Goal: Task Accomplishment & Management: Manage account settings

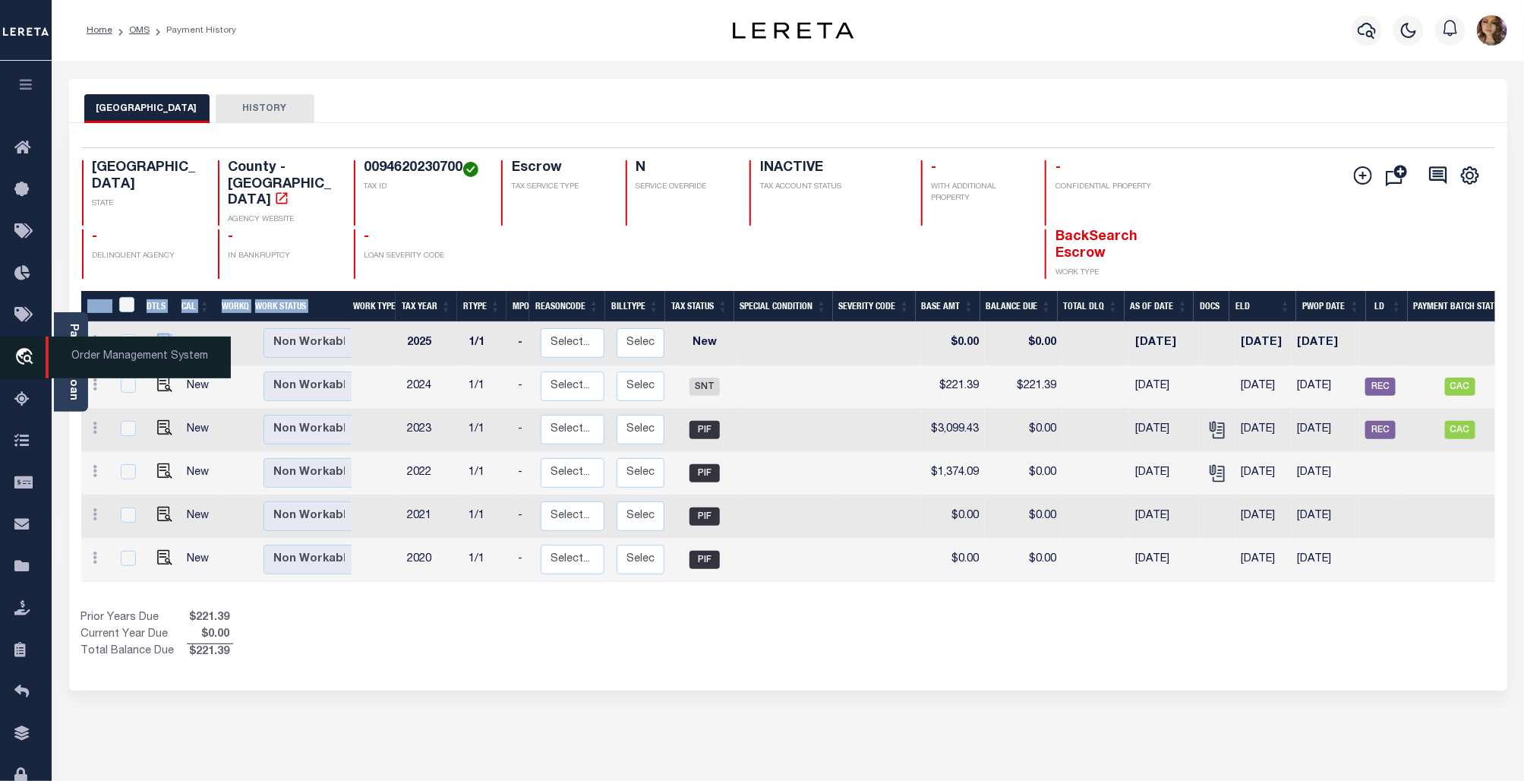
click at [125, 361] on span "Order Management System" at bounding box center [138, 357] width 185 height 42
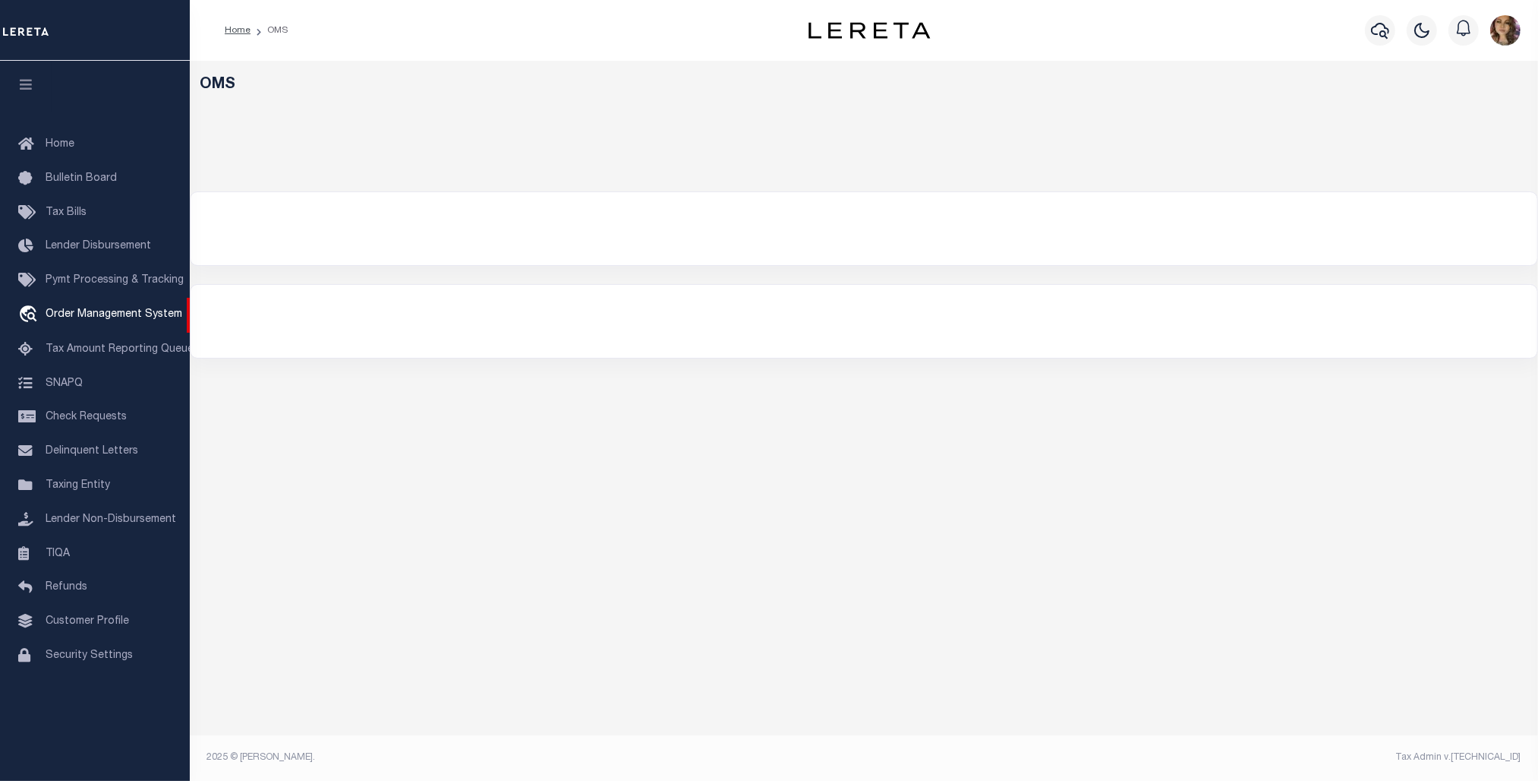
select select "200"
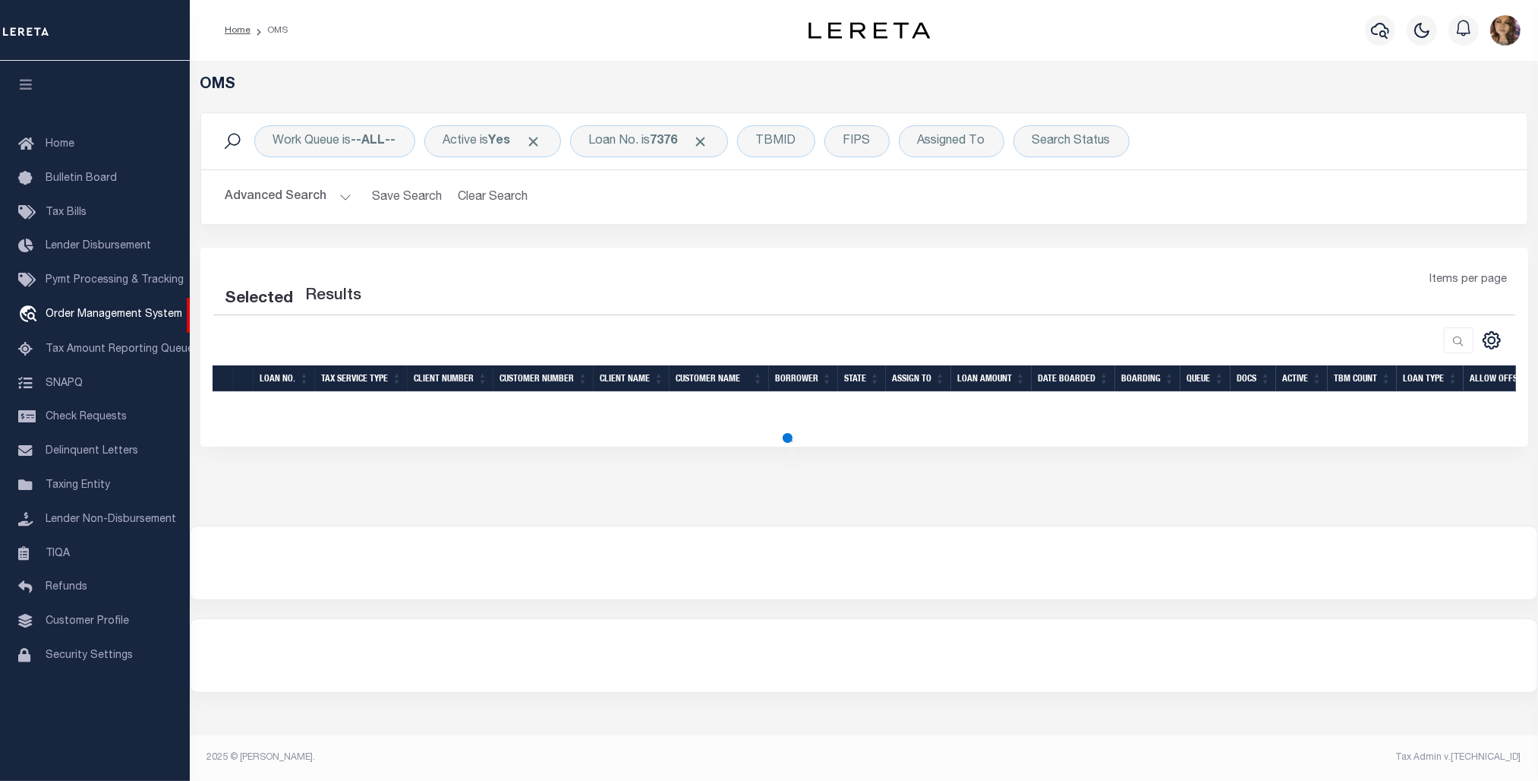
select select "200"
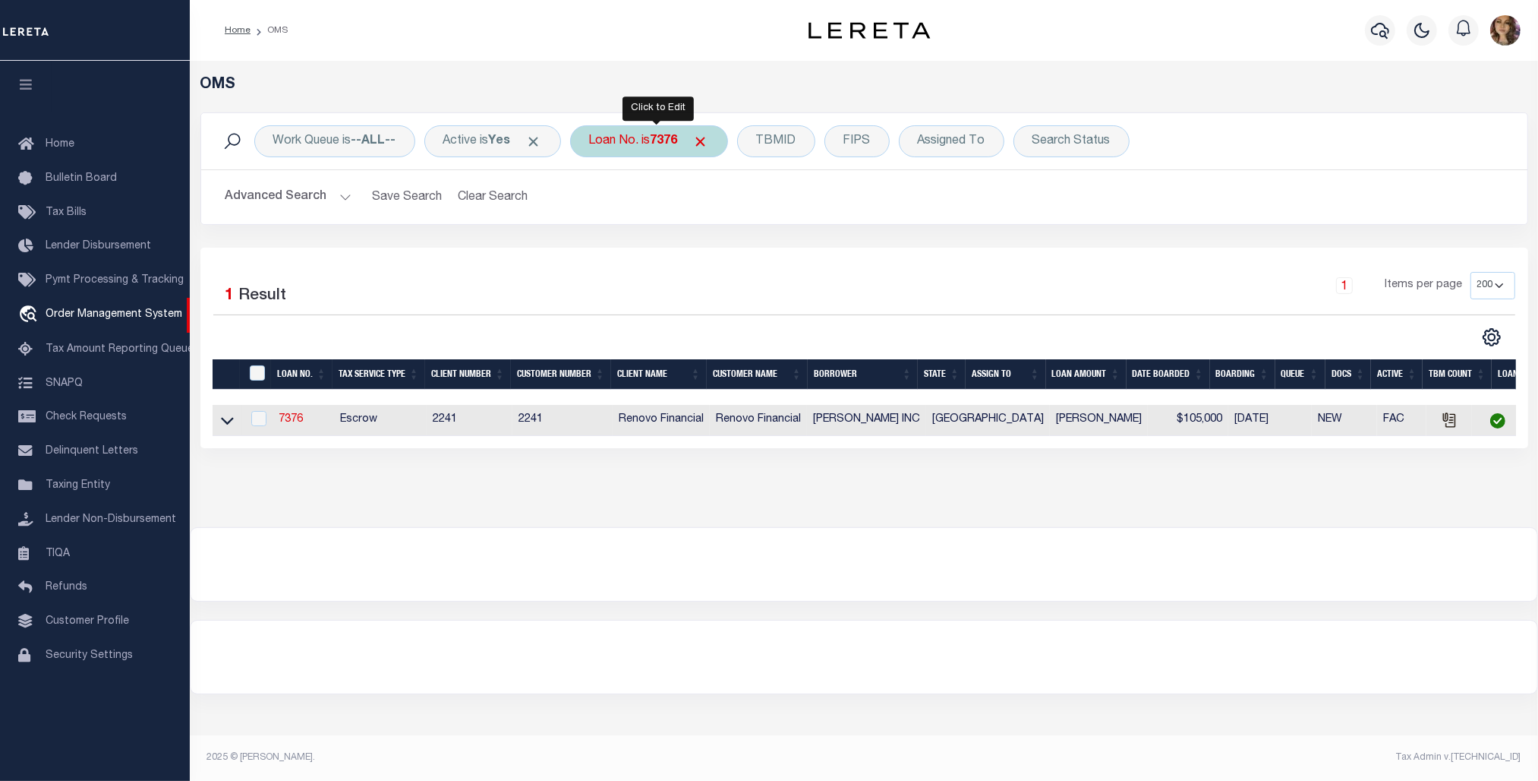
click at [657, 145] on div "Loan No. is 7376" at bounding box center [649, 141] width 158 height 32
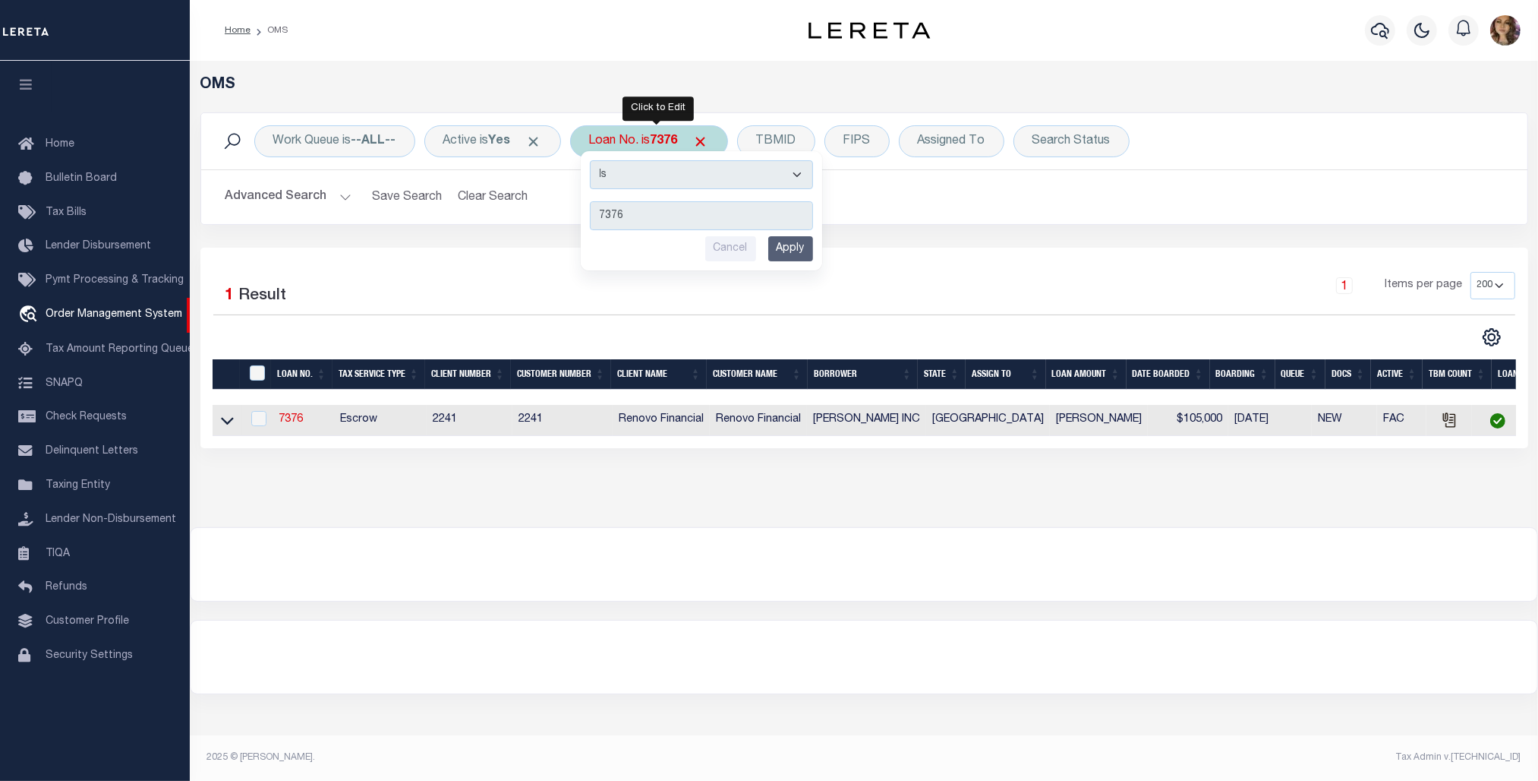
type input "4306220009751"
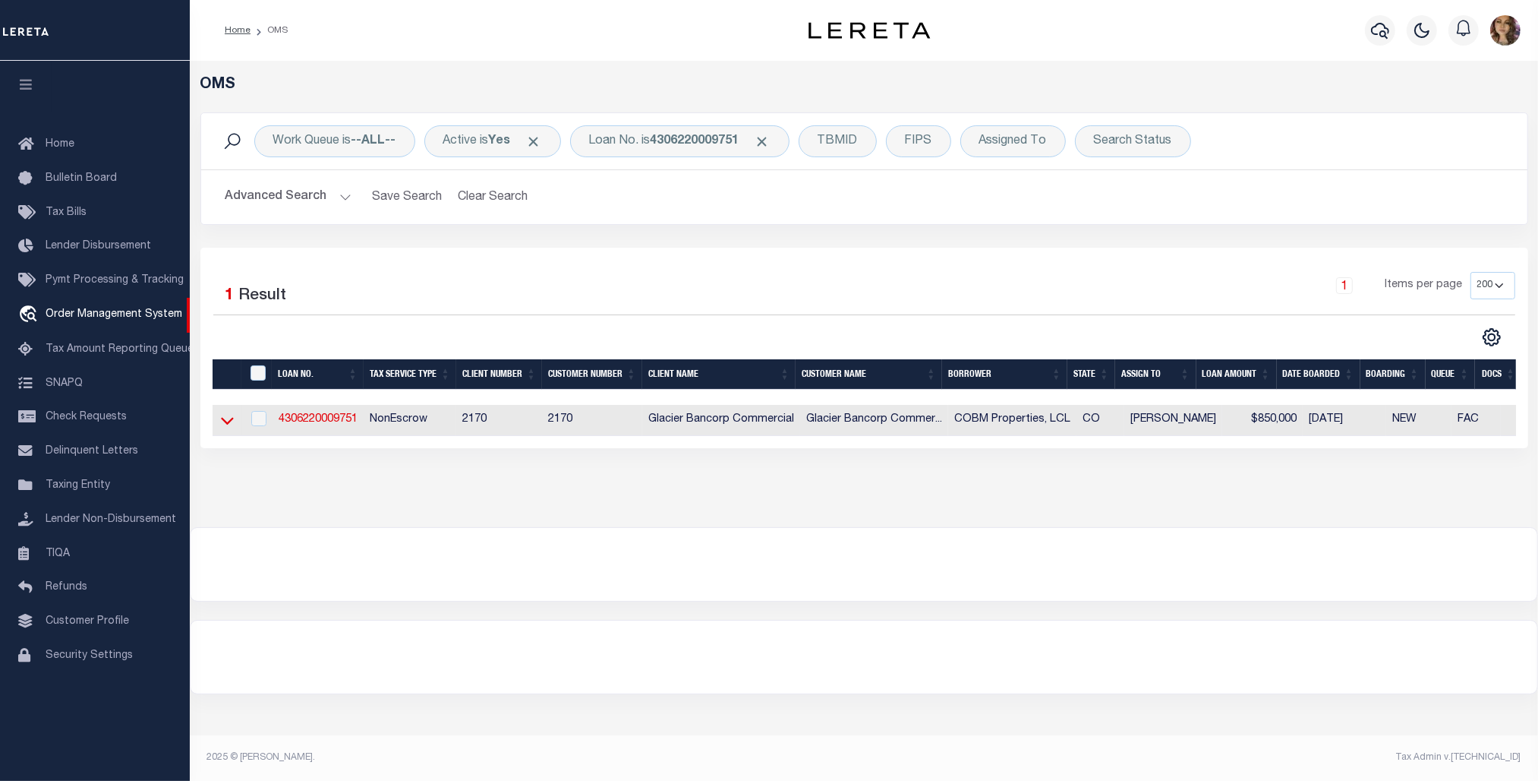
click at [226, 415] on icon at bounding box center [227, 420] width 13 height 16
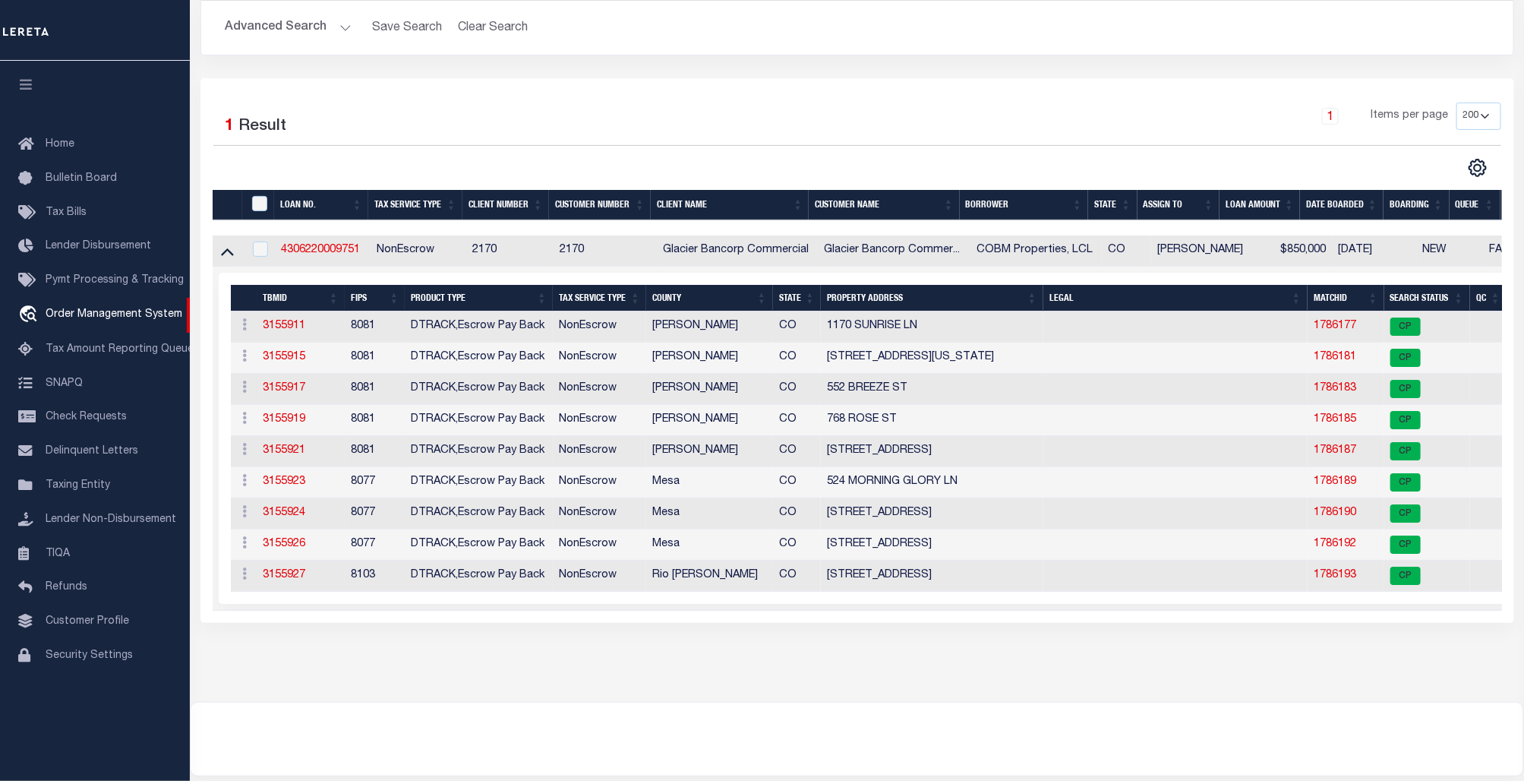
scroll to position [292, 0]
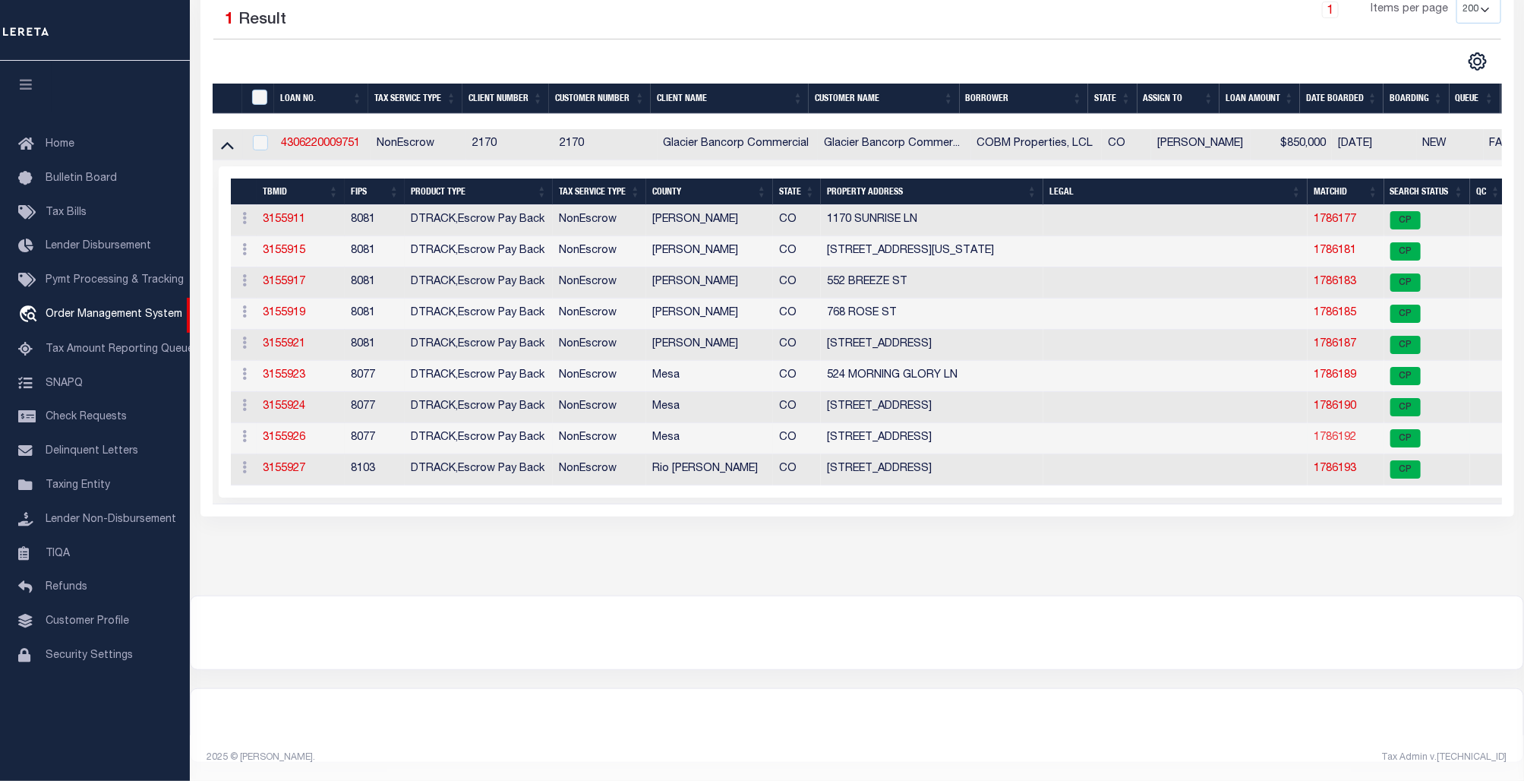
click at [1339, 432] on link "1786192" at bounding box center [1335, 437] width 43 height 11
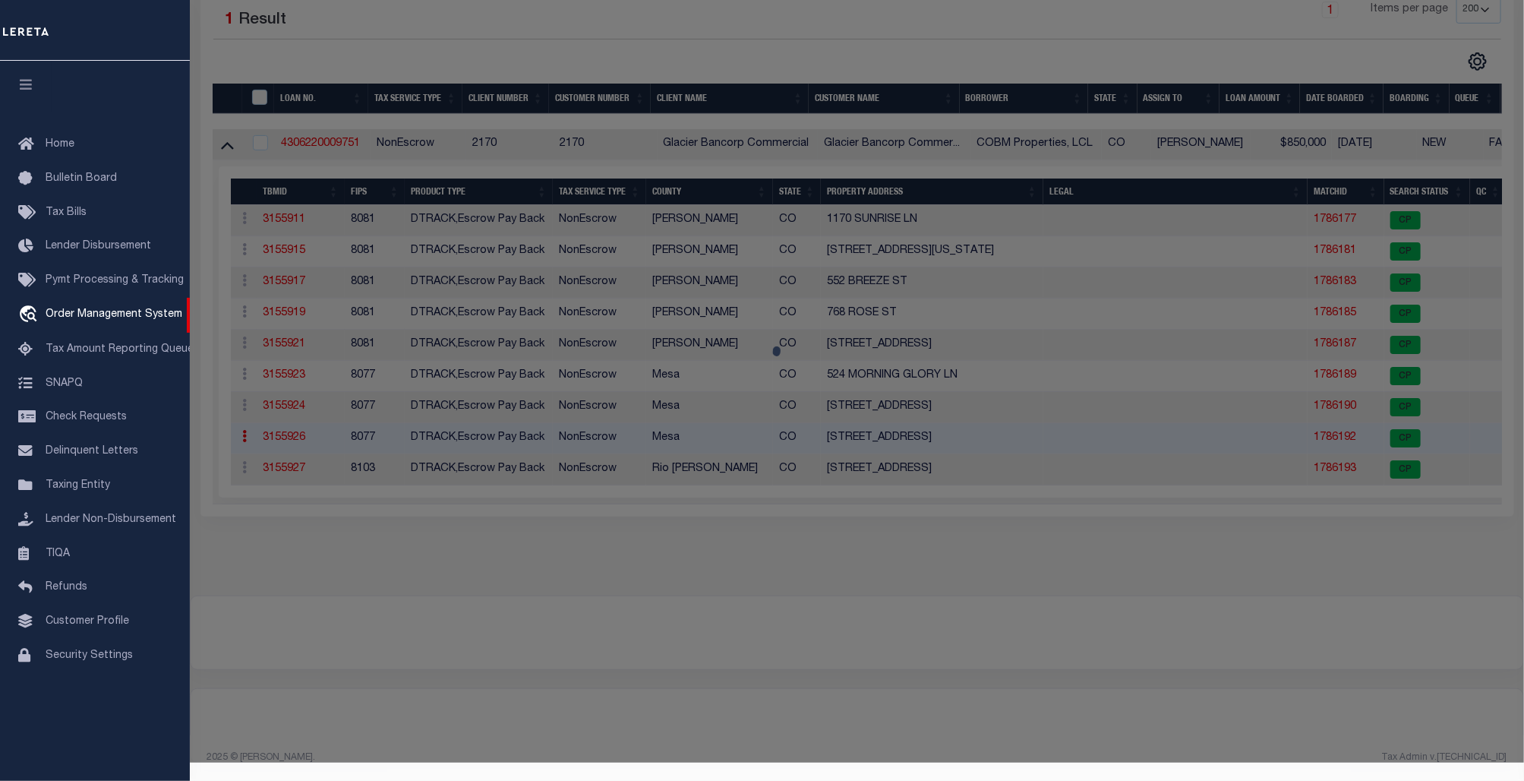
checkbox input "false"
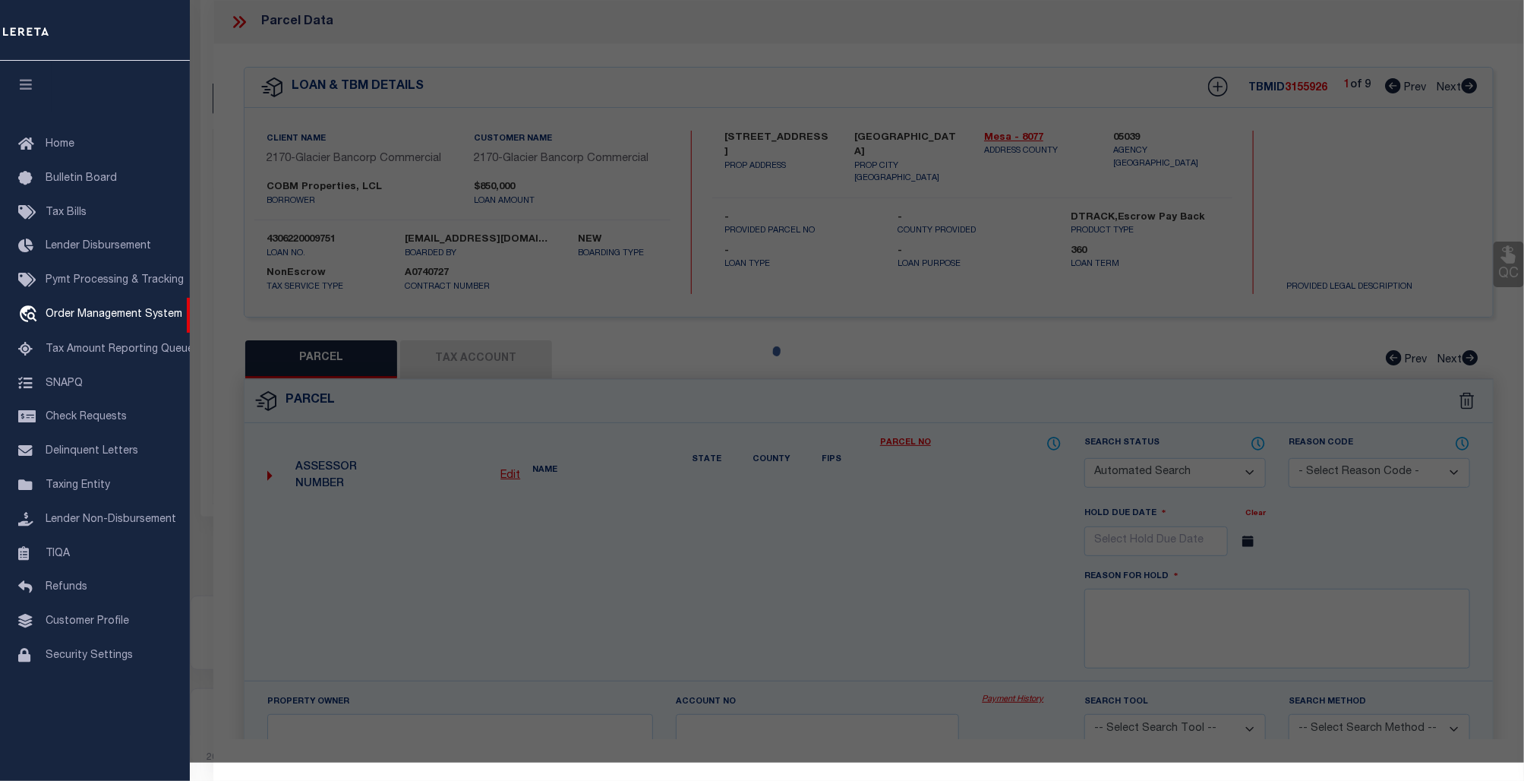
select select "CP"
type input "COBM PROPERTIES LLC"
select select
type input "2851 HILL AVE"
checkbox input "false"
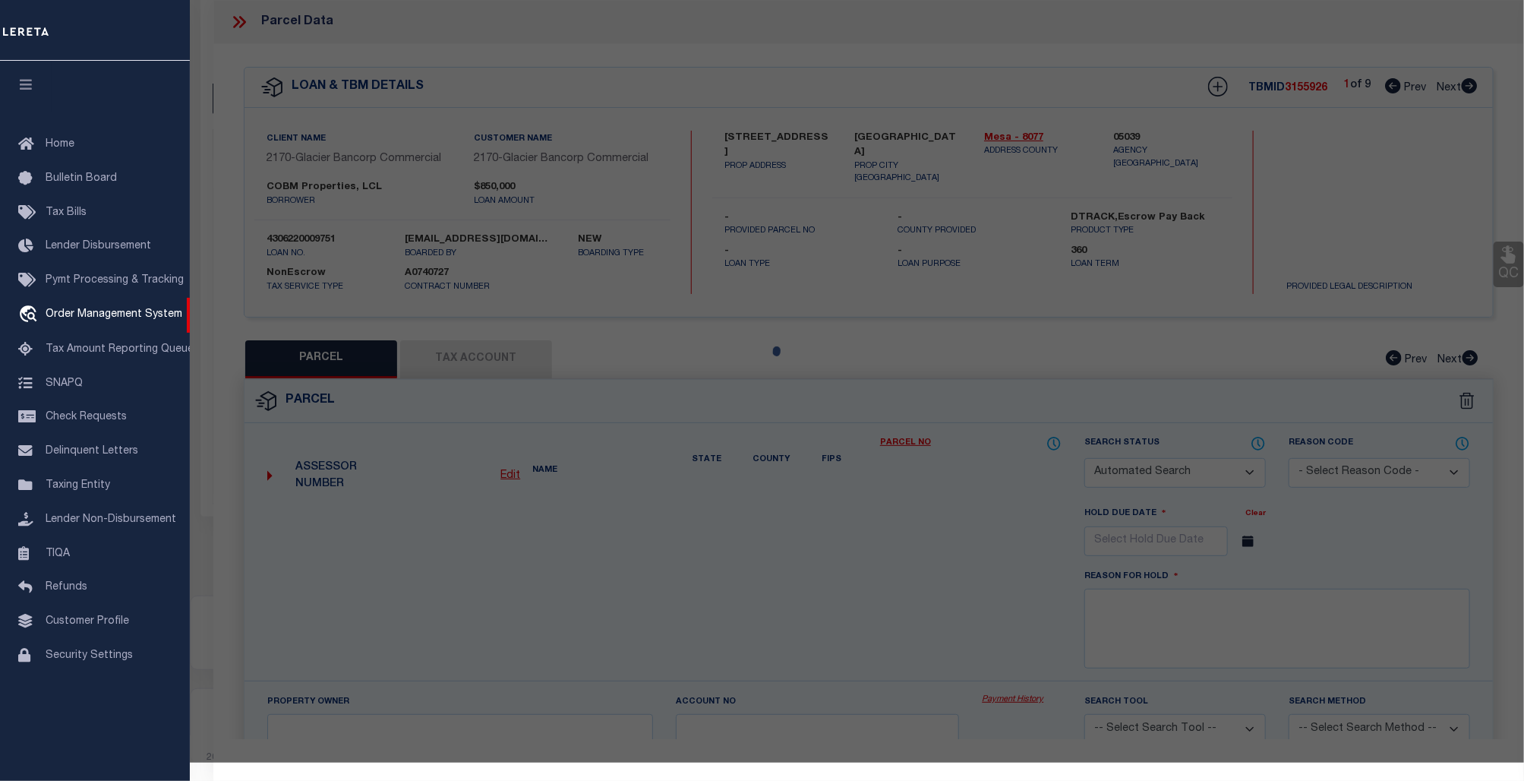
type input "GRAND JUNCTION, CO 81501"
type textarea "LOT 1 + N 12FT OF LOT 2 BLK 4 MEEKS SUB SEC 18 1S 1E EXC N 5FT THEREOF FOR ROW …"
type textarea "Tax ID Special Project"
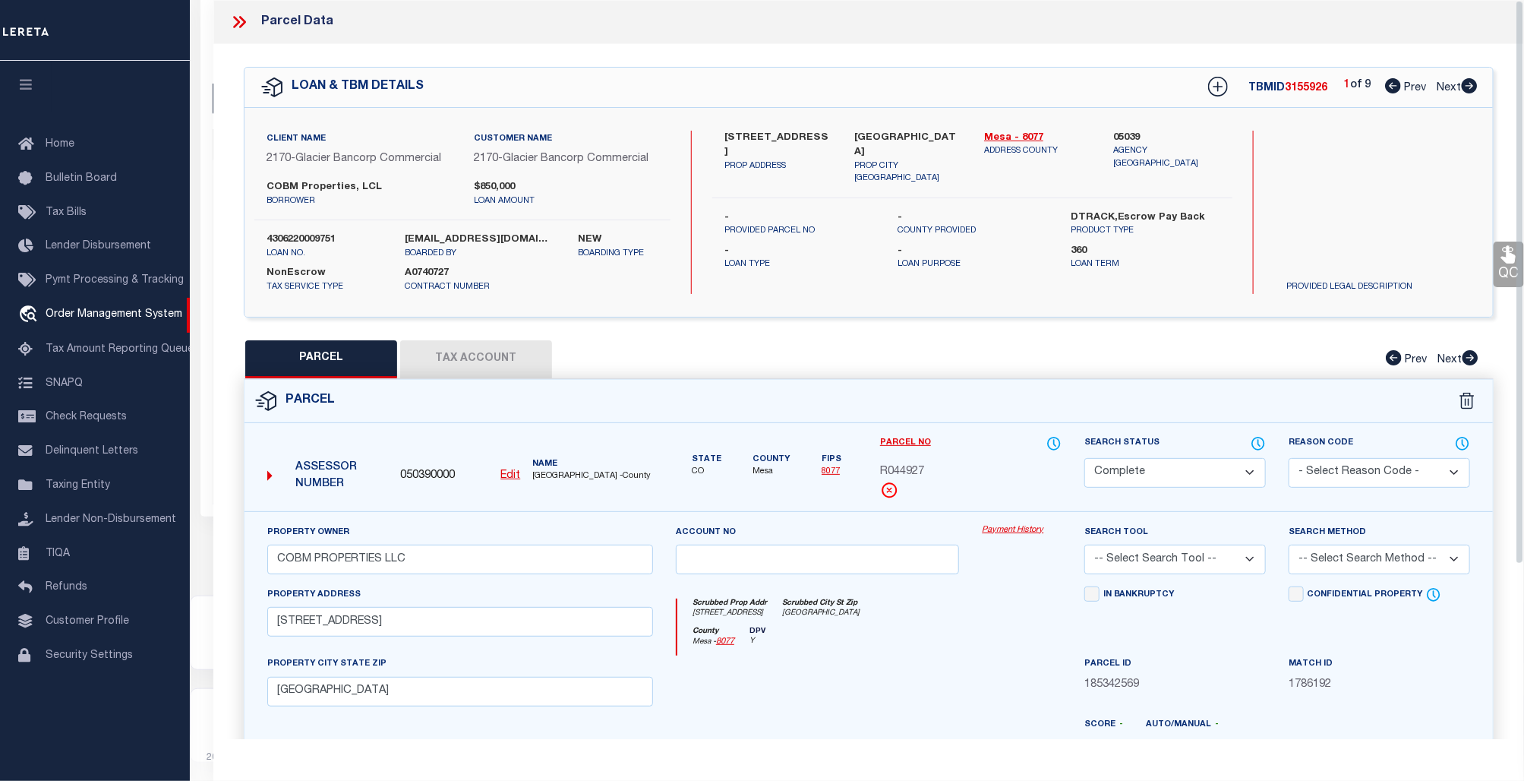
click at [1024, 532] on link "Payment History" at bounding box center [1022, 530] width 80 height 13
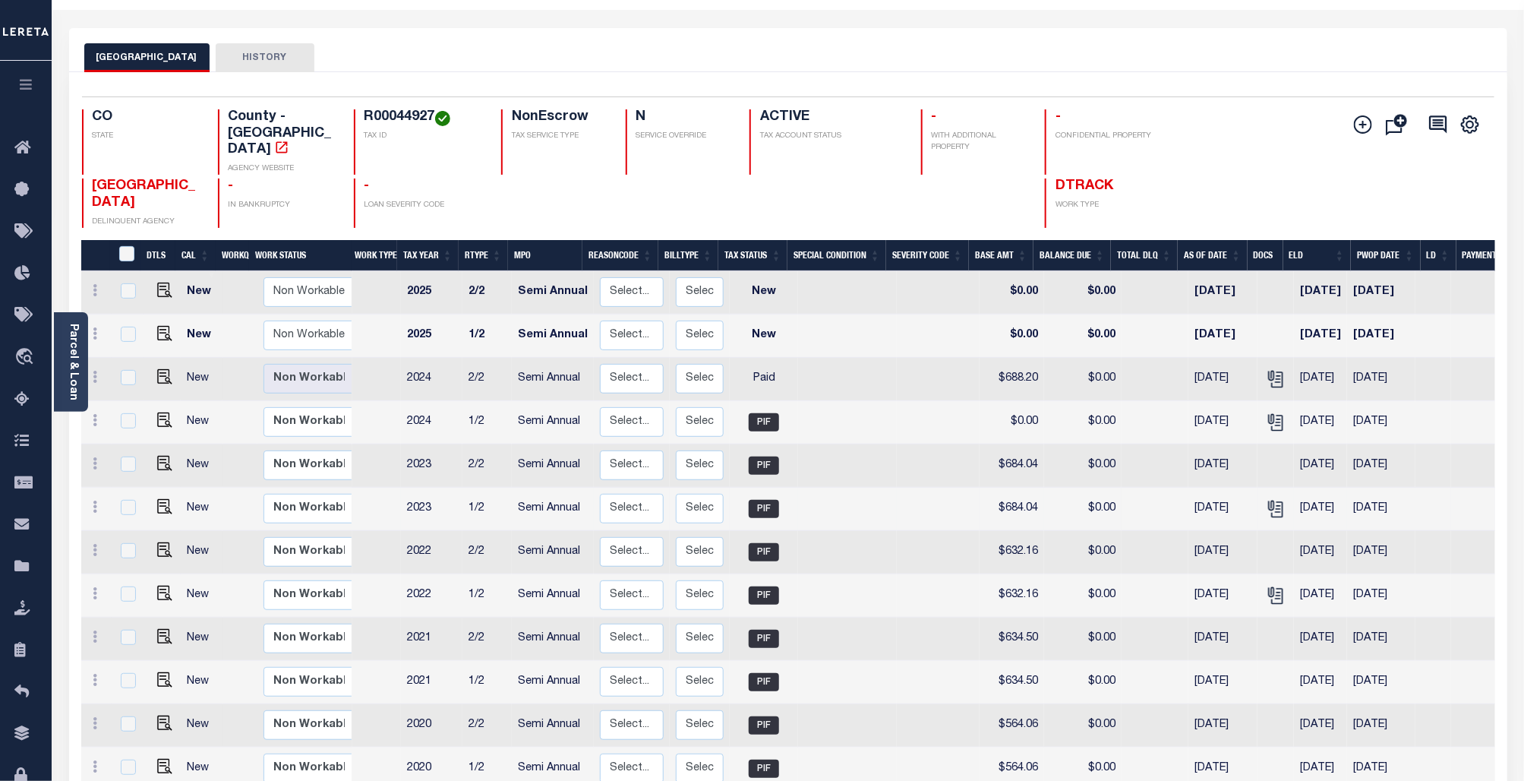
scroll to position [157, 0]
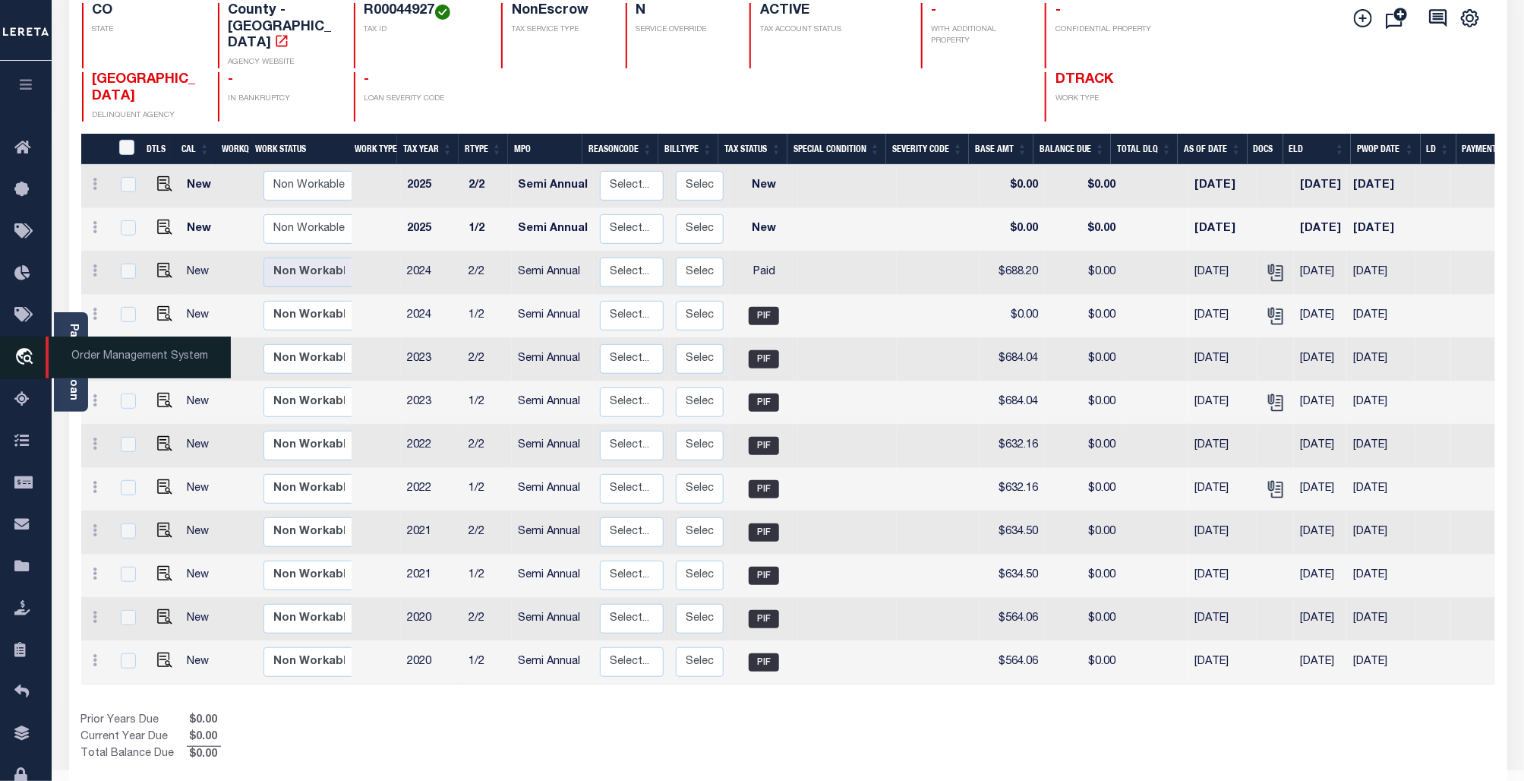
click at [104, 359] on span "Order Management System" at bounding box center [138, 357] width 185 height 42
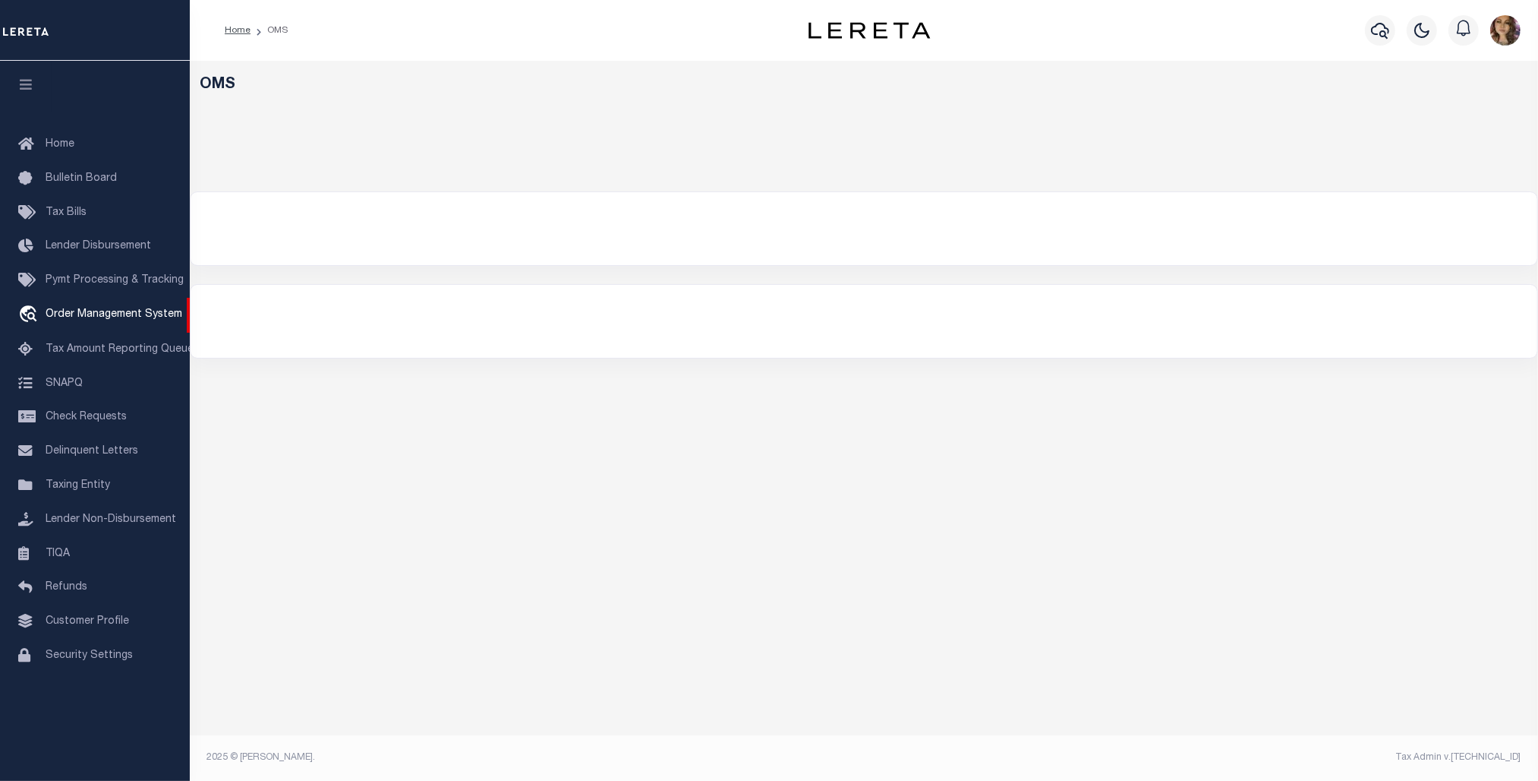
select select "200"
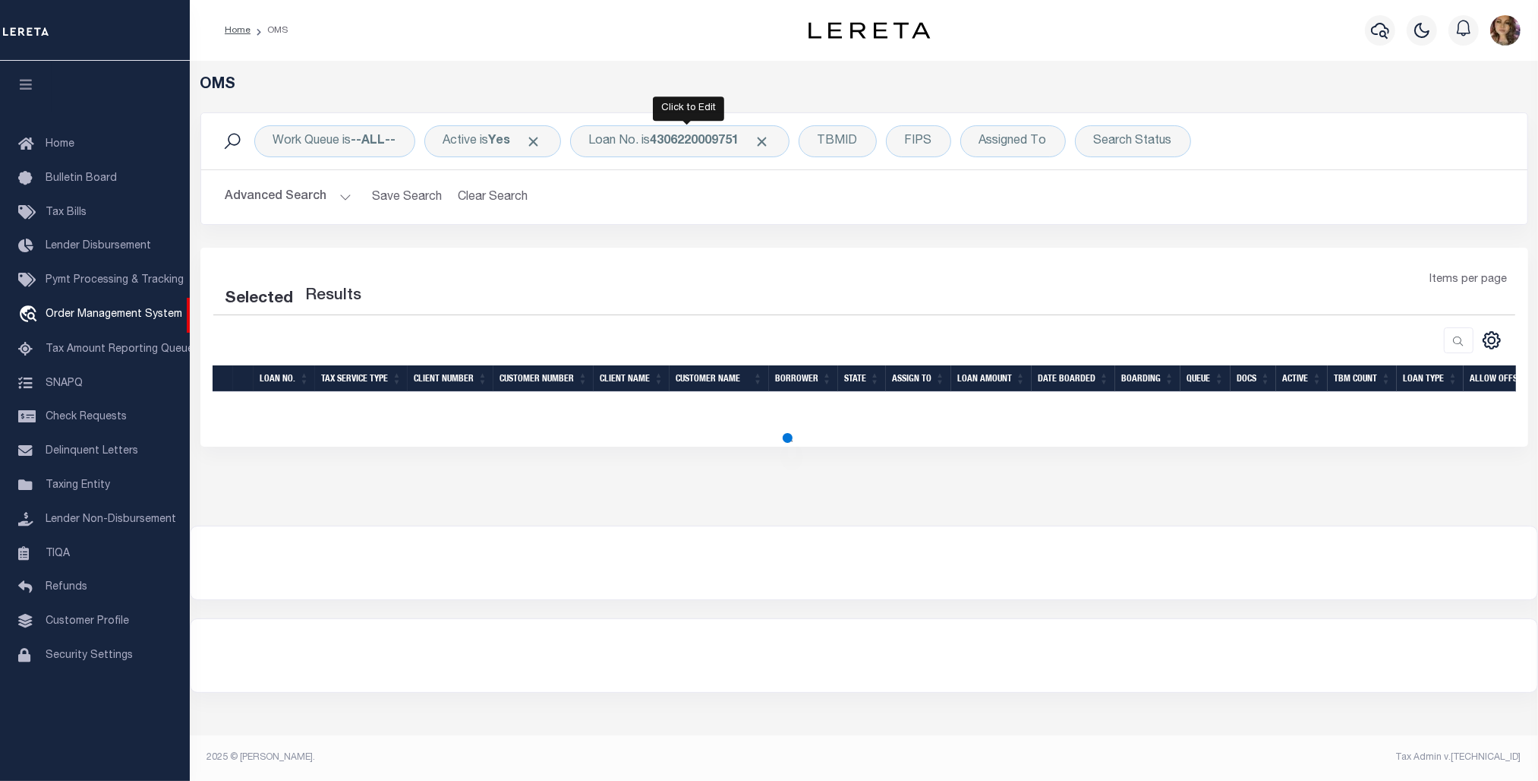
select select "200"
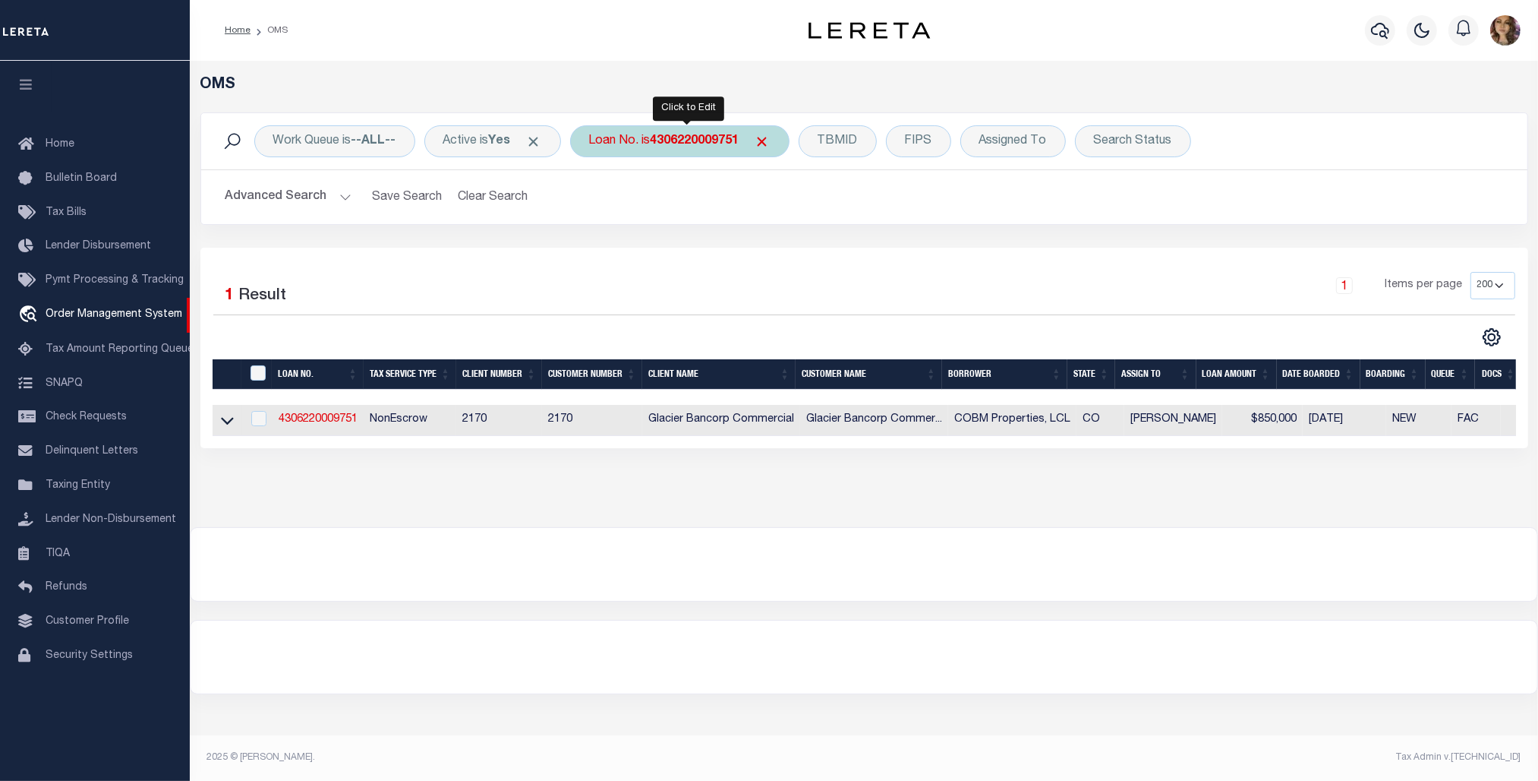
click at [664, 143] on b "4306220009751" at bounding box center [695, 141] width 89 height 12
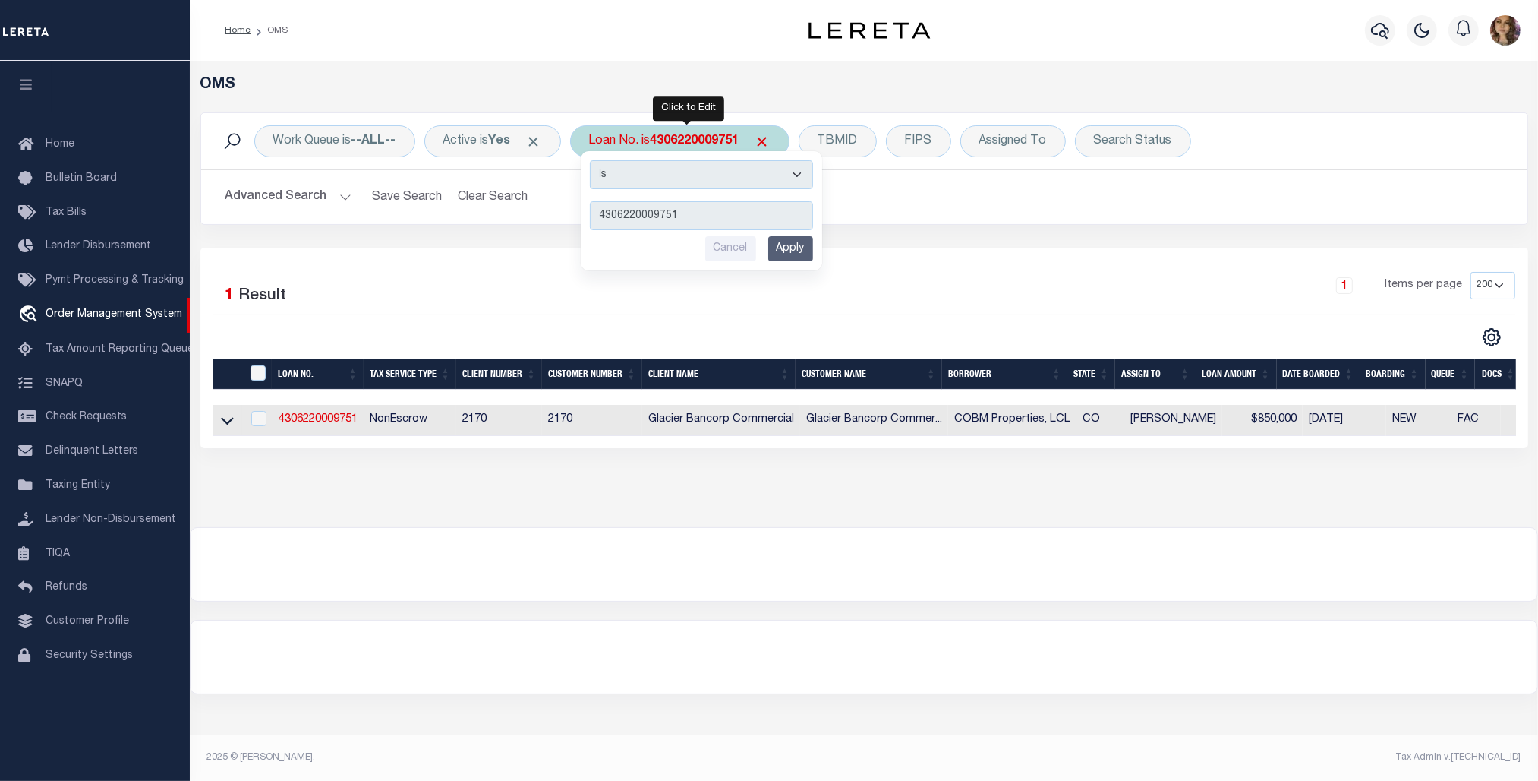
type input "4305210008522"
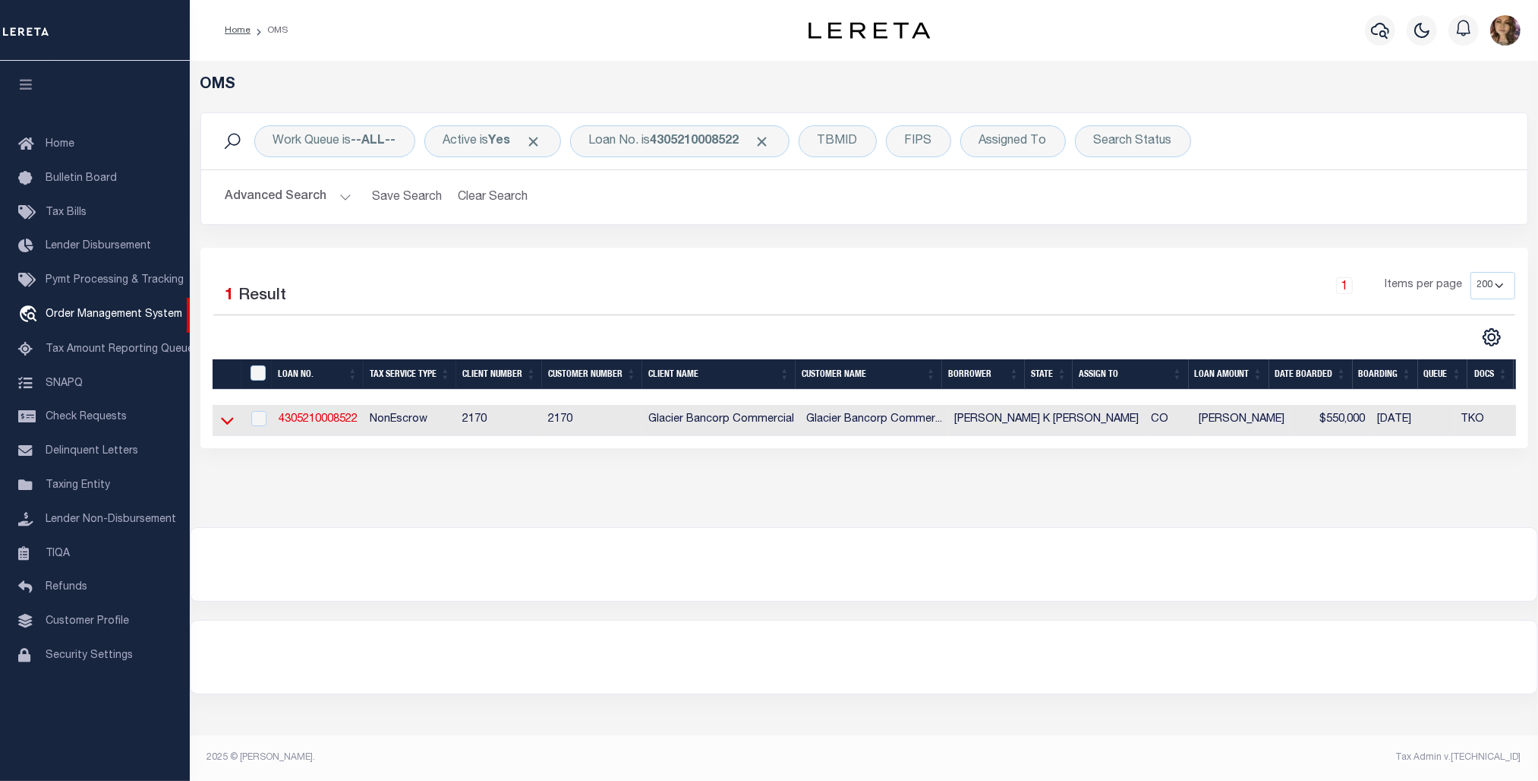
click at [226, 425] on icon at bounding box center [227, 422] width 13 height 8
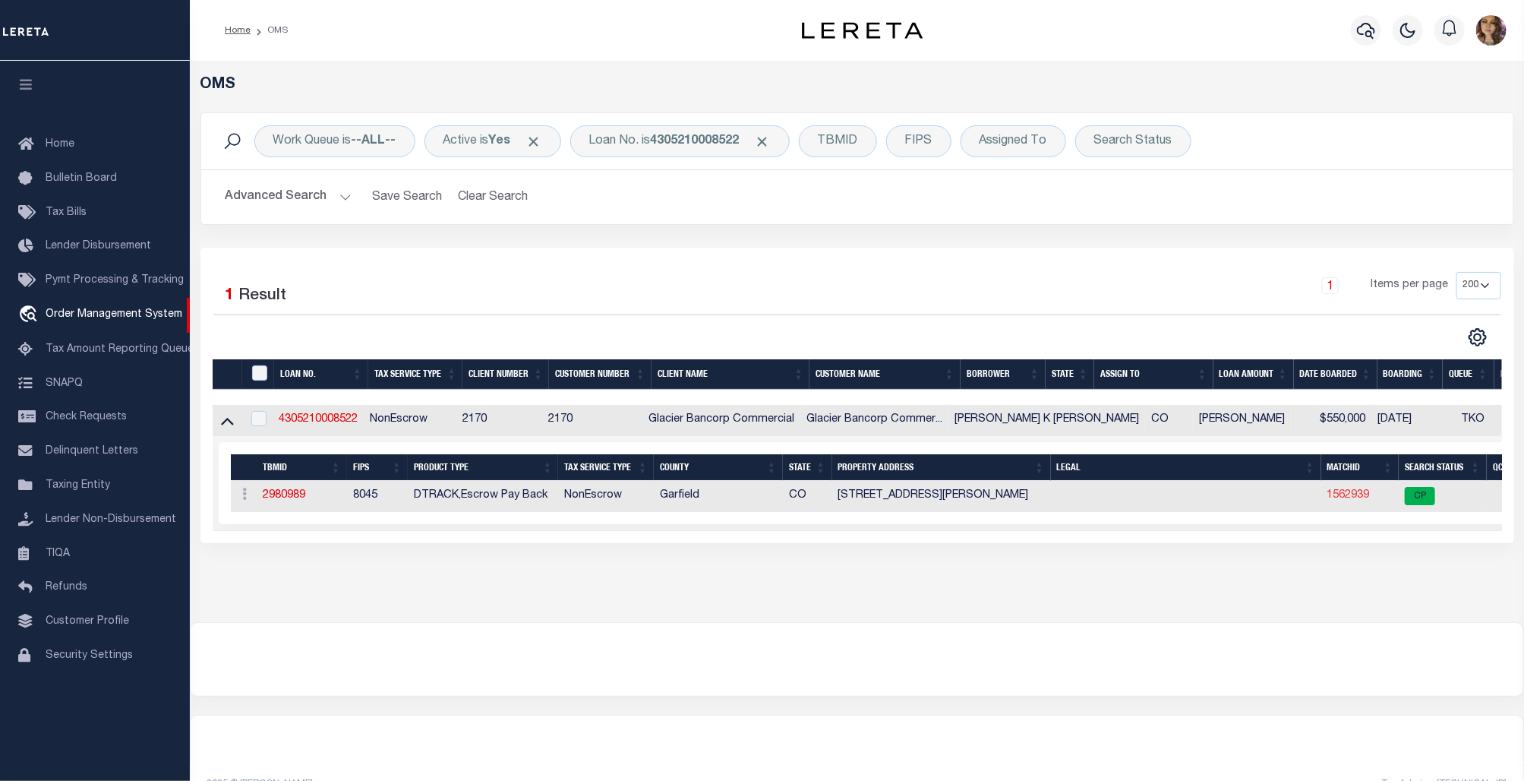
click at [1327, 494] on link "1562939" at bounding box center [1348, 495] width 43 height 11
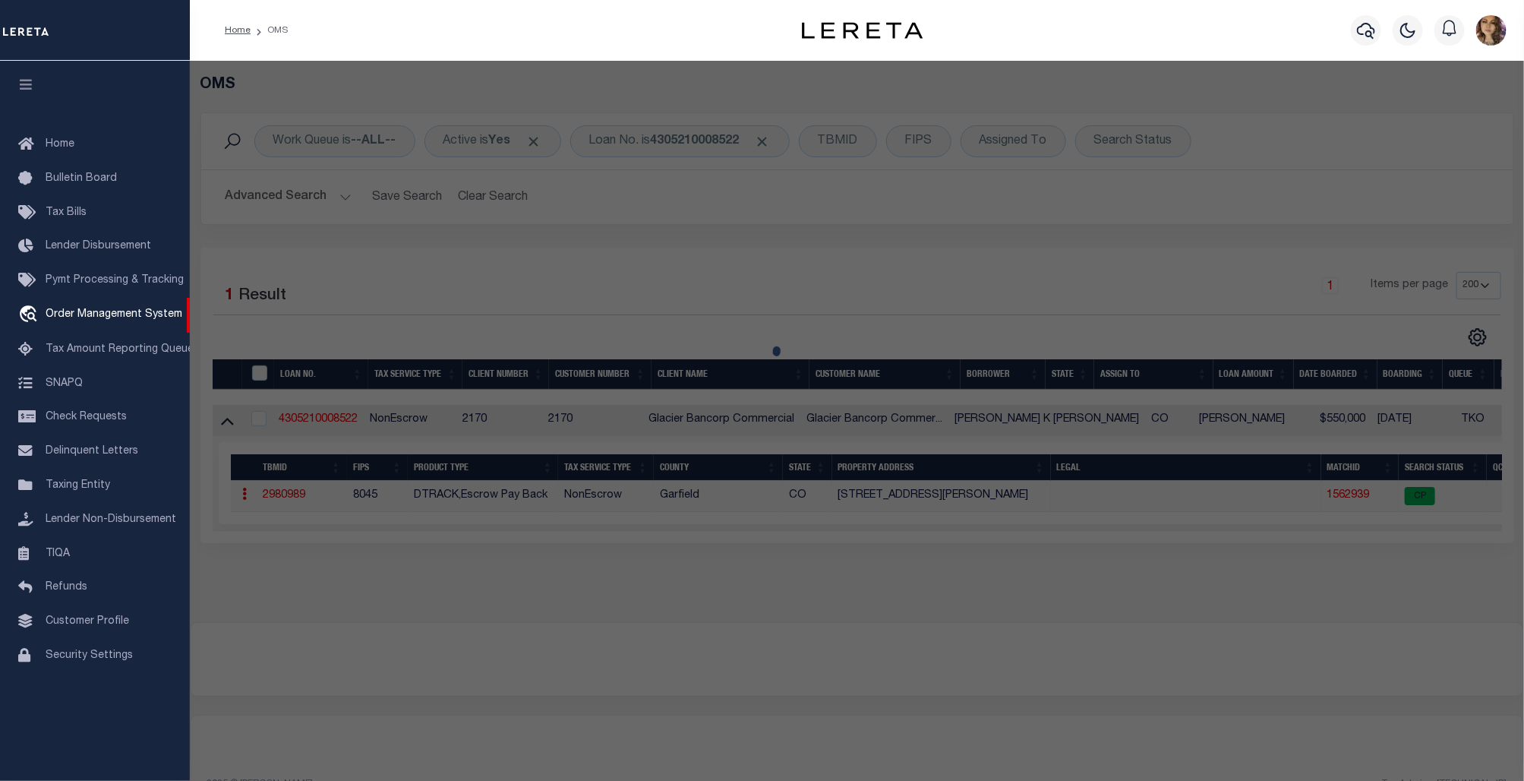
checkbox input "false"
select select "CP"
type input "RICK, ERIKA K"
select select
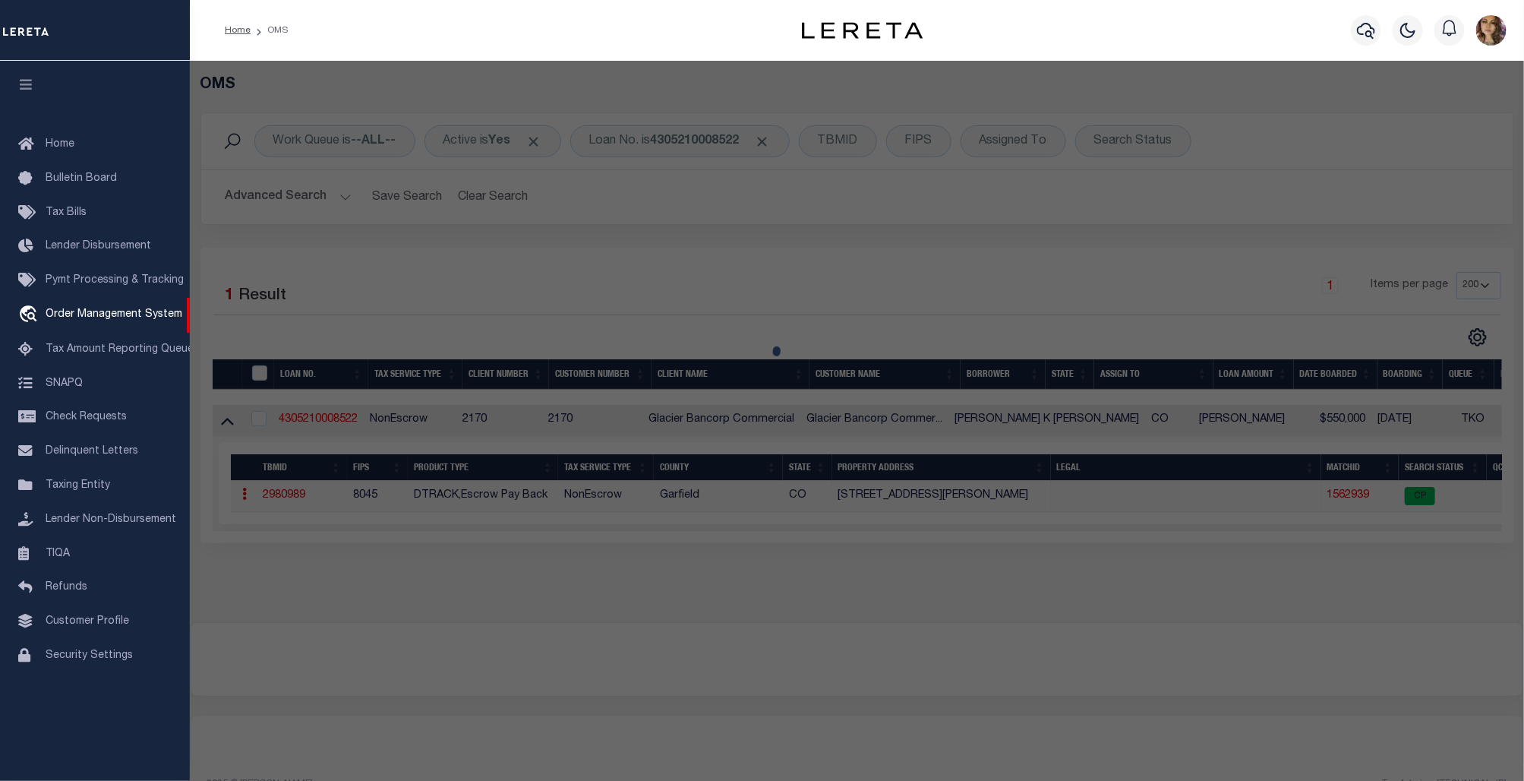
type input "3160 BARON LN"
checkbox input "false"
type input "RIFLE CO 81650"
type textarea "Section: 14 Township: 6 Range: 93 Subdivision: RIFLE AIRPORT COMM PLAZA & STORA…"
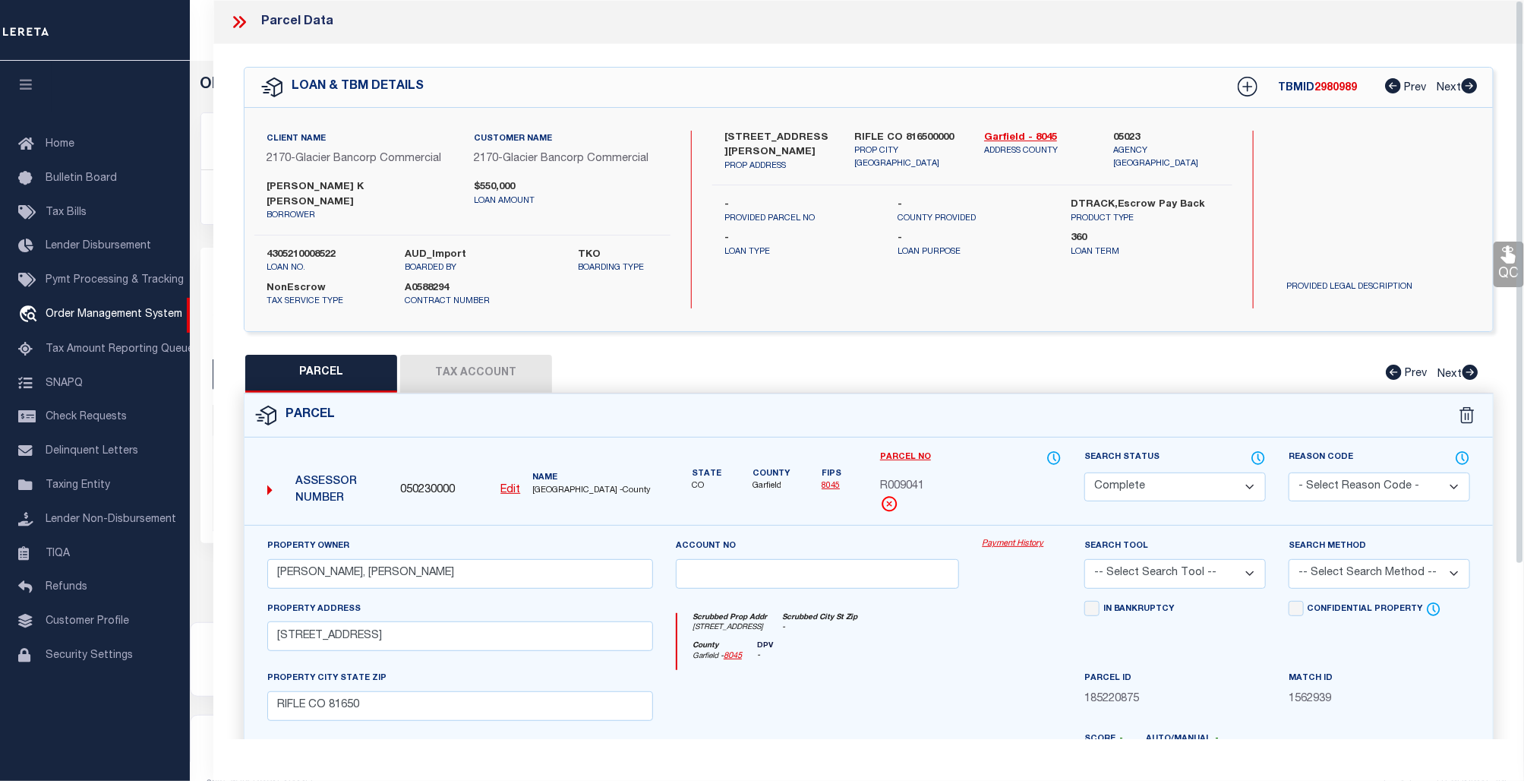
click at [1016, 538] on link "Payment History" at bounding box center [1022, 544] width 80 height 13
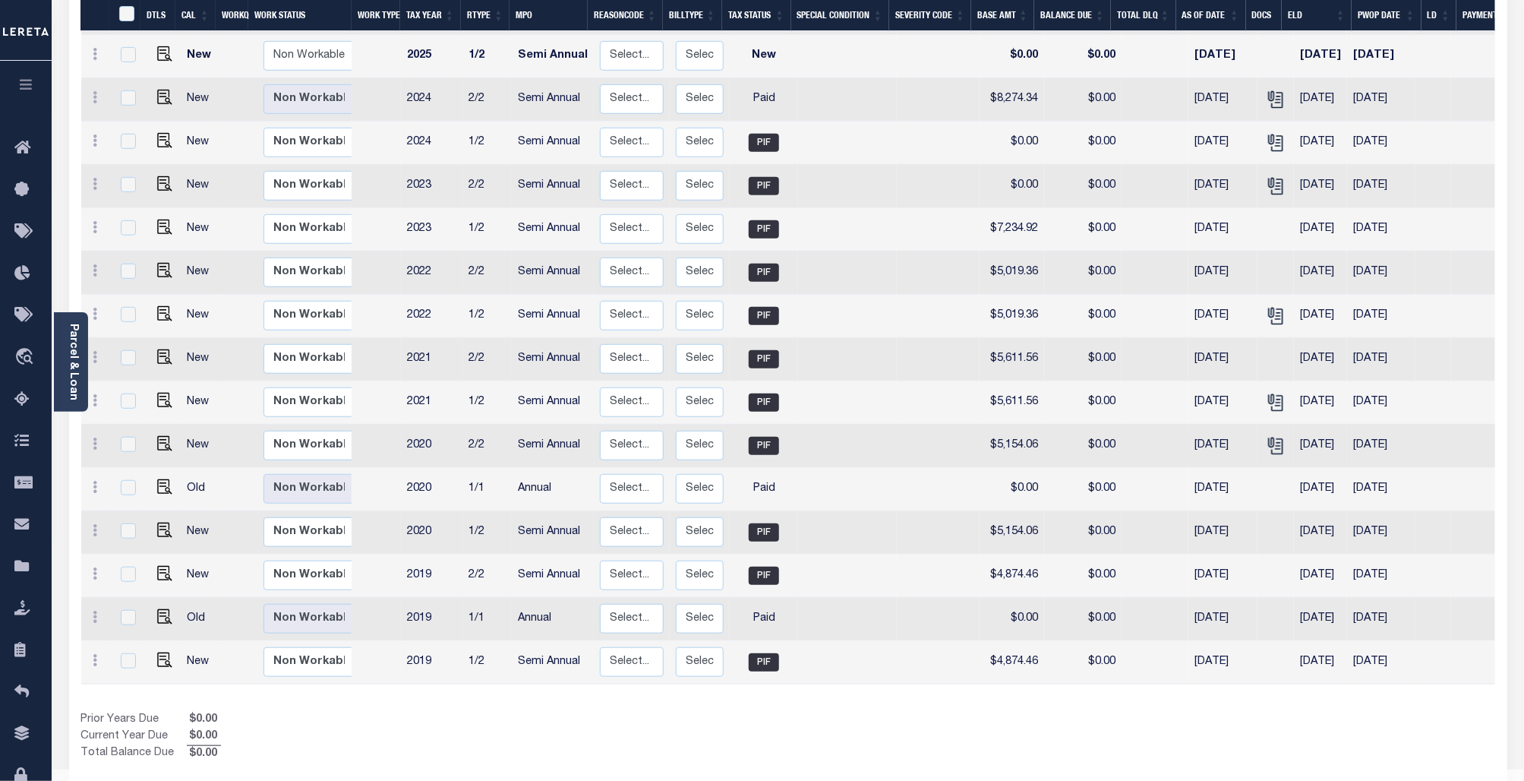
scroll to position [343, 0]
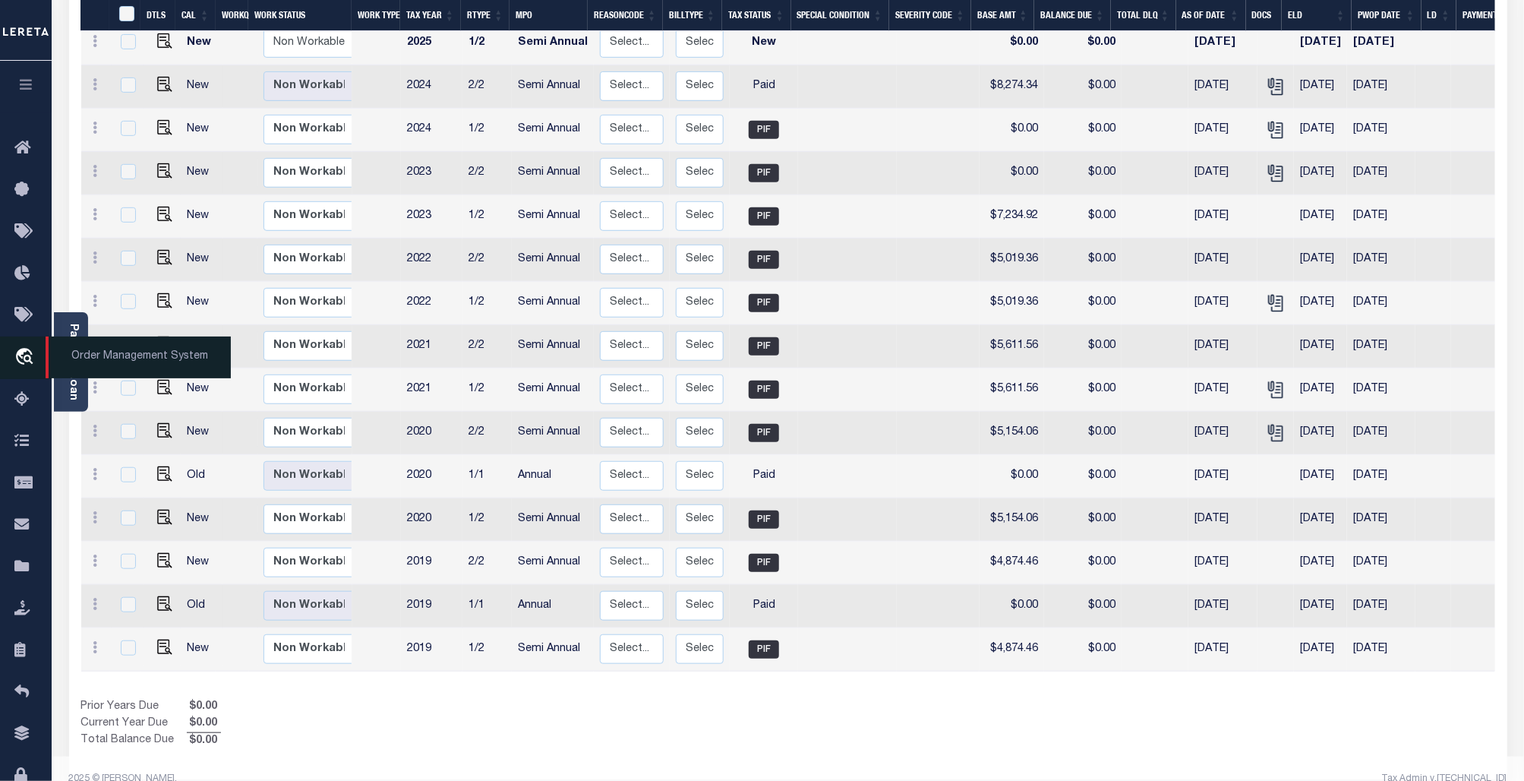
click at [118, 357] on span "Order Management System" at bounding box center [138, 357] width 185 height 42
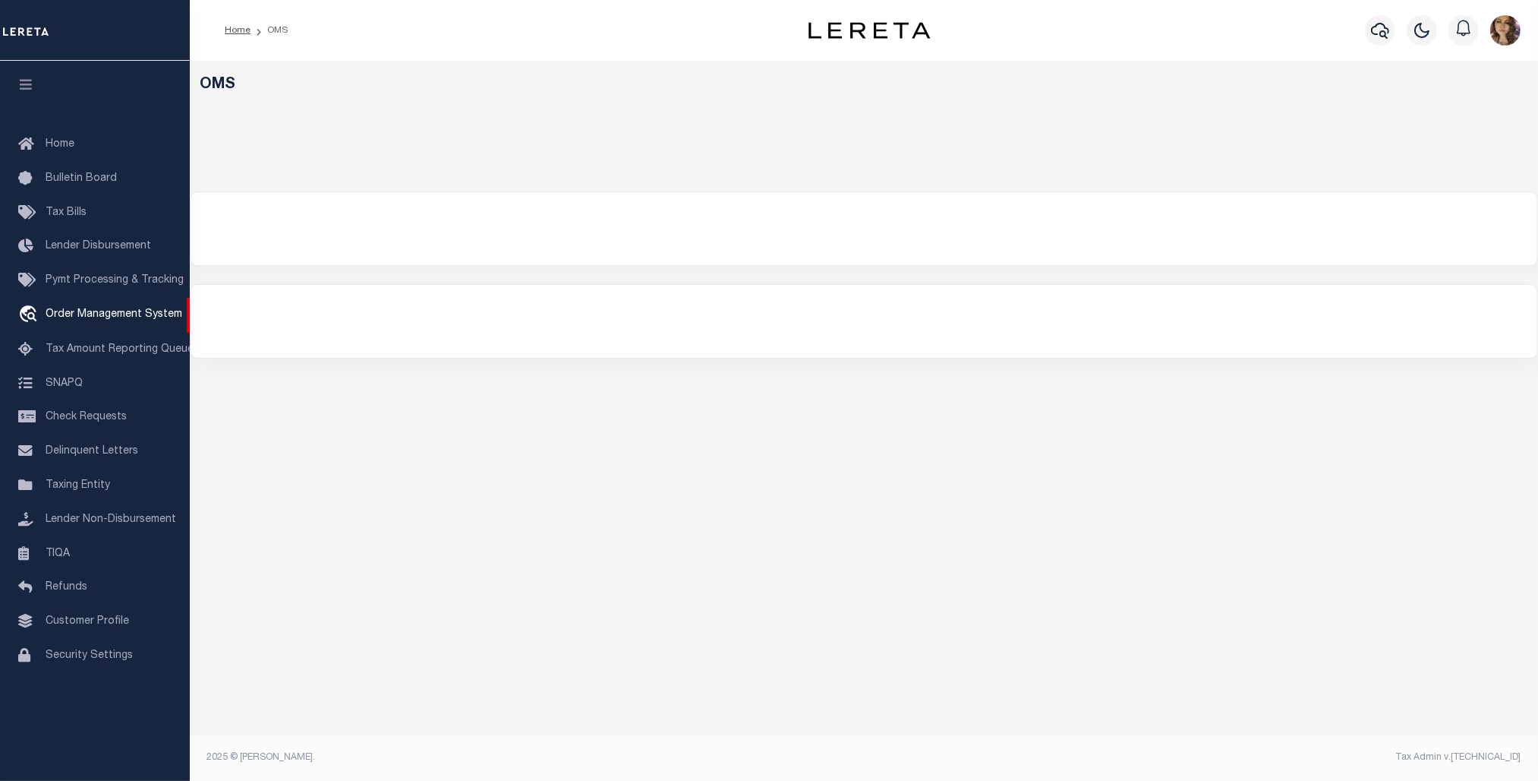
select select "200"
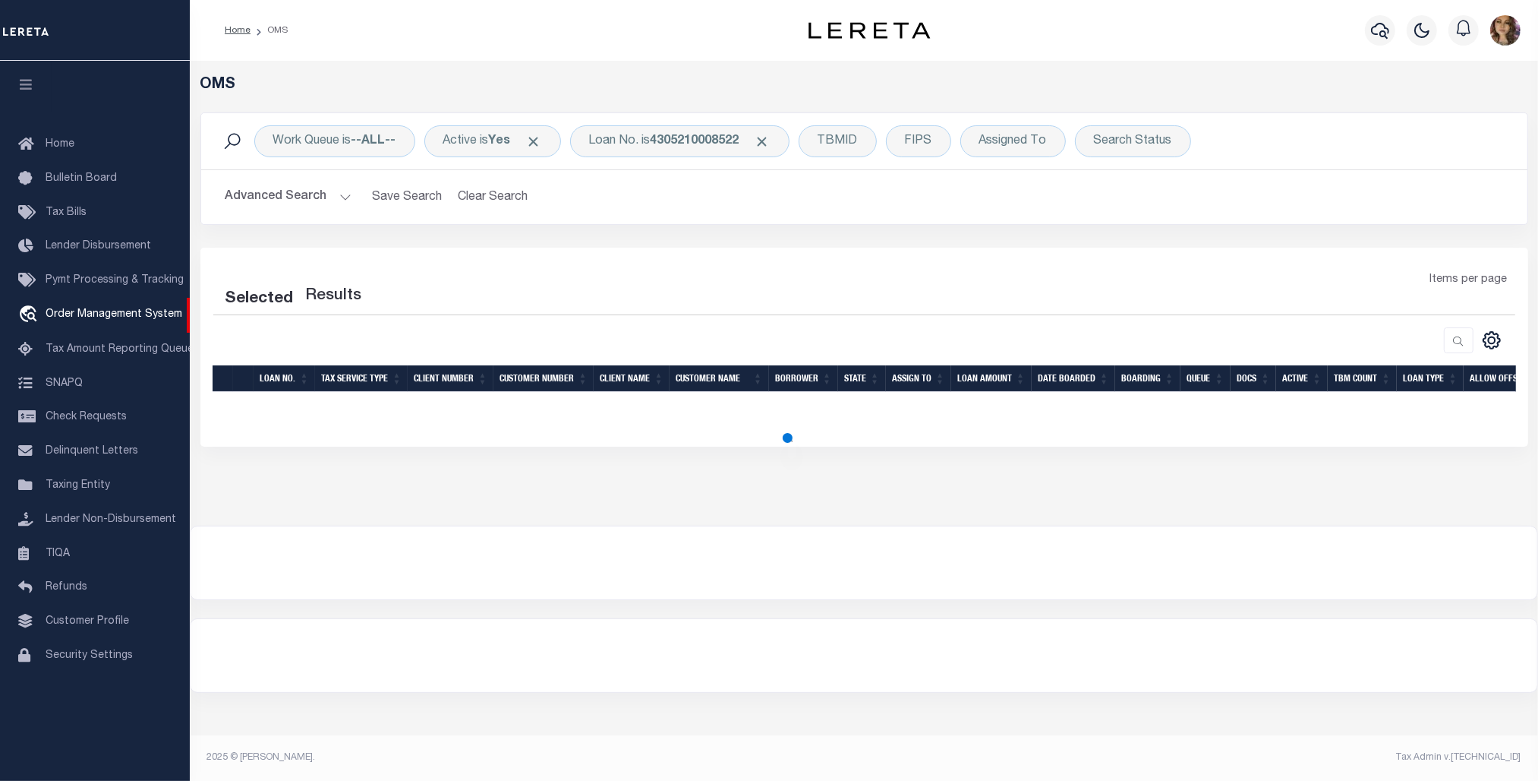
select select "200"
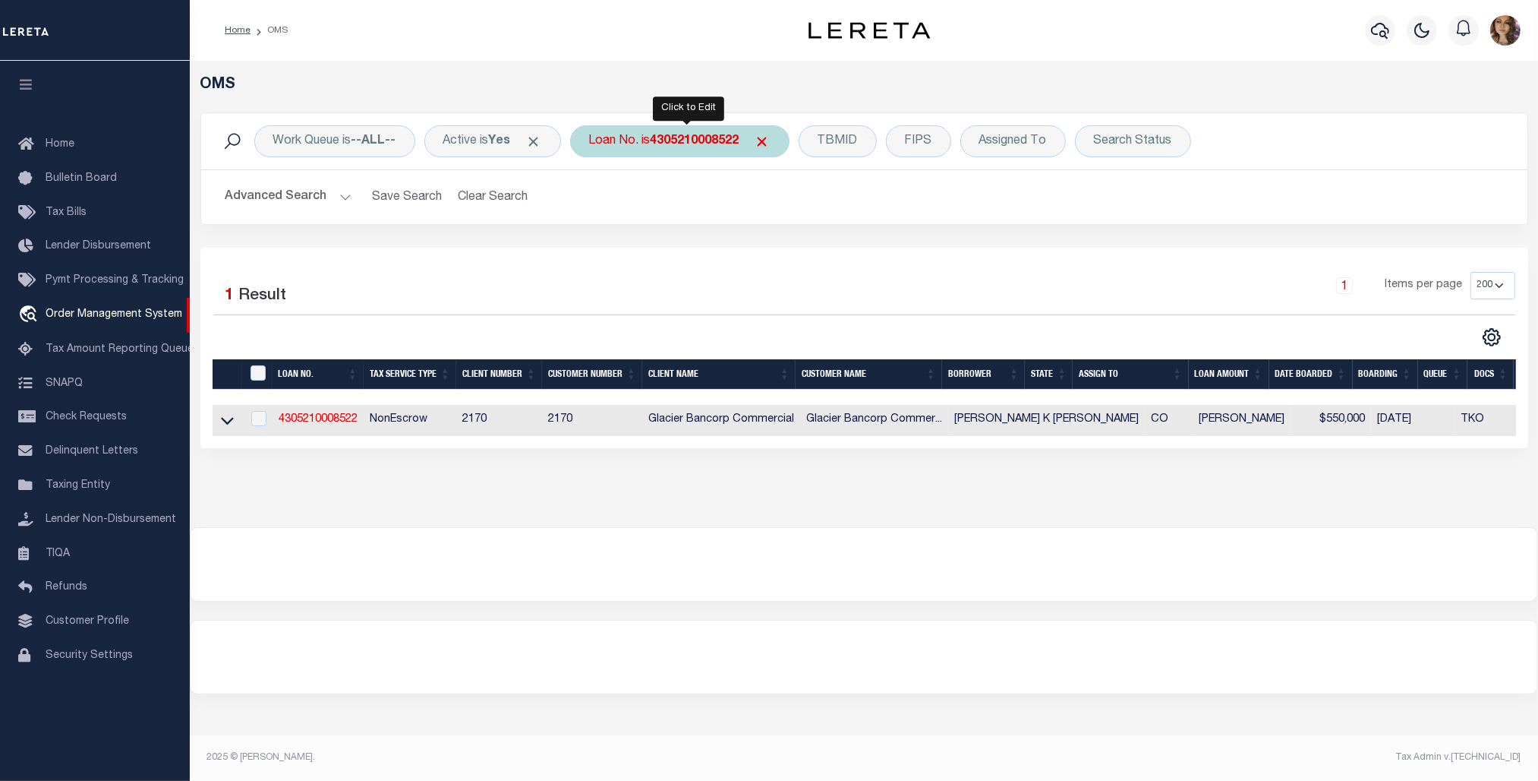
click at [668, 138] on b "4305210008522" at bounding box center [695, 141] width 89 height 12
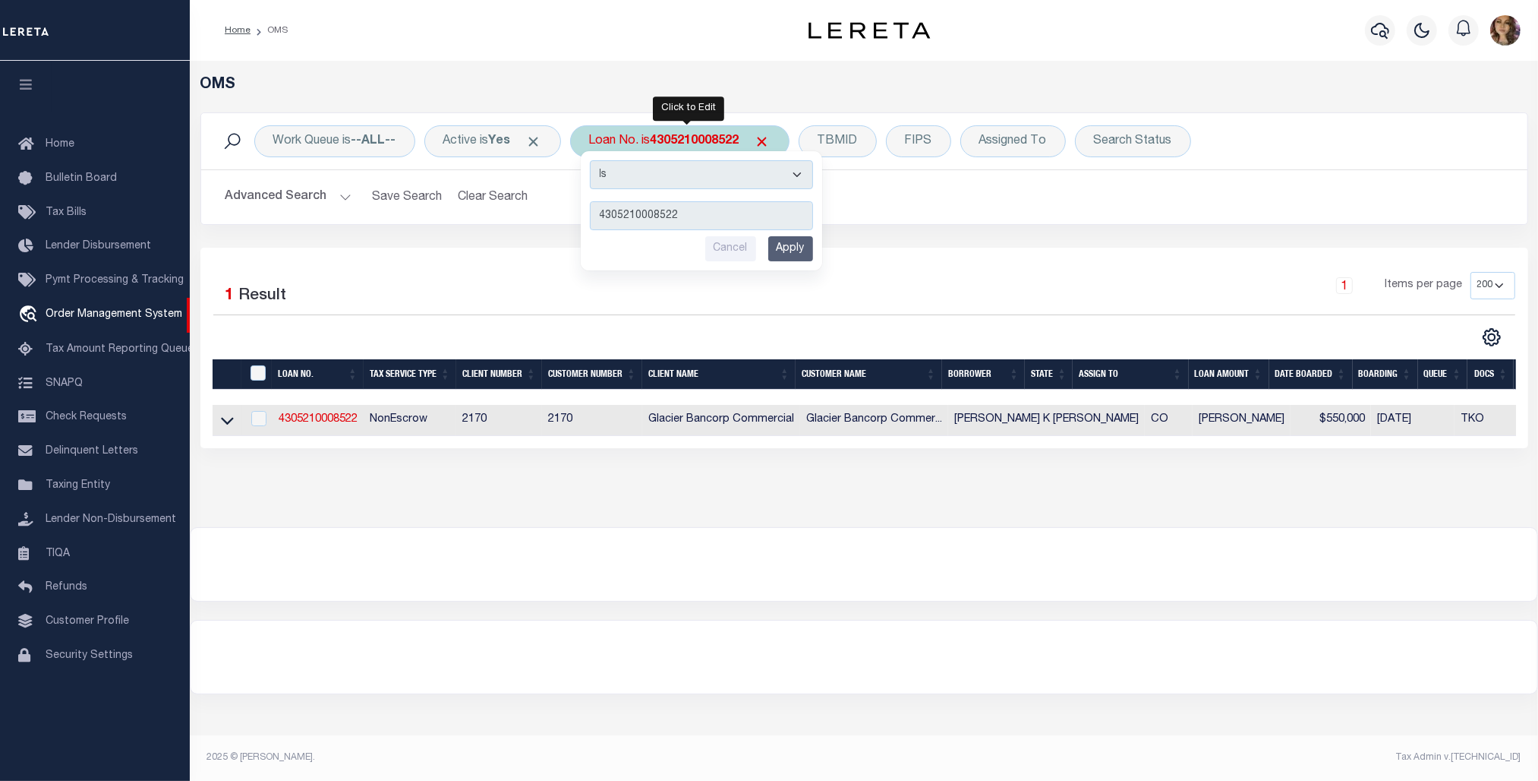
type input "4308160000458"
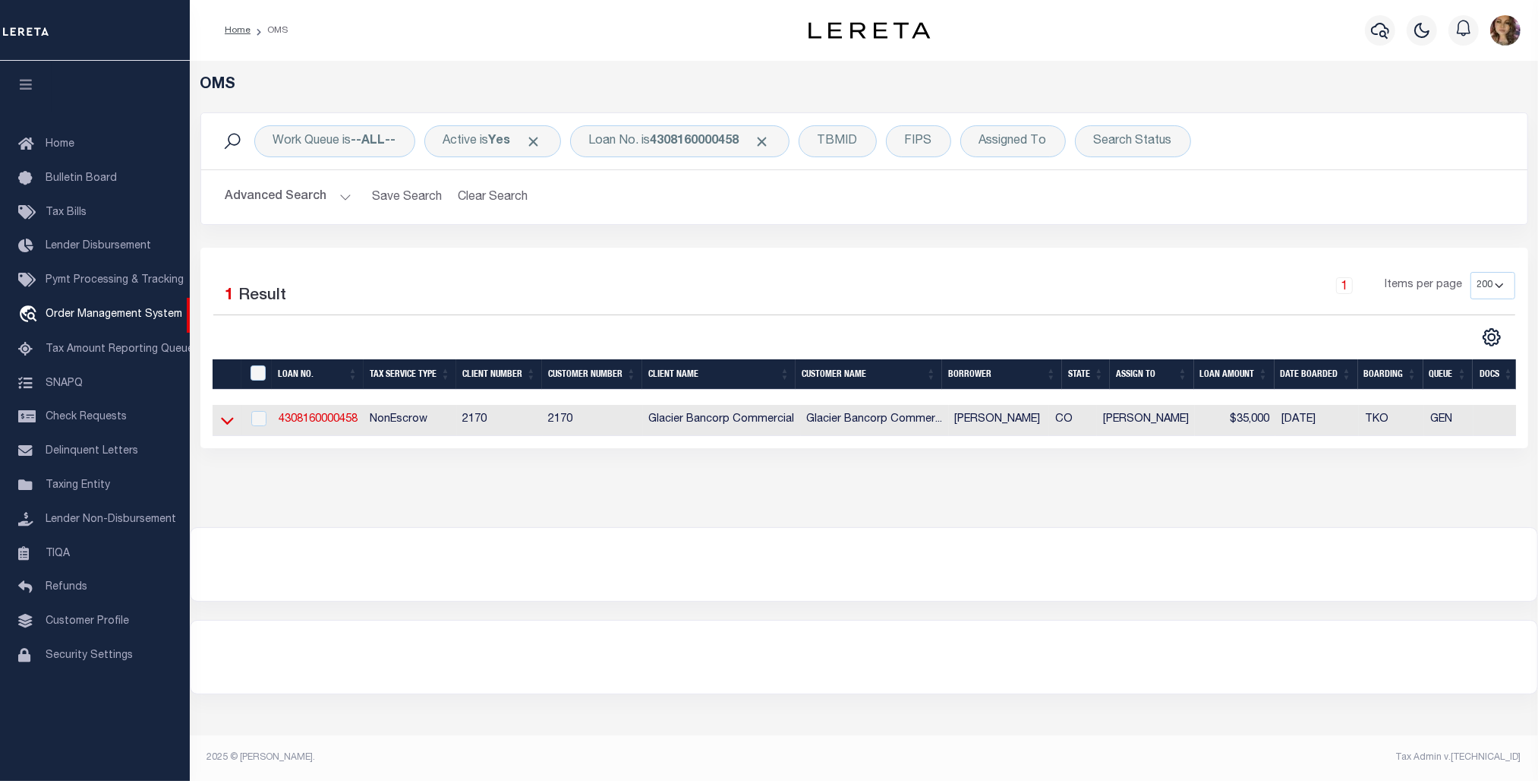
click at [226, 425] on icon at bounding box center [227, 422] width 13 height 8
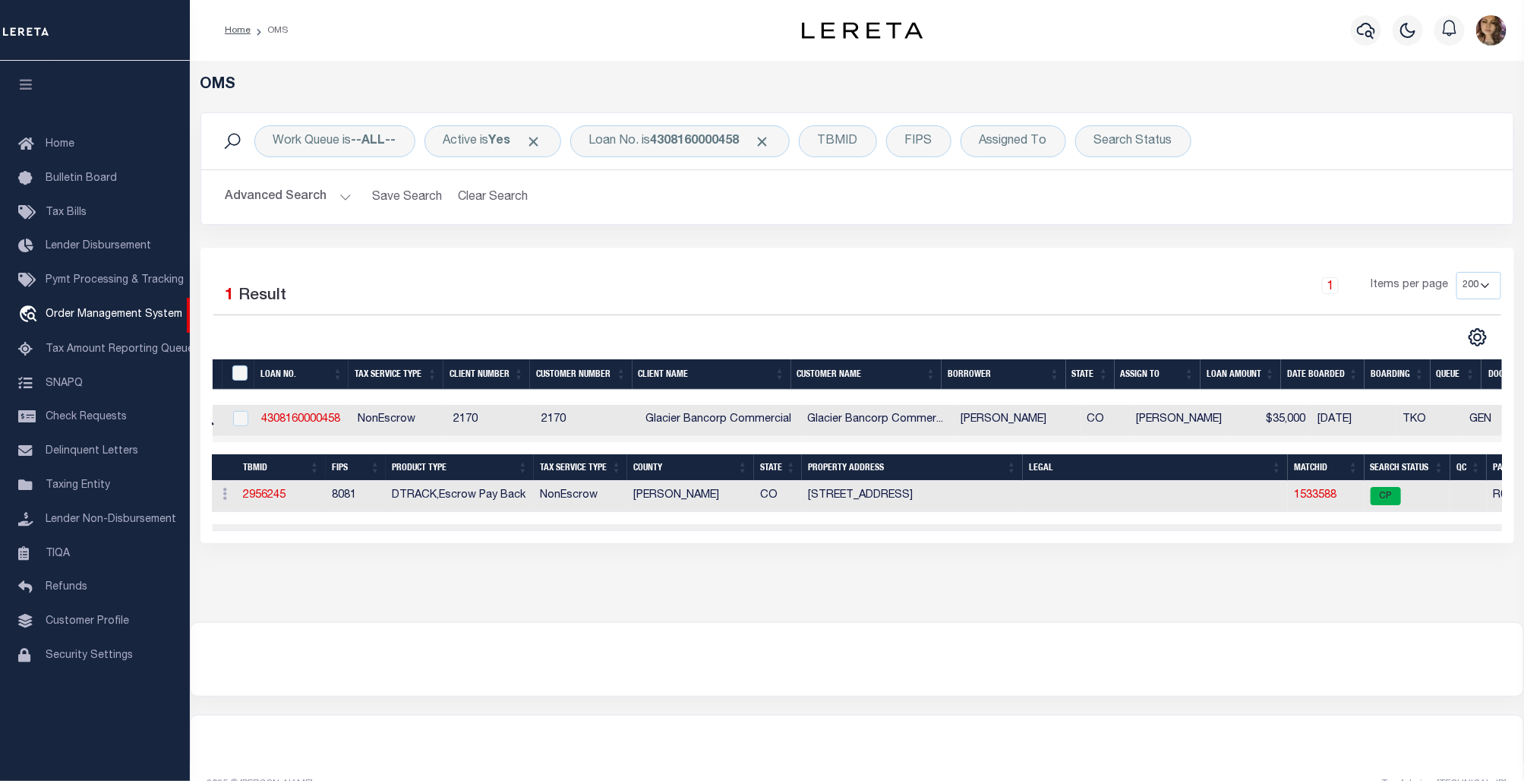
scroll to position [0, 36]
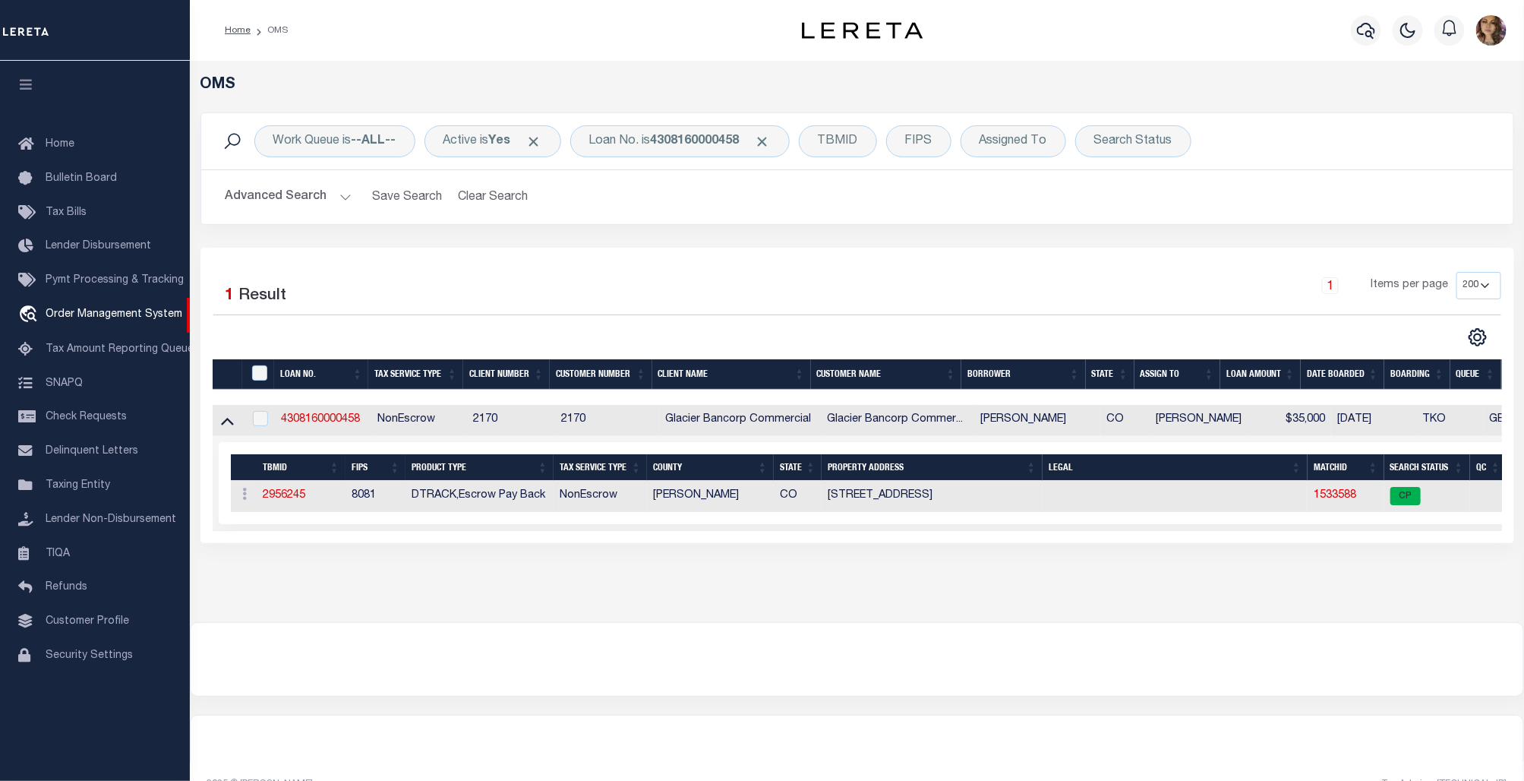
drag, startPoint x: 915, startPoint y: 544, endPoint x: 1042, endPoint y: 553, distance: 127.1
click at [1042, 543] on div "Selected 1 Result 1 Items per page 10 25 50 100 200" at bounding box center [857, 395] width 1314 height 295
drag, startPoint x: 1071, startPoint y: 544, endPoint x: 1165, endPoint y: 555, distance: 95.5
click at [1165, 543] on div "Selected 1 Result 1 Items per page 10 25 50 100 200" at bounding box center [857, 395] width 1314 height 295
click at [1344, 499] on link "1533588" at bounding box center [1335, 495] width 43 height 11
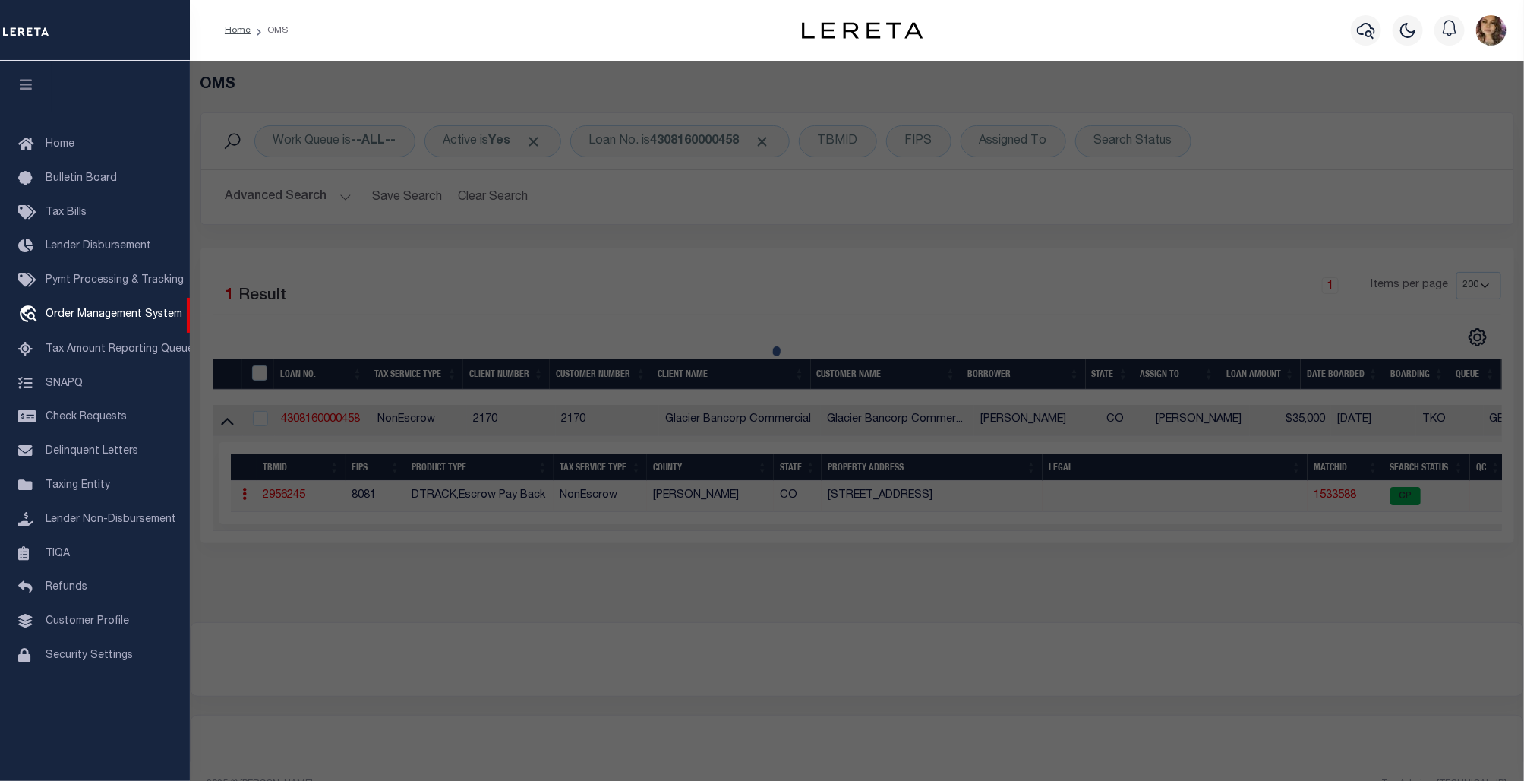
checkbox input "false"
select select "CP"
type input "SPRINGER, SHAWN E & (Plus 1 other)"
select select
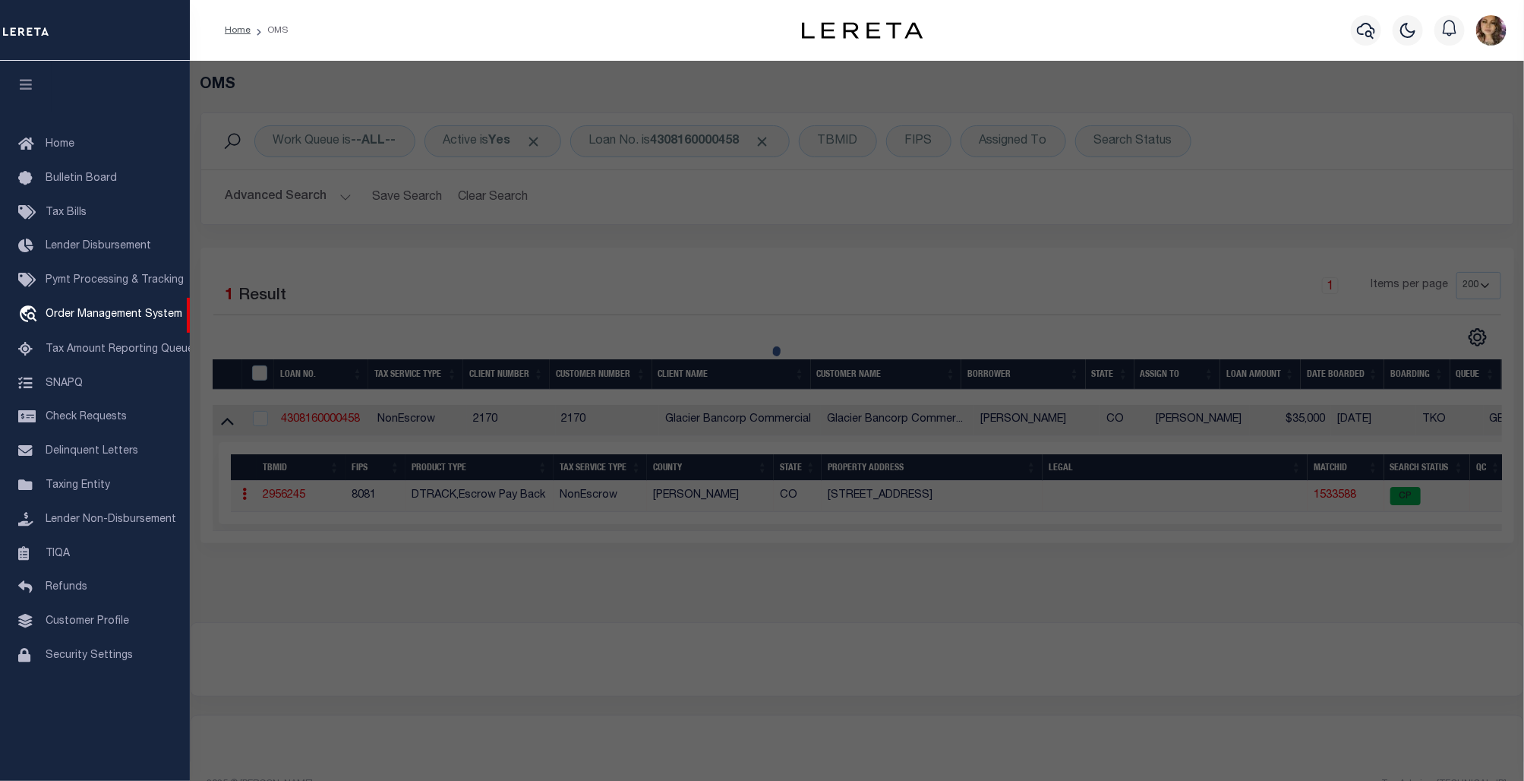
type input "6200 COUNTY ROAD 31"
checkbox input "false"
type input "CRAIG CO"
type textarea "Subd: CO RES 30+ ACRES S: 5 T: 7N R: 91W A TRACT IN S2 M/B DESC 444/124 LESS A …"
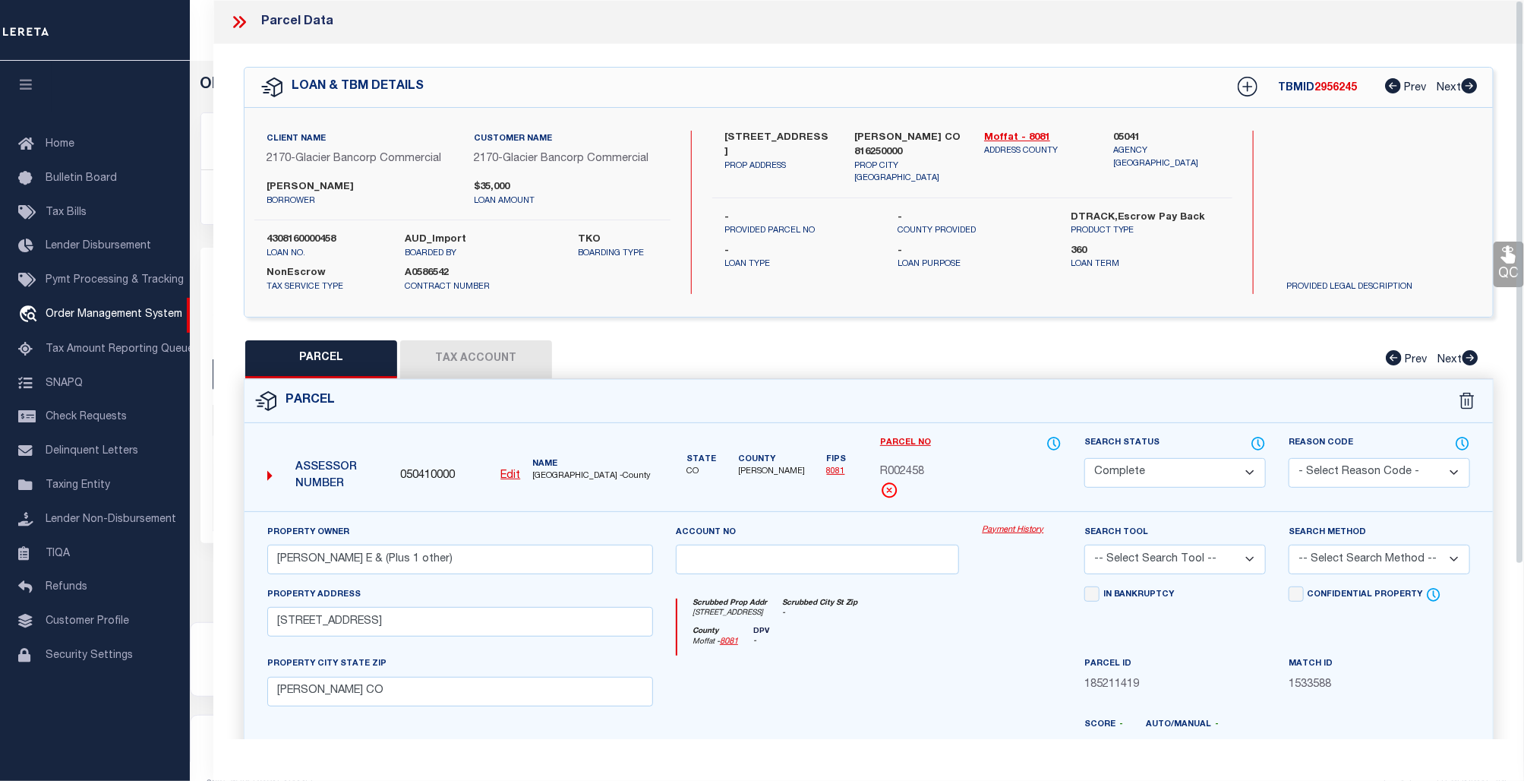
click at [1014, 529] on link "Payment History" at bounding box center [1022, 530] width 80 height 13
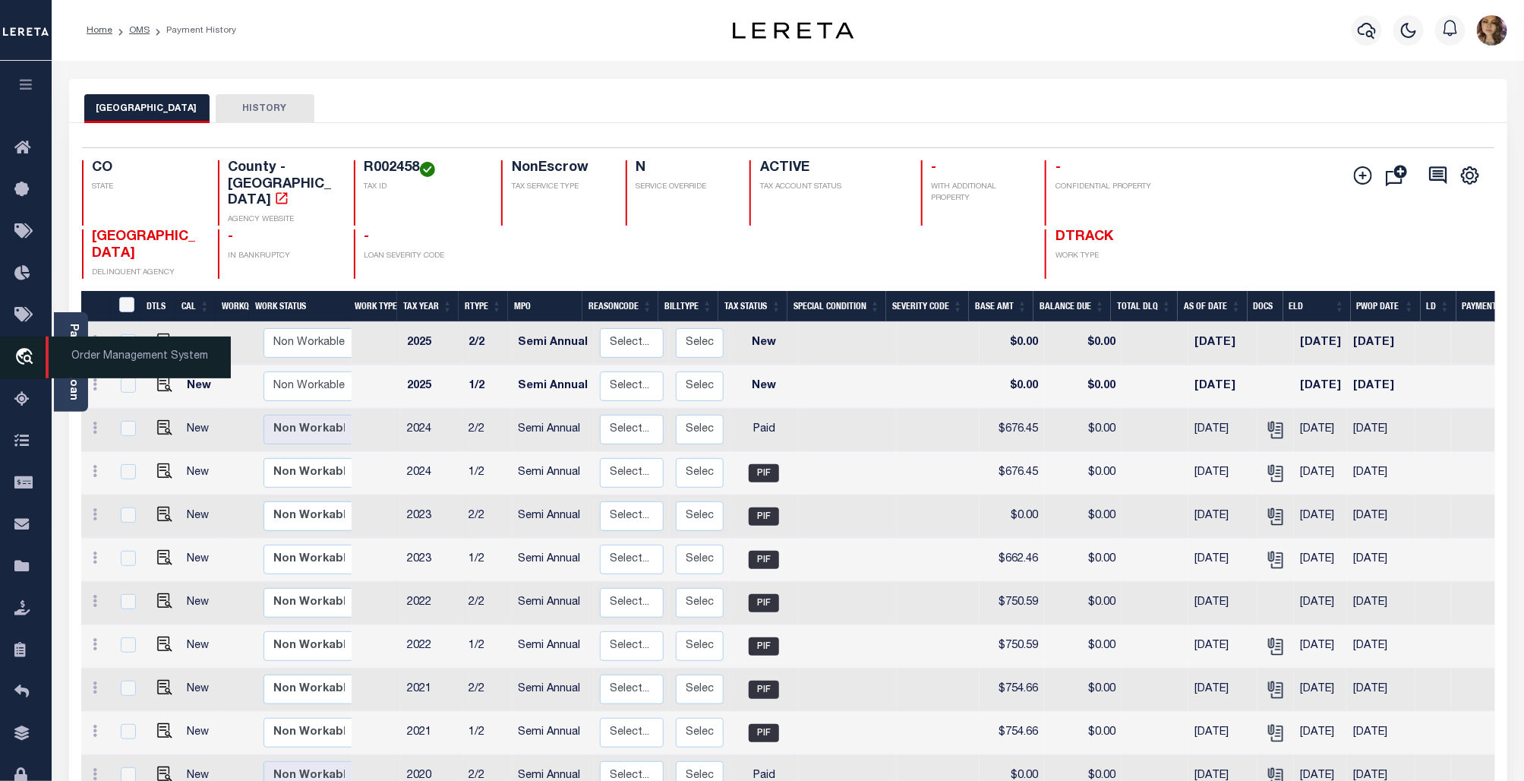
click at [93, 363] on span "Order Management System" at bounding box center [138, 357] width 185 height 42
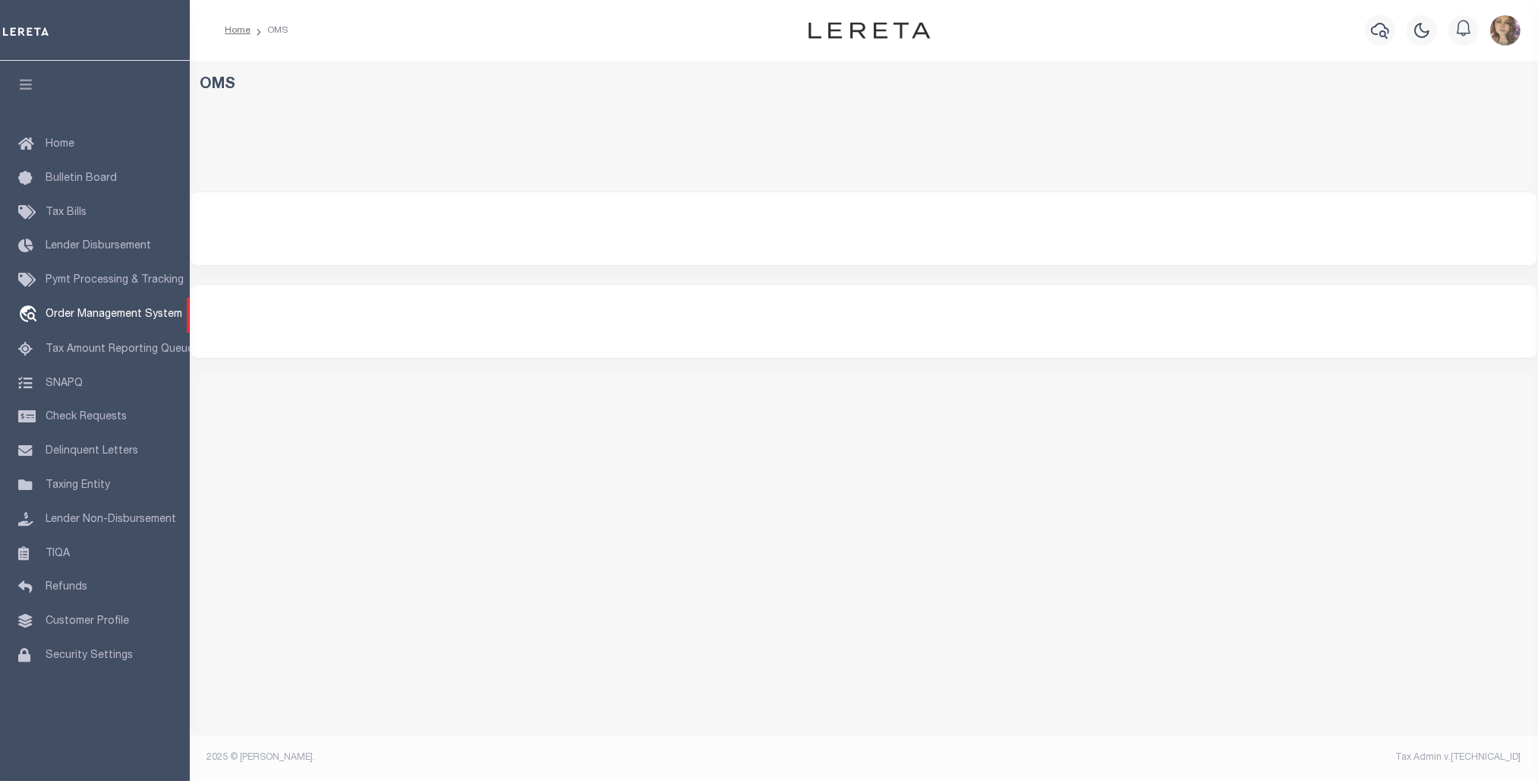
select select "200"
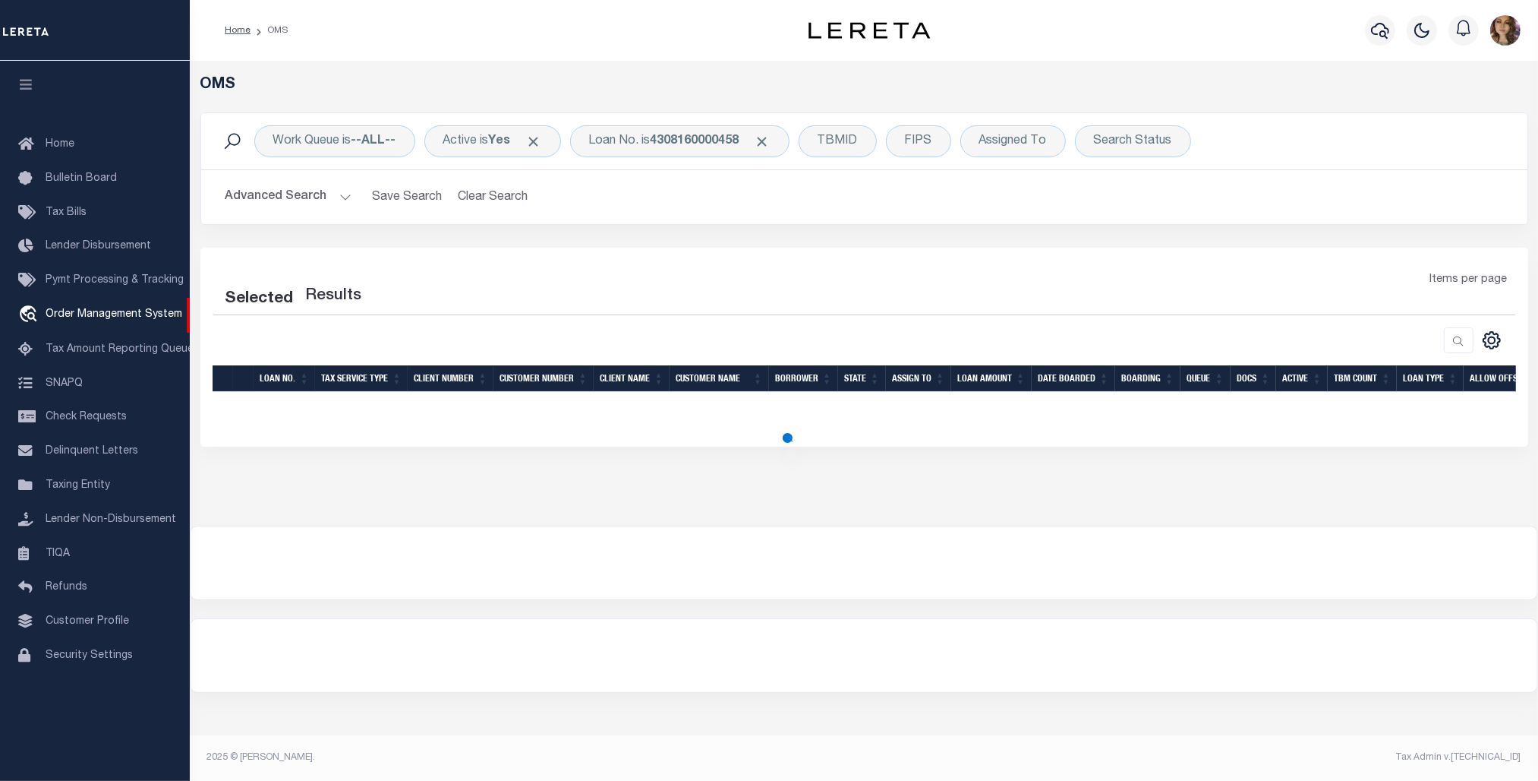
select select "200"
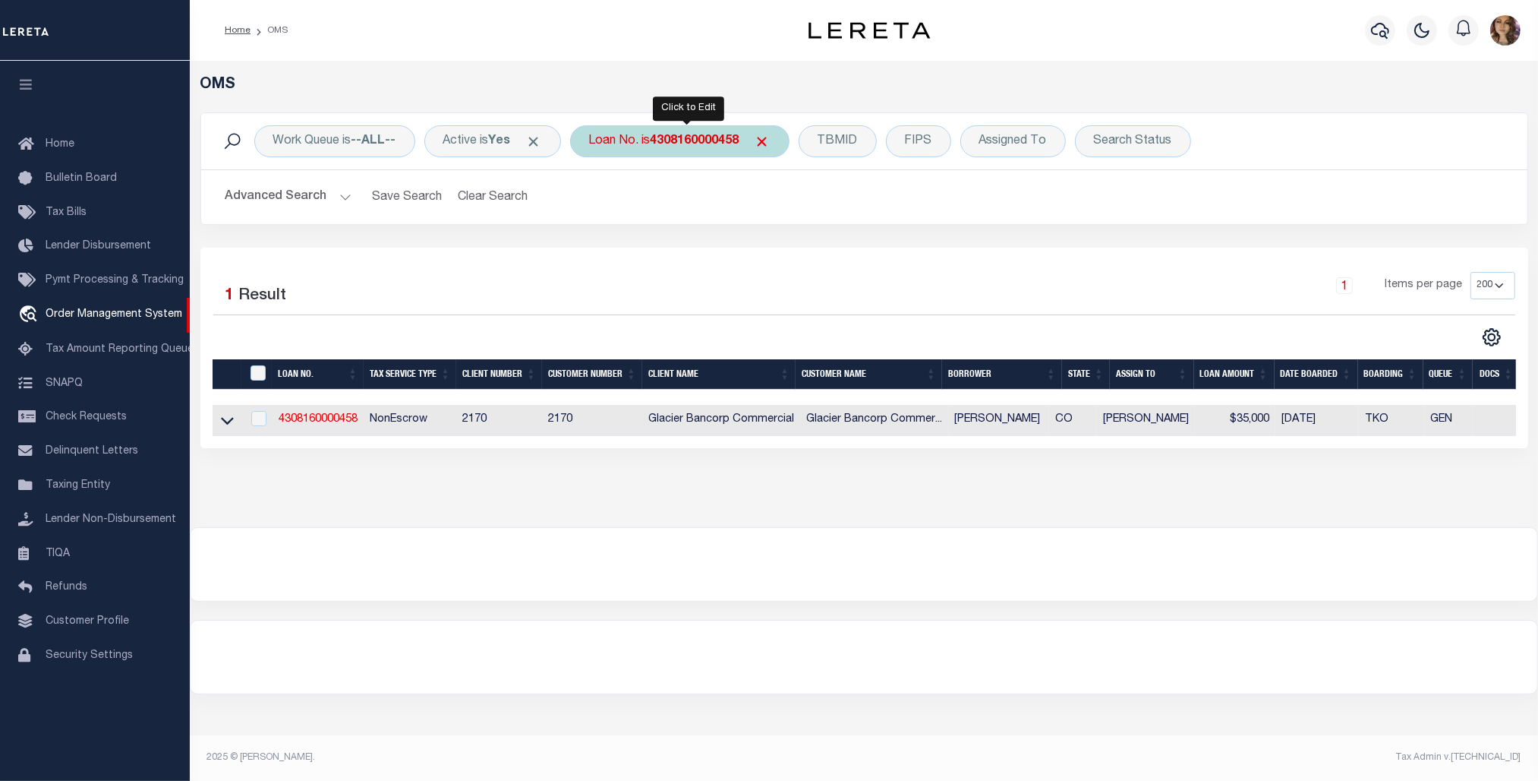
click at [659, 142] on div "Loan No. is 4308160000458" at bounding box center [679, 141] width 219 height 32
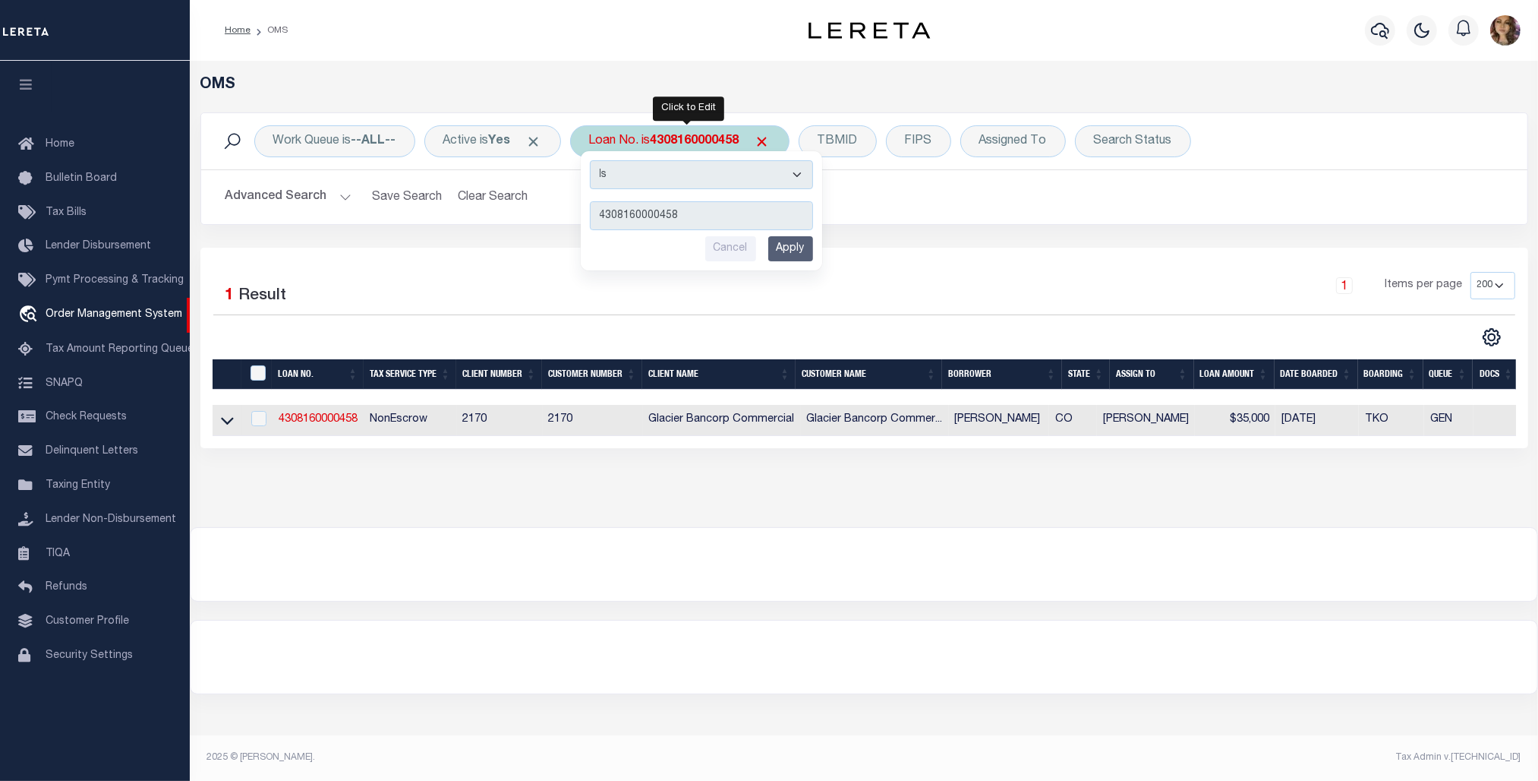
type input "7"
click at [623, 220] on input "text" at bounding box center [701, 215] width 223 height 29
paste input "9735"
type input "9735"
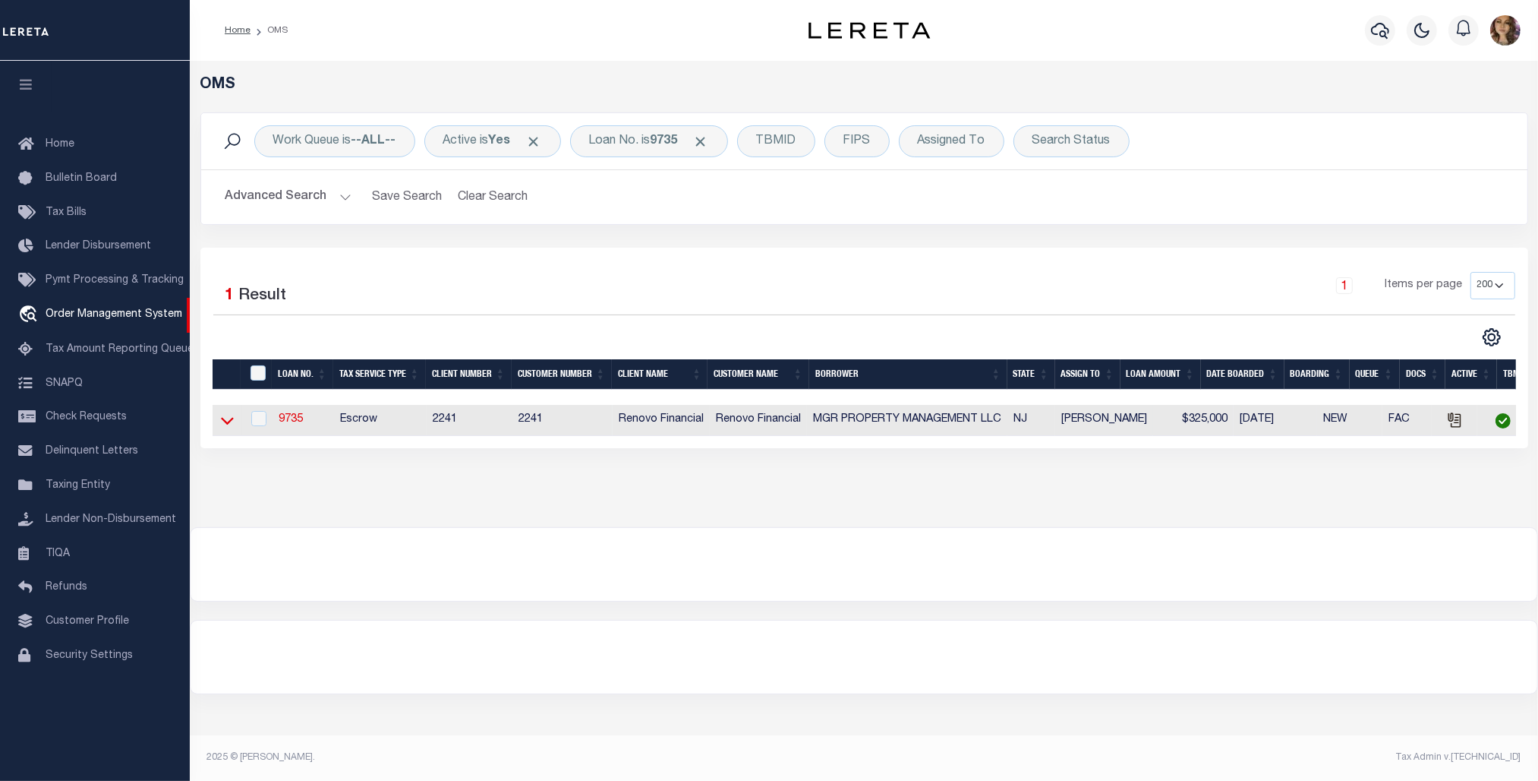
click at [225, 427] on icon at bounding box center [227, 420] width 13 height 16
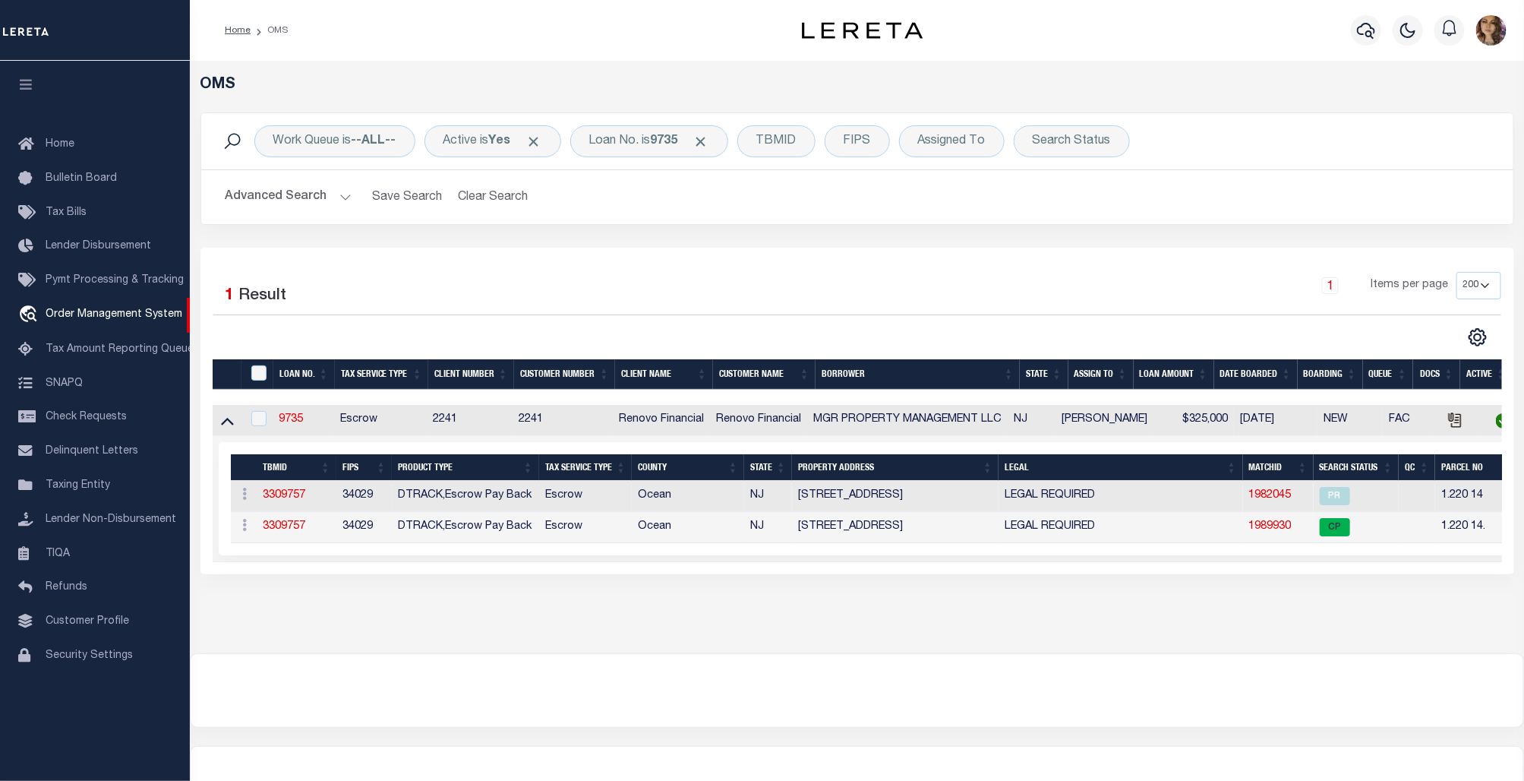
scroll to position [0, 48]
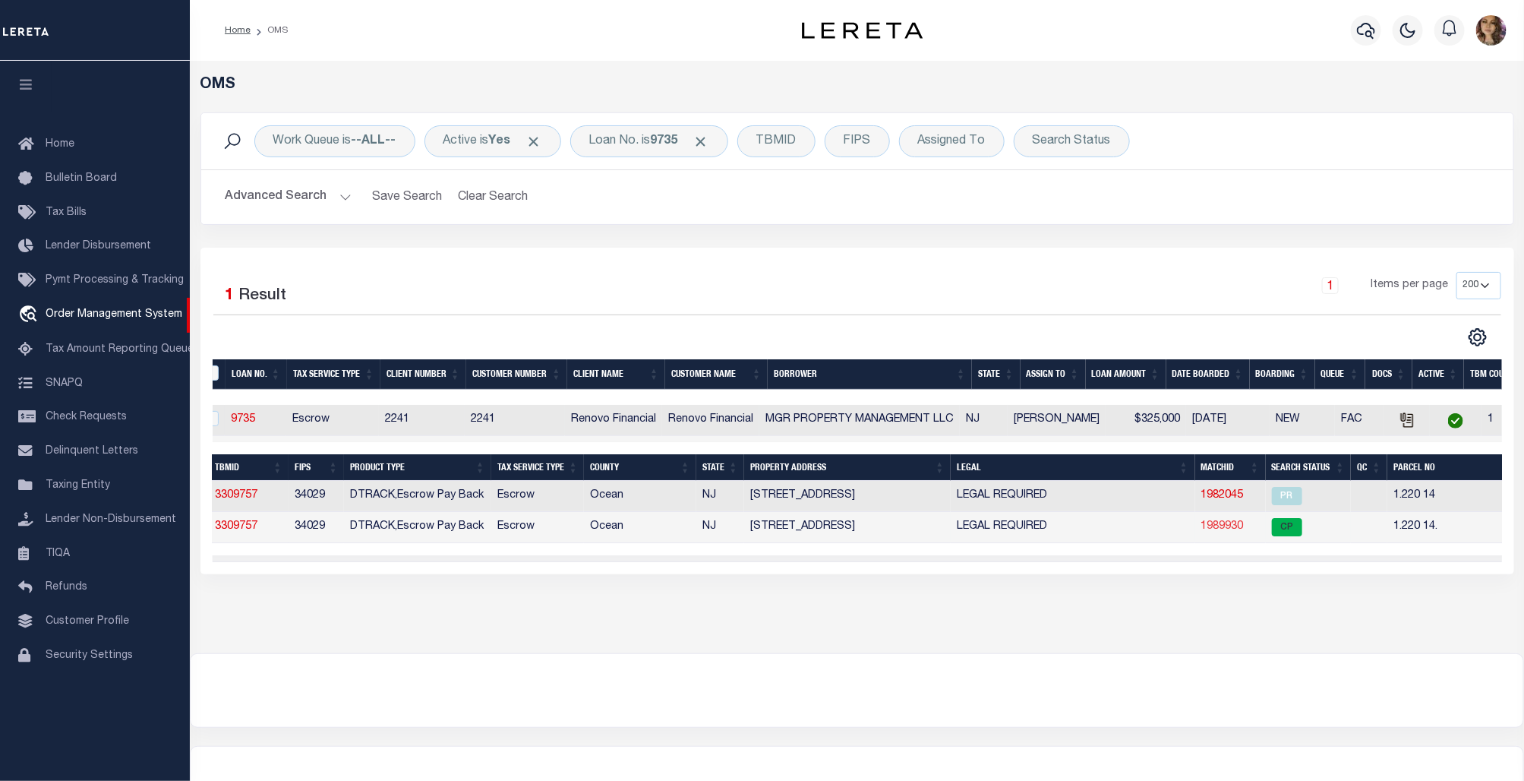
click at [1216, 530] on link "1989930" at bounding box center [1222, 526] width 43 height 11
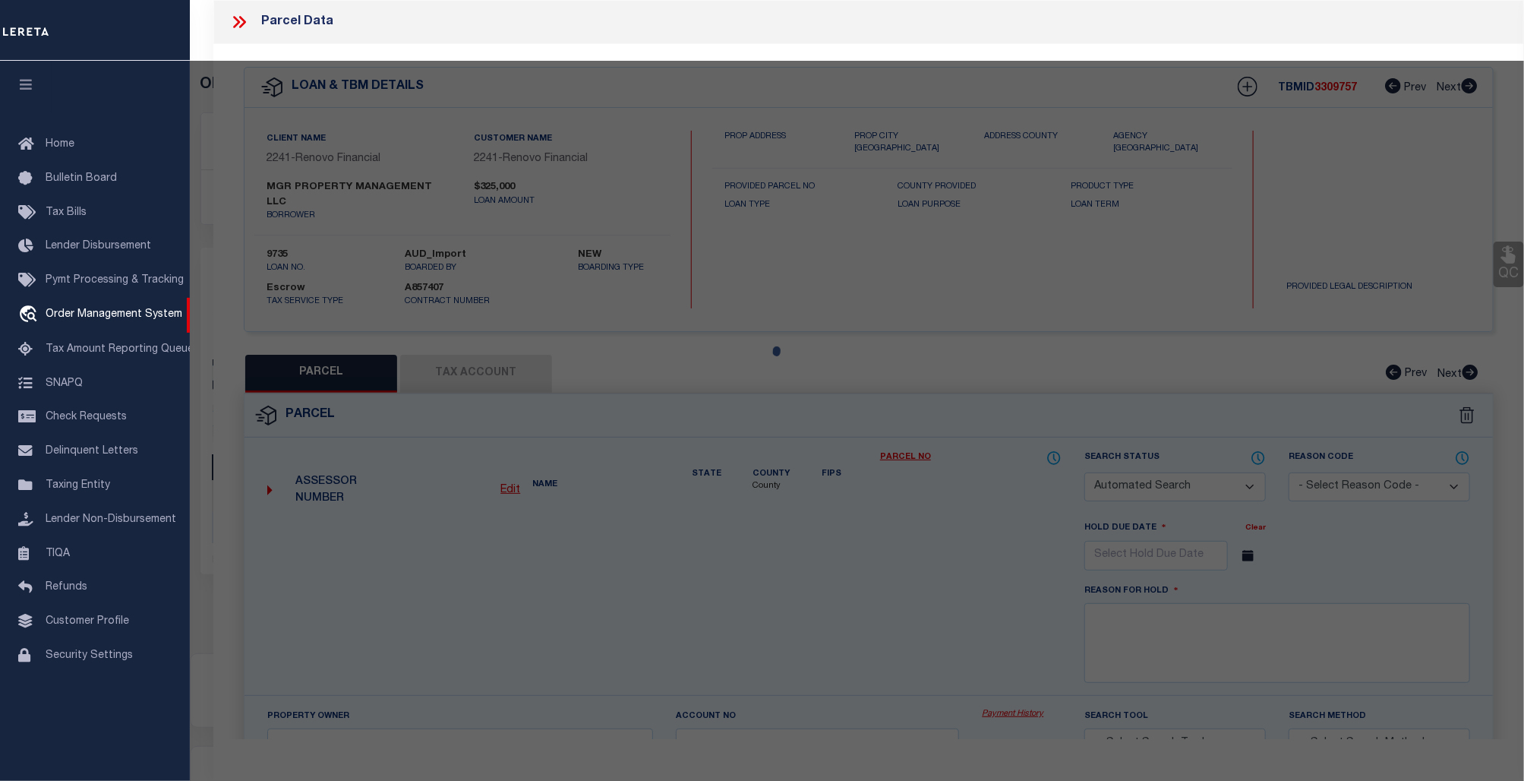
checkbox input "false"
select select "CP"
type input "MGR PROPERTY MANAGEMENT LLC"
select select
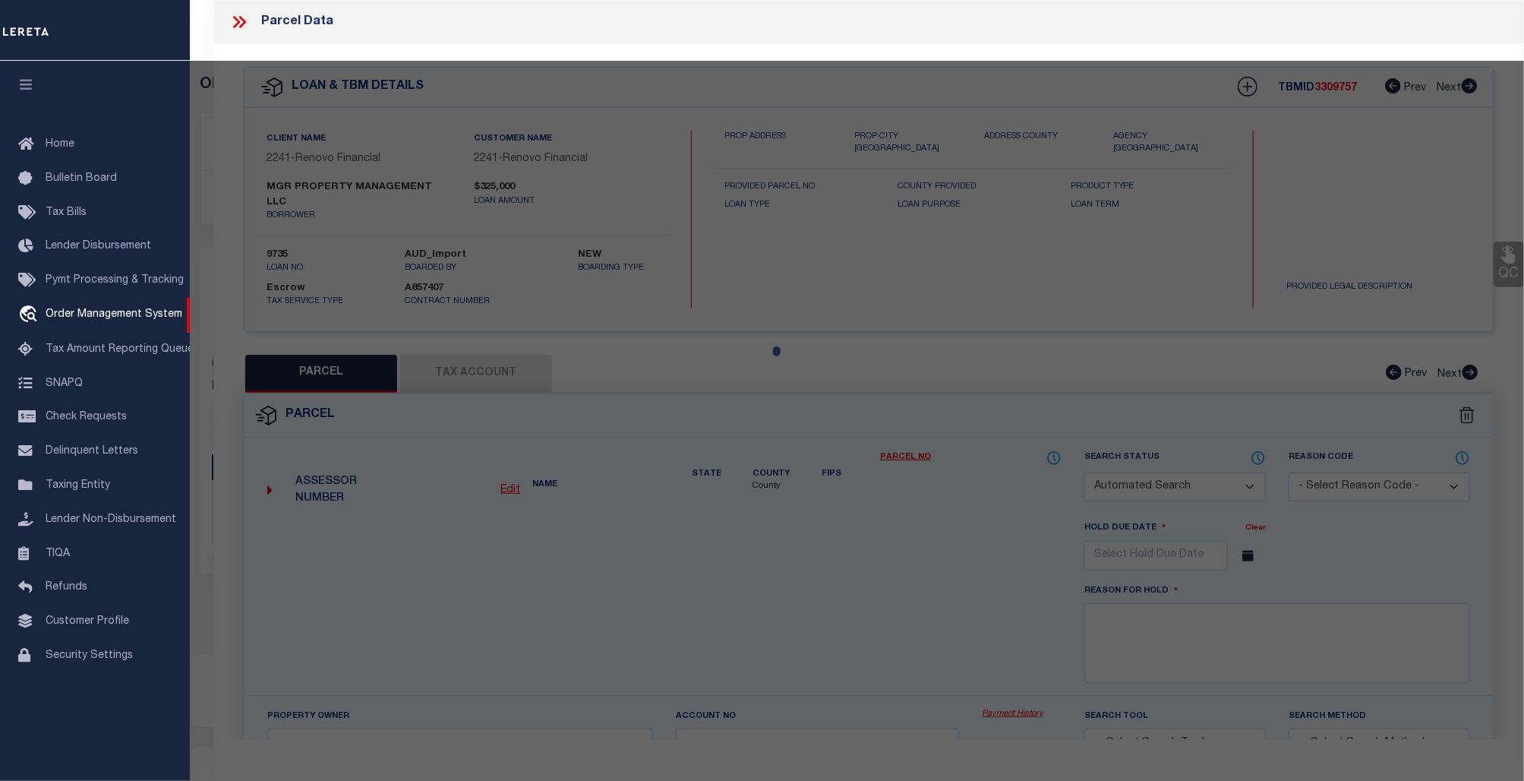
type input "[STREET_ADDRESS]"
checkbox input "false"
type input "NJ"
type textarea "10/18/23-correct entity"
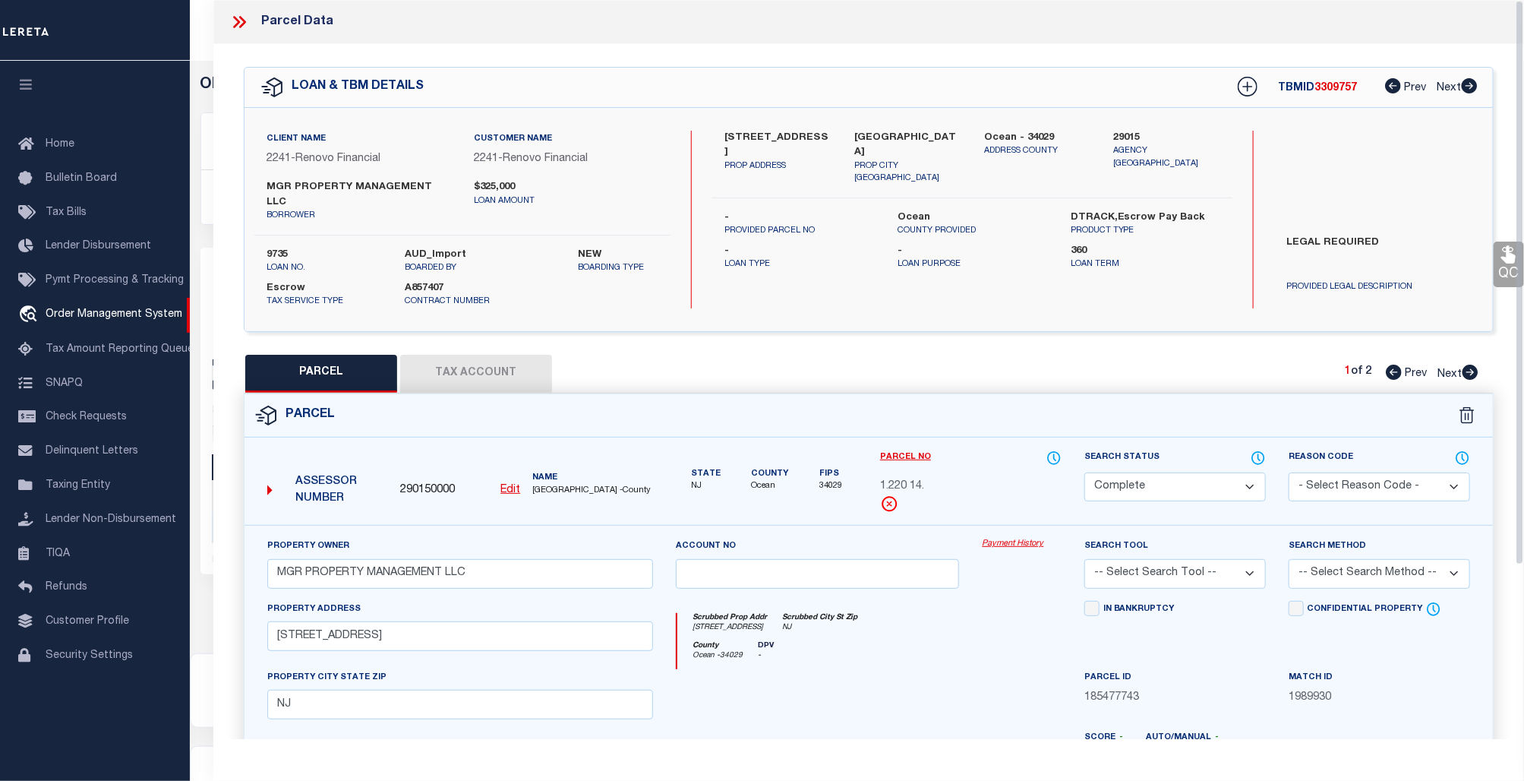
click at [1008, 538] on link "Payment History" at bounding box center [1022, 544] width 80 height 13
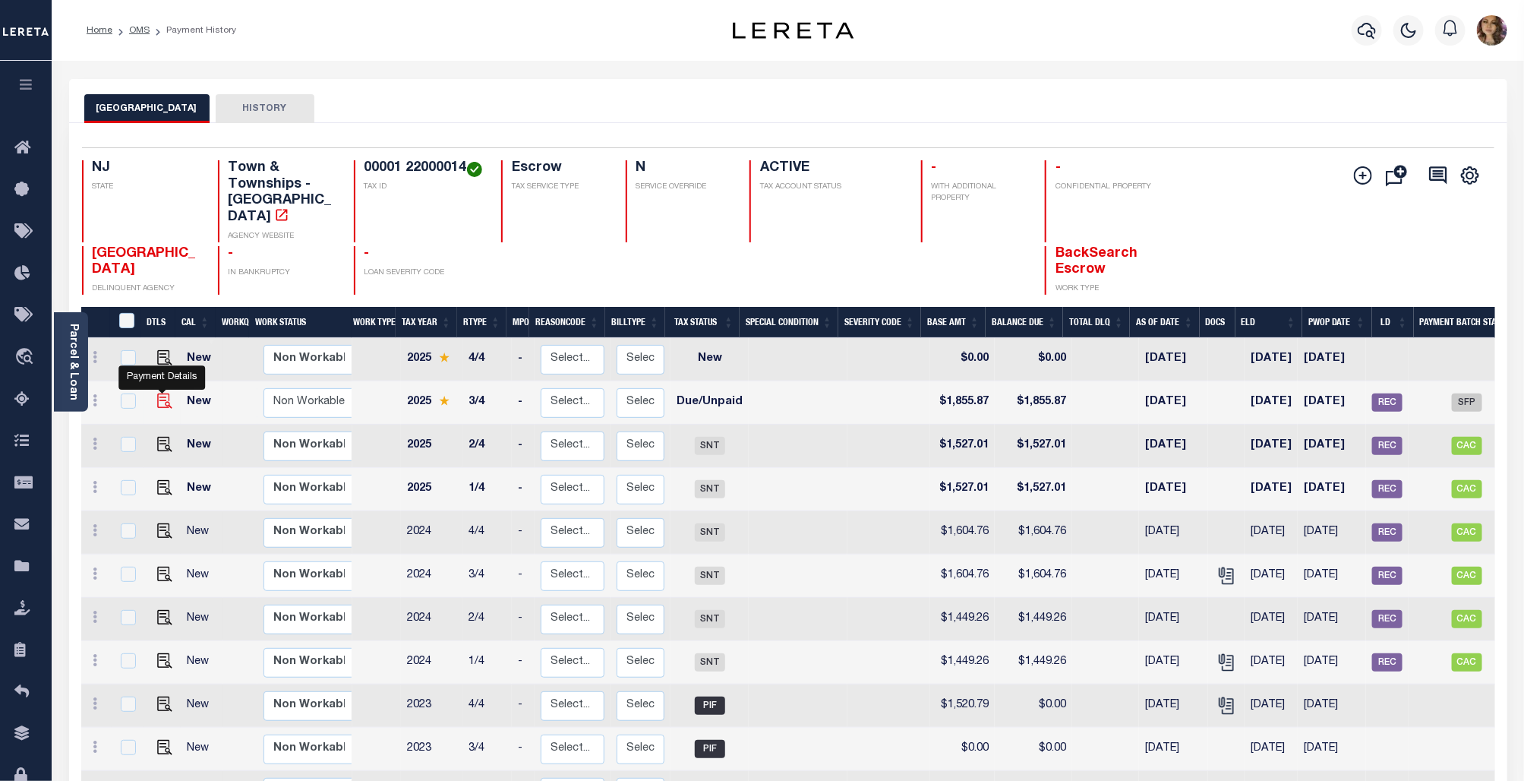
click at [164, 393] on img "" at bounding box center [164, 400] width 15 height 15
checkbox input "true"
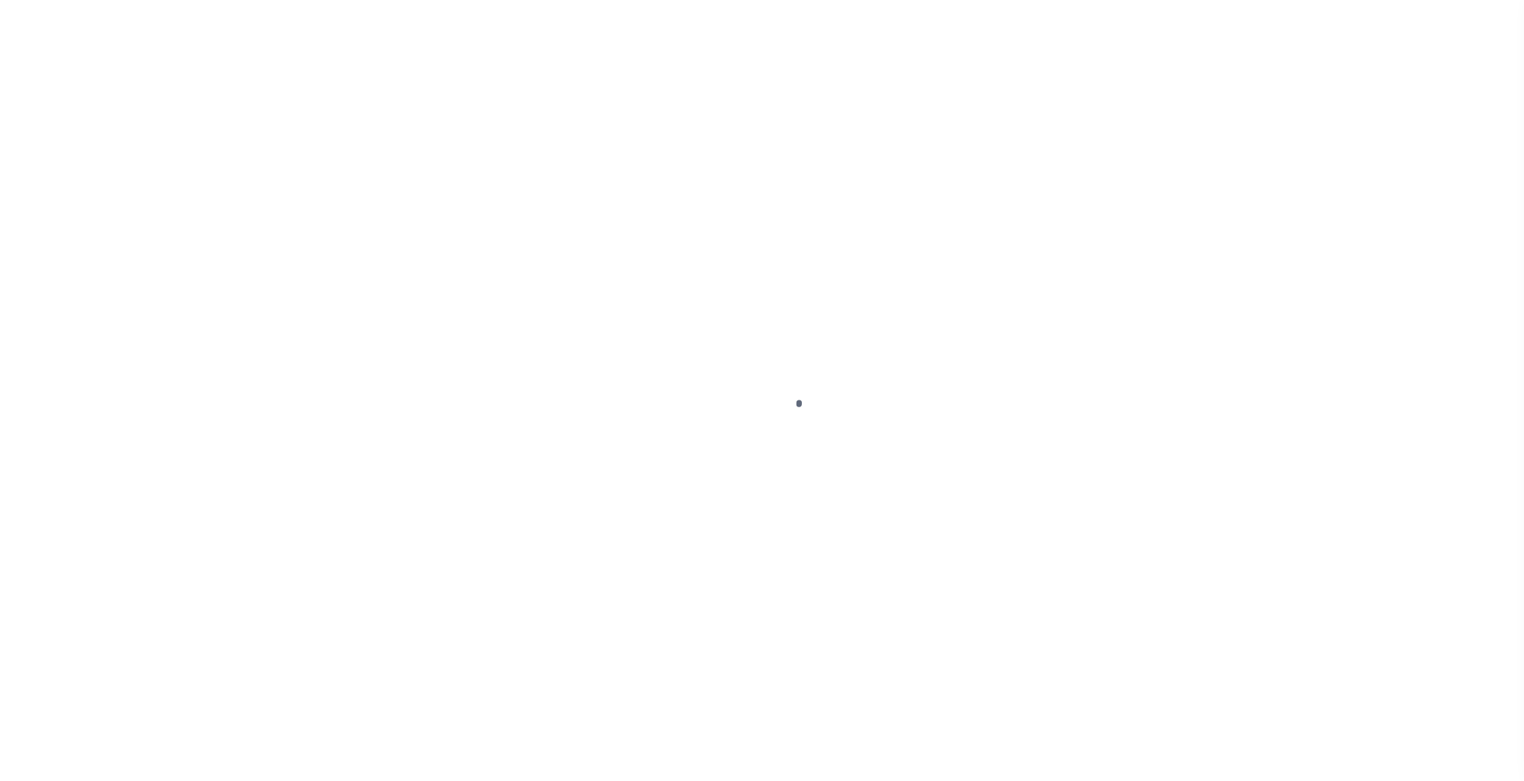
select select "DUE"
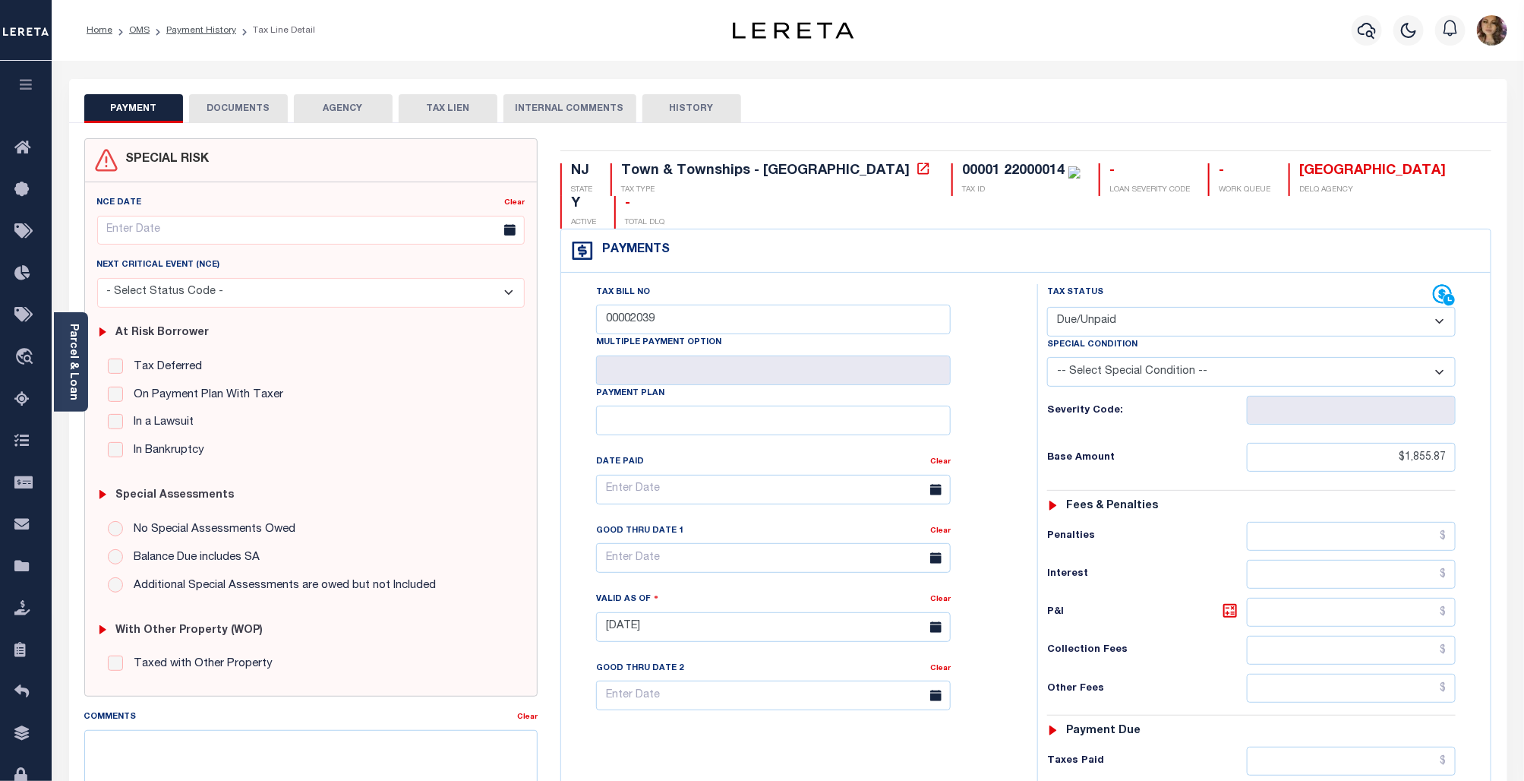
click at [346, 108] on button "AGENCY" at bounding box center [343, 108] width 99 height 29
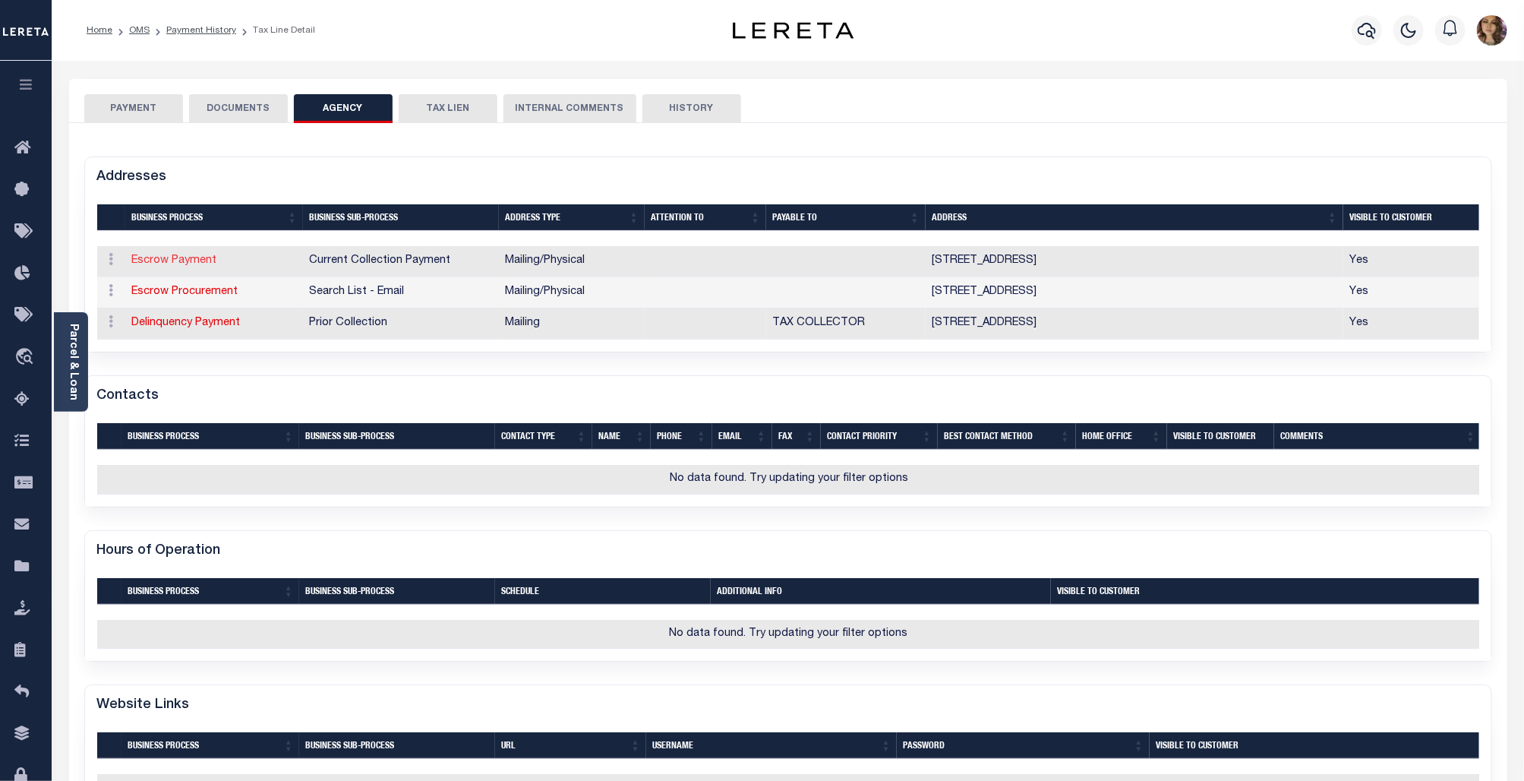
click at [175, 263] on link "Escrow Payment" at bounding box center [174, 260] width 85 height 11
select select "1"
checkbox input "false"
type input "1 COLONIAL DR"
type input "[GEOGRAPHIC_DATA]"
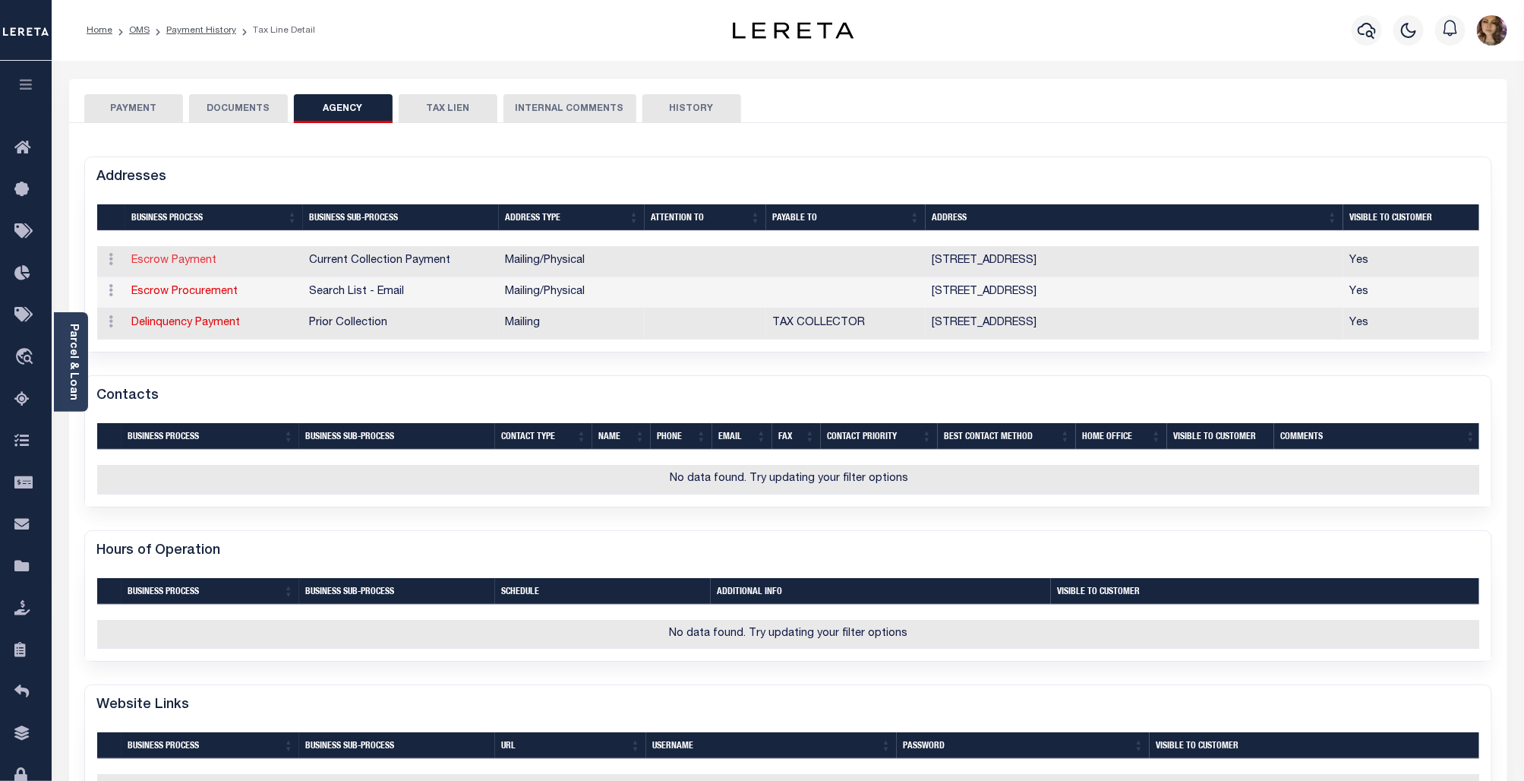
select select "NJ"
type input "08759-6501"
select select "5"
checkbox input "true"
select select "11"
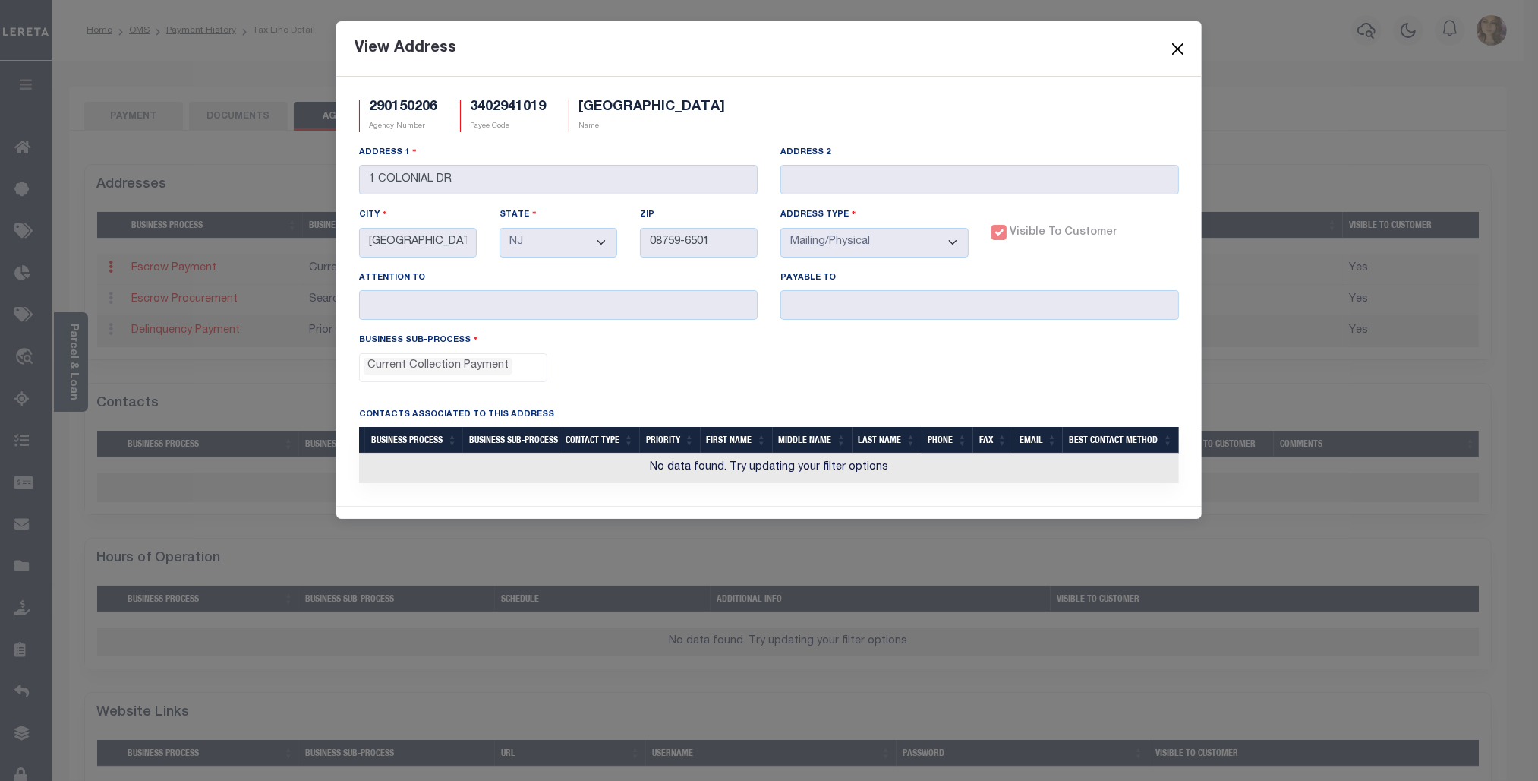
click at [1175, 40] on button "Close" at bounding box center [1179, 49] width 20 height 20
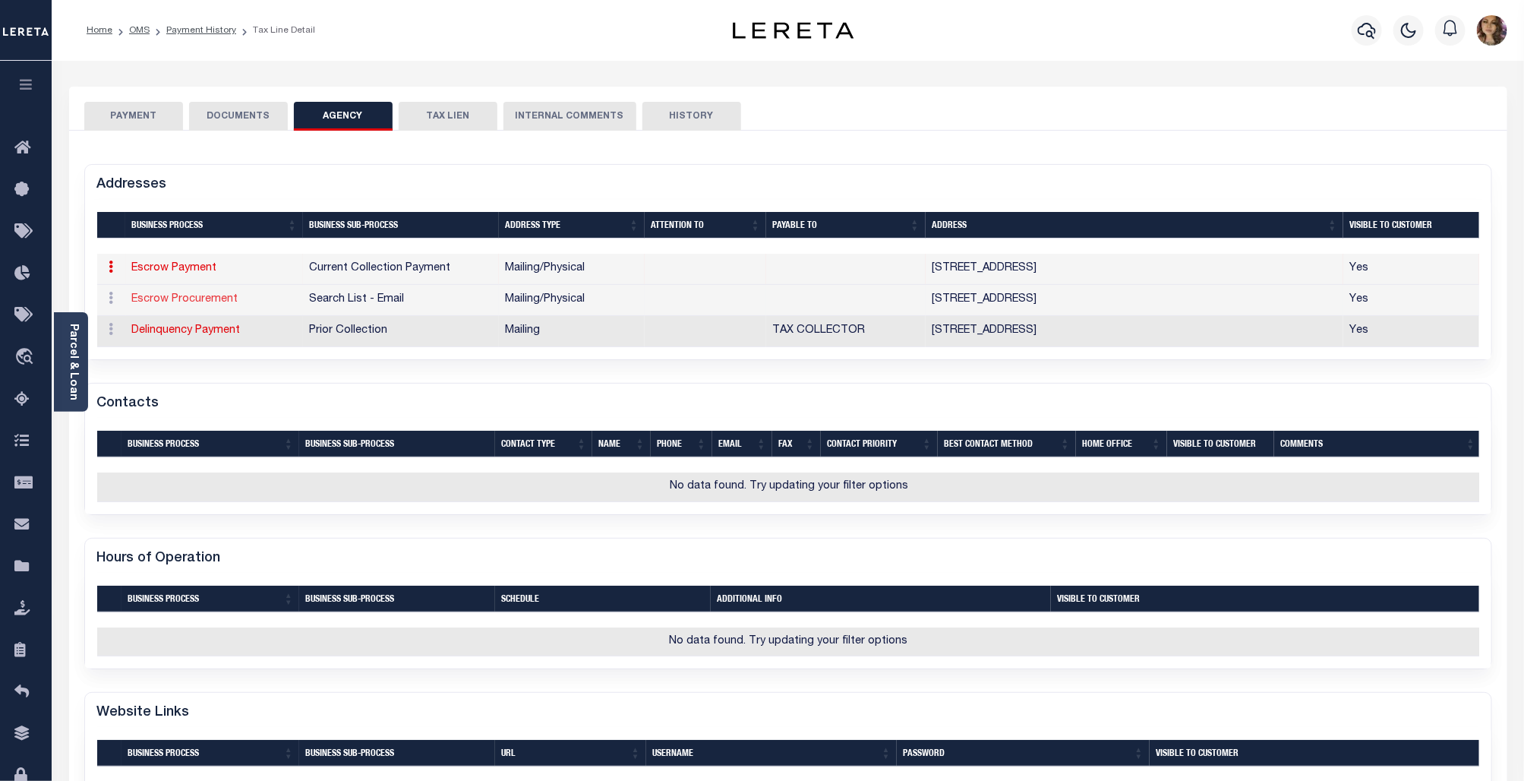
click at [194, 304] on link "Escrow Procurement" at bounding box center [185, 299] width 106 height 11
select select
select select "1"
checkbox input "false"
type input "1 COLONIAL DR"
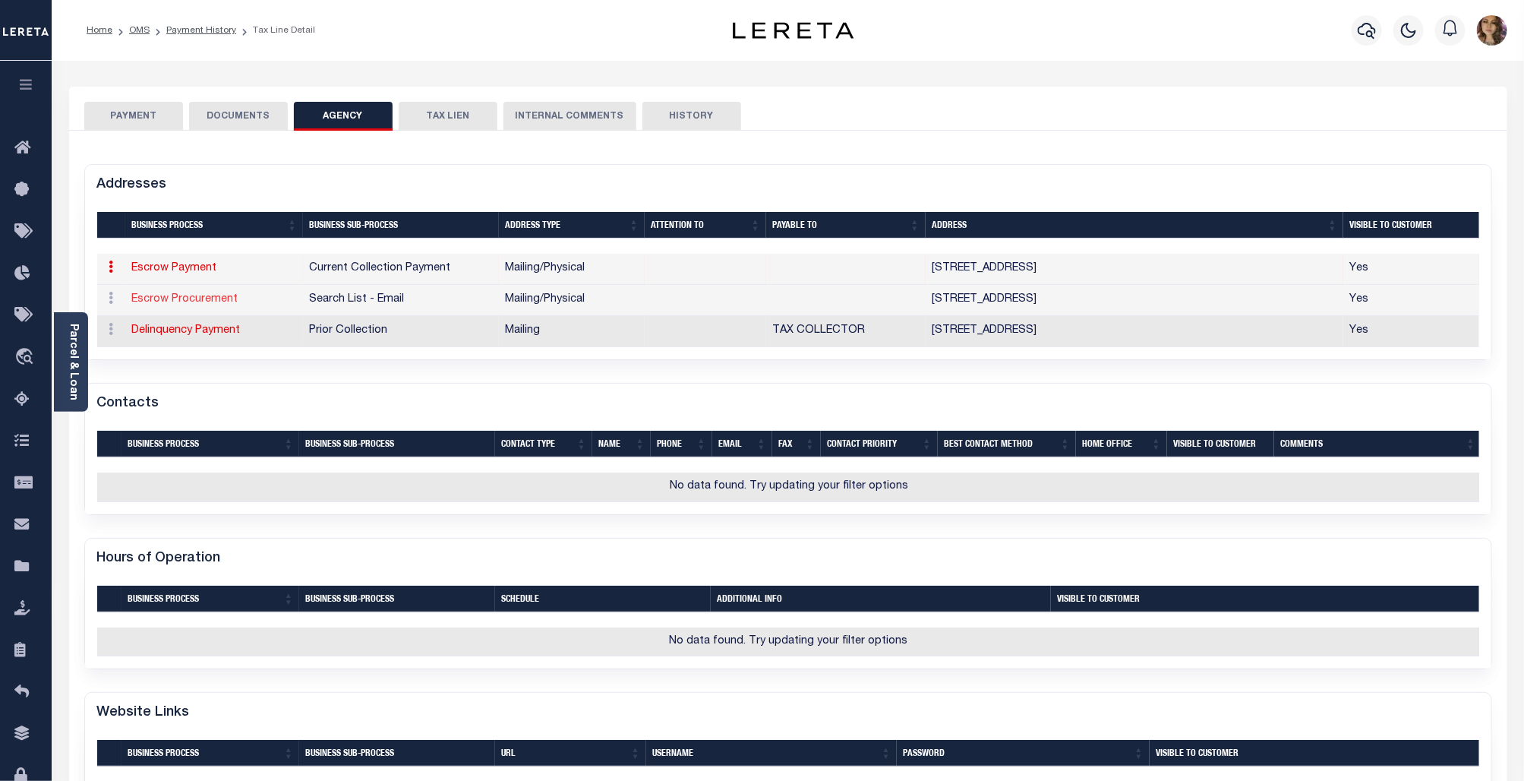
type input "MANCHESTER"
select select "NJ"
type input "08759-6501"
select select "5"
checkbox input "true"
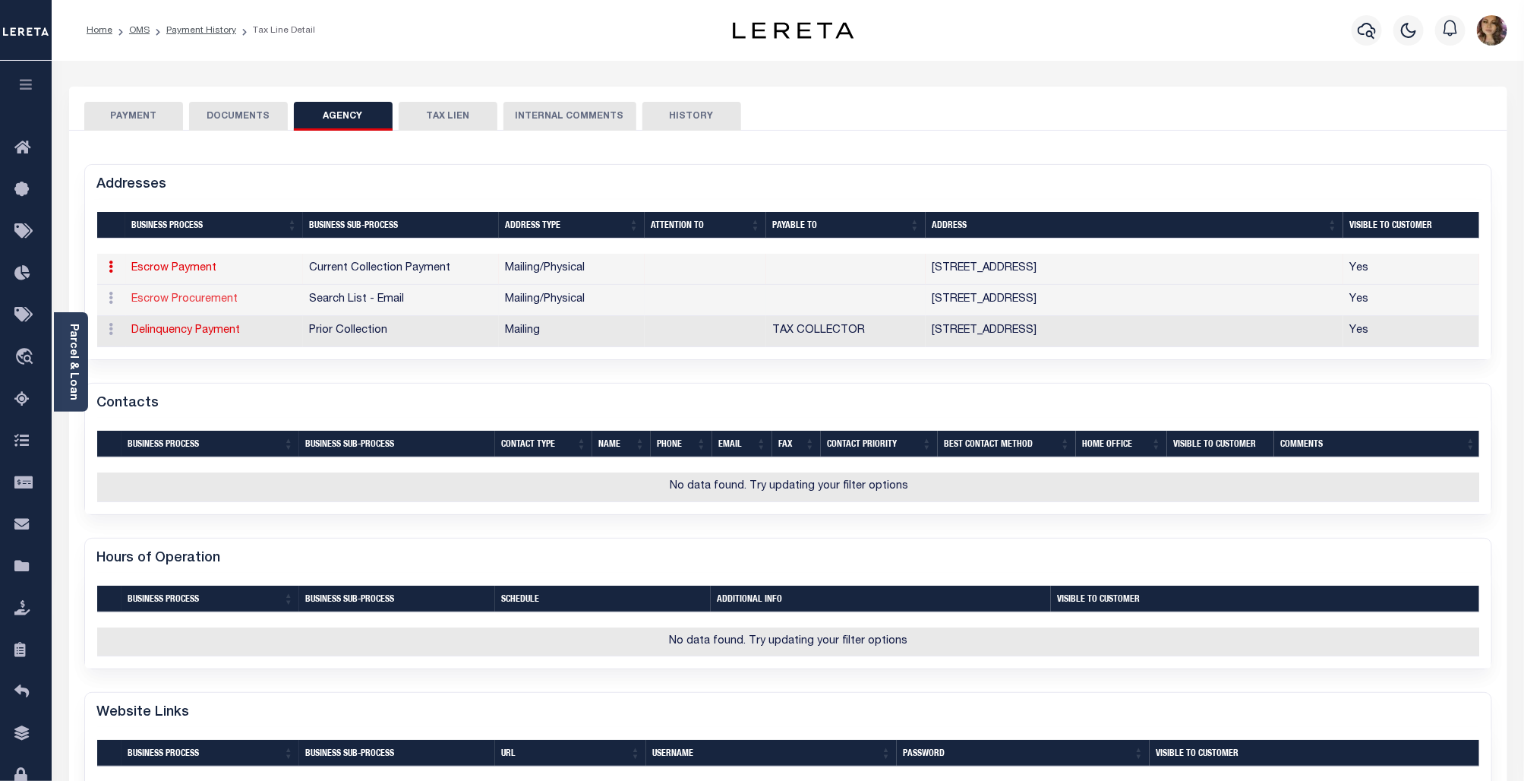
select select "5"
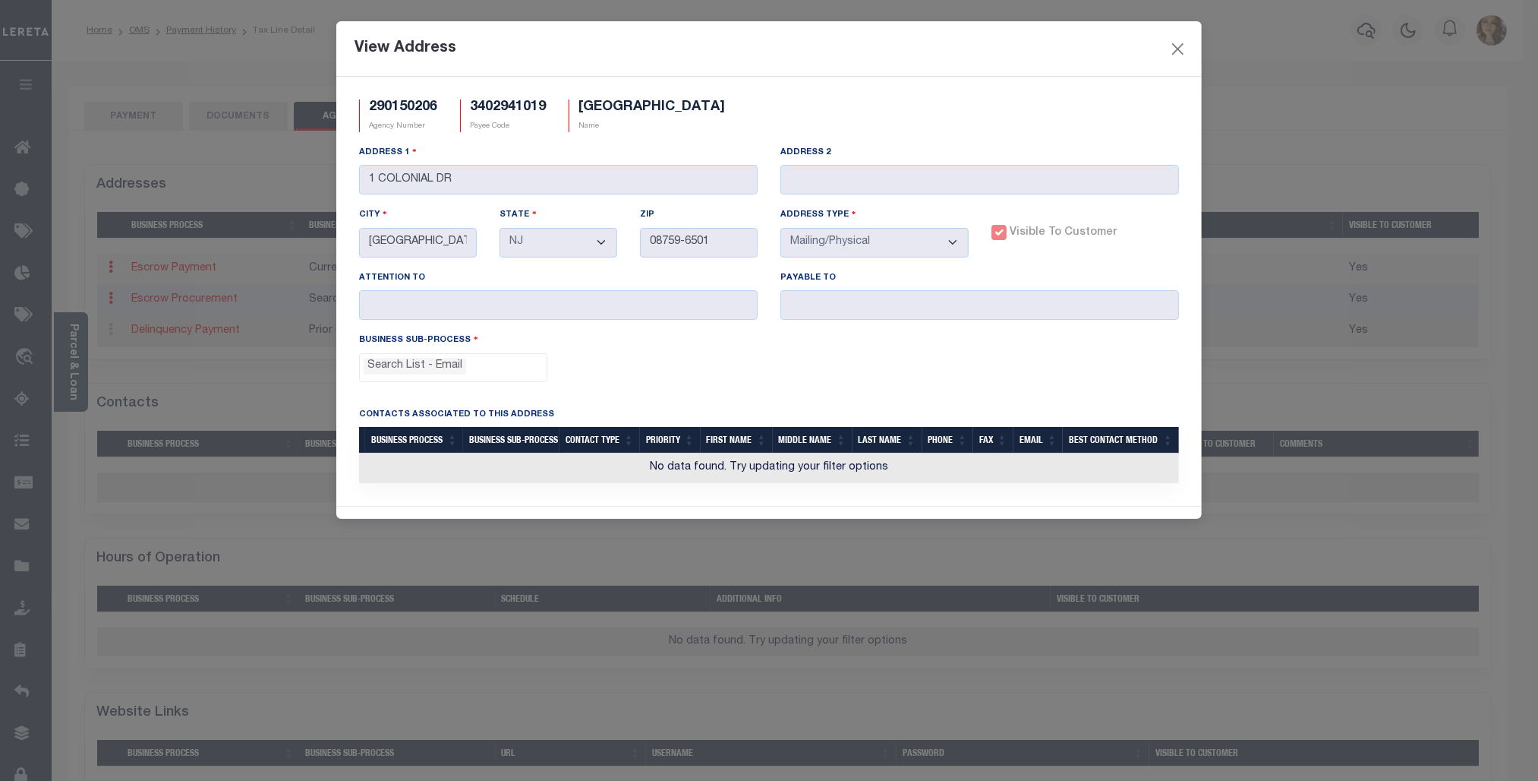
click at [1184, 38] on div "View Address" at bounding box center [769, 48] width 866 height 55
click at [1184, 42] on button "Close" at bounding box center [1179, 49] width 20 height 20
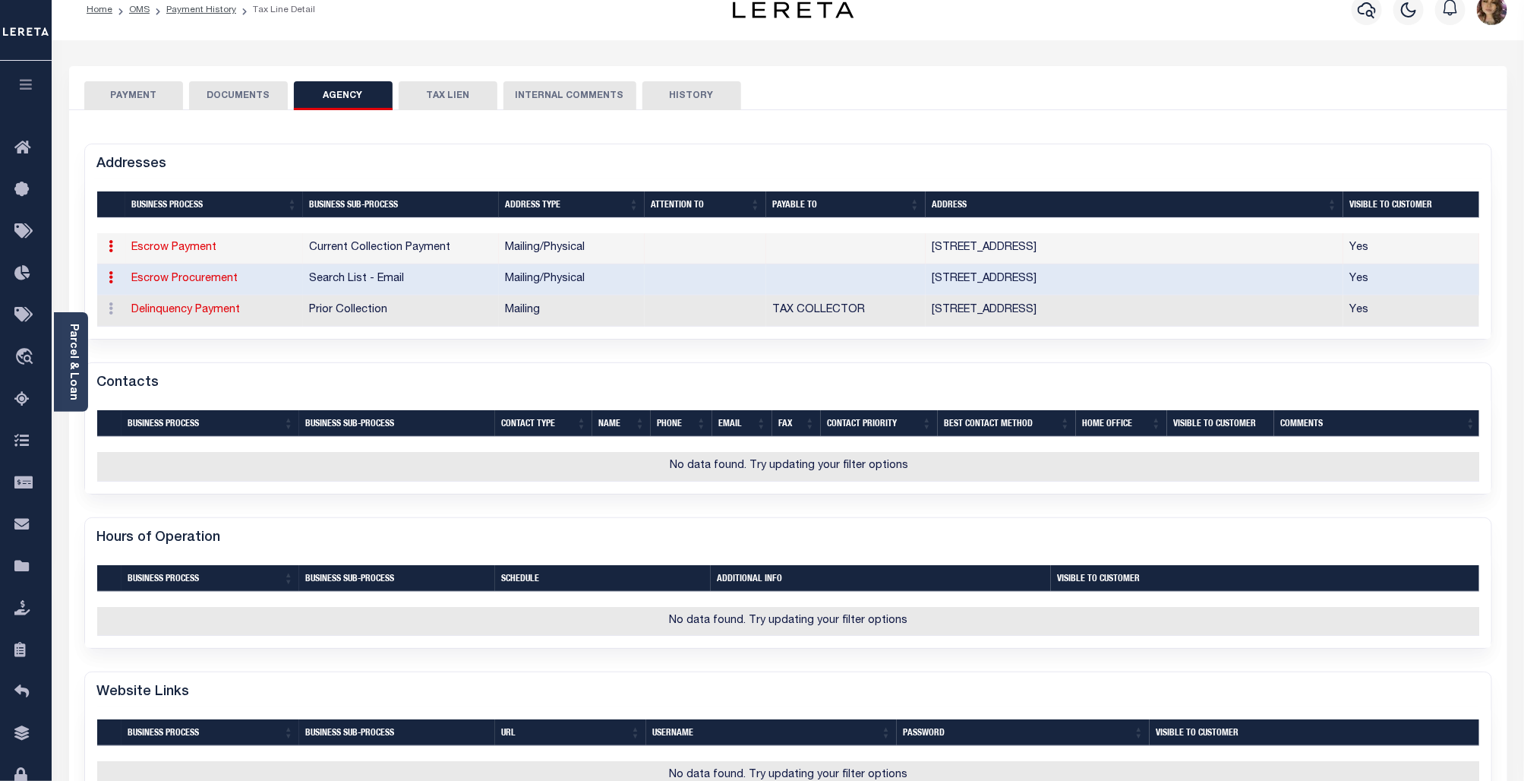
scroll to position [2, 0]
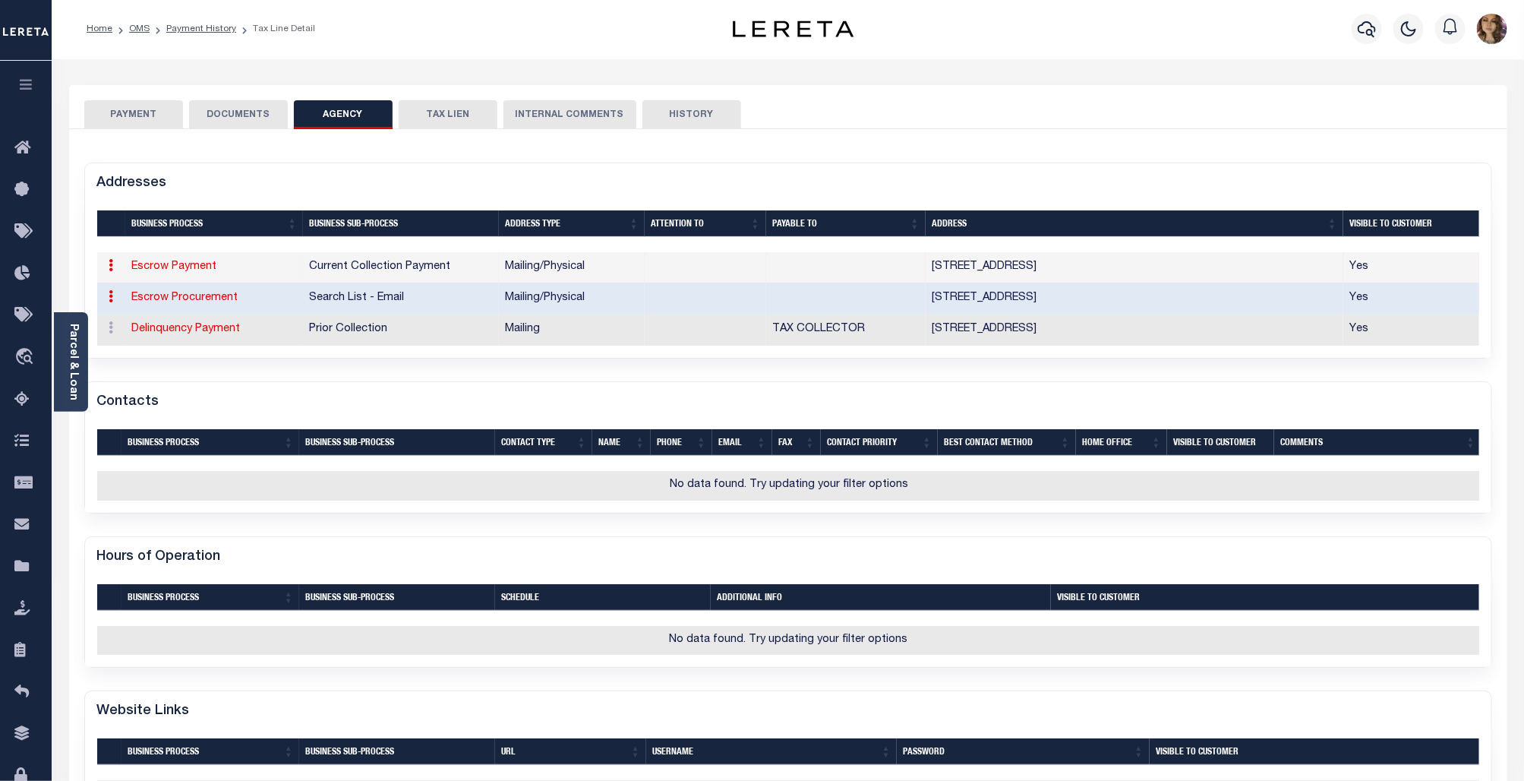
click at [448, 106] on button "TAX LIEN" at bounding box center [448, 114] width 99 height 29
checkbox input "false"
radio input "true"
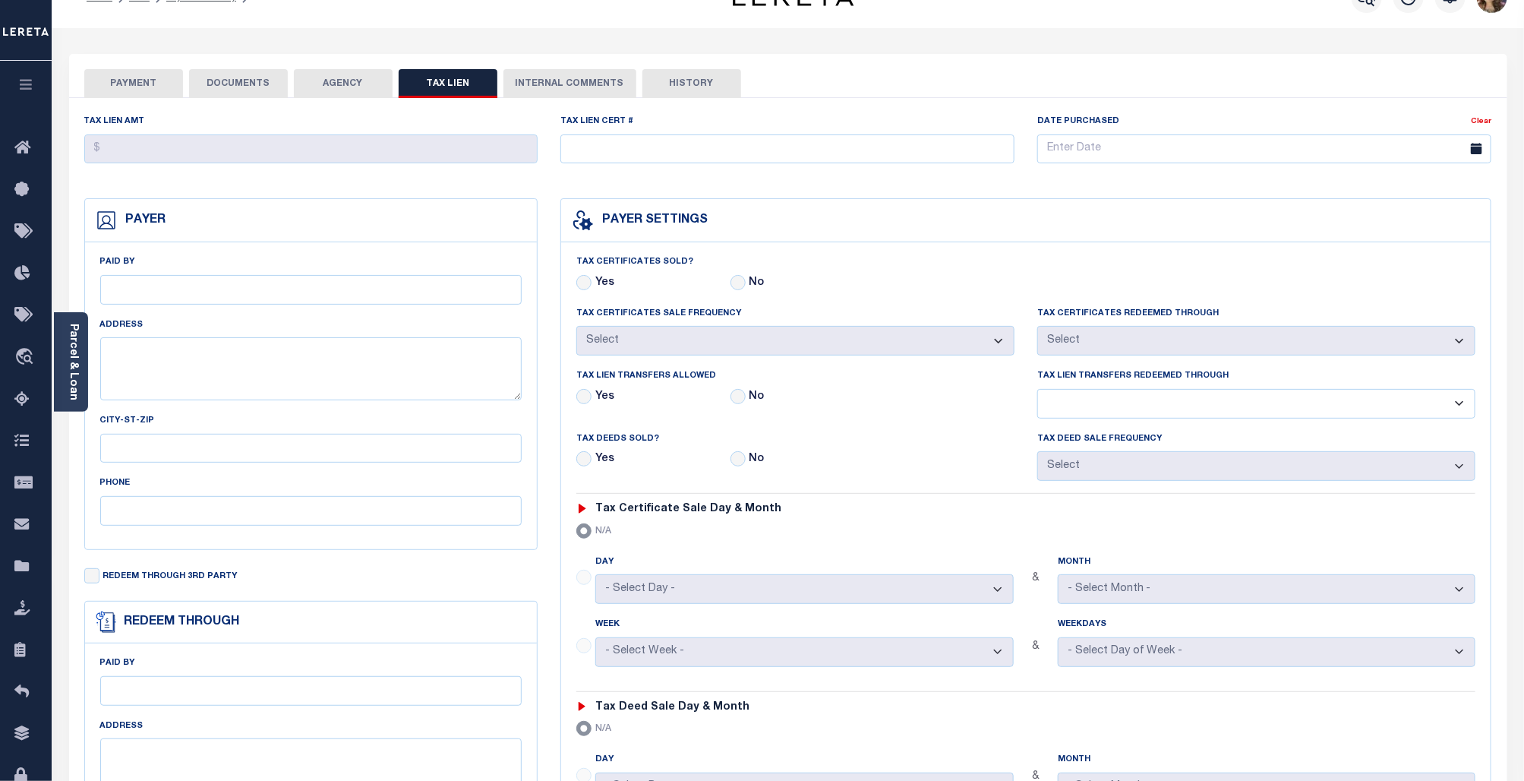
scroll to position [0, 0]
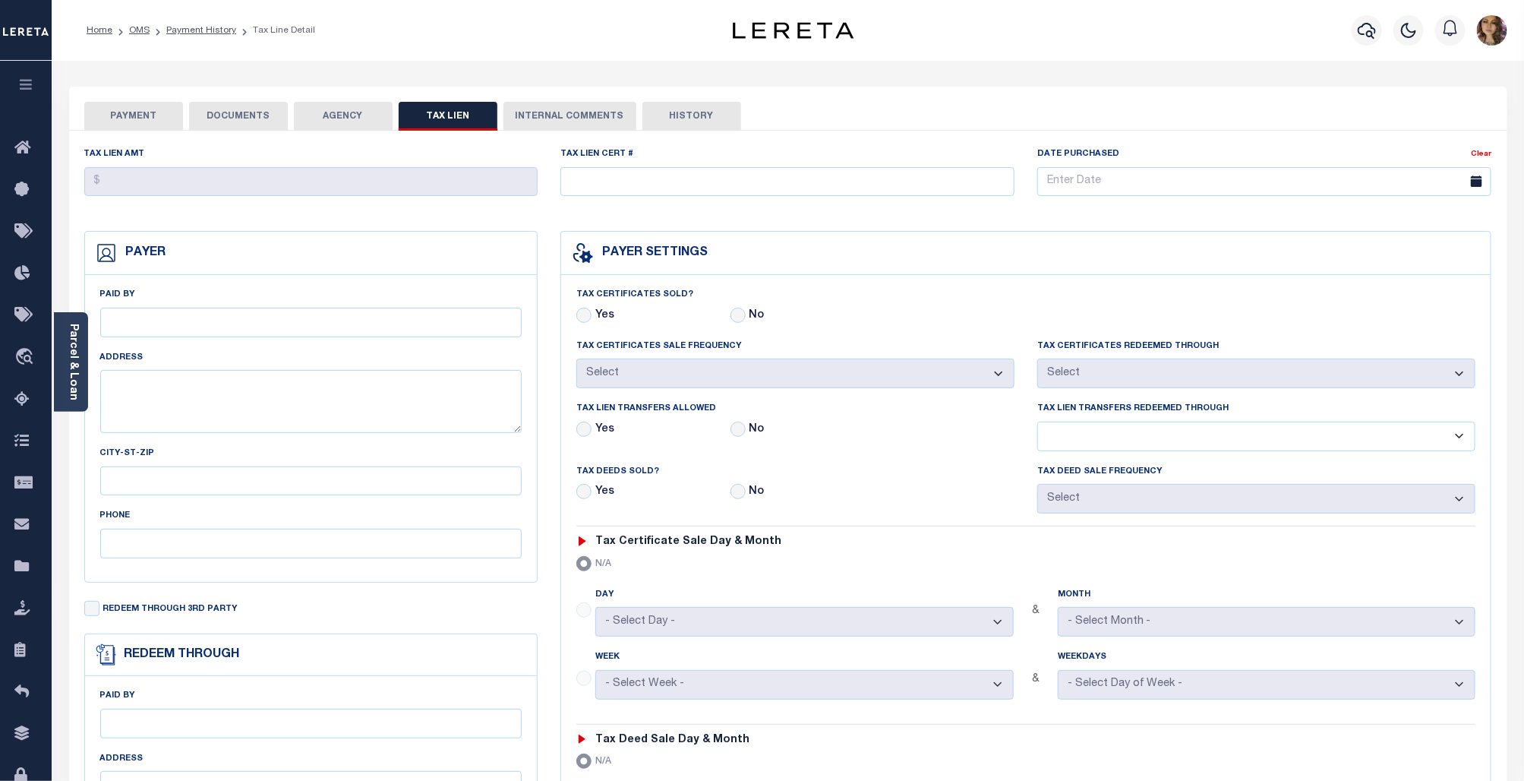
click at [556, 116] on button "INTERNAL COMMENTS" at bounding box center [569, 116] width 133 height 29
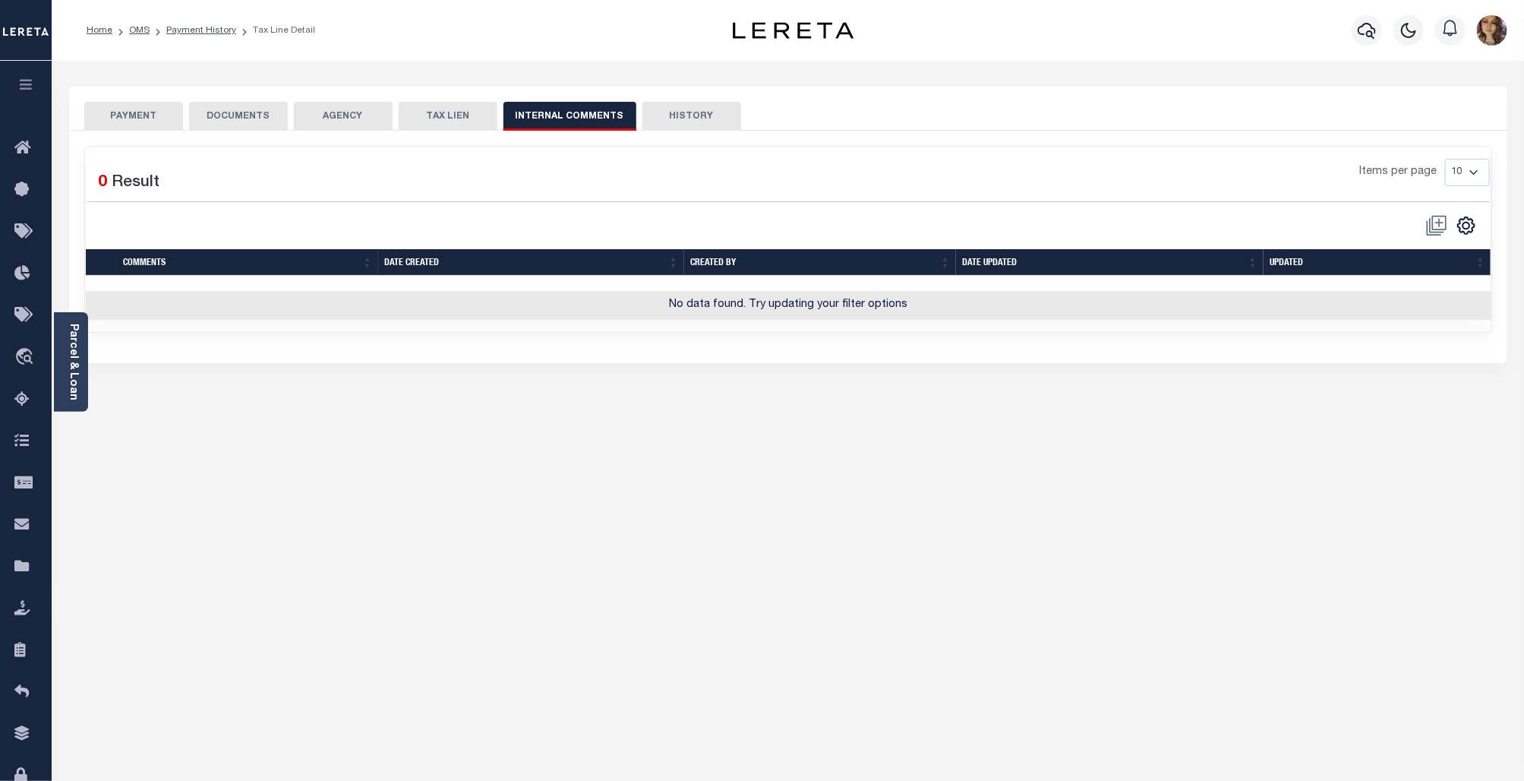
click at [346, 110] on button "AGENCY" at bounding box center [343, 116] width 99 height 29
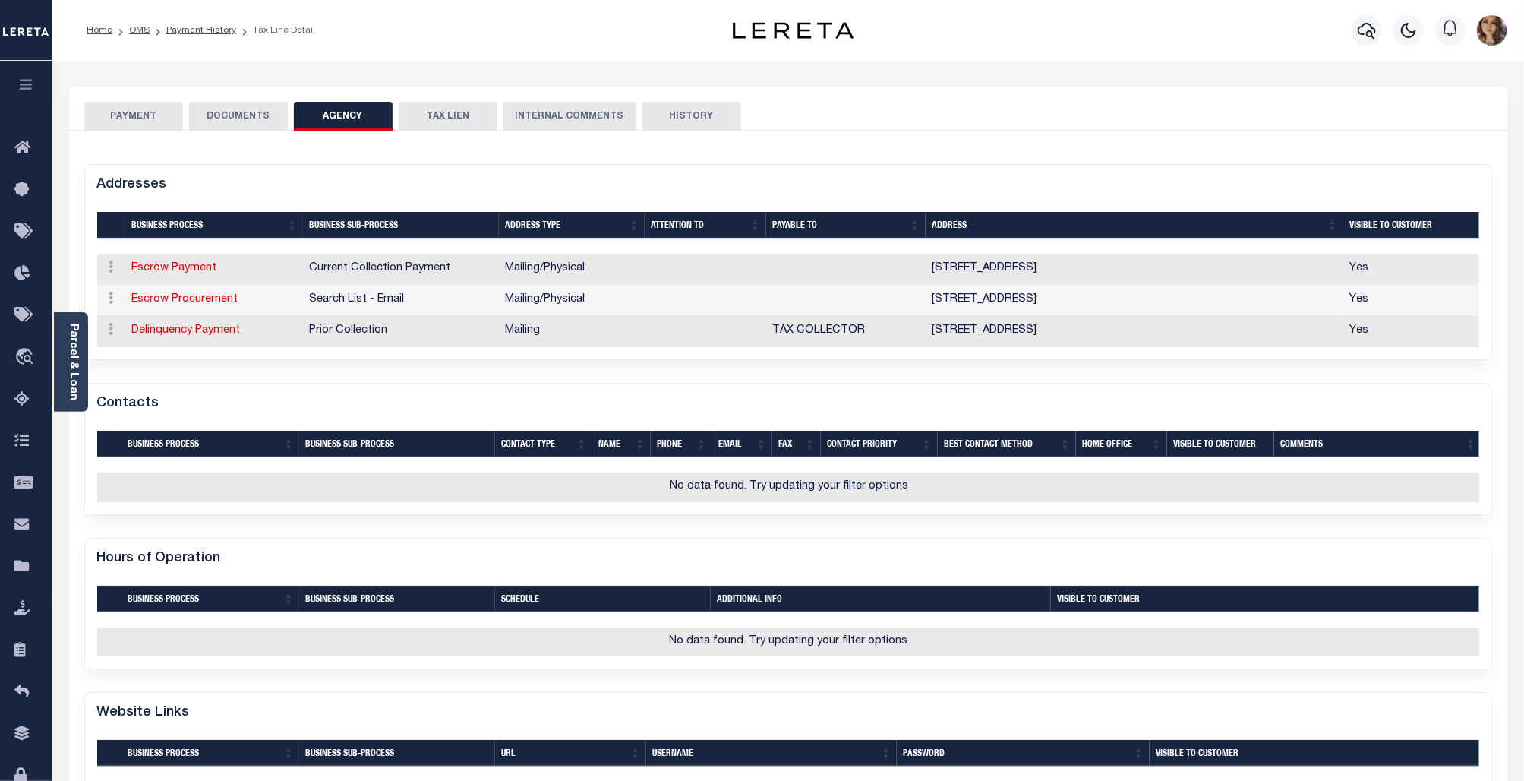
click at [137, 412] on h5 "Contacts" at bounding box center [128, 404] width 62 height 17
click at [134, 110] on button "PAYMENT" at bounding box center [133, 116] width 99 height 29
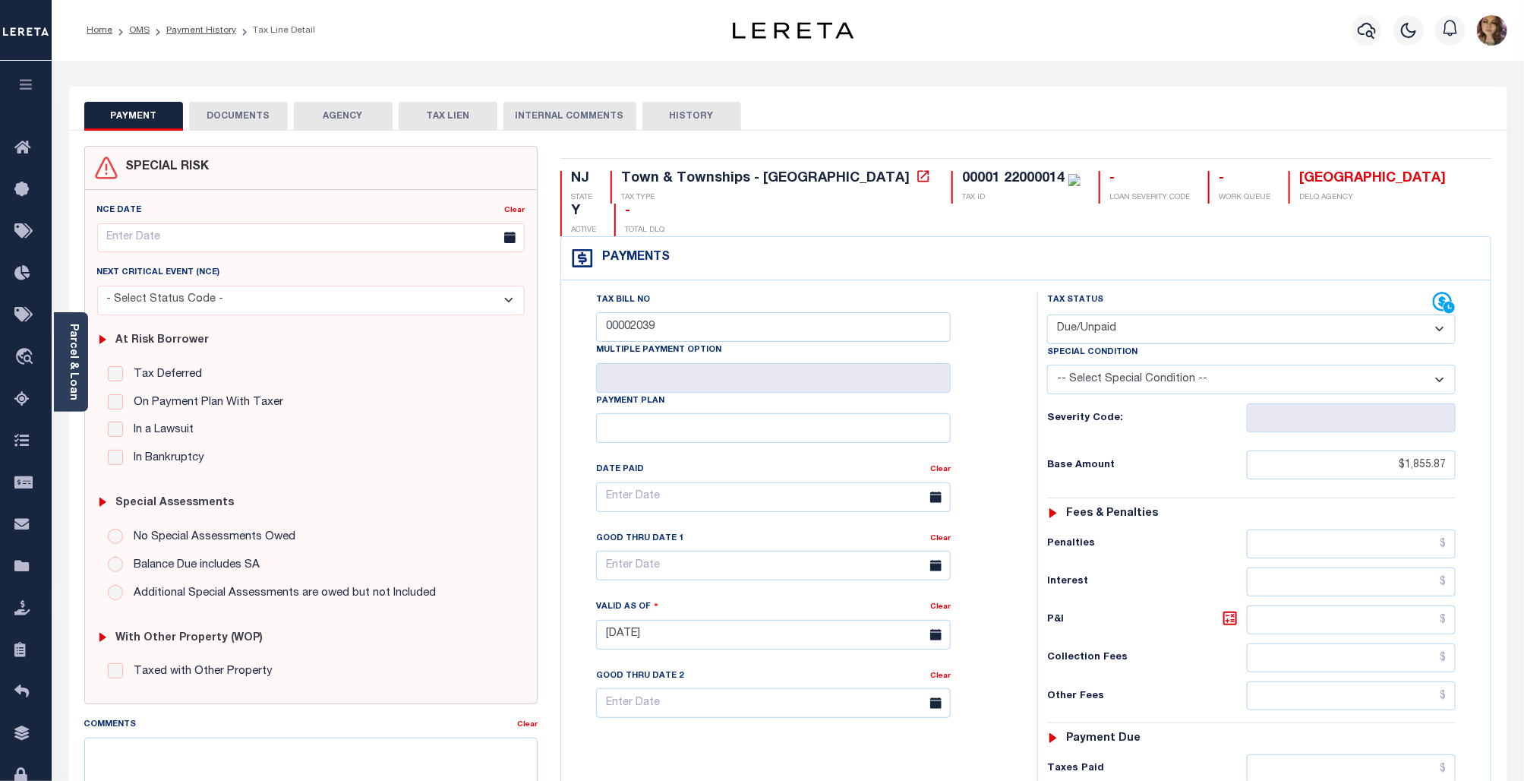
click at [635, 251] on h4 "Payments" at bounding box center [632, 258] width 75 height 14
click at [586, 249] on icon at bounding box center [582, 258] width 21 height 18
click at [918, 180] on icon at bounding box center [923, 175] width 11 height 11
click at [135, 65] on div "Parcel & Loan Tax Bill Details 00001 22000014 TAX ID AGENCY 2025/2025 2025 -" at bounding box center [788, 606] width 1461 height 1090
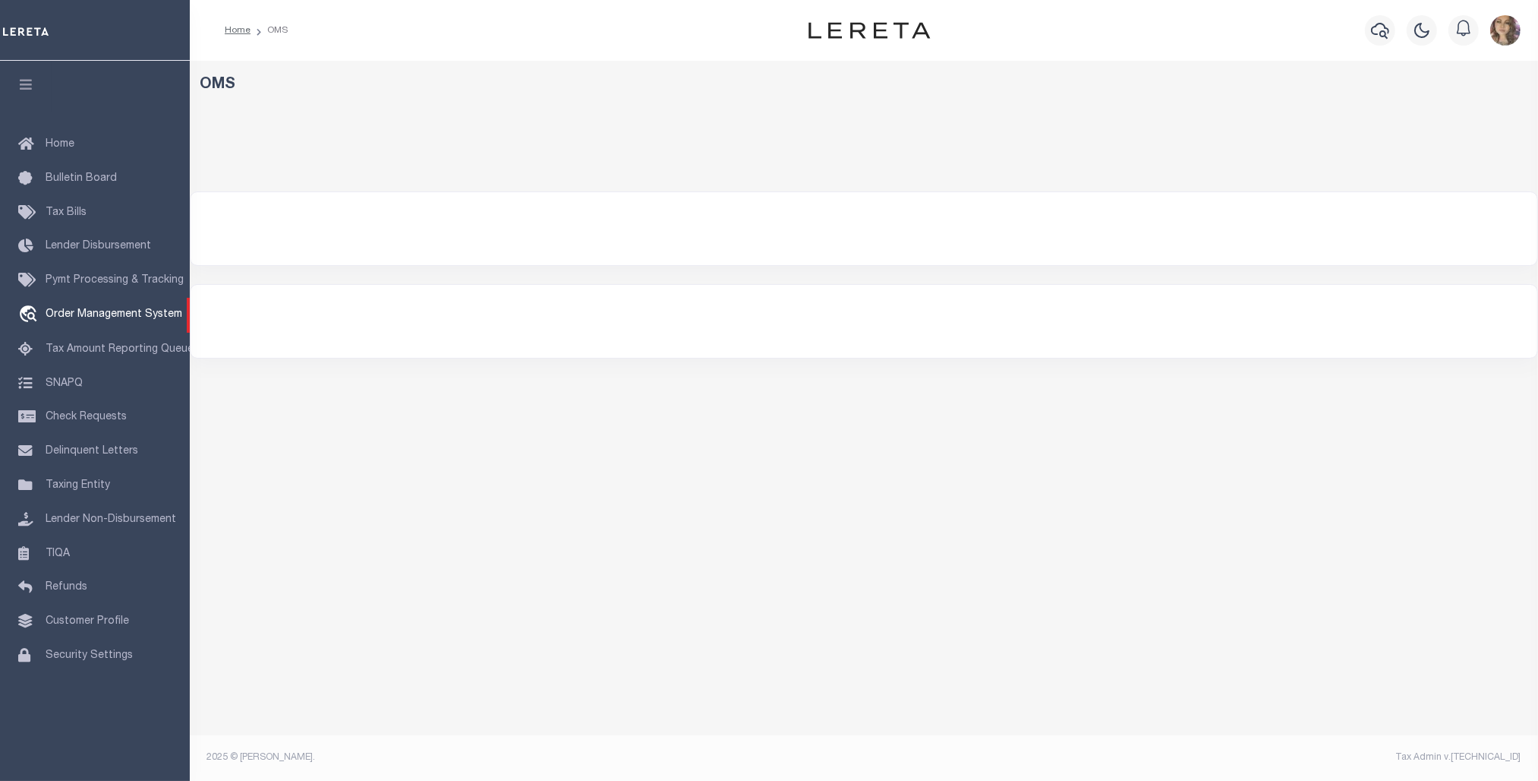
select select "200"
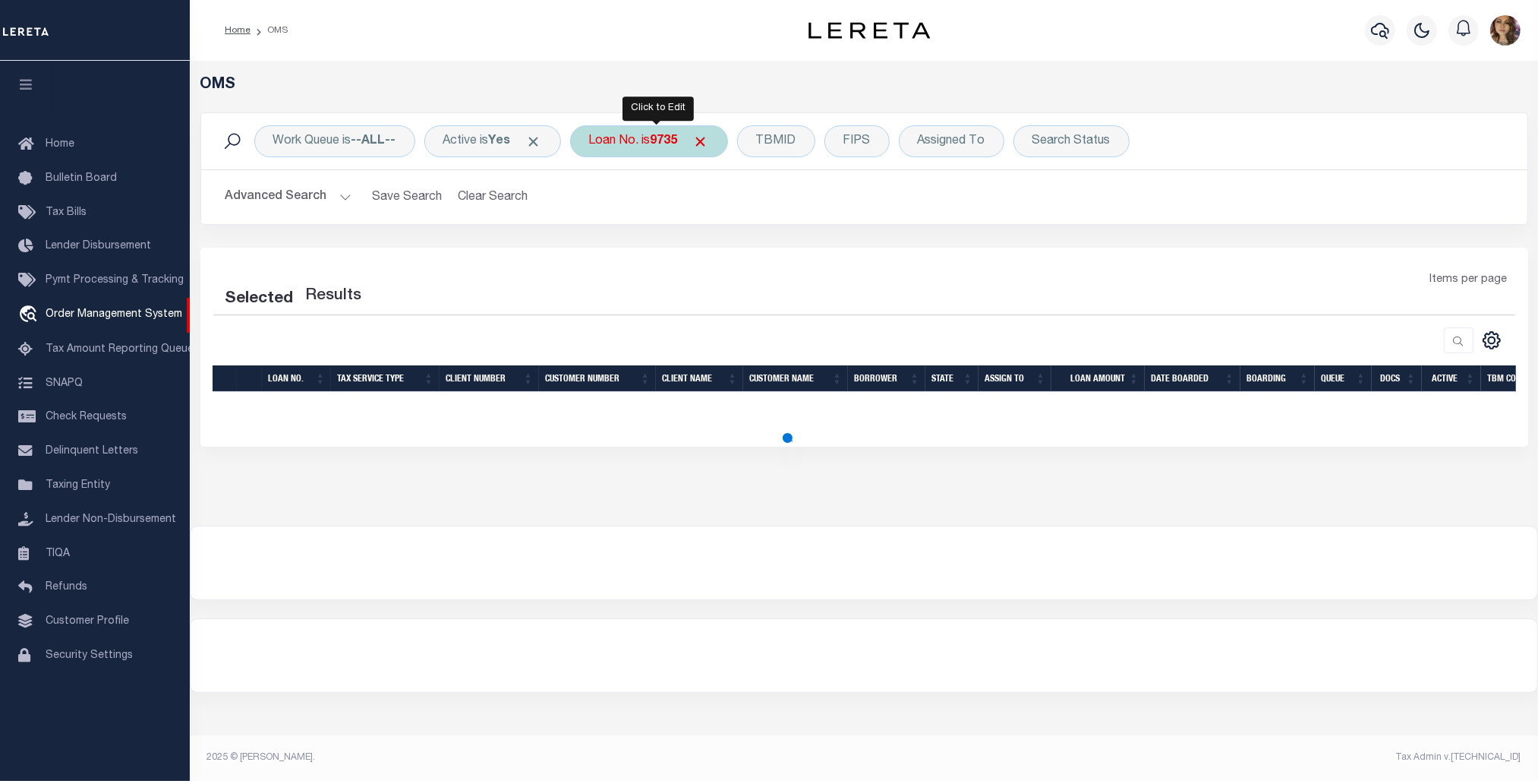
select select "200"
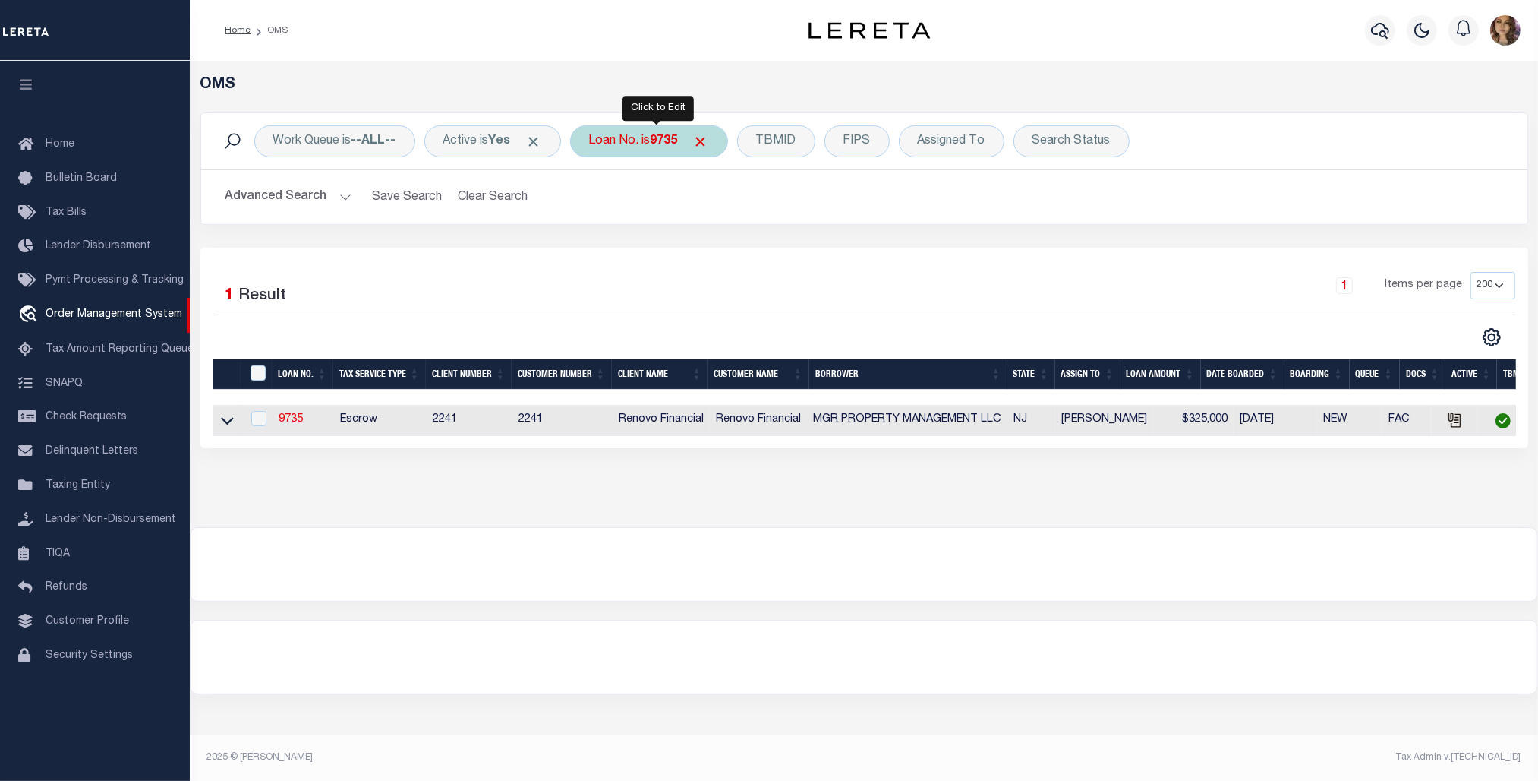
click at [657, 143] on div "Loan No. is 9735" at bounding box center [649, 141] width 158 height 32
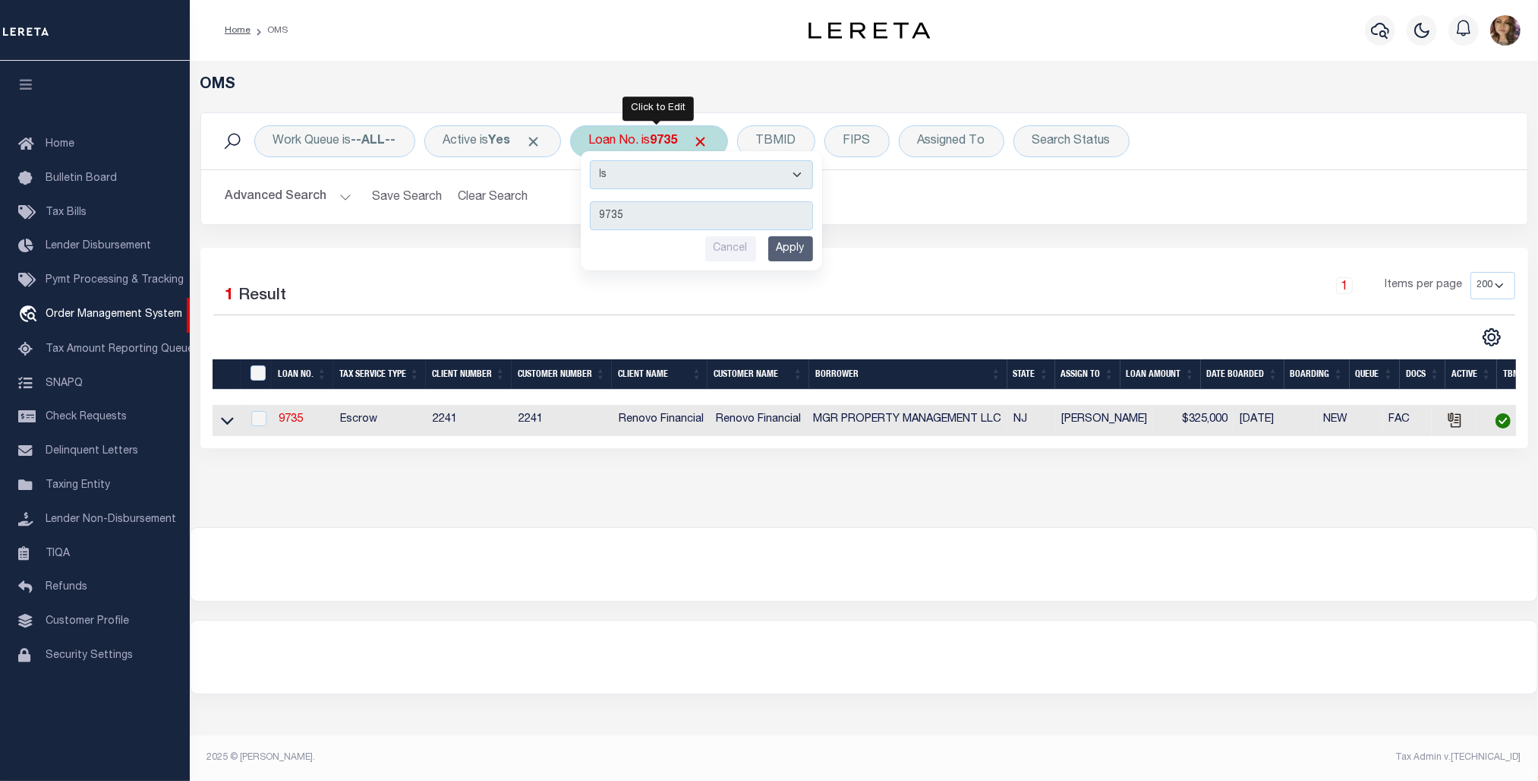
type input "90000119"
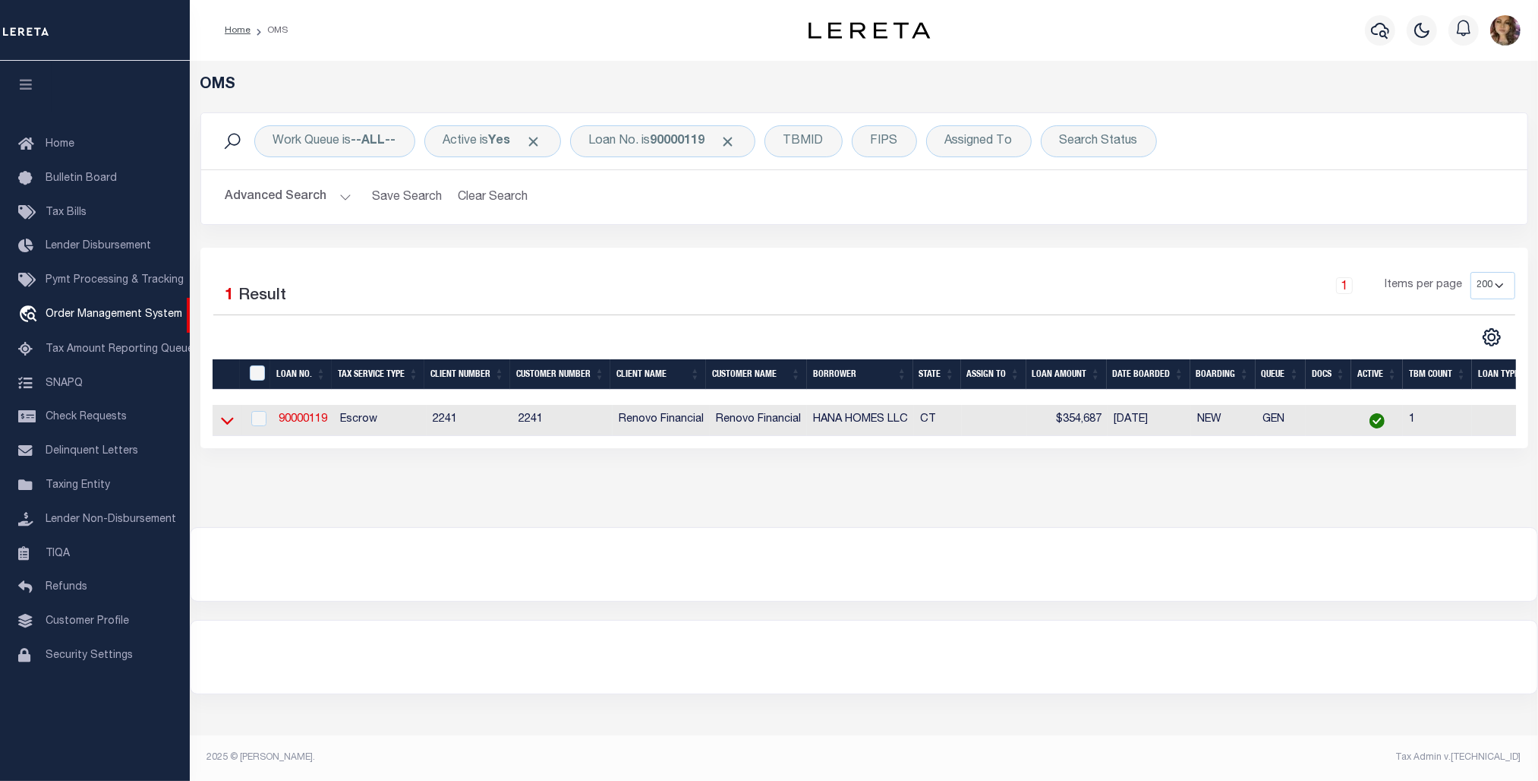
click at [225, 427] on icon at bounding box center [227, 420] width 13 height 16
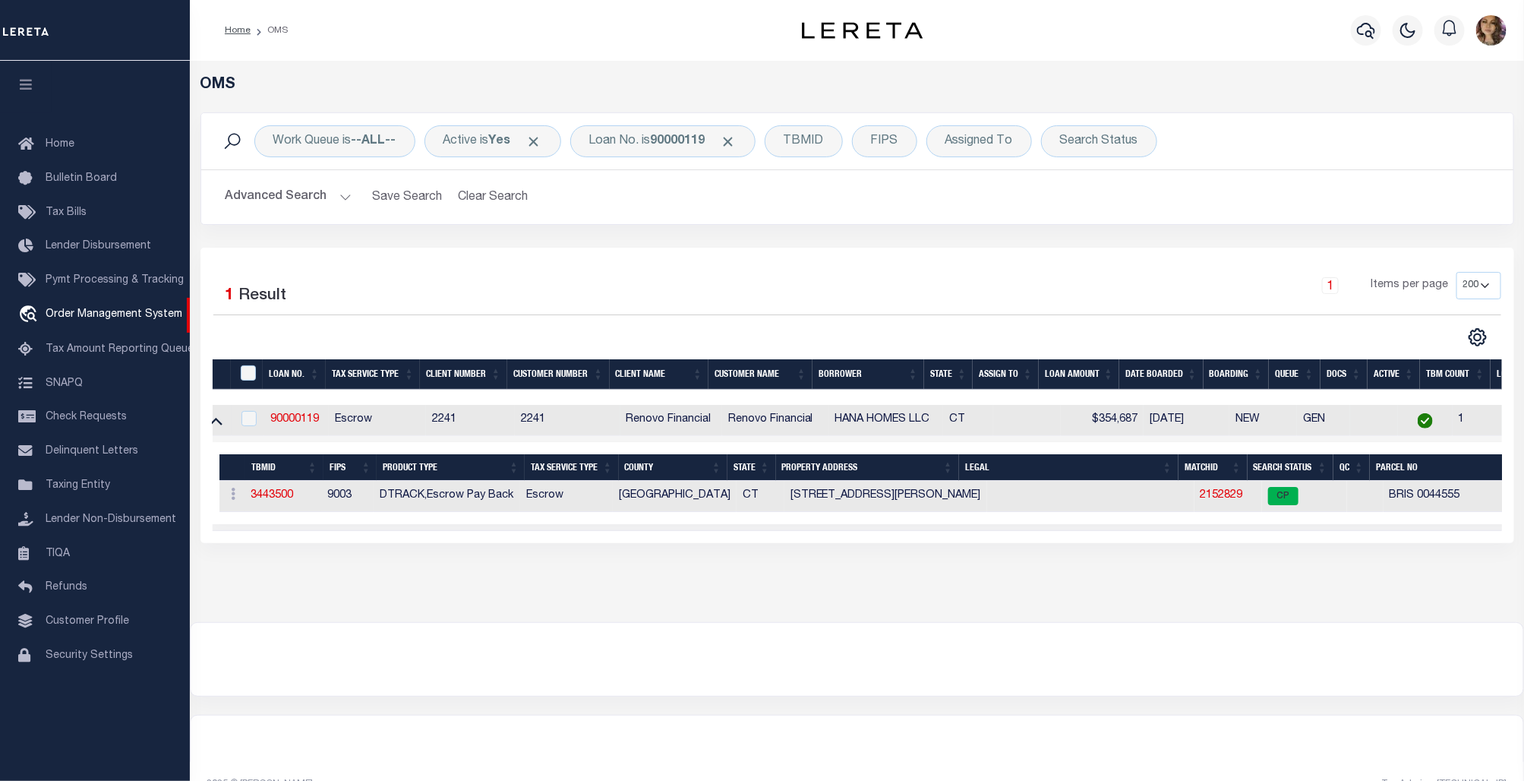
scroll to position [0, 15]
click at [1212, 496] on link "2152829" at bounding box center [1218, 495] width 43 height 11
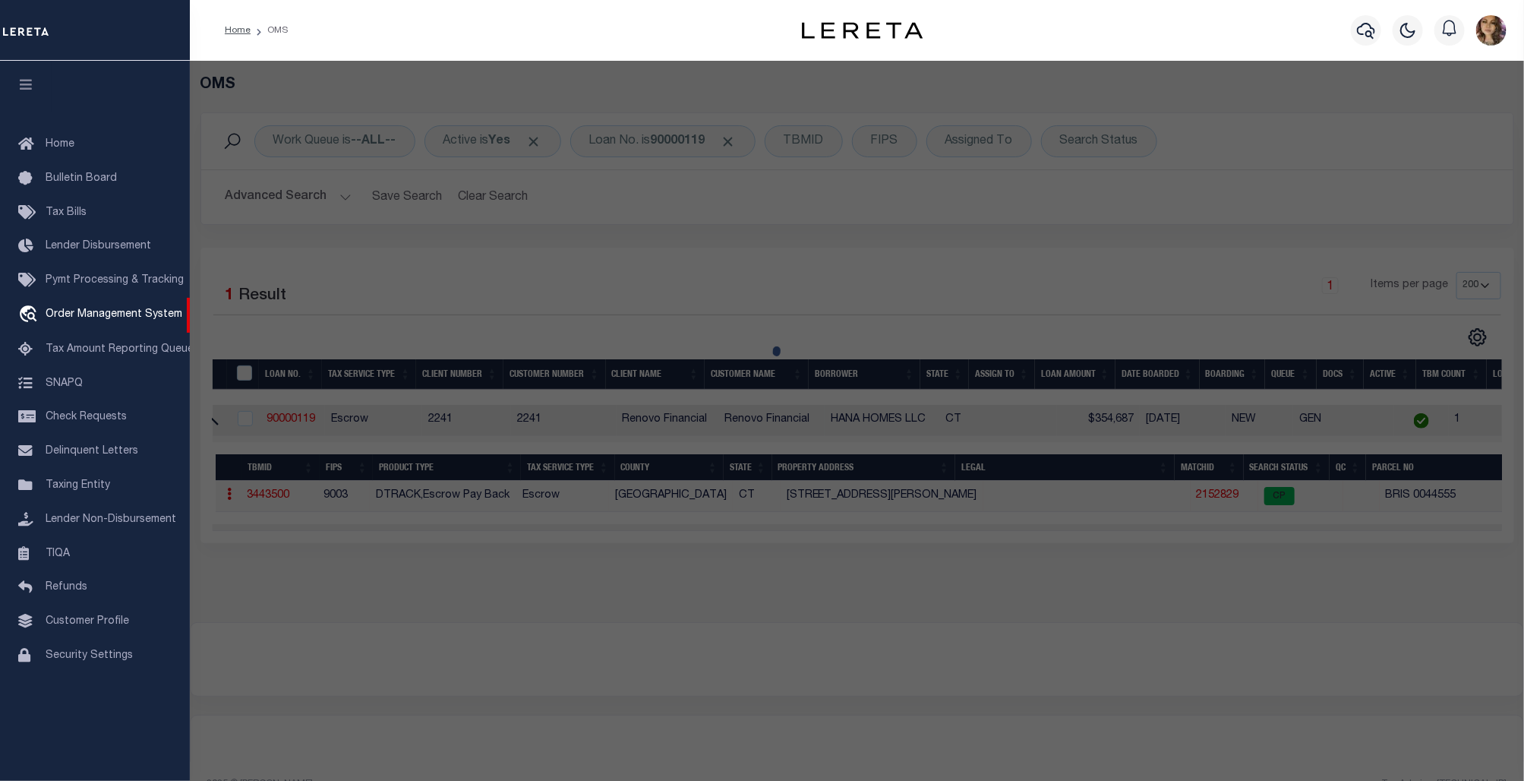
checkbox input "false"
select select "CP"
type input "ZAIN,BARNWELL"
select select "ATL"
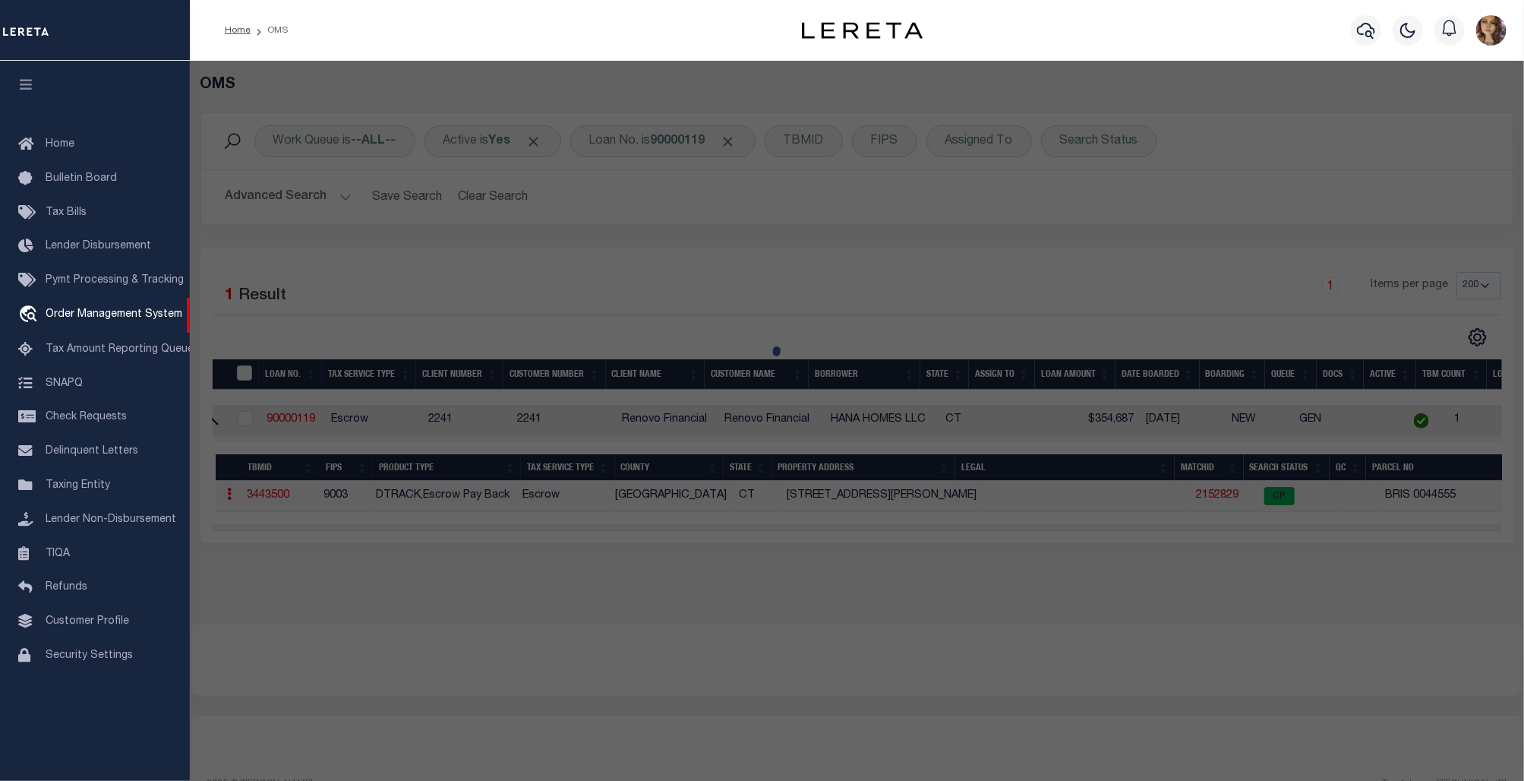
select select "ADD"
type input "318 EMMETT ST"
checkbox input "false"
type input "BRISTOL, CT 06010"
type textarea "LOT:3-44555 CITY/MUNI/TWP:BRISTOL"
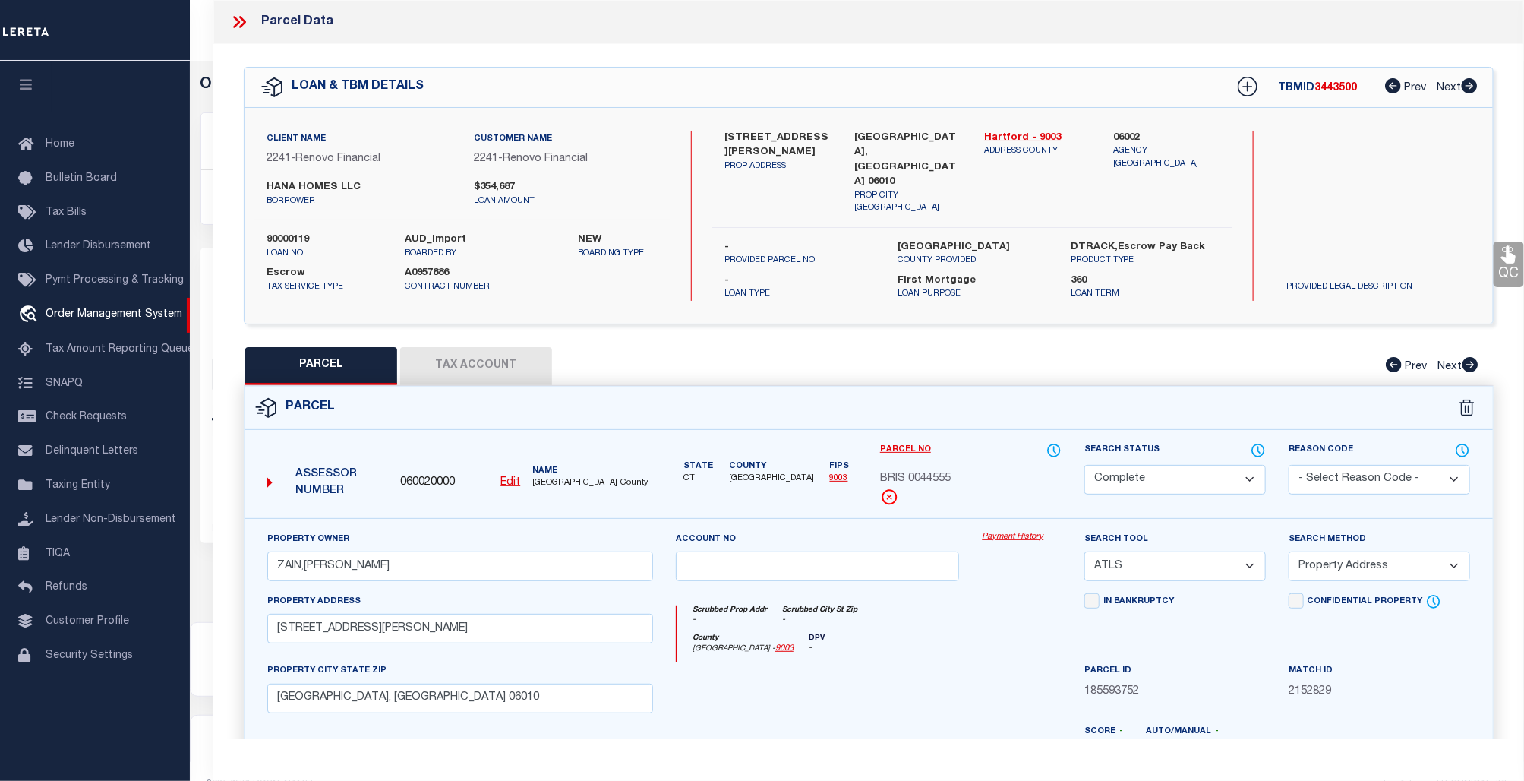
click at [1012, 531] on link "Payment History" at bounding box center [1022, 537] width 80 height 13
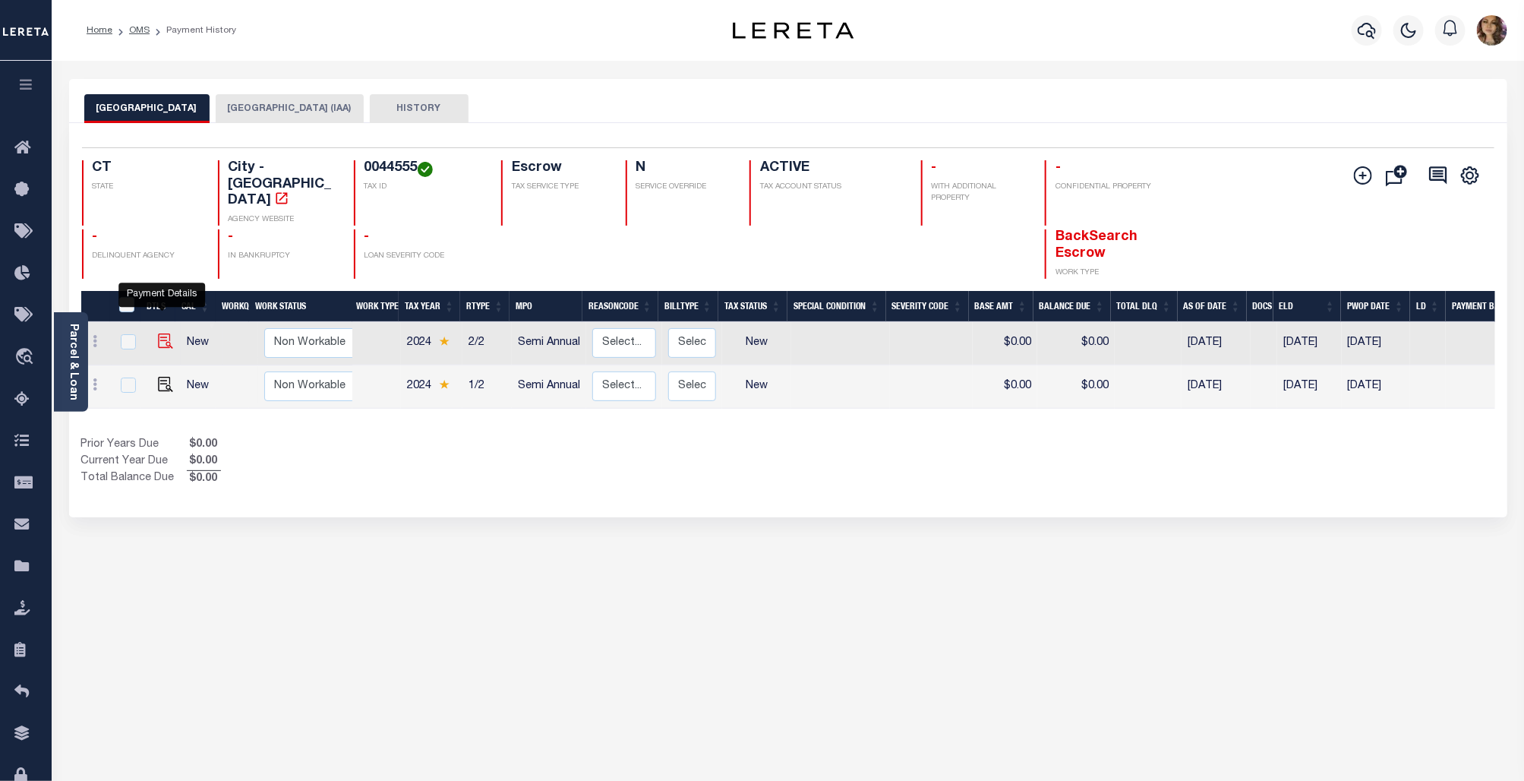
click at [158, 333] on img "" at bounding box center [165, 340] width 15 height 15
checkbox input "true"
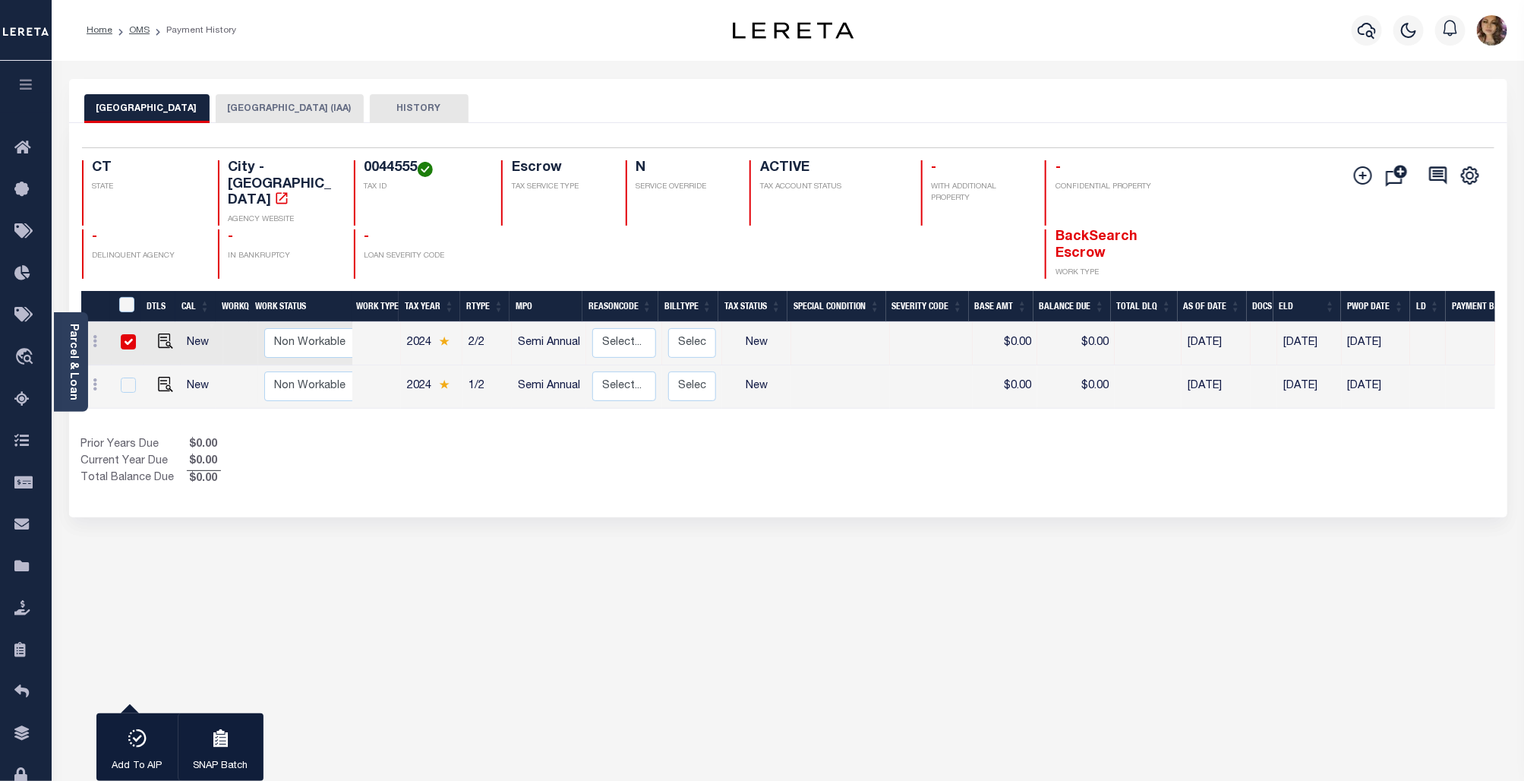
click at [25, 95] on button "button" at bounding box center [26, 87] width 52 height 52
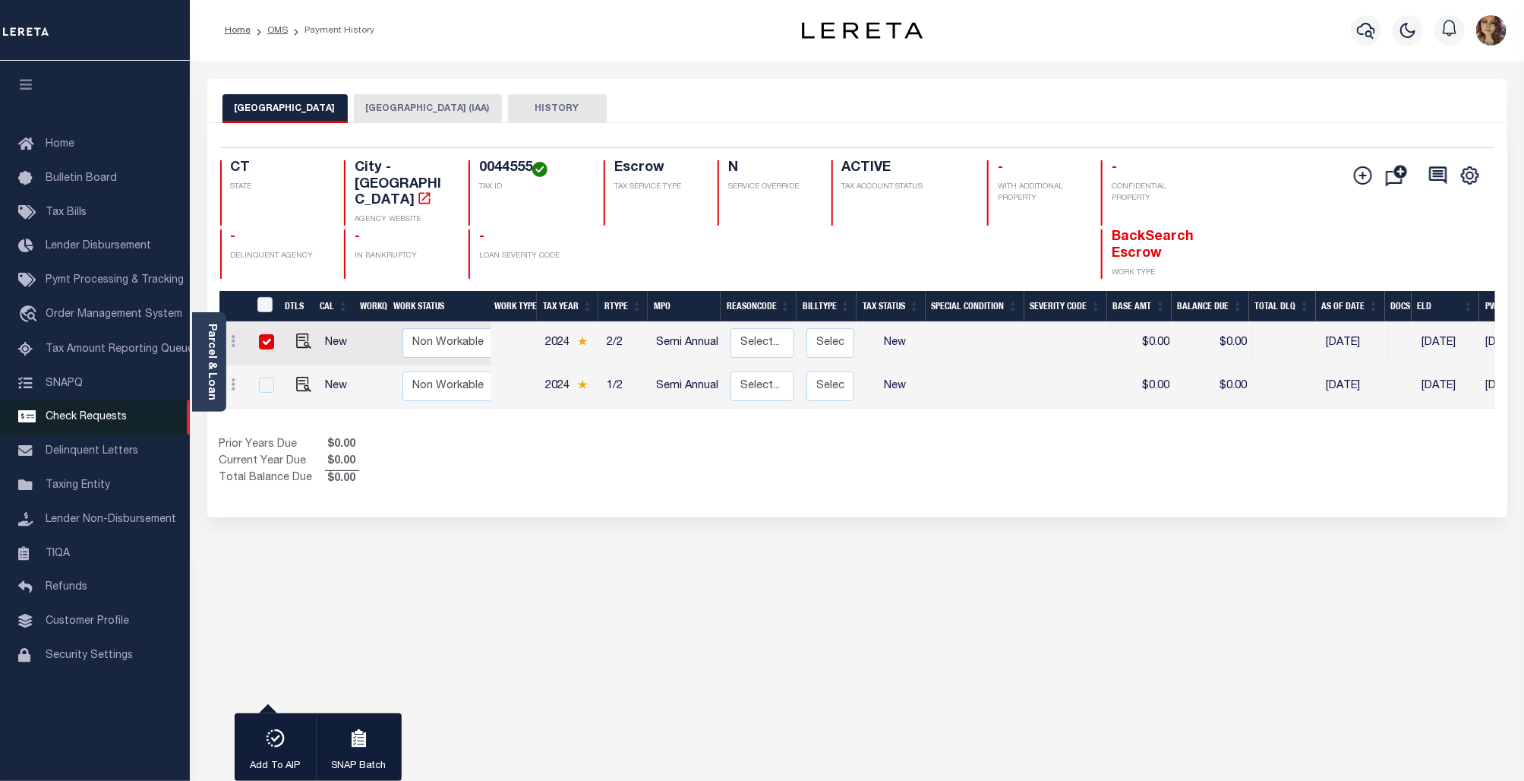
click at [81, 422] on span "Check Requests" at bounding box center [86, 417] width 81 height 11
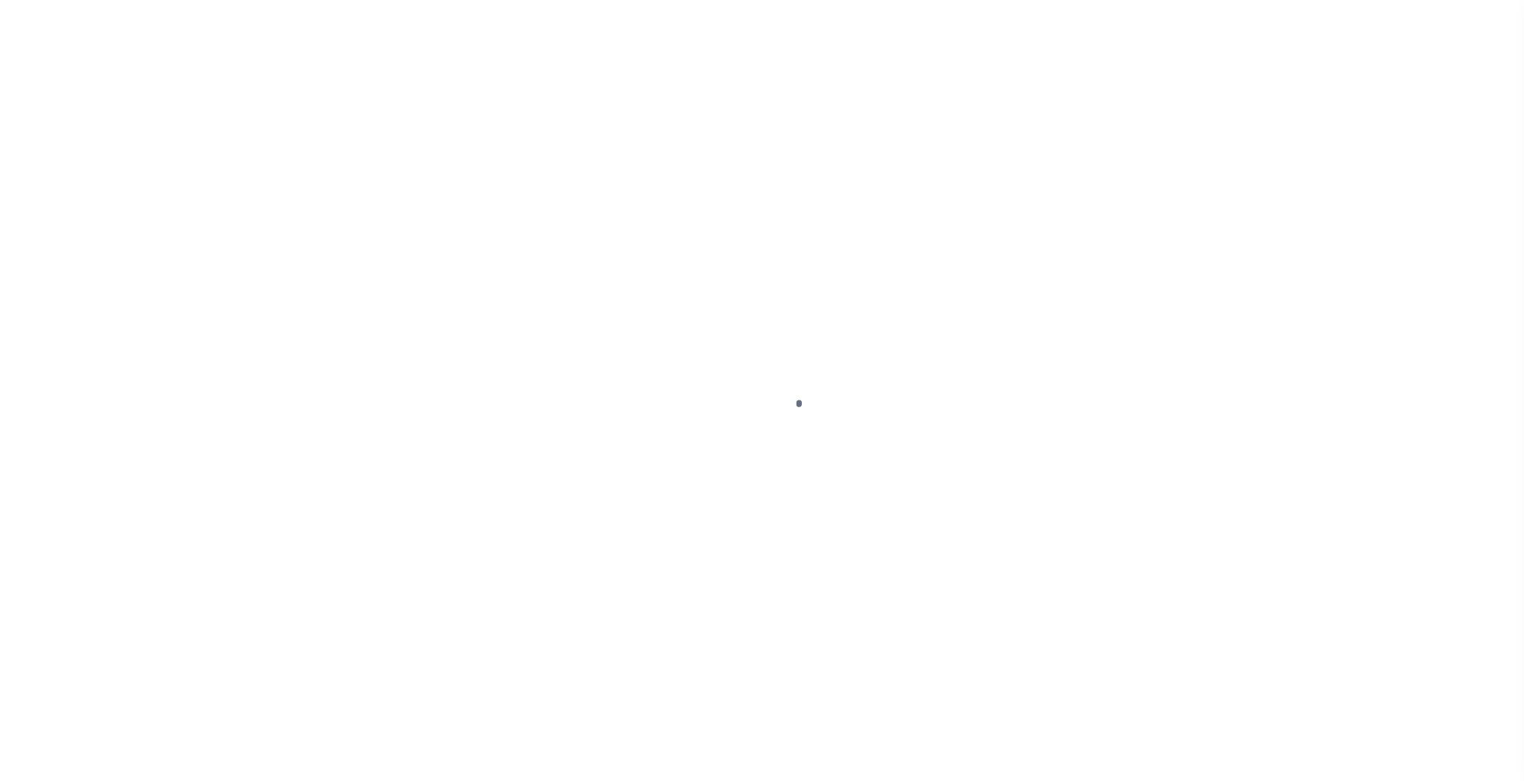
select select "NW2"
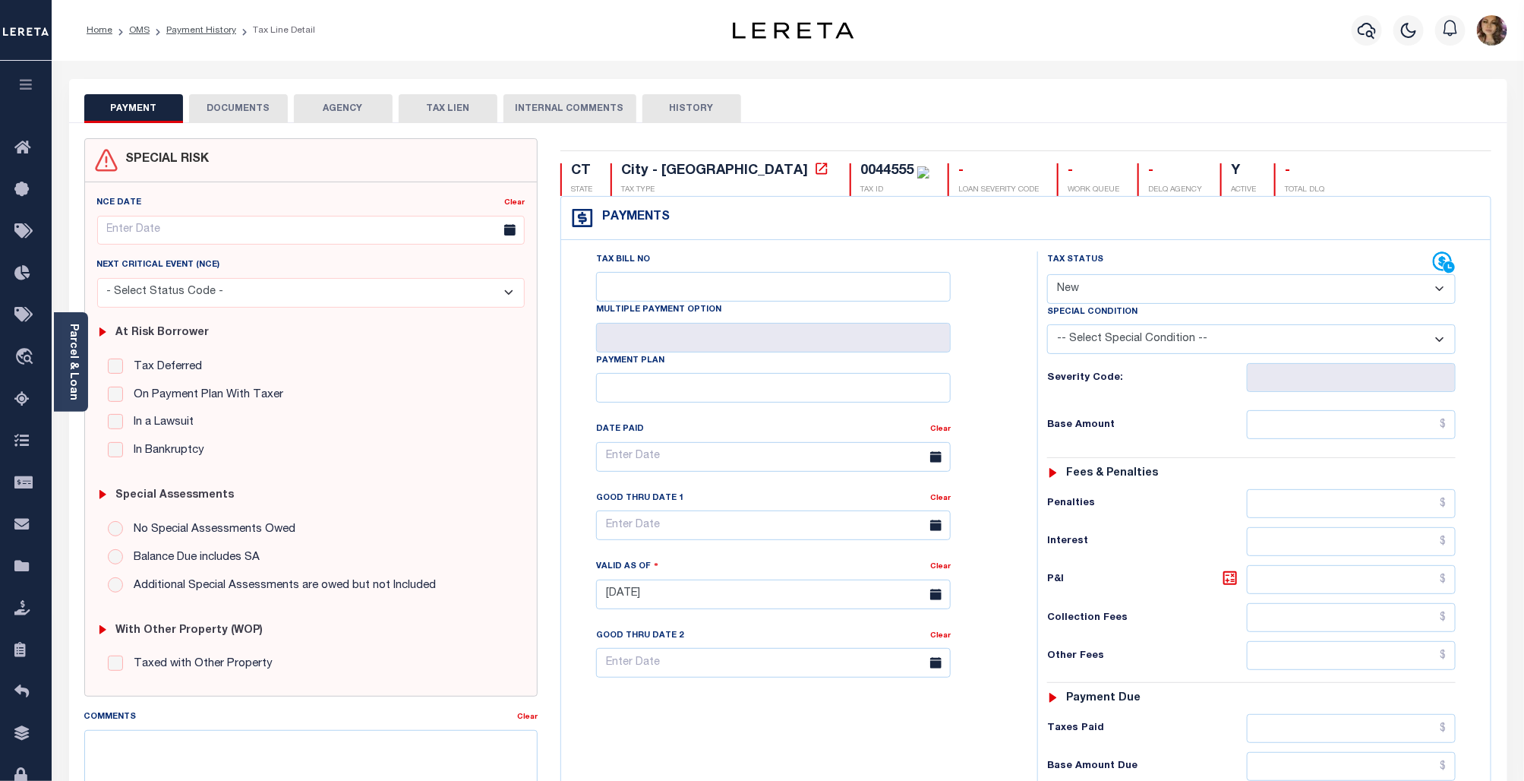
click at [860, 171] on div "0044555" at bounding box center [886, 171] width 53 height 14
copy div "0044555"
click at [814, 175] on icon at bounding box center [821, 168] width 15 height 15
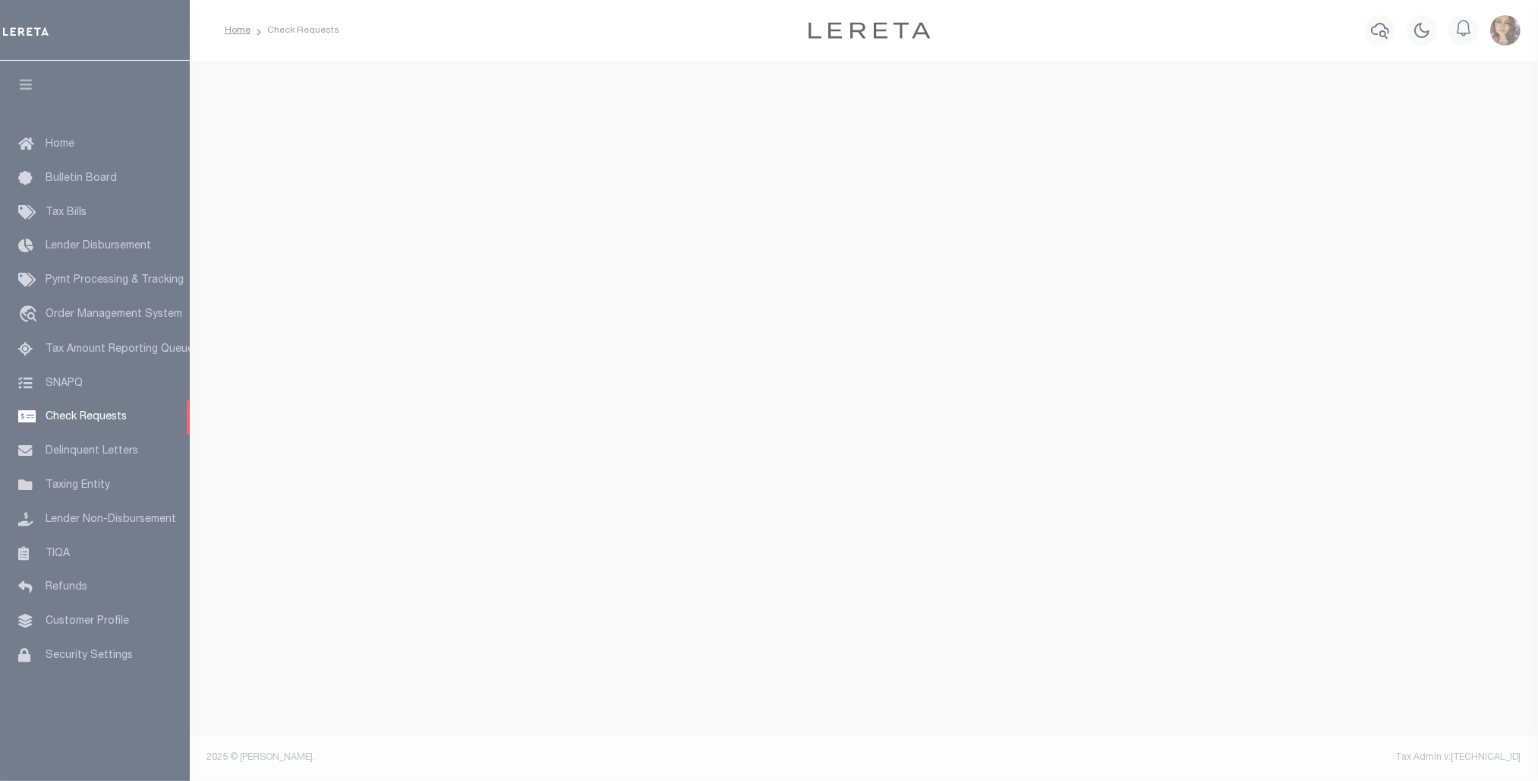
select select "50"
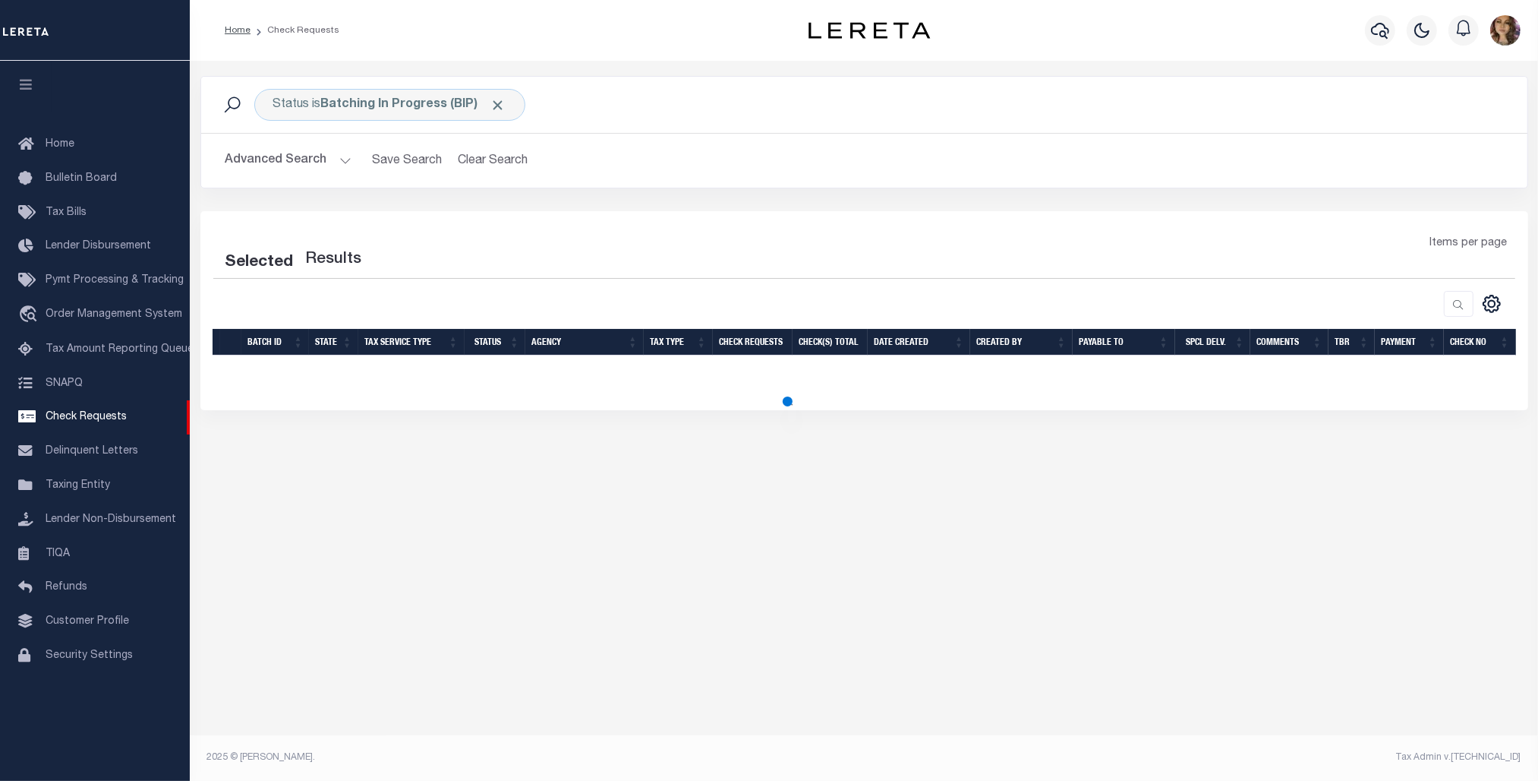
select select "50"
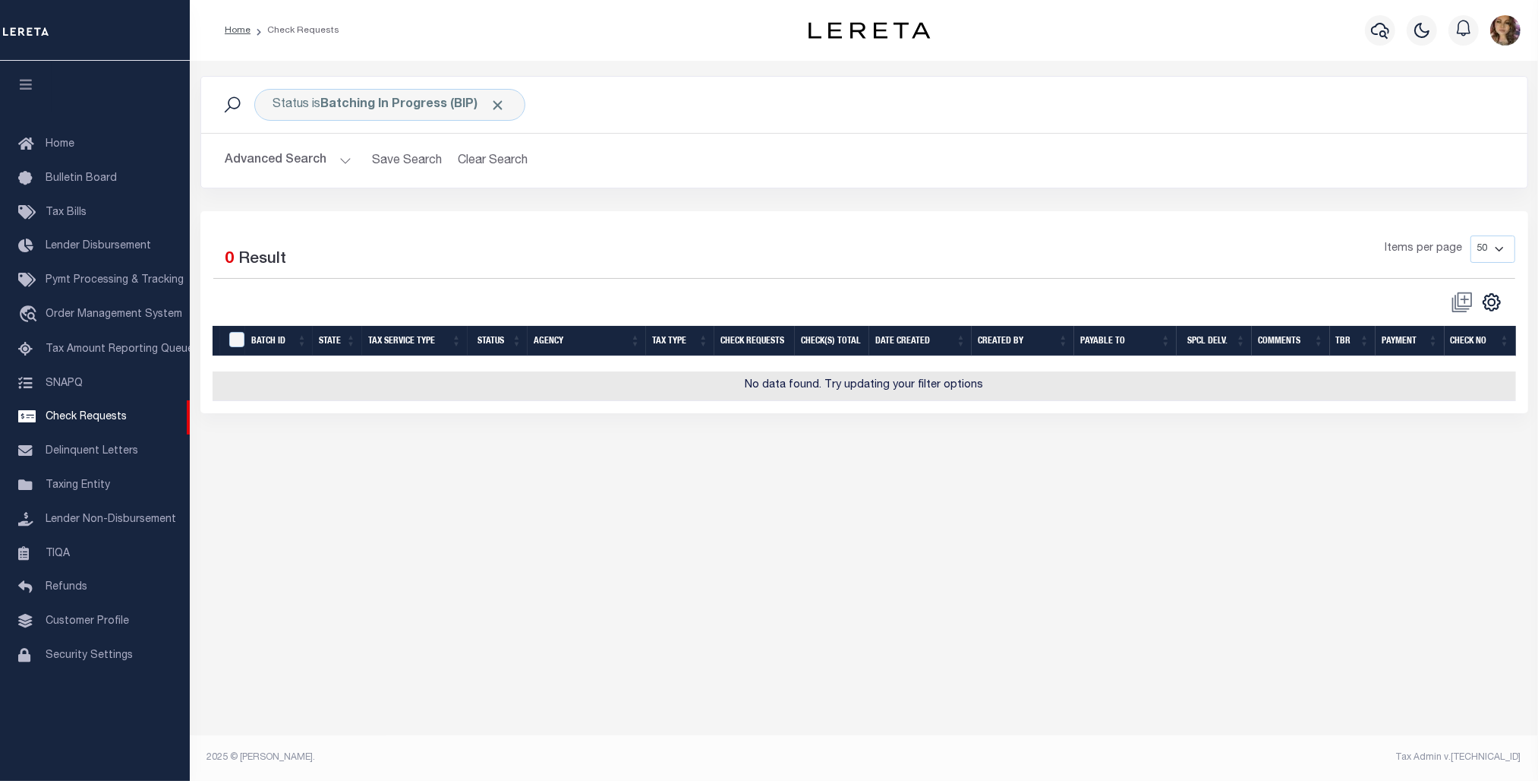
click at [1463, 304] on span at bounding box center [1462, 302] width 35 height 23
click at [1464, 304] on span at bounding box center [1462, 302] width 35 height 23
click at [1300, 276] on div "Items per page 10 25 50 100" at bounding box center [1030, 256] width 994 height 43
click at [1471, 302] on span at bounding box center [1462, 302] width 35 height 23
click at [1462, 301] on span at bounding box center [1462, 302] width 35 height 23
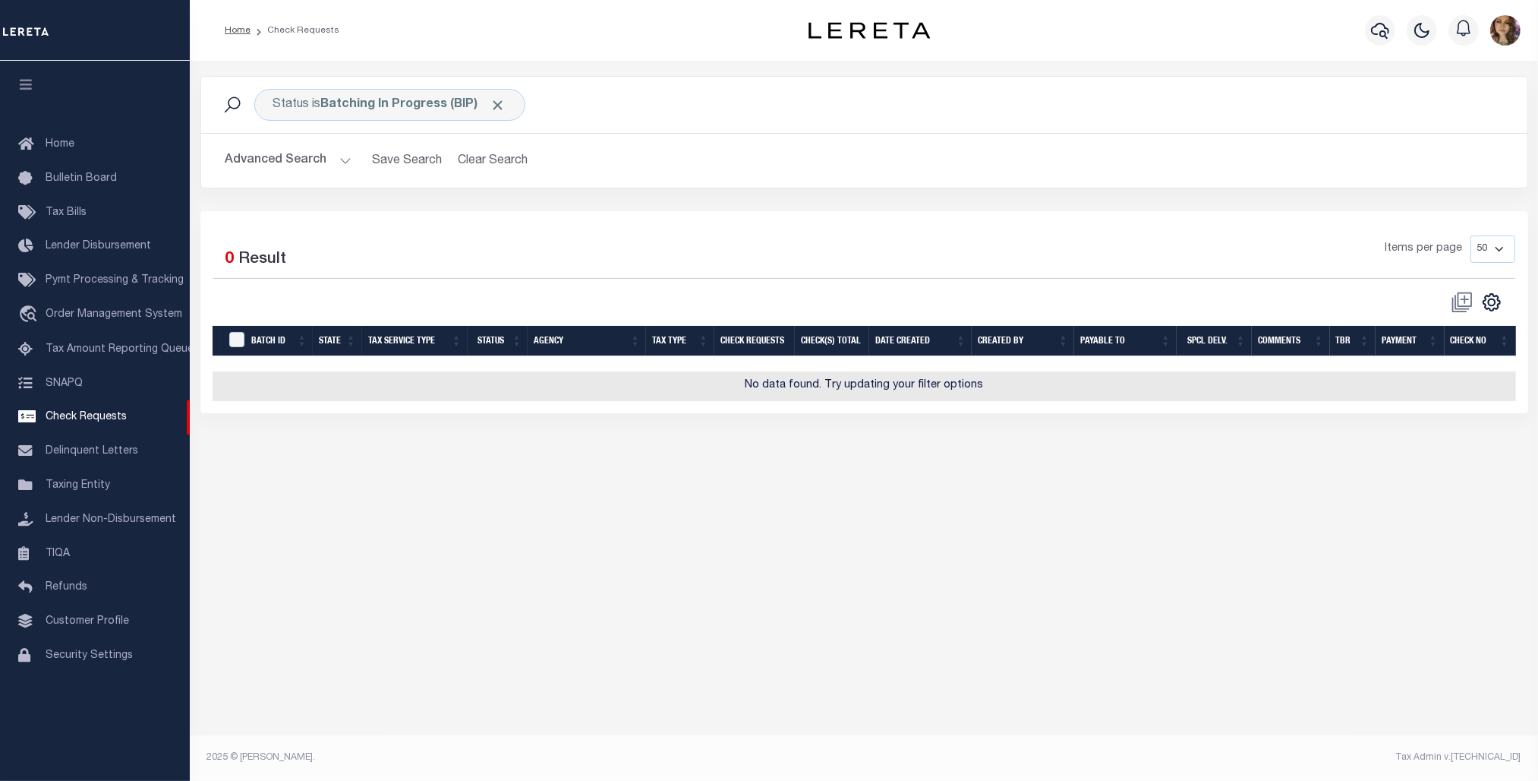
click at [1459, 301] on span at bounding box center [1462, 302] width 35 height 23
click at [1465, 301] on span at bounding box center [1462, 302] width 35 height 23
click at [1308, 286] on div "Selected 0 Result Items per page 10 25 50 100" at bounding box center [864, 274] width 1326 height 78
click at [1460, 302] on span at bounding box center [1462, 302] width 35 height 23
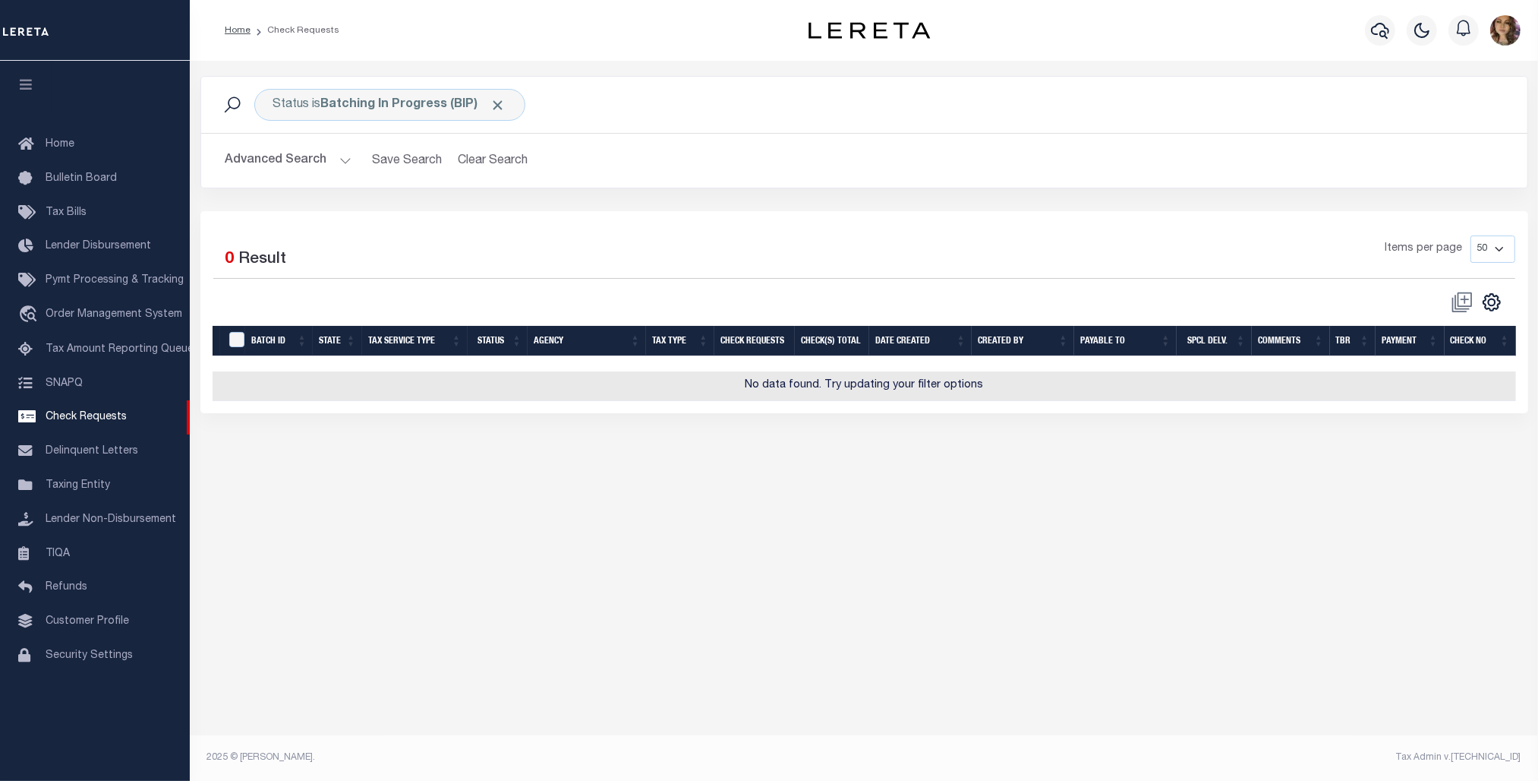
click at [1466, 301] on span at bounding box center [1462, 302] width 35 height 23
click at [111, 320] on span "Order Management System" at bounding box center [114, 314] width 137 height 11
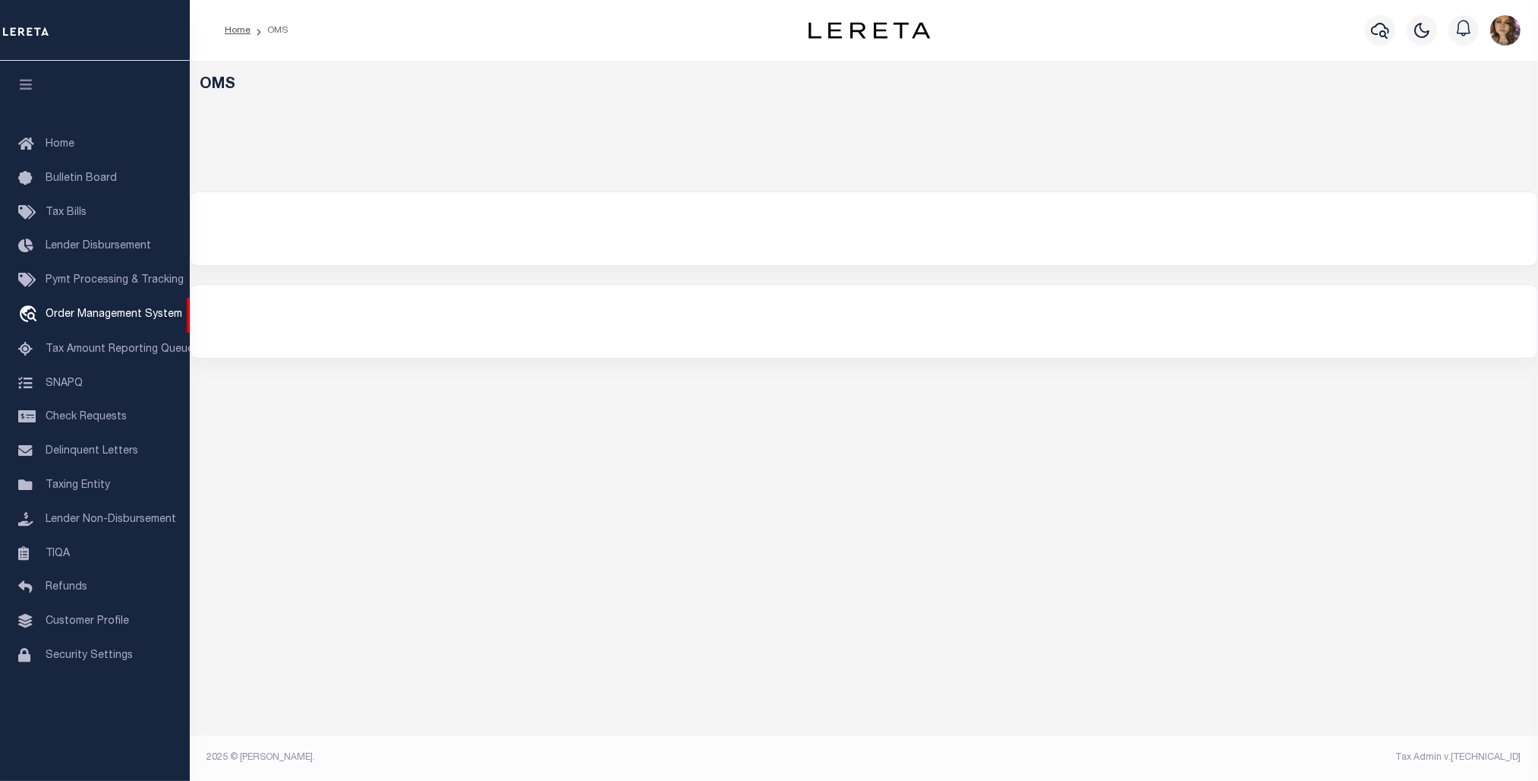
select select "200"
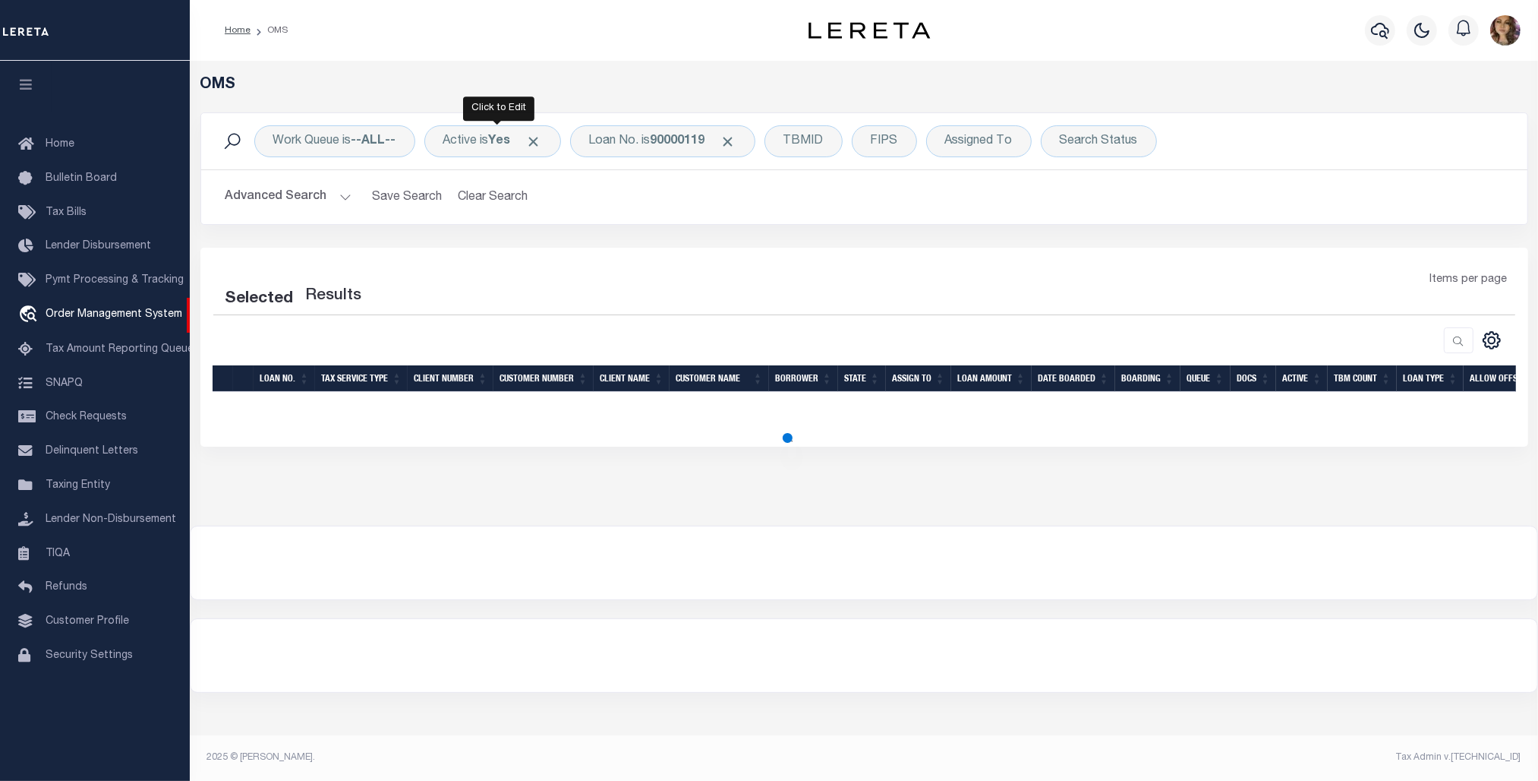
select select "200"
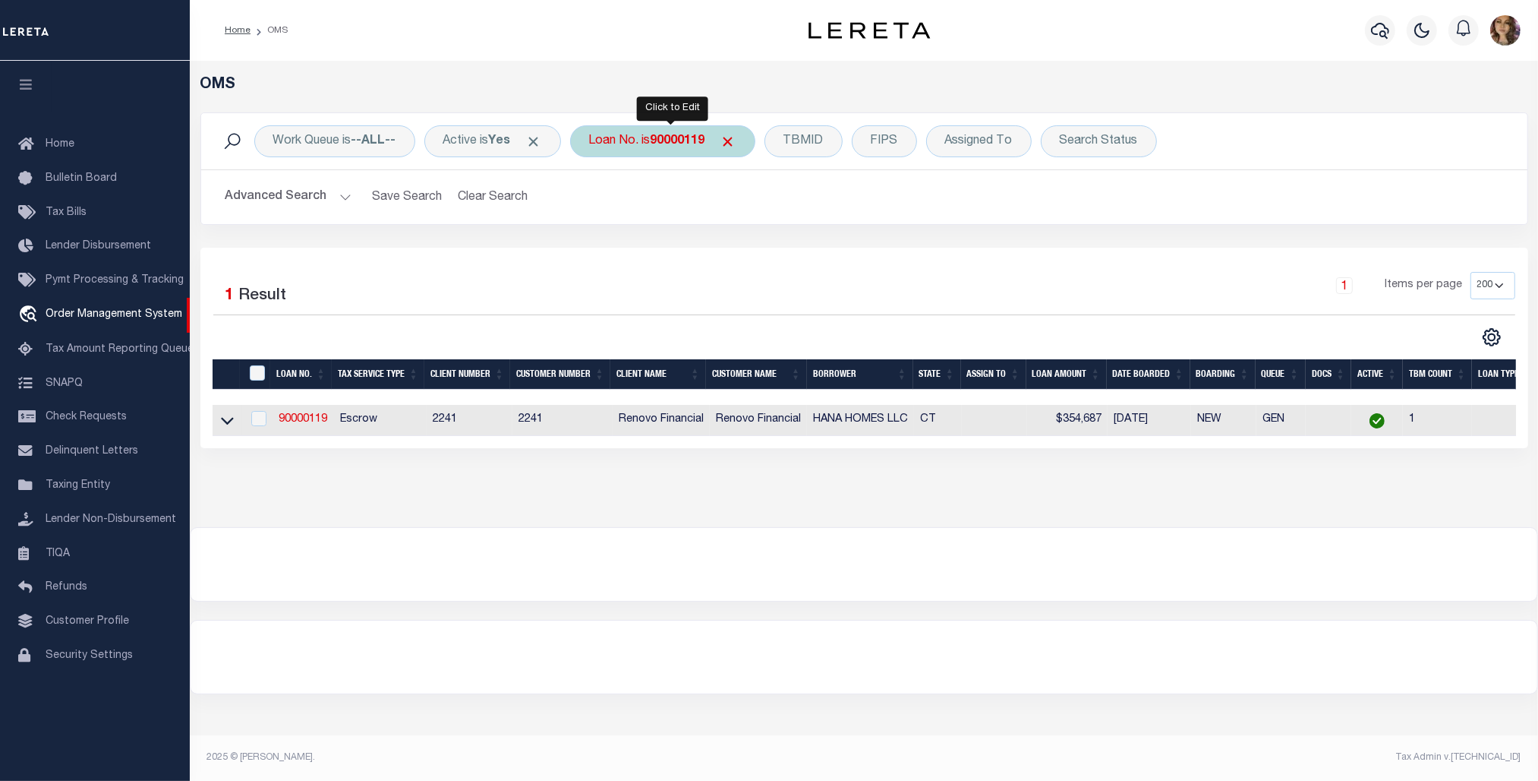
click at [636, 143] on div "Loan No. is 90000119" at bounding box center [662, 141] width 185 height 32
click at [226, 418] on icon at bounding box center [227, 420] width 13 height 16
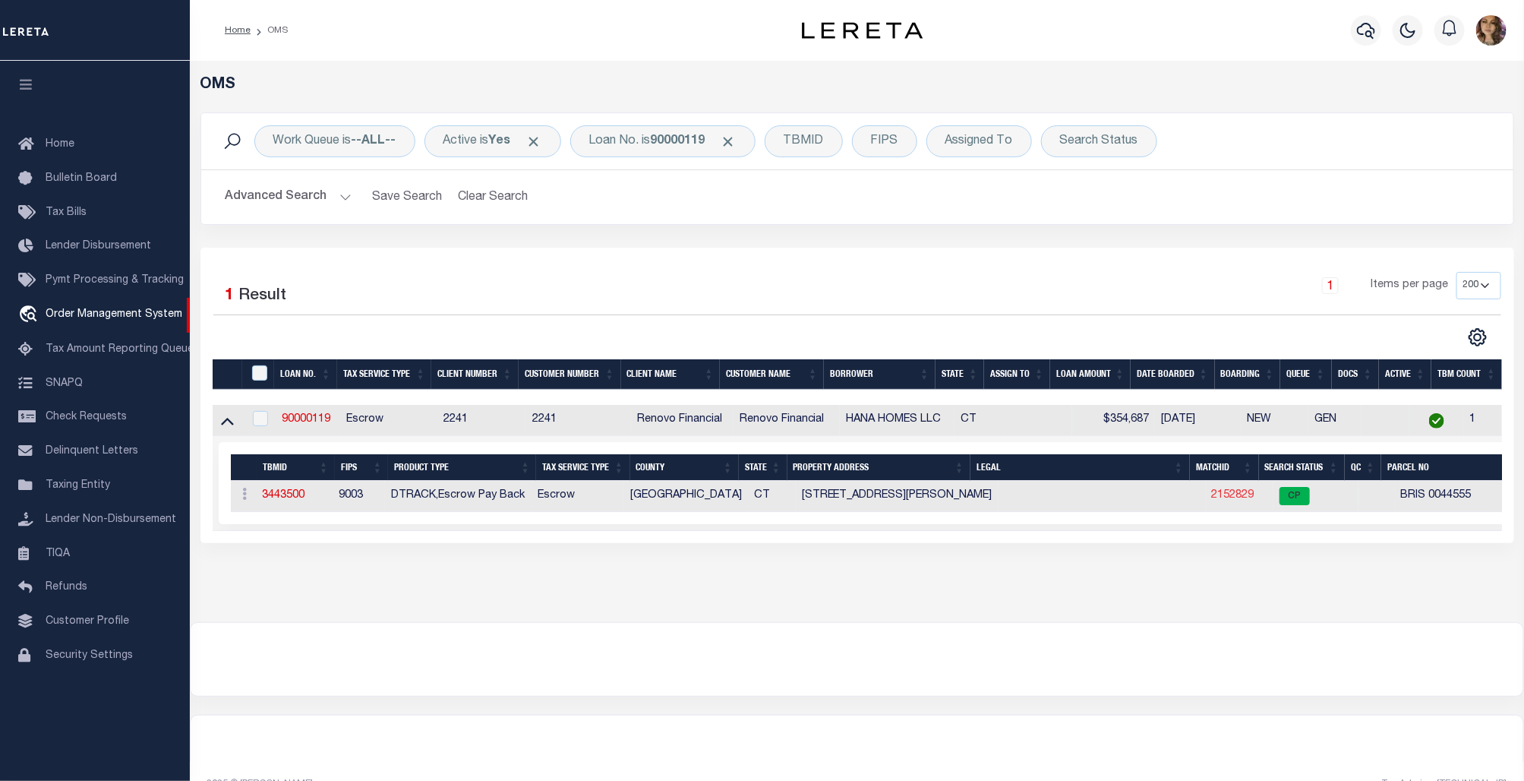
click at [1213, 497] on link "2152829" at bounding box center [1233, 495] width 43 height 11
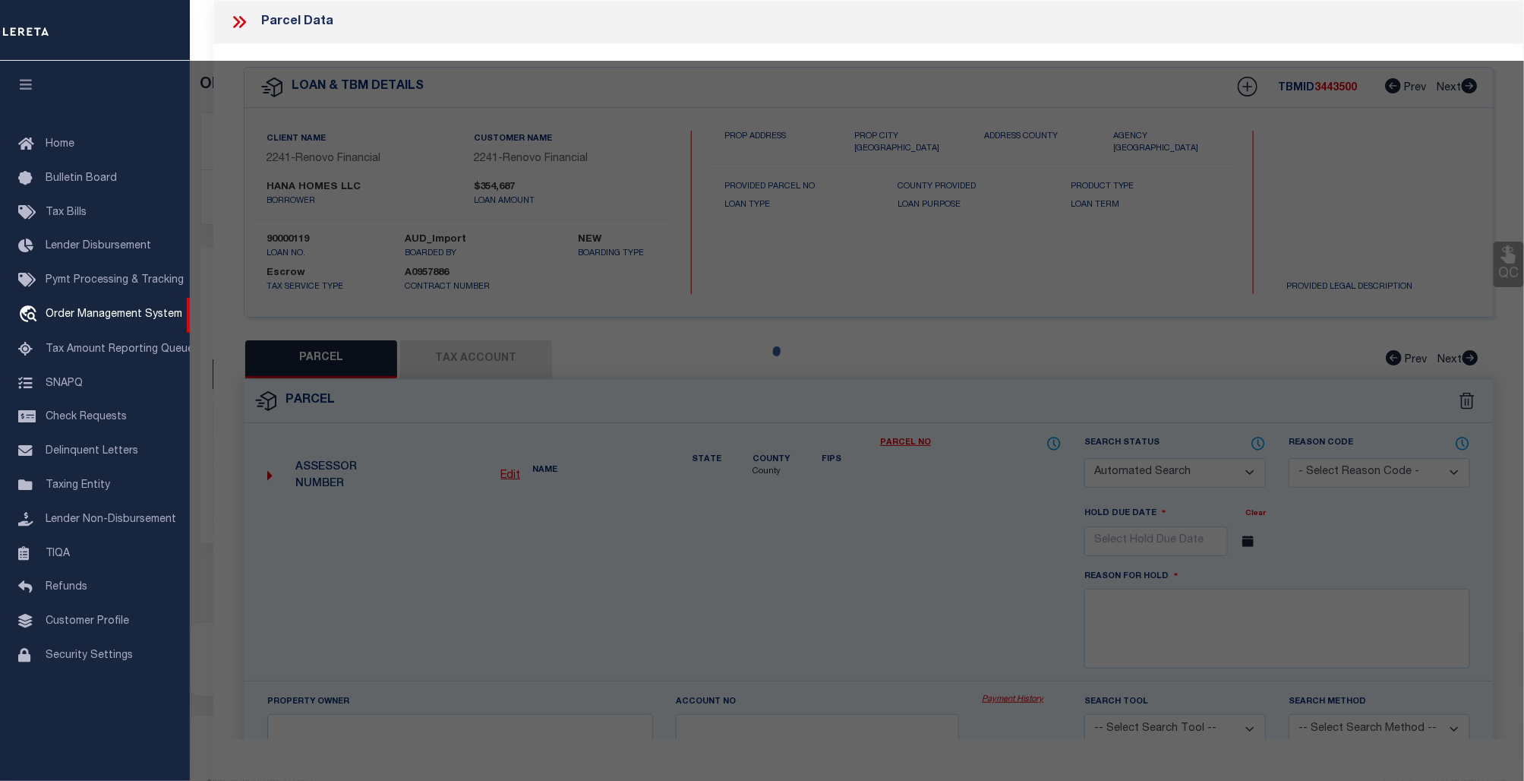
checkbox input "false"
select select "CP"
type input "ZAIN,BARNWELL"
select select "ATL"
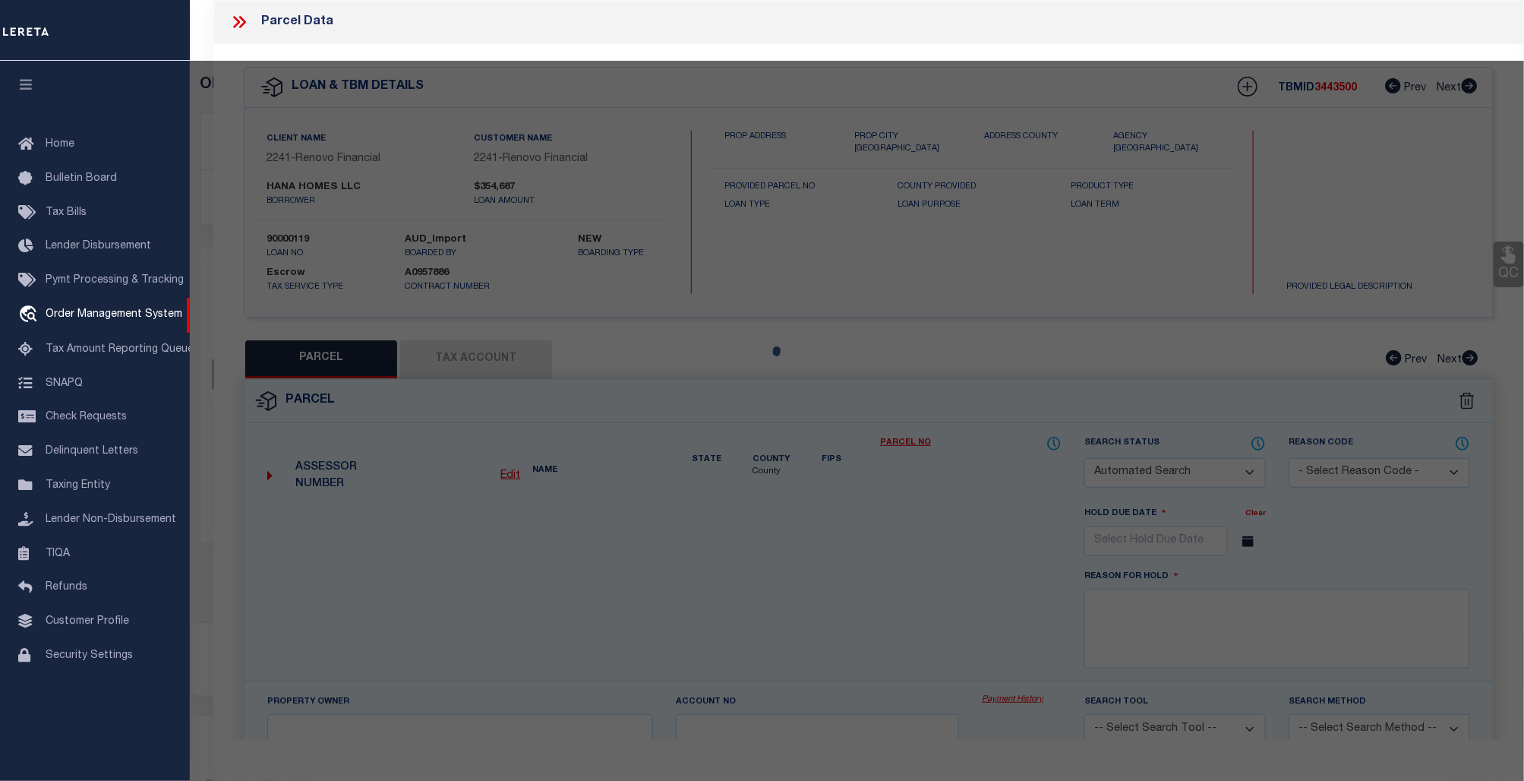
select select "ADD"
type input "318 EMMETT ST"
checkbox input "false"
type input "BRISTOL, CT 06010"
type textarea "LOT:3-44555 CITY/MUNI/TWP:BRISTOL"
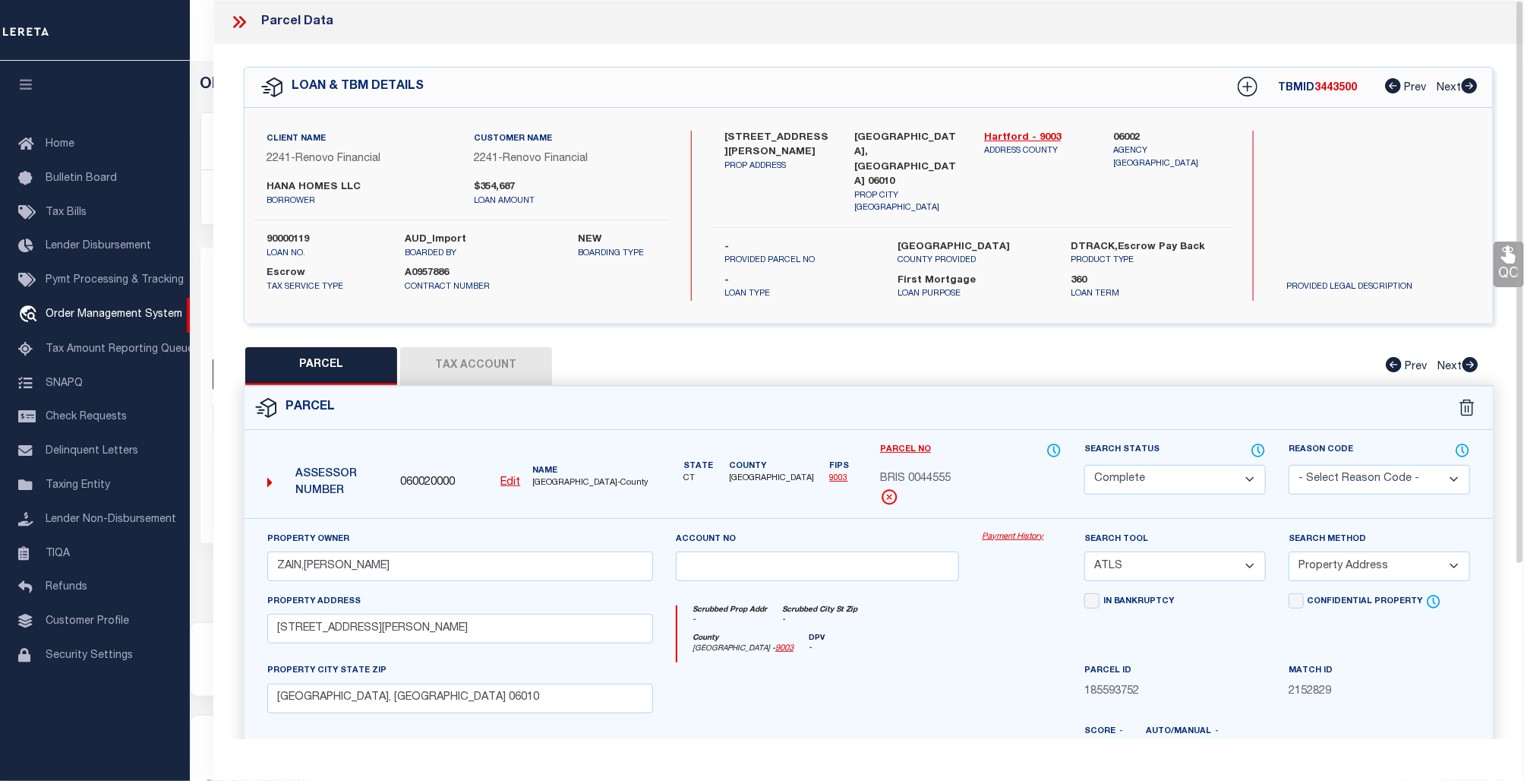
click at [1029, 531] on link "Payment History" at bounding box center [1022, 537] width 80 height 13
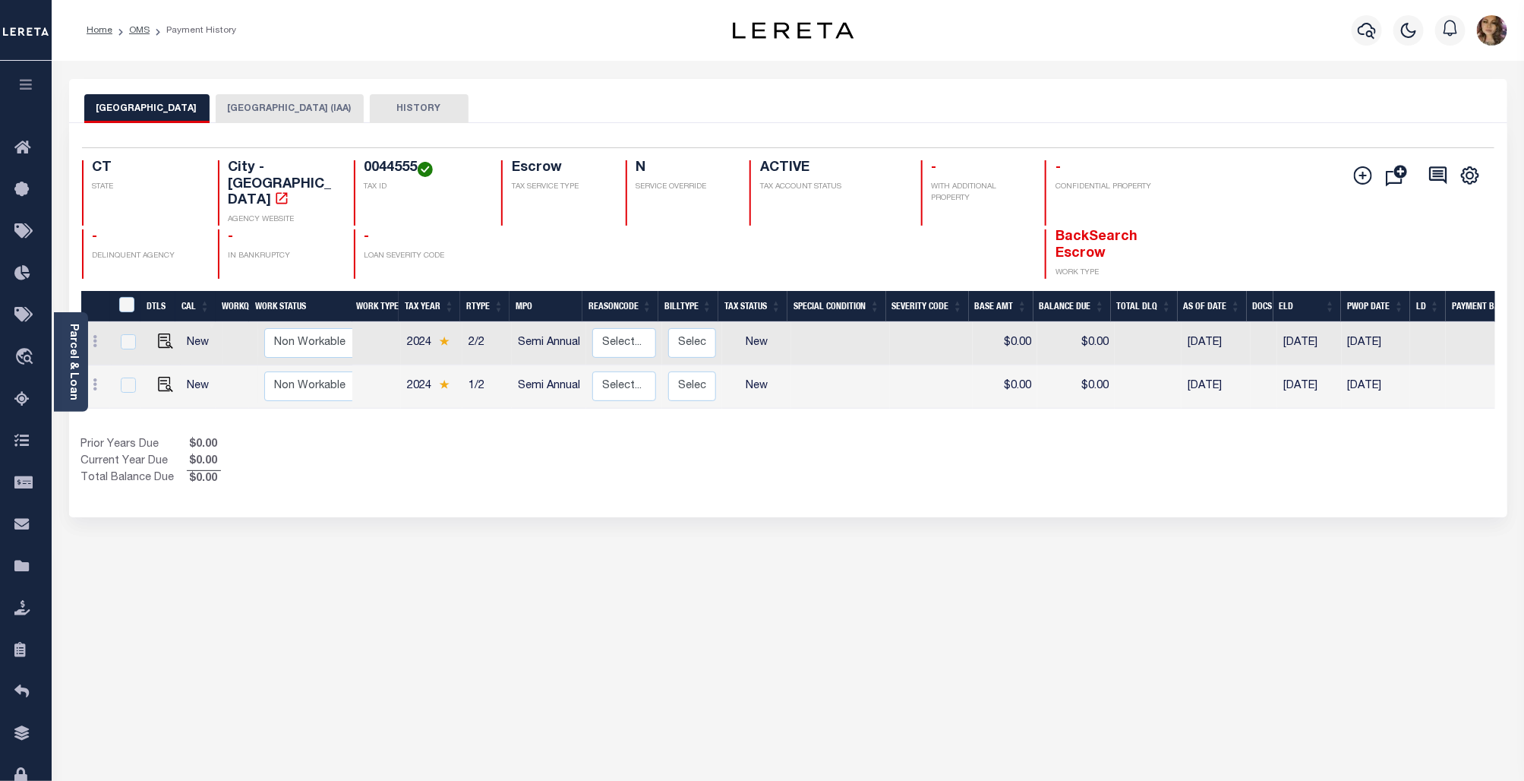
click at [1166, 482] on div "Selected 2 Results 1 Items per page 25 50 100 [GEOGRAPHIC_DATA] - [GEOGRAPHIC_D…" at bounding box center [788, 320] width 1438 height 394
click at [1378, 613] on div "[GEOGRAPHIC_DATA] (IAA) HISTORY 2" at bounding box center [788, 507] width 1461 height 857
click at [111, 363] on span "Order Management System" at bounding box center [138, 357] width 185 height 42
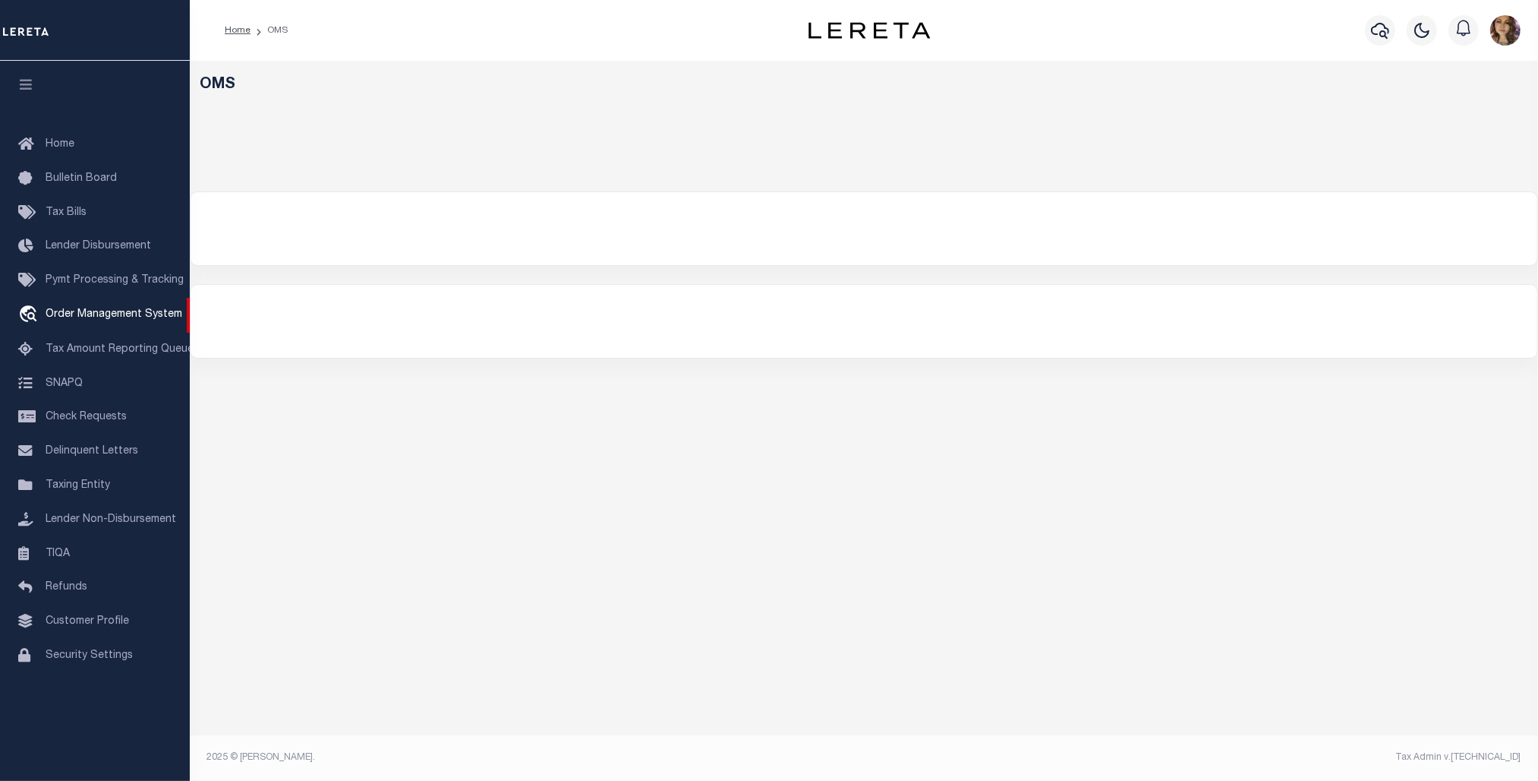
select select "200"
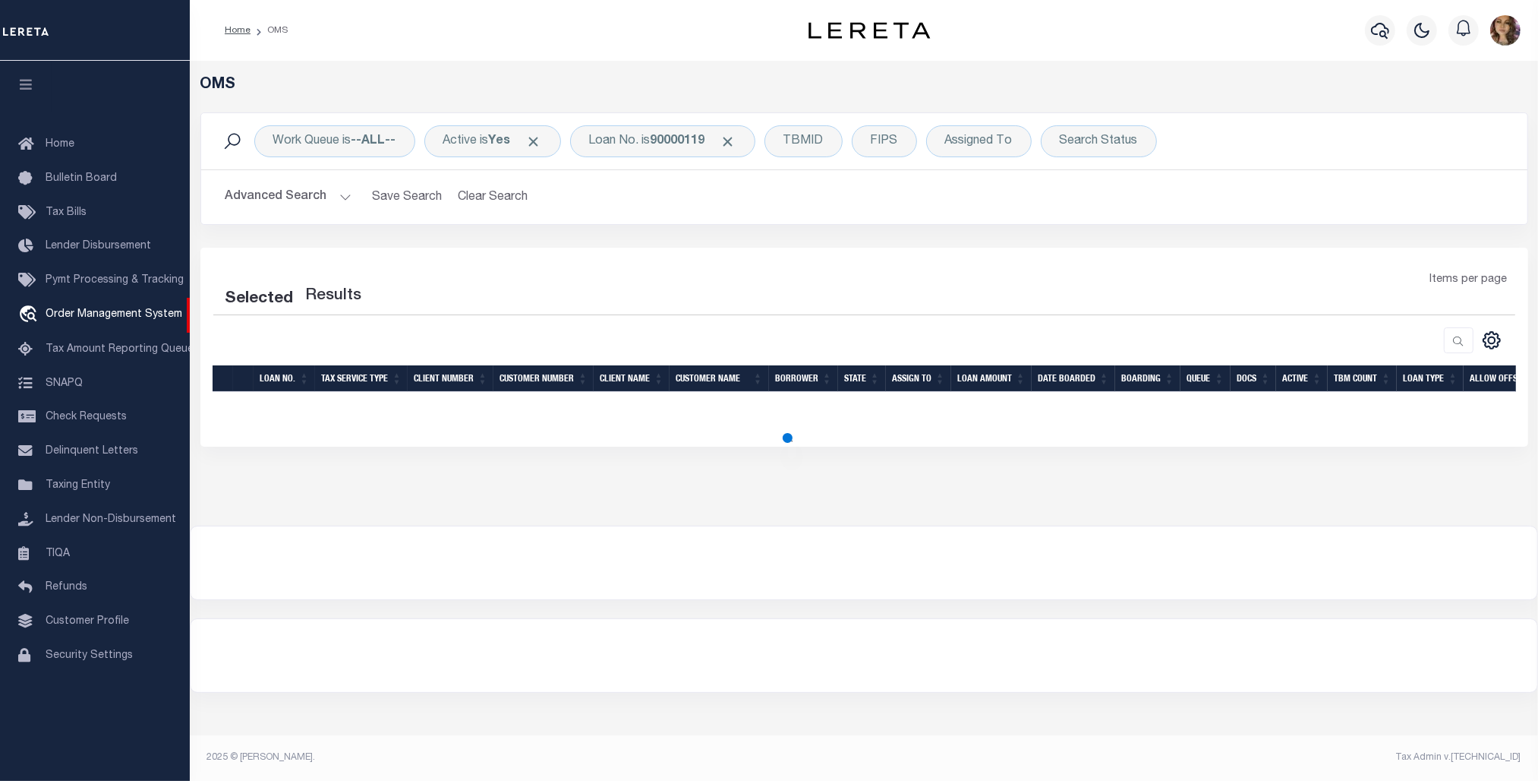
select select "200"
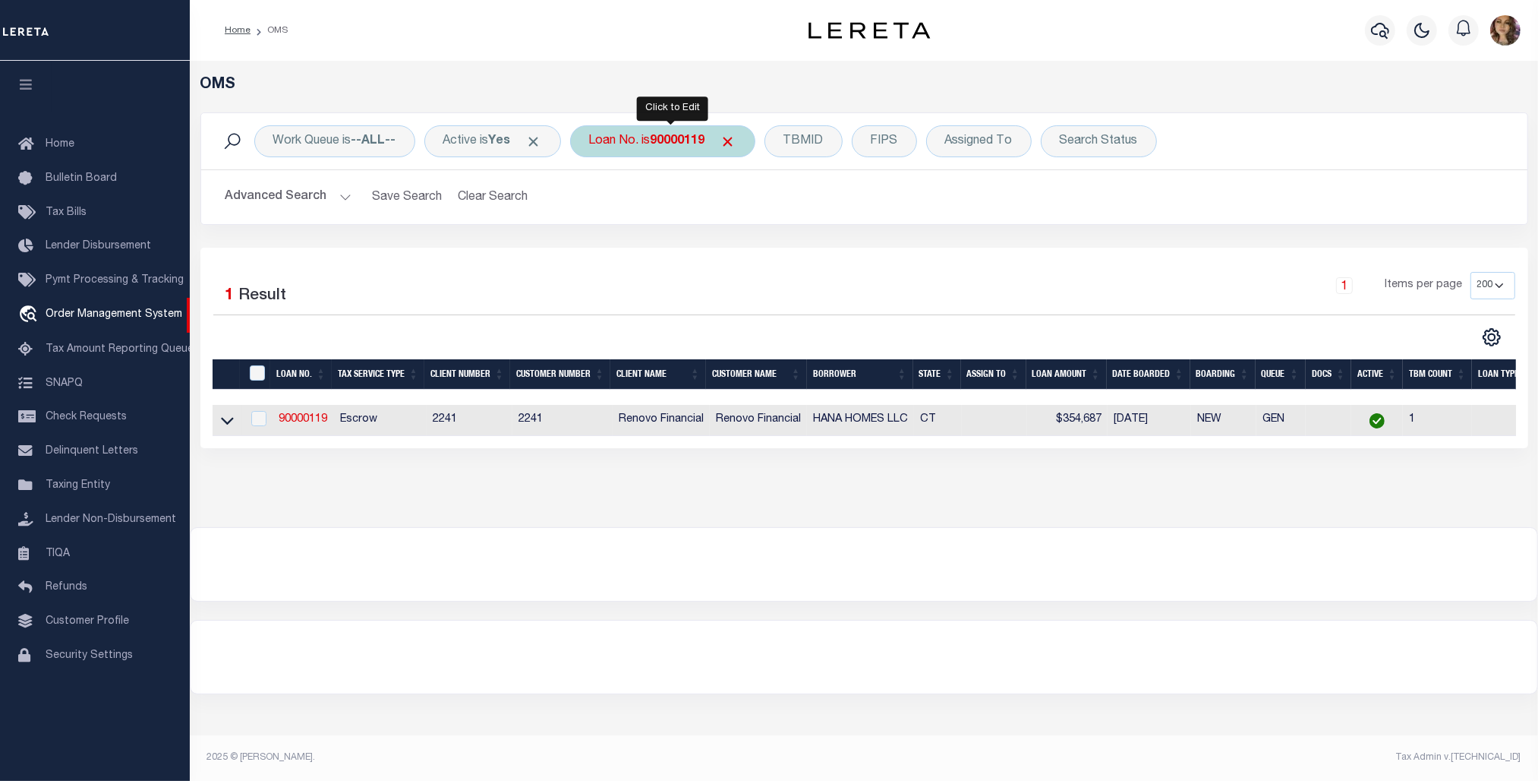
click at [647, 145] on div "Loan No. is 90000119" at bounding box center [662, 141] width 185 height 32
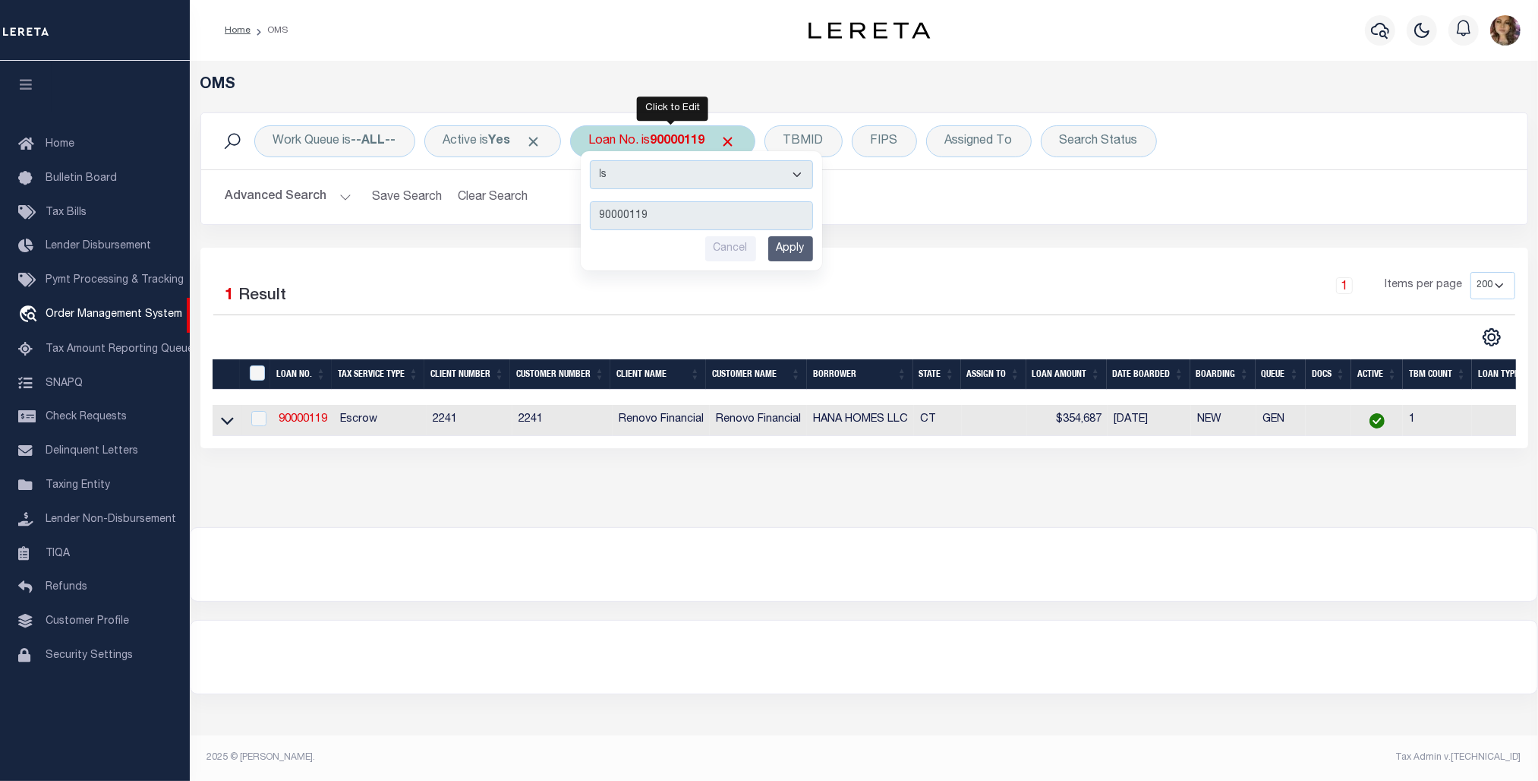
type input "10021617"
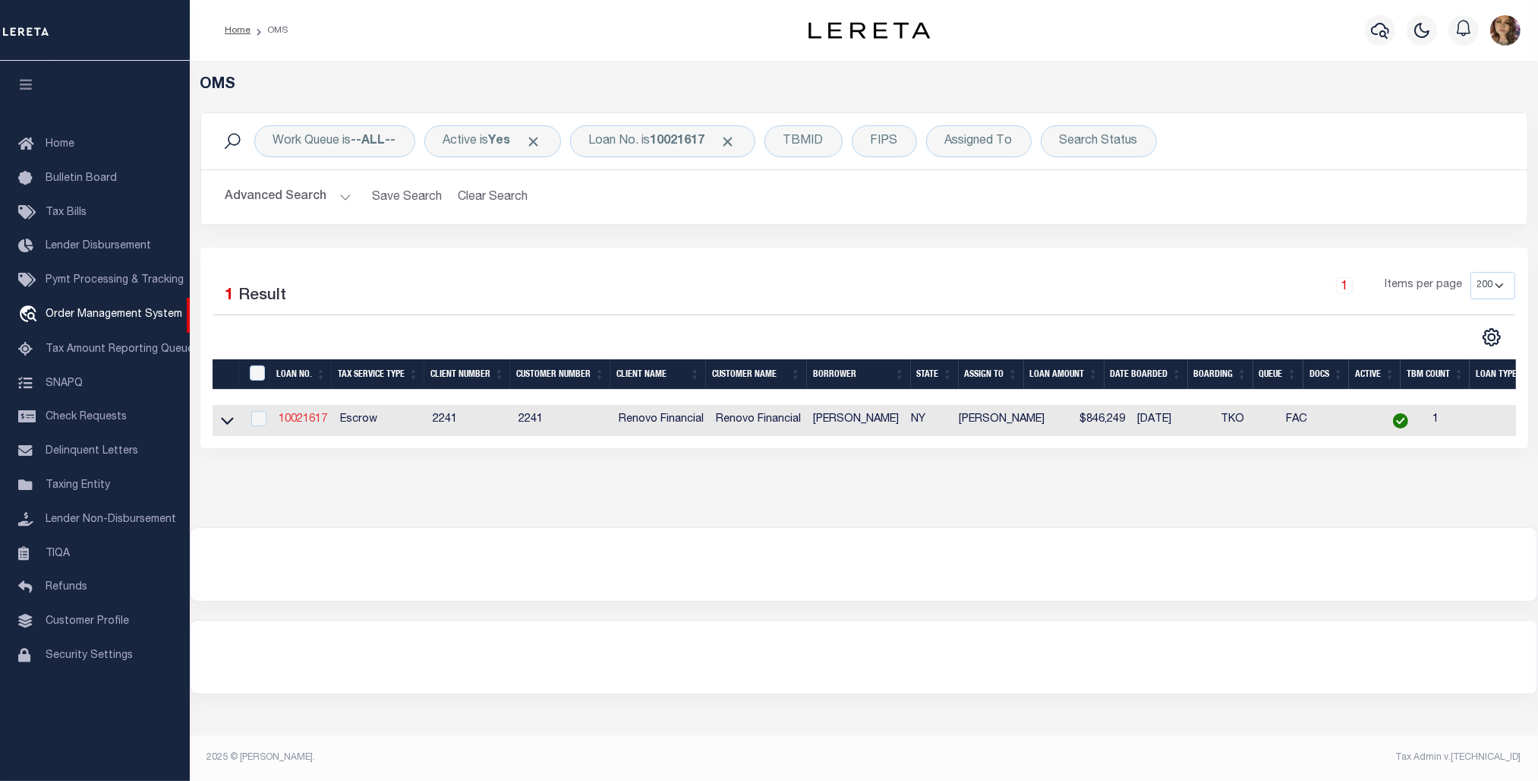
click at [315, 420] on link "10021617" at bounding box center [303, 419] width 49 height 11
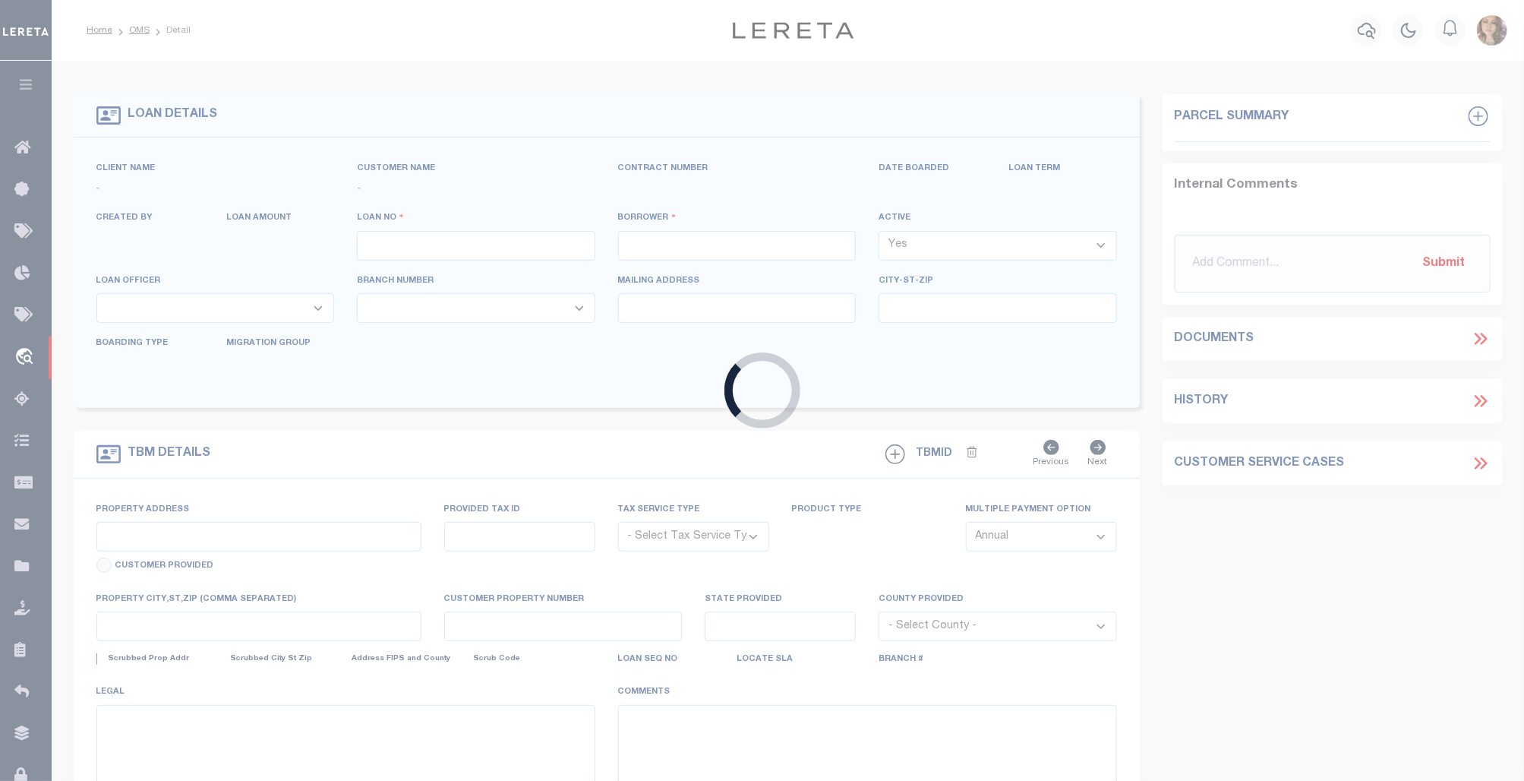
type input "10021617"
type input "ARON HERSHKOP"
select select
type input "33 Sahara Dr"
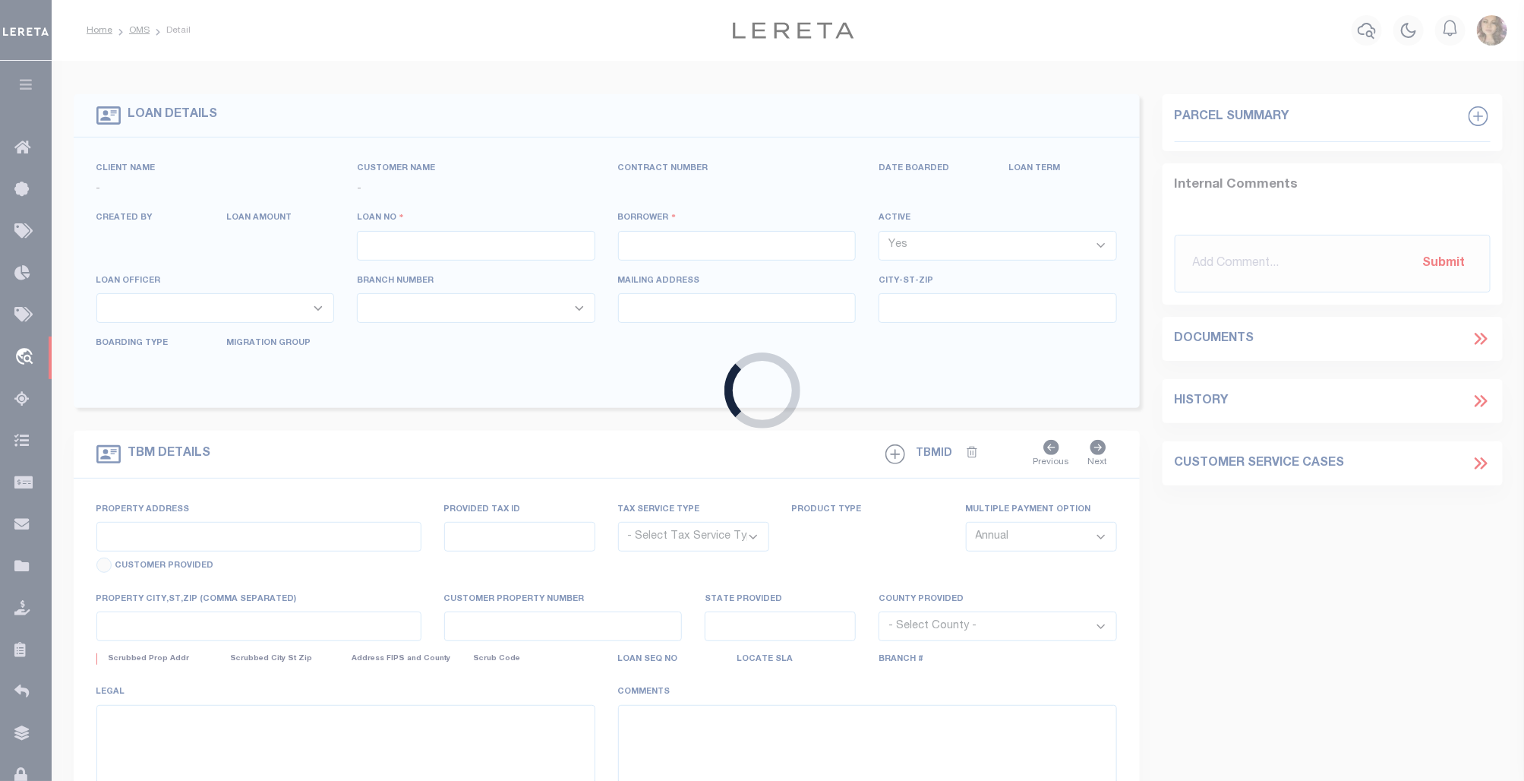
type input "KINGSTON PA 18704"
select select "10"
select select "Escrow"
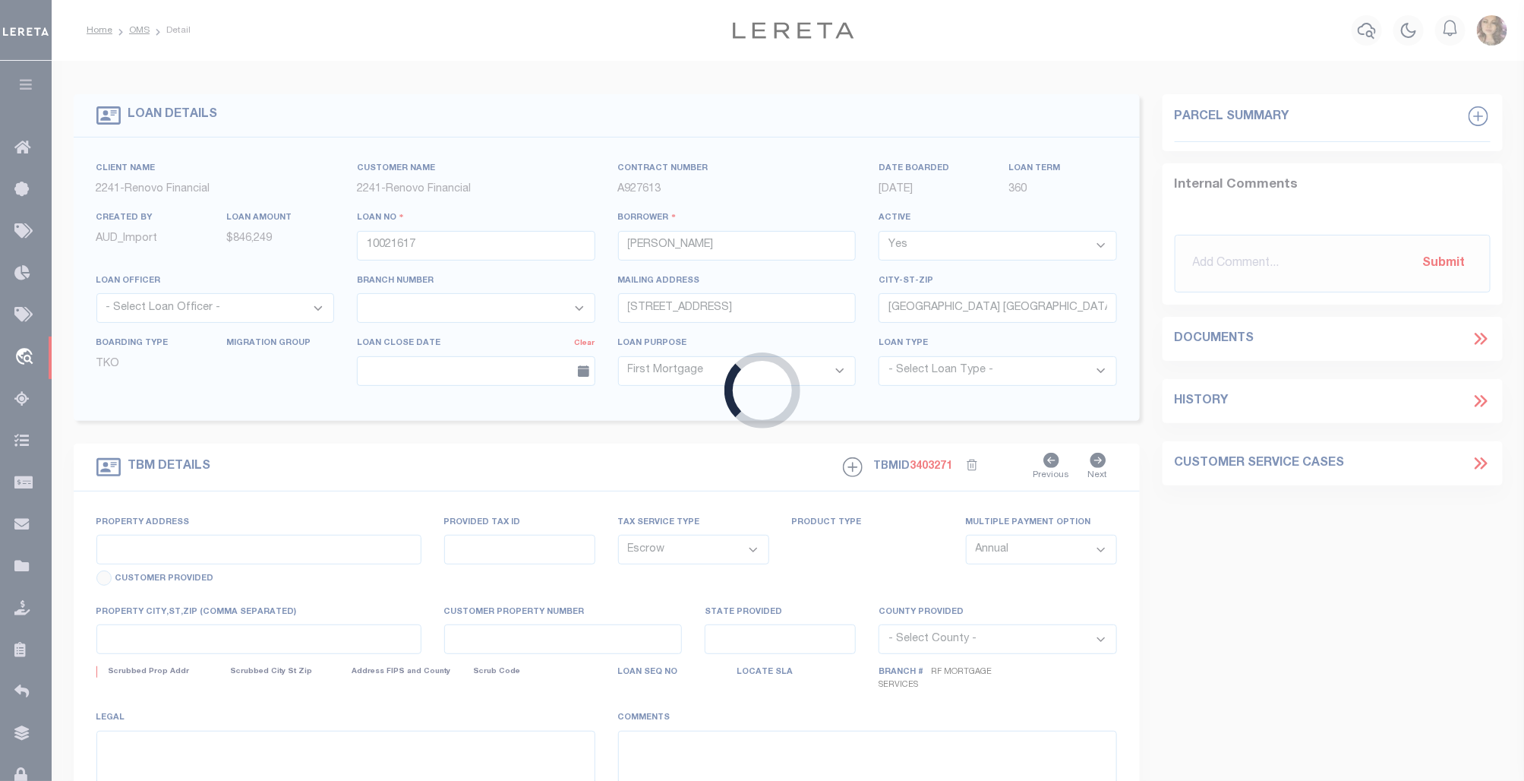
type input "543 E NEW YORK AVENUE"
type input "01332 0069"
type input "BROOKLYN, NY 11225"
type input "a0kUS000007eomr"
type input "NY"
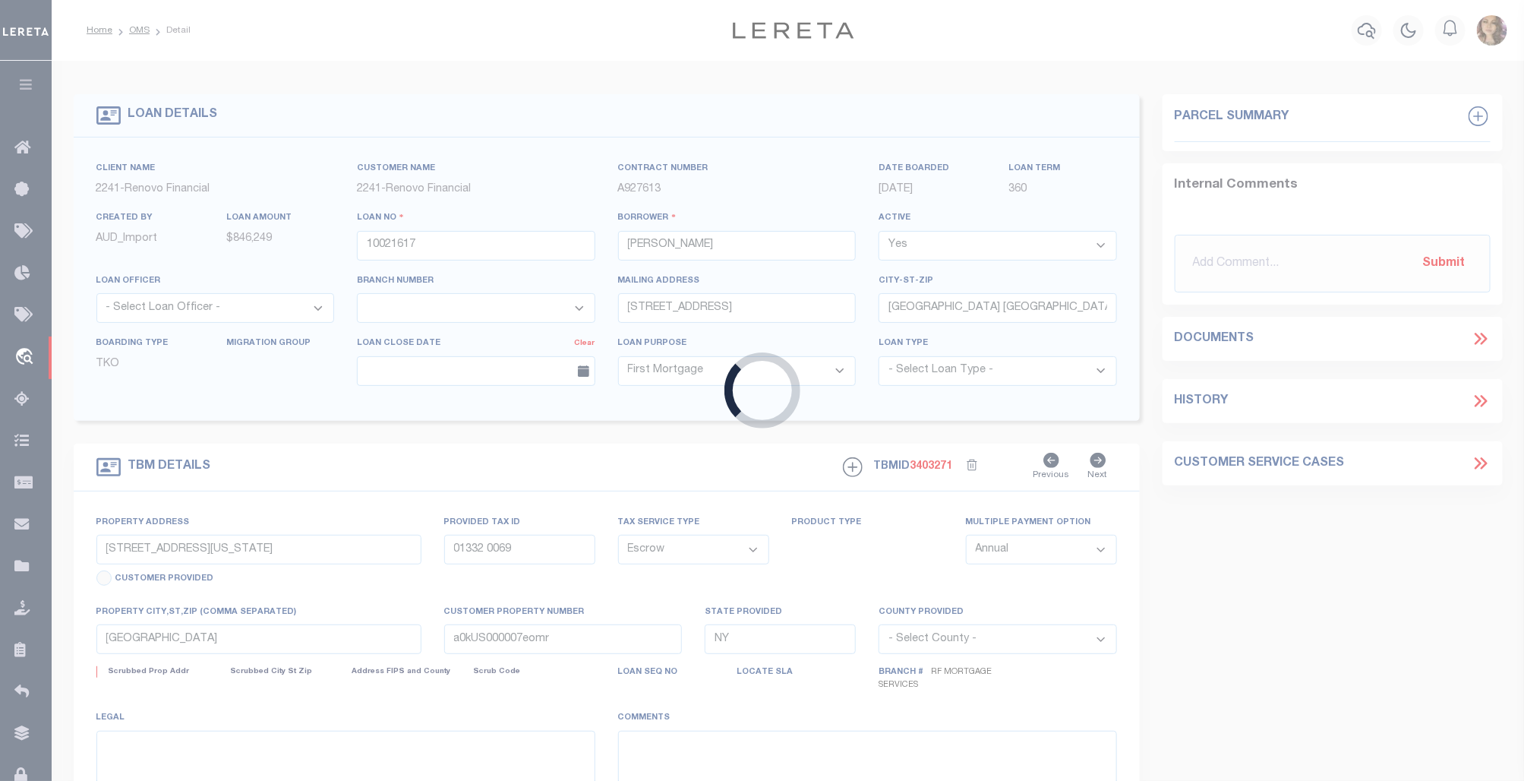
select select
type textarea "Liability Limited to Customer Provided Parcel"
select select "25067"
select select
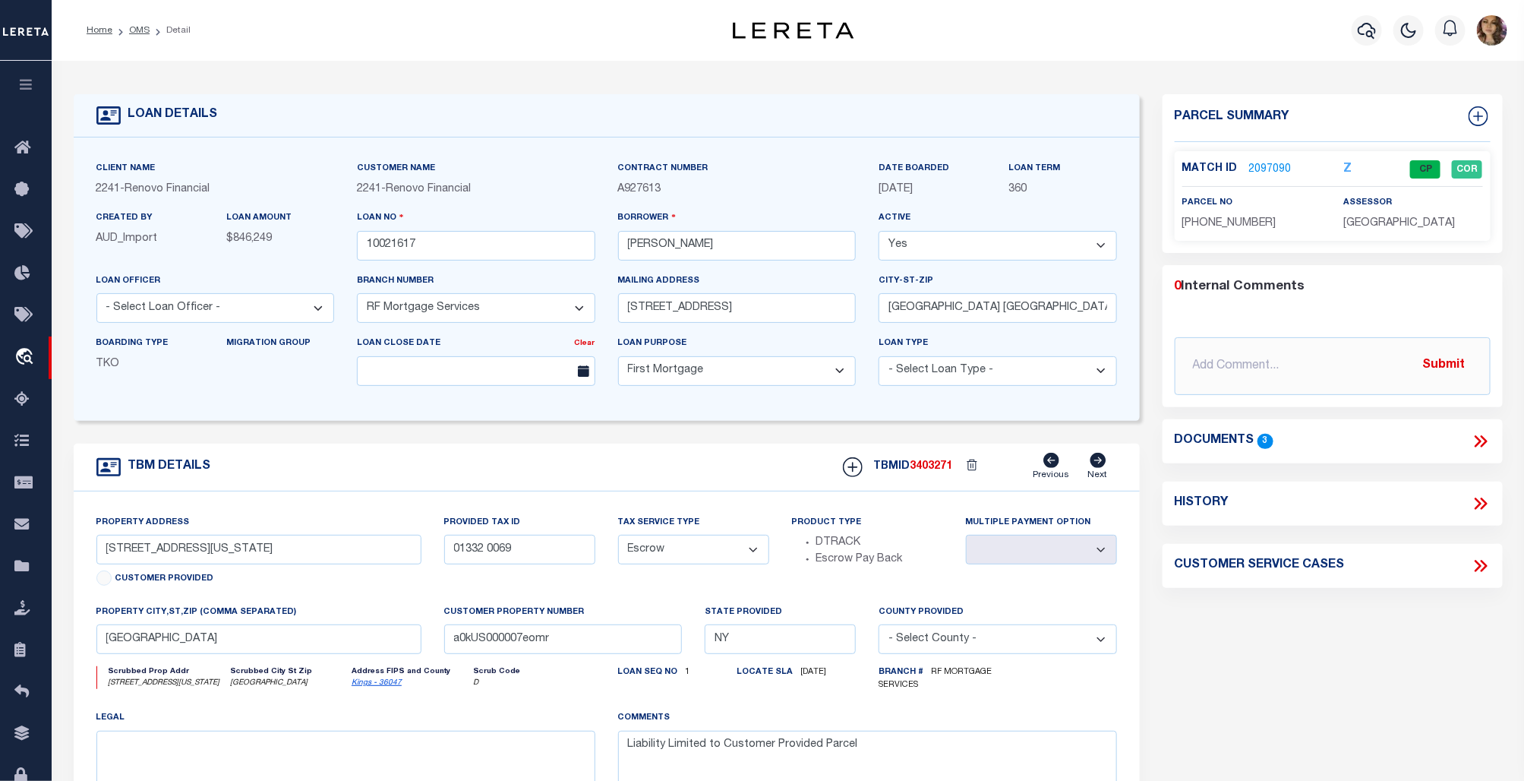
click at [1482, 437] on icon at bounding box center [1483, 441] width 7 height 12
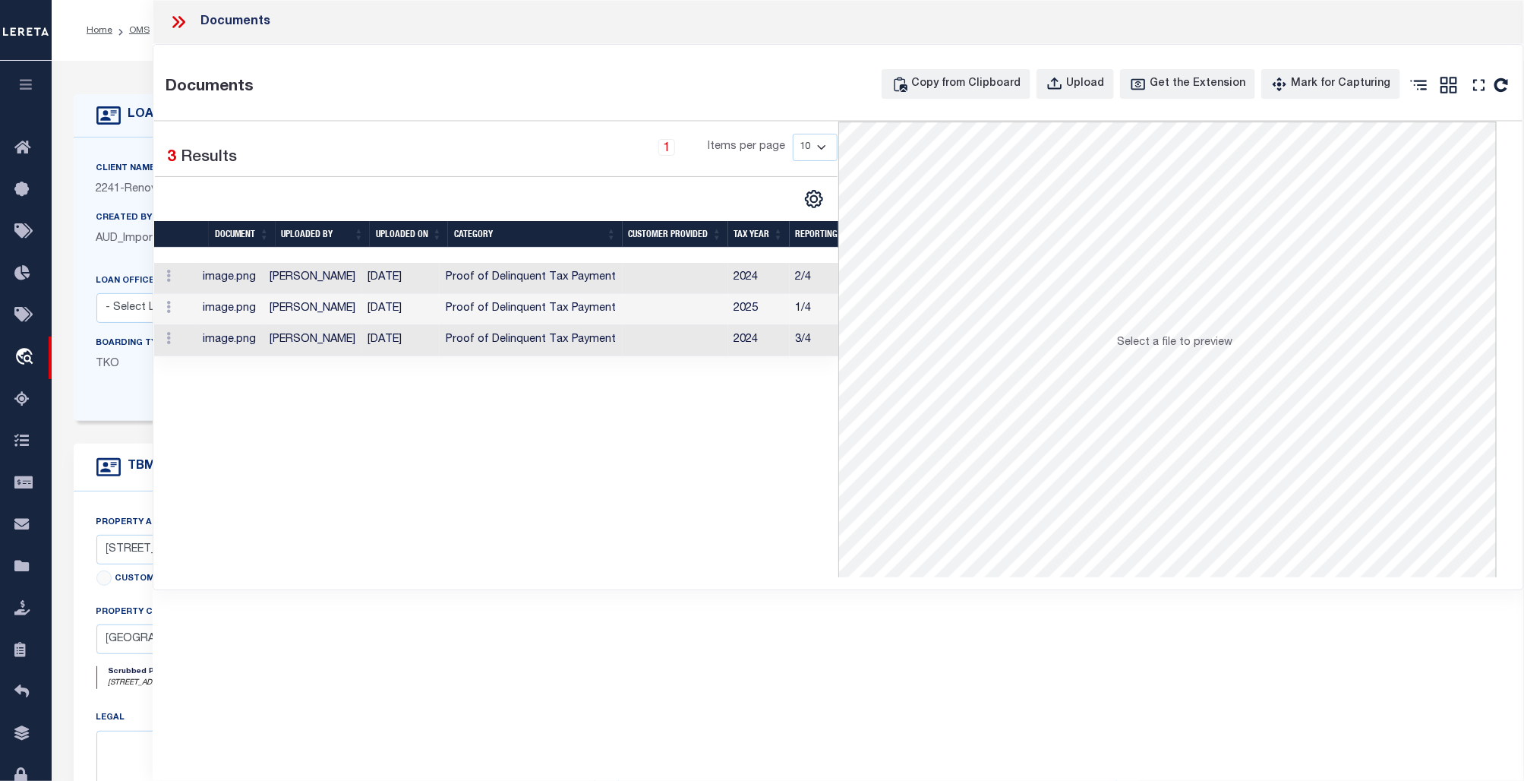
click at [184, 20] on icon at bounding box center [179, 22] width 20 height 20
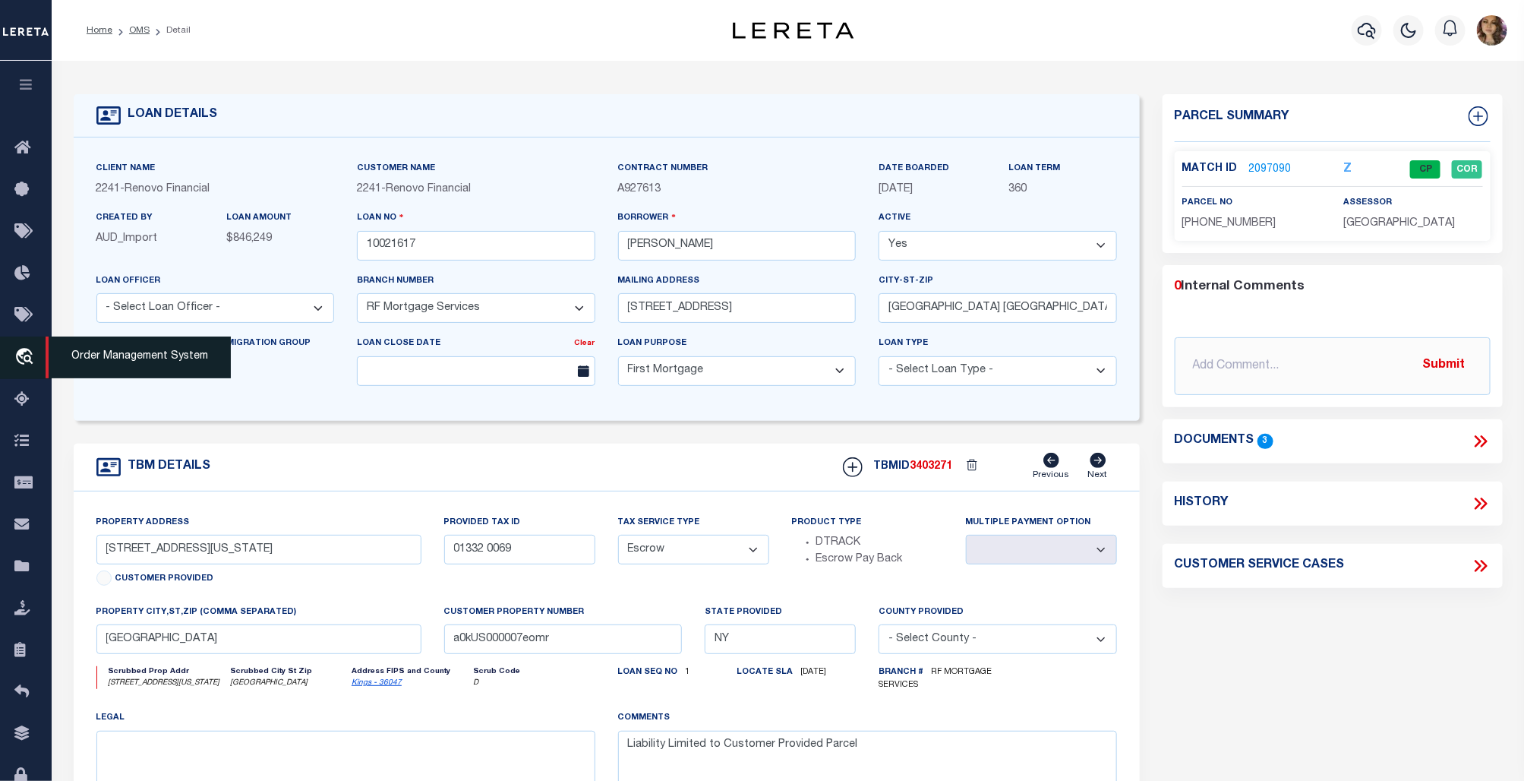
click at [125, 354] on span "Order Management System" at bounding box center [138, 357] width 185 height 42
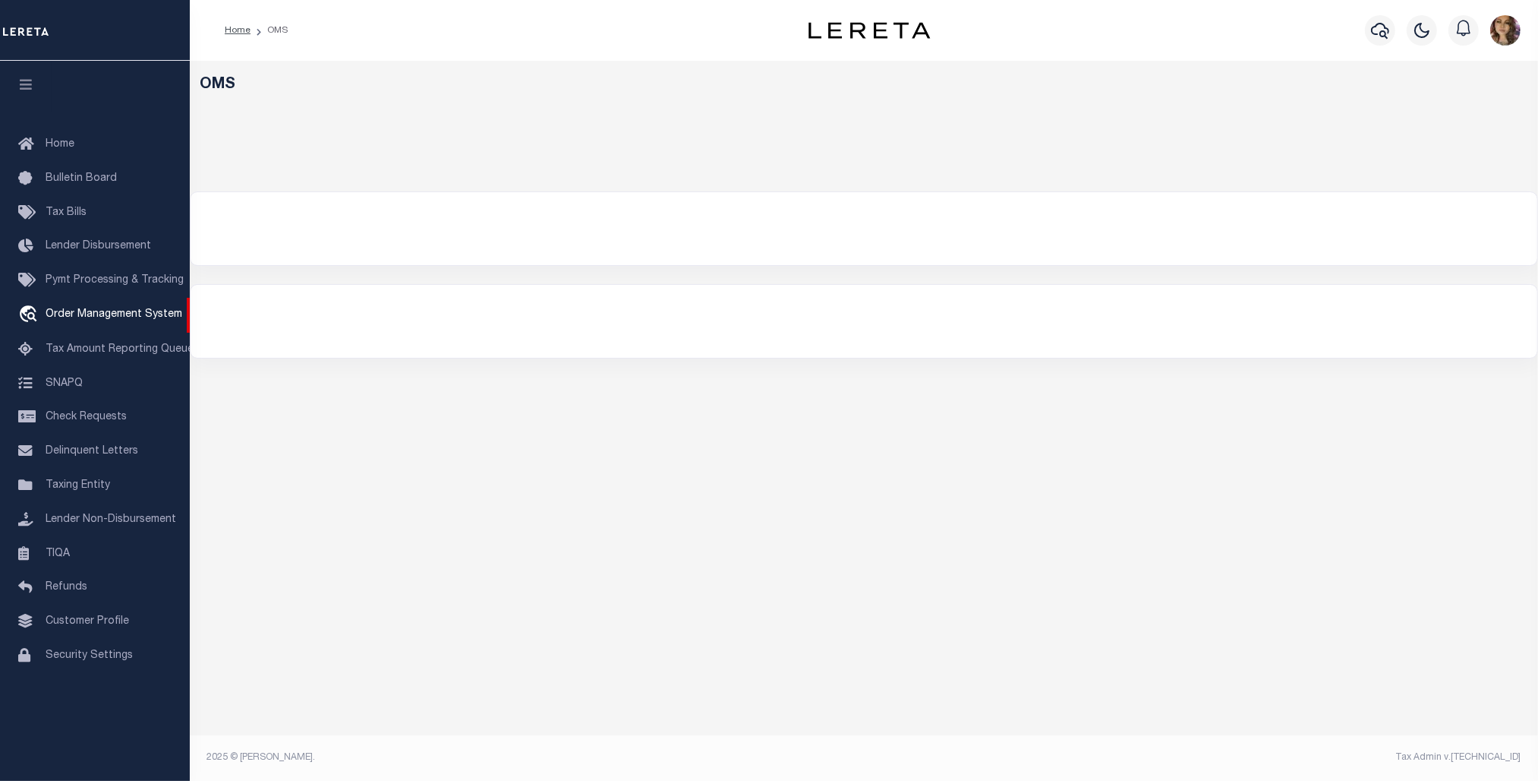
select select "200"
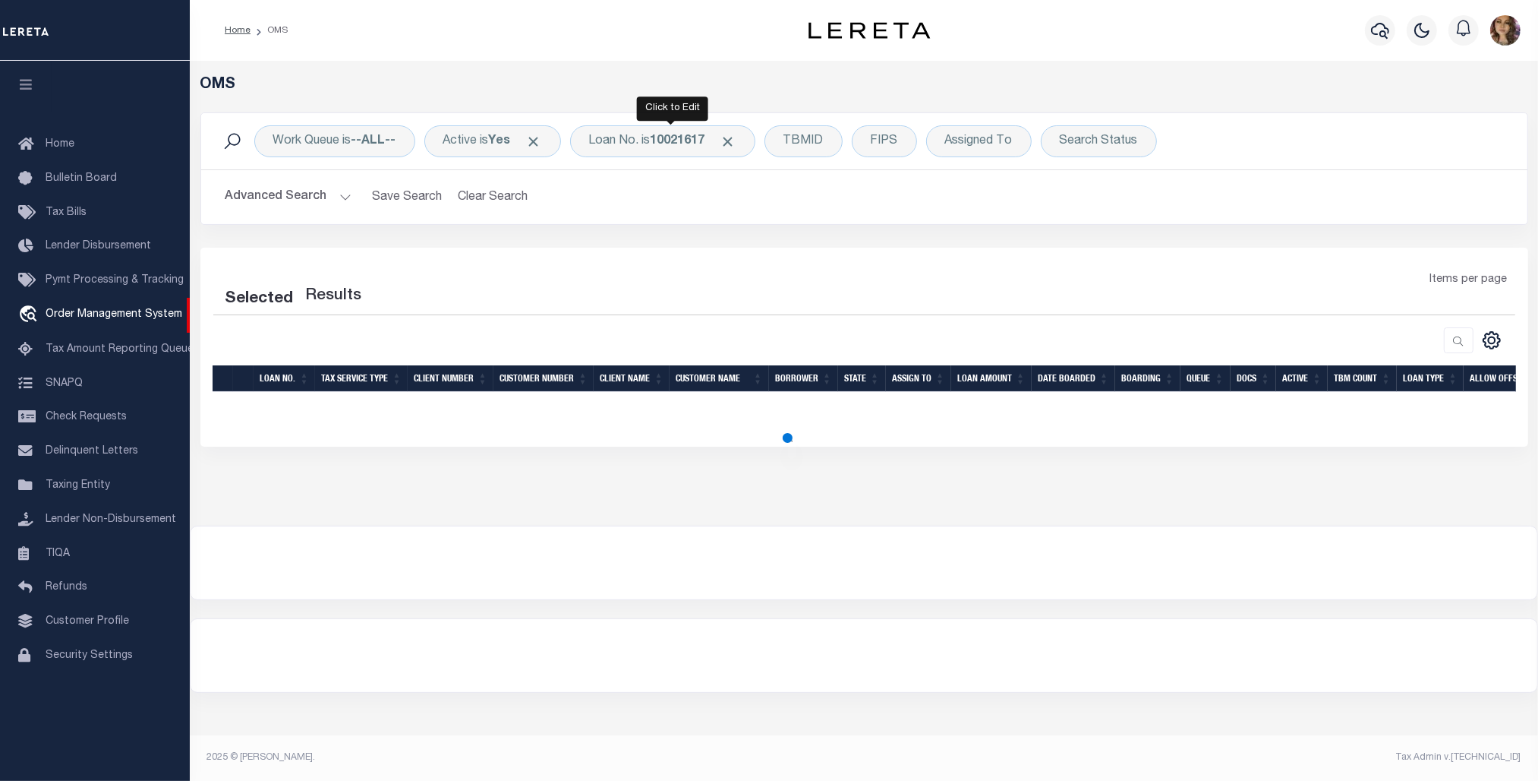
select select "200"
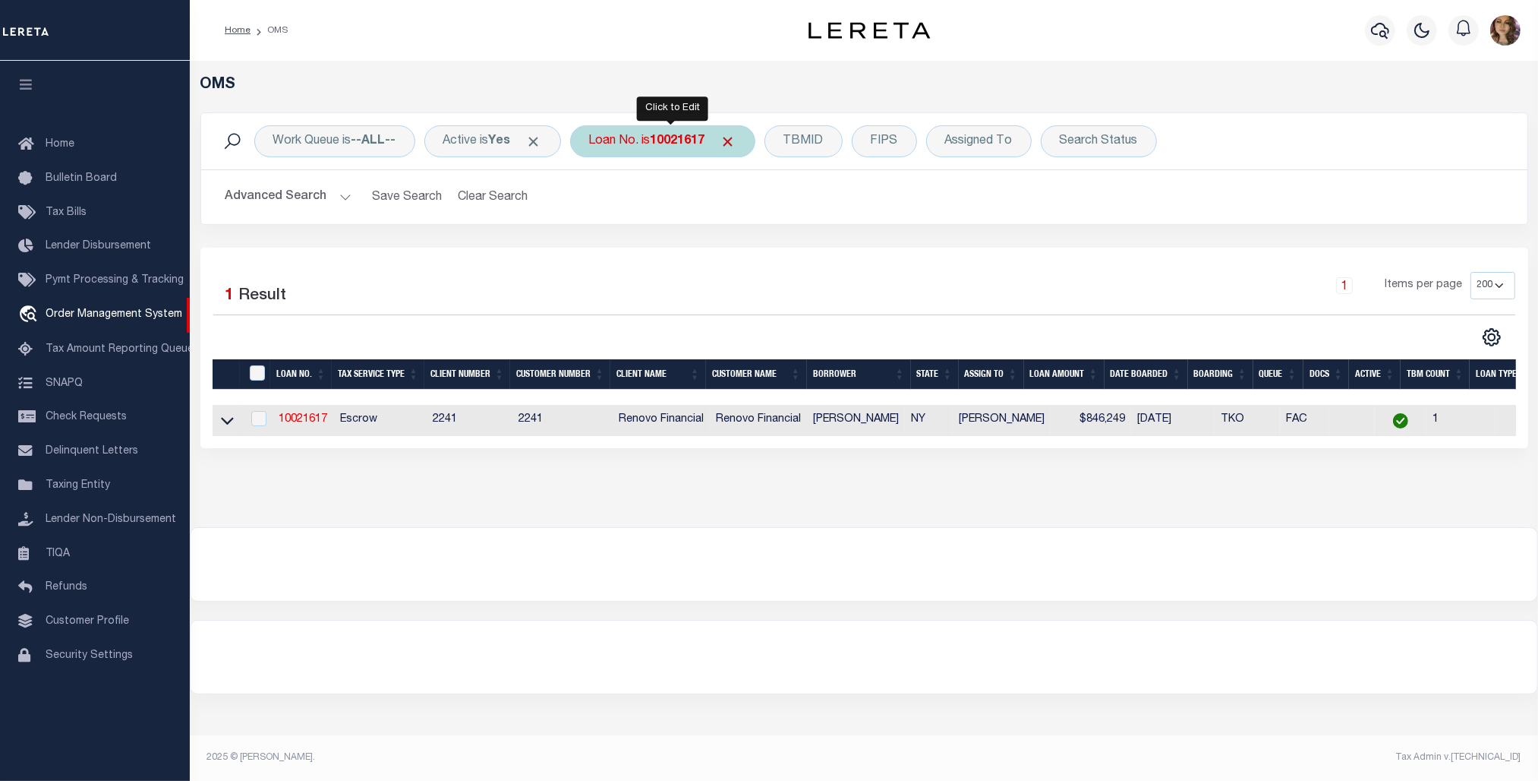
click at [649, 144] on div "Loan No. is 10021617" at bounding box center [662, 141] width 185 height 32
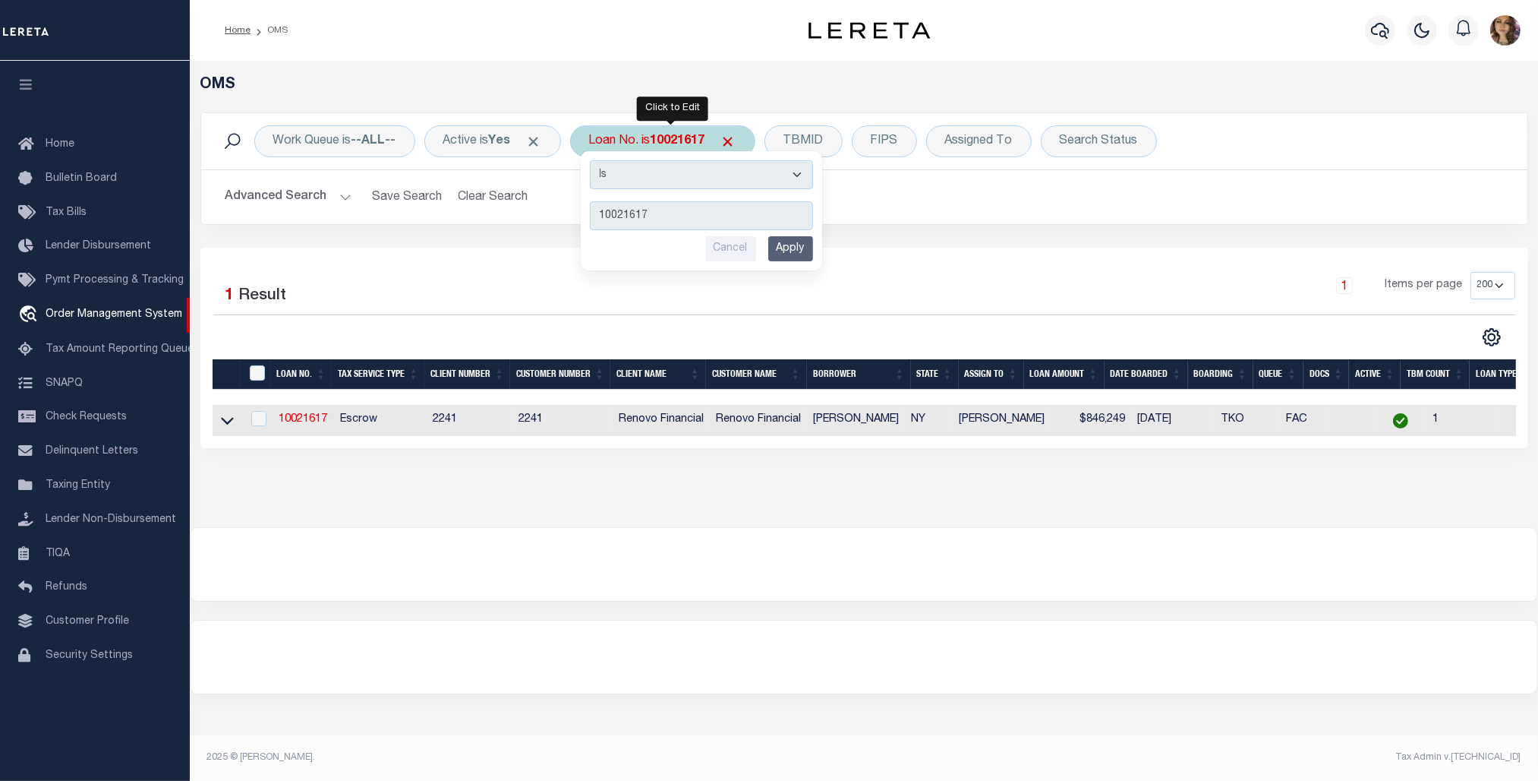
type input "400893700"
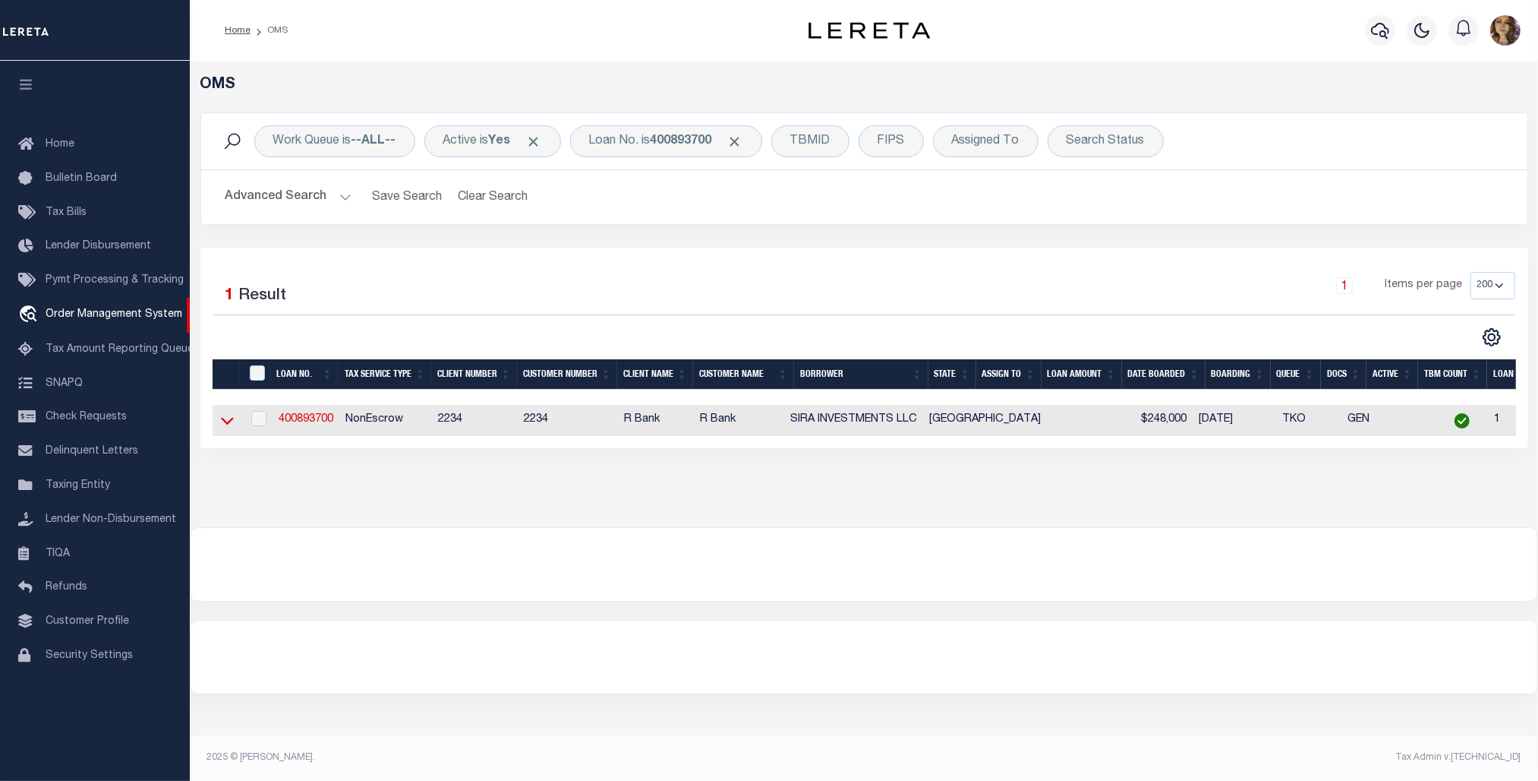
click at [226, 425] on icon at bounding box center [227, 422] width 13 height 8
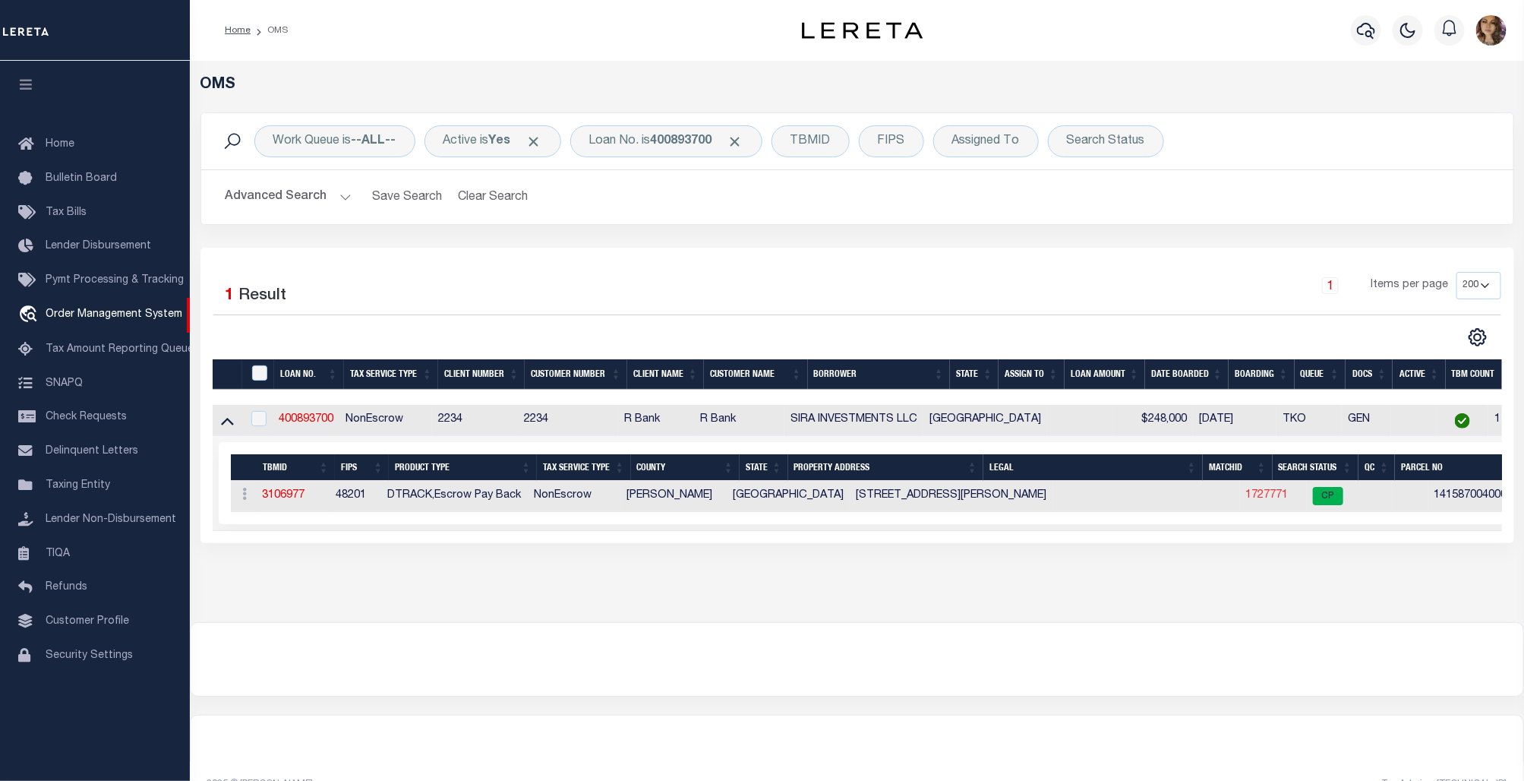
click at [1246, 499] on link "1727771" at bounding box center [1267, 495] width 43 height 11
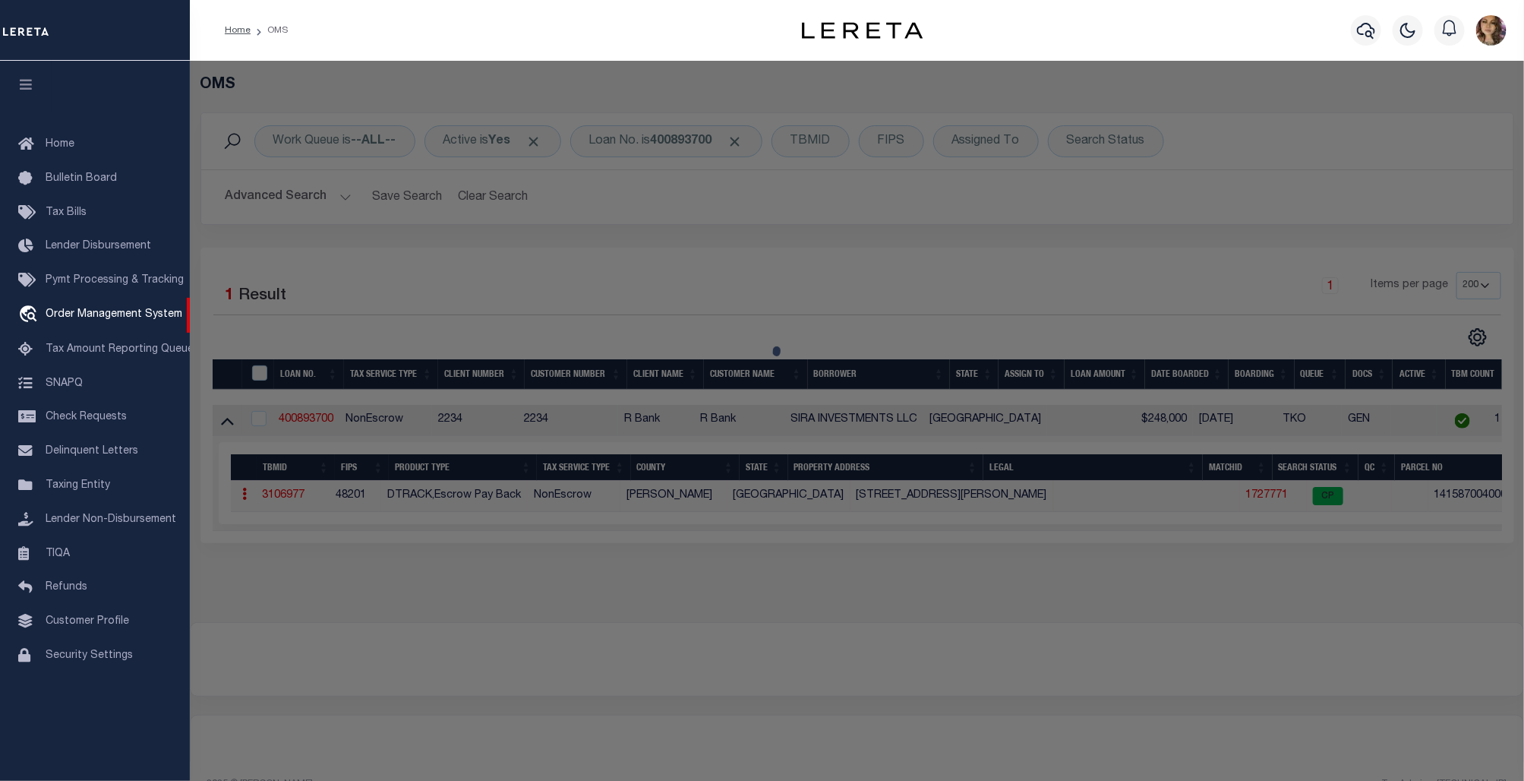
checkbox input "false"
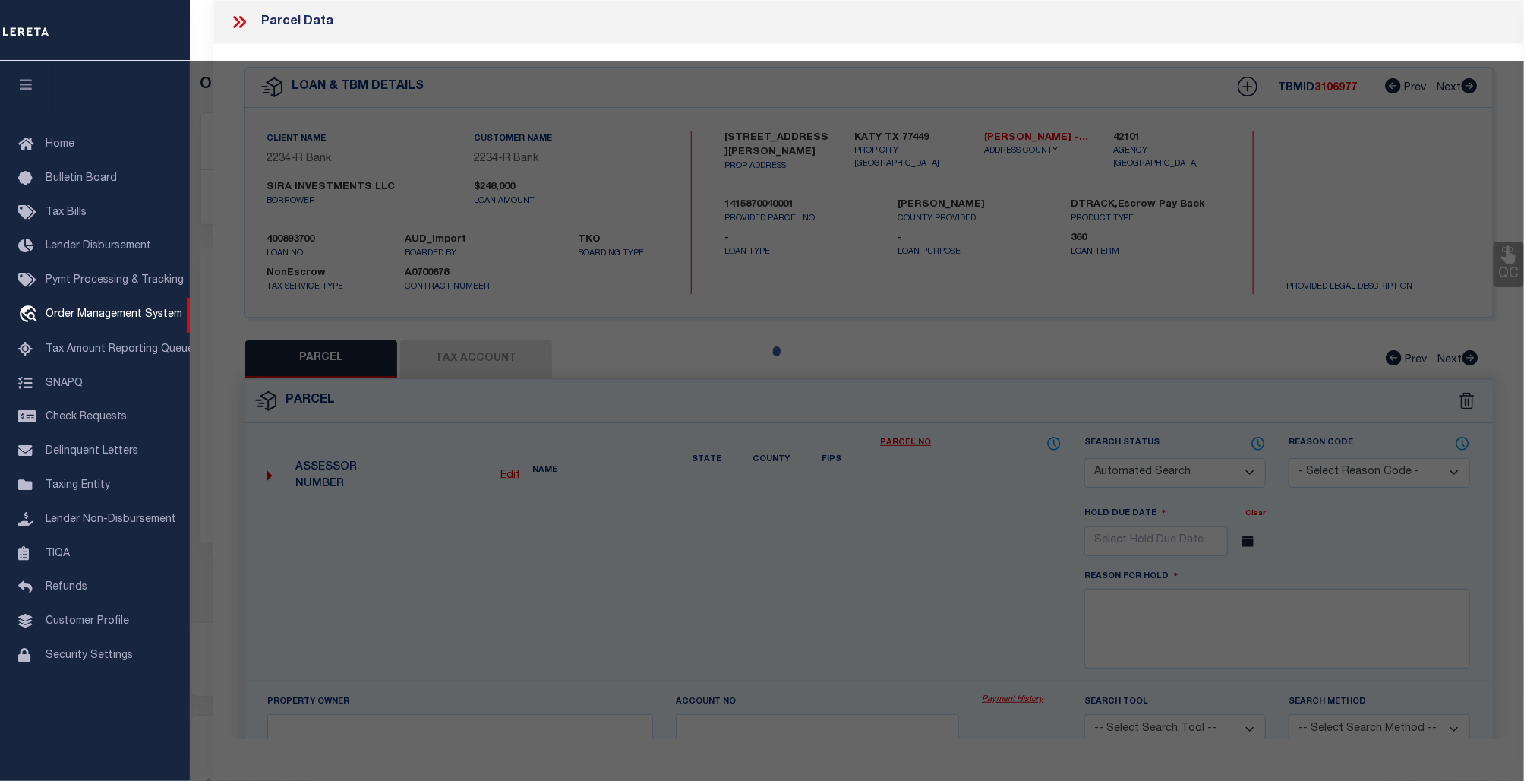
select select "CP"
type input "SIRA INVESTMENTS LLC"
type input "2031 N MASON RD # 401"
checkbox input "false"
type input "KATY, TX 77449"
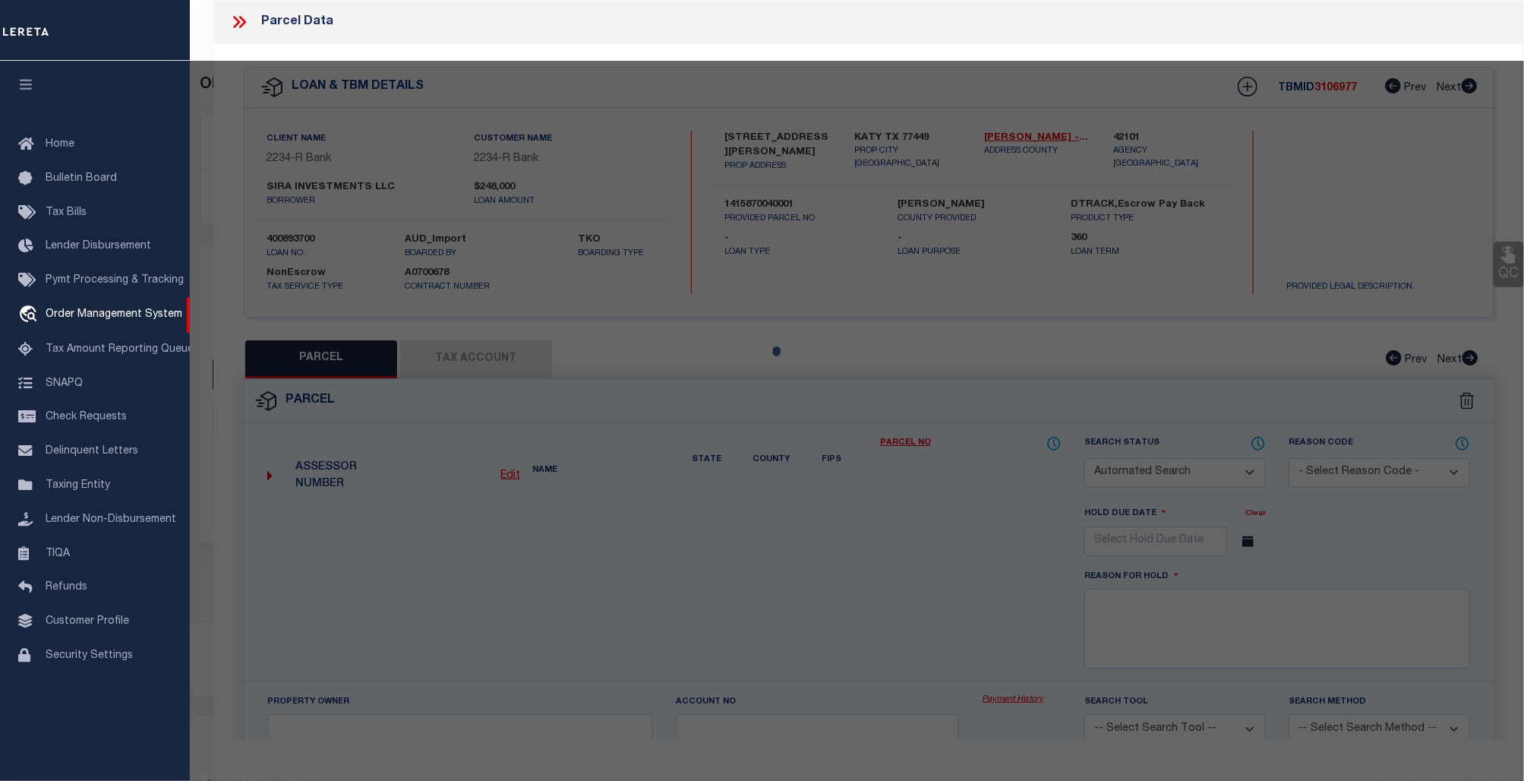
type textarea "UNIT 401 BLDG 4 .0323 INT COMMON LAND & ELE OAKS AT [PERSON_NAME][GEOGRAPHIC_DA…"
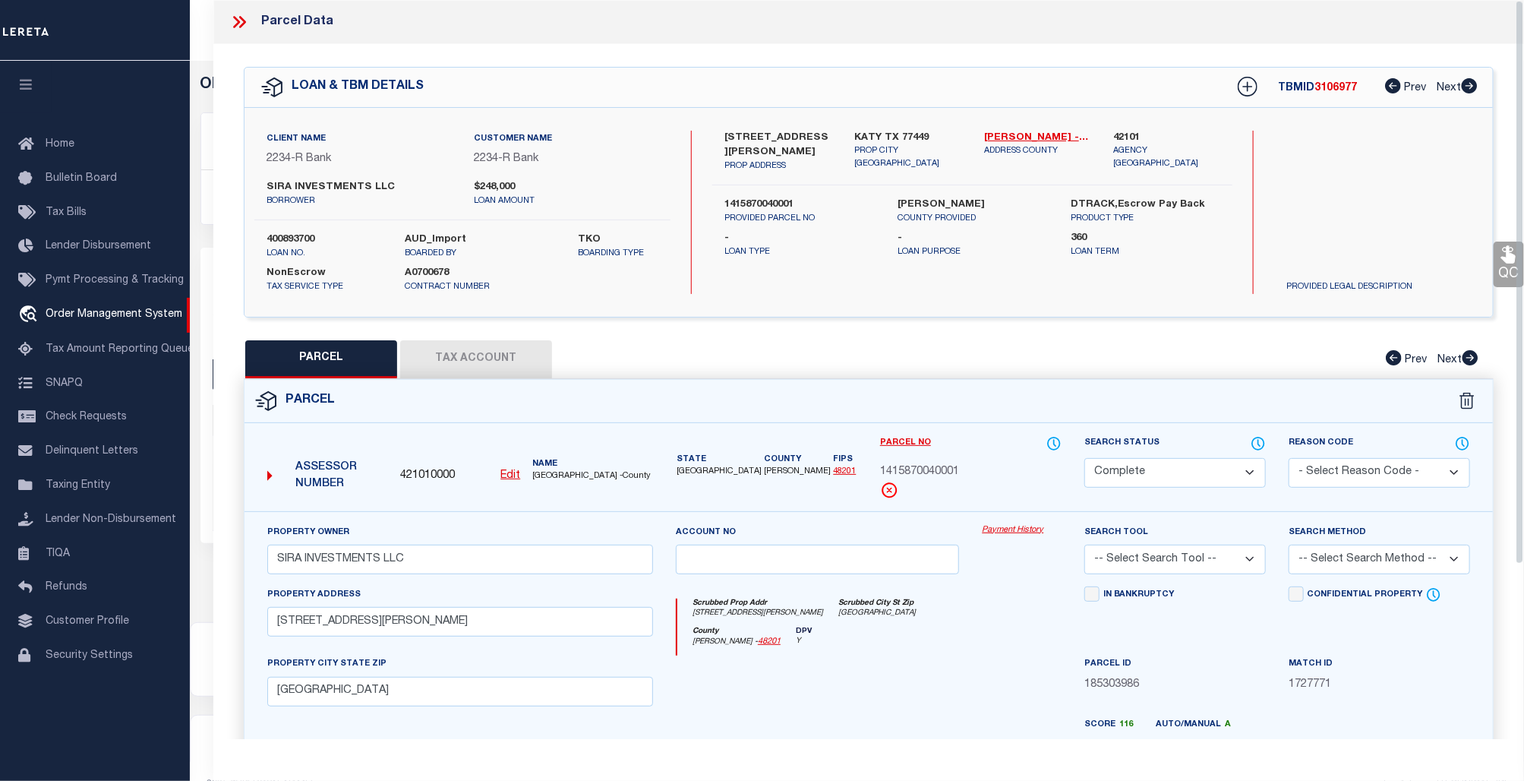
click at [1027, 526] on link "Payment History" at bounding box center [1022, 530] width 80 height 13
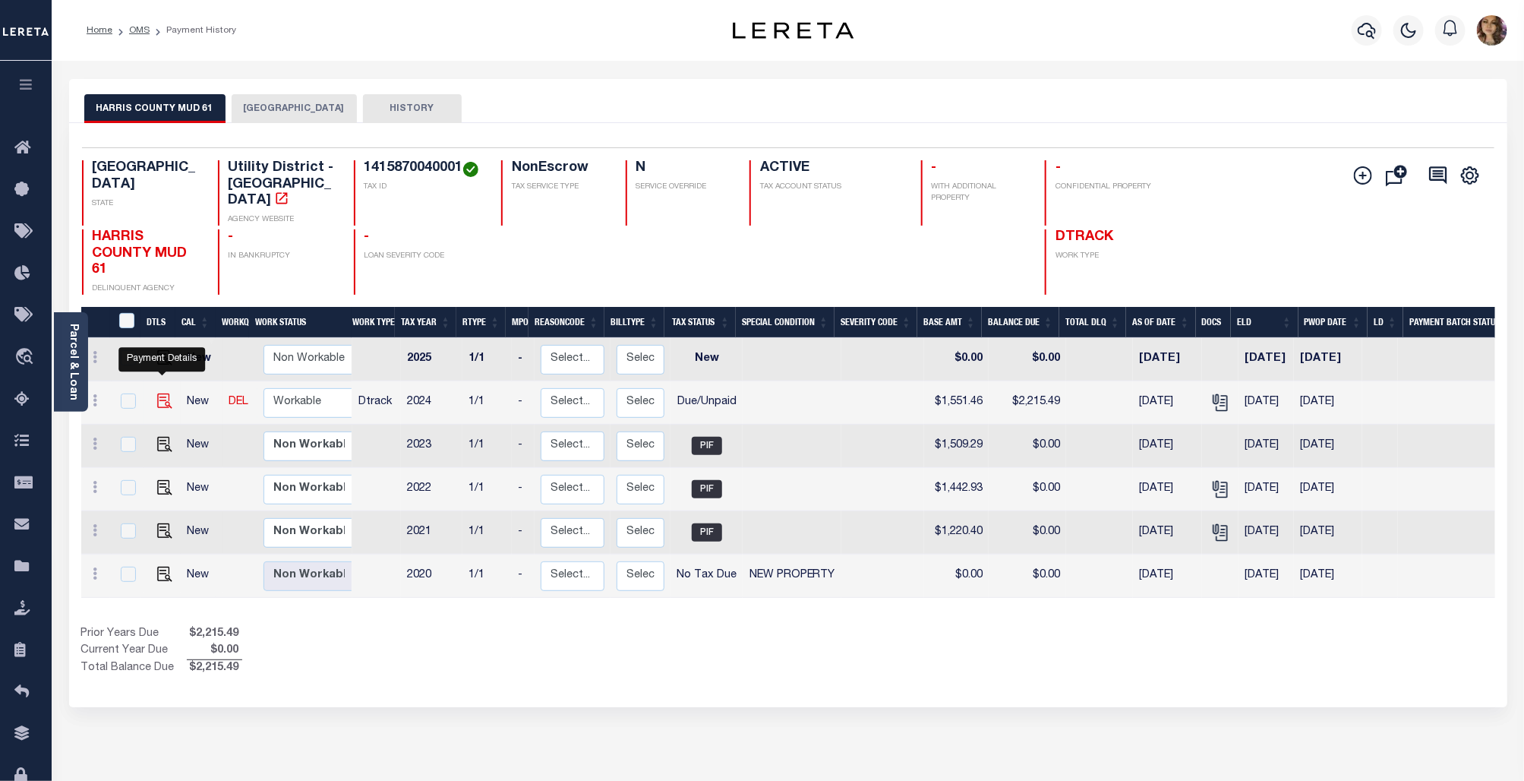
click at [162, 393] on img "" at bounding box center [164, 400] width 15 height 15
checkbox input "true"
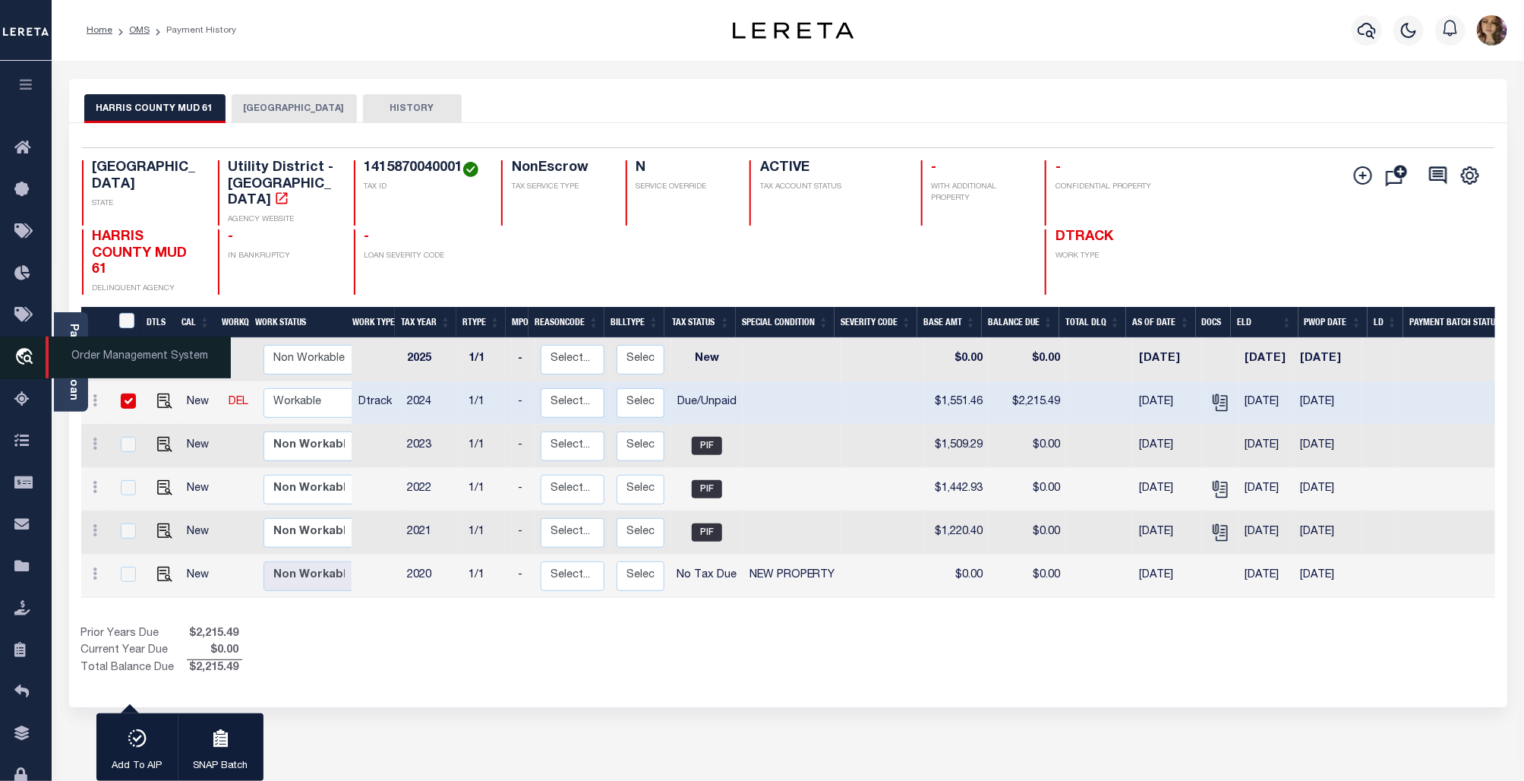
click at [114, 362] on span "Order Management System" at bounding box center [138, 357] width 185 height 42
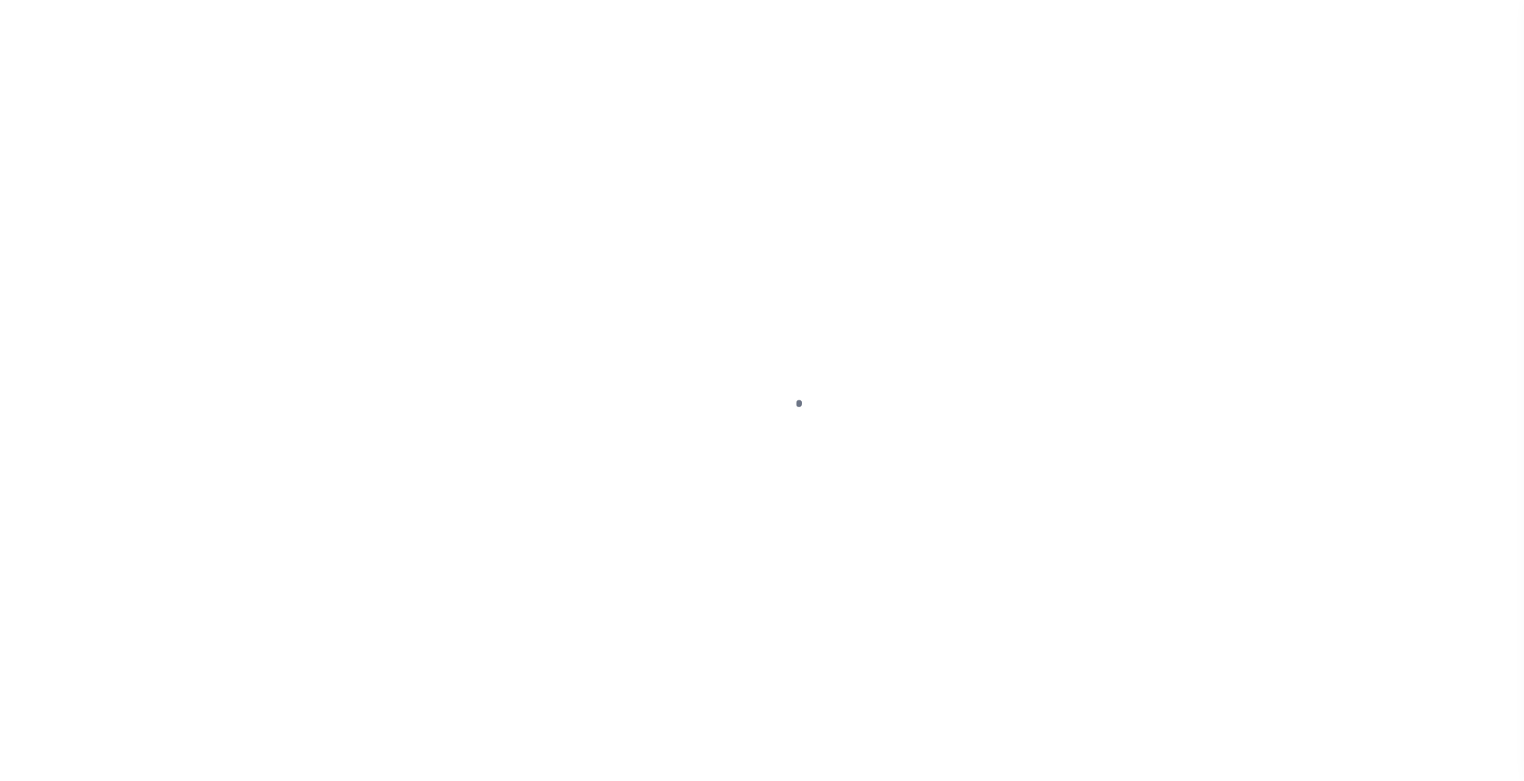
select select "DUE"
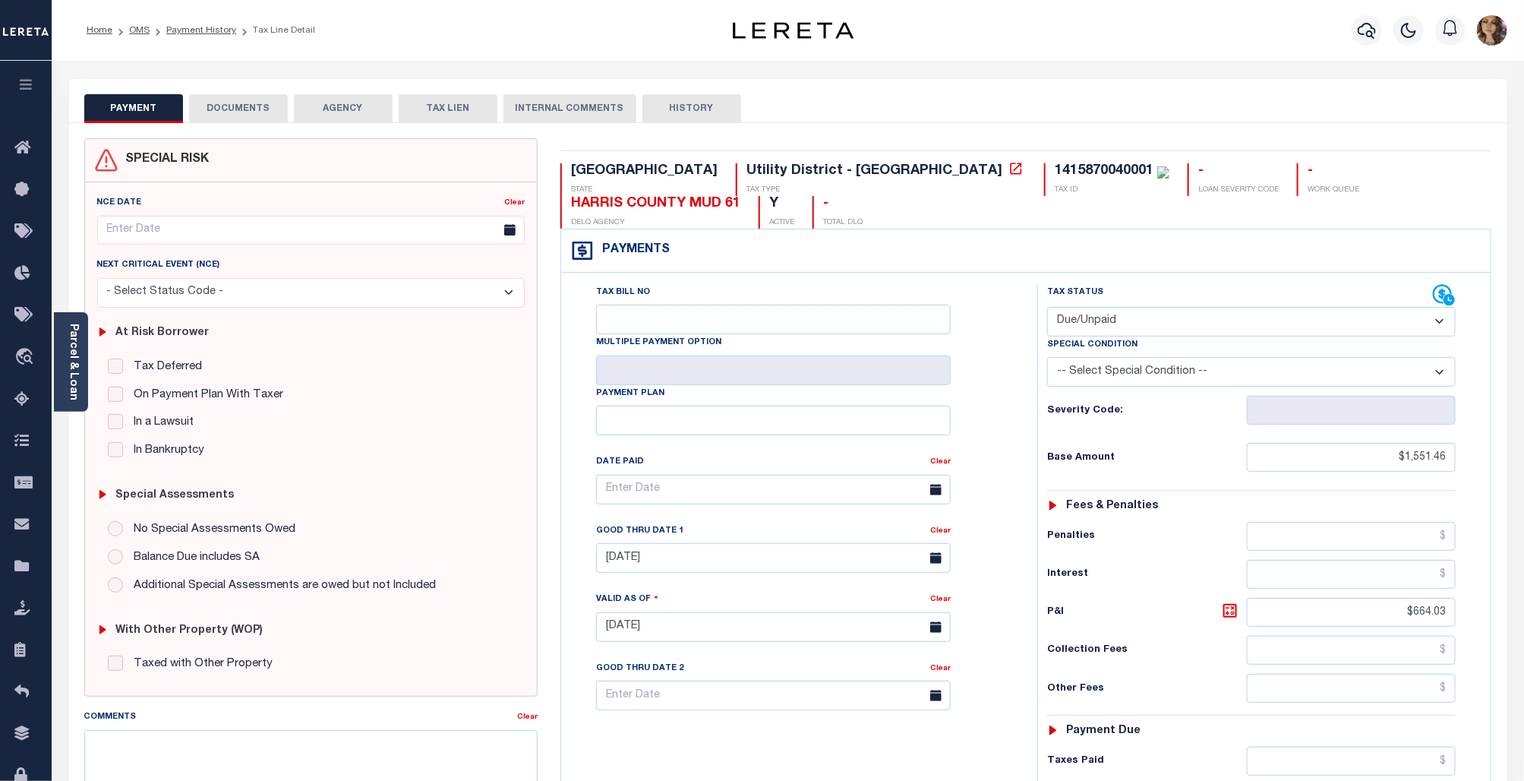
click at [1055, 168] on div "1415870040001" at bounding box center [1104, 171] width 99 height 14
copy div "1415870040001"
click at [1008, 169] on icon at bounding box center [1015, 168] width 15 height 15
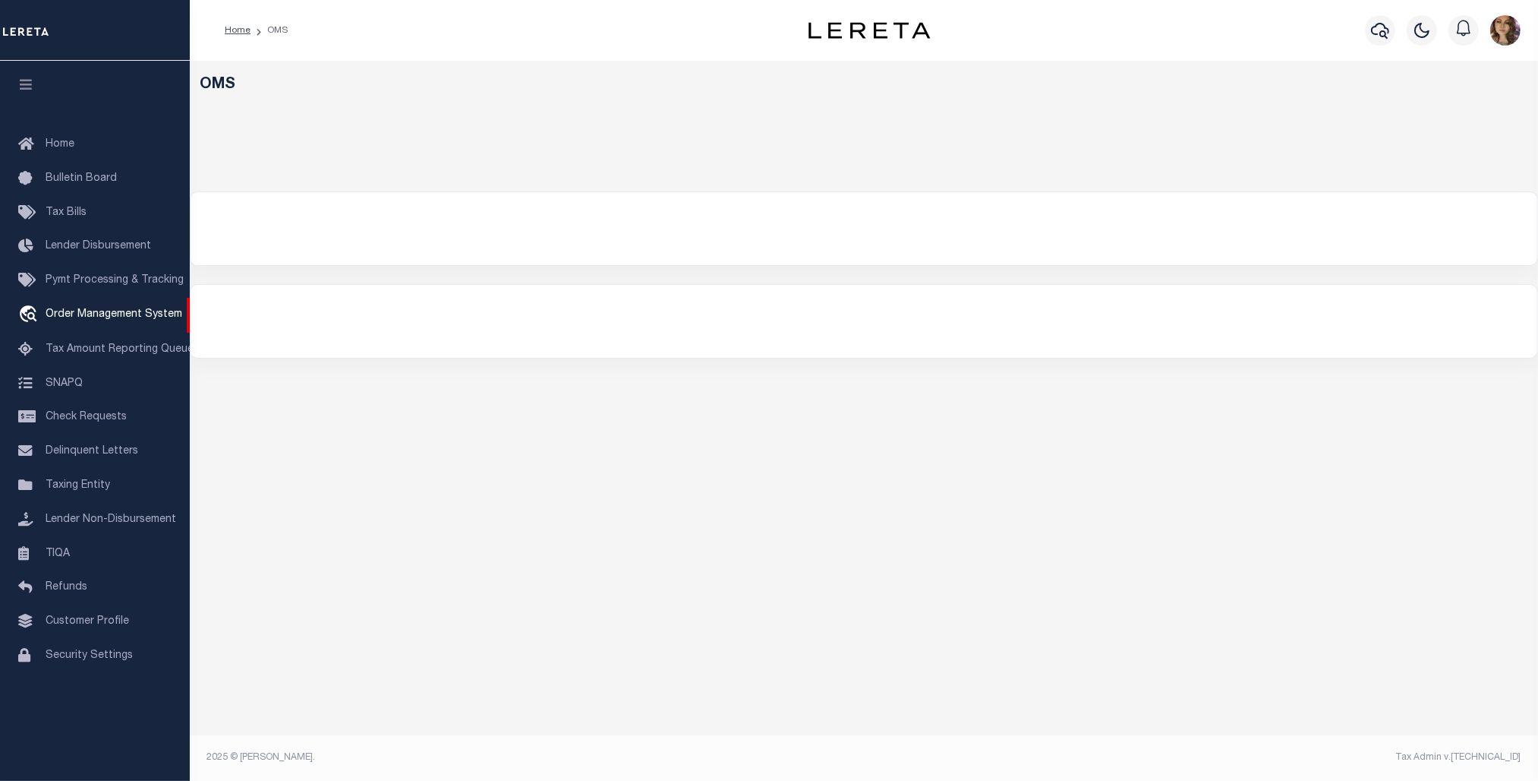
select select "200"
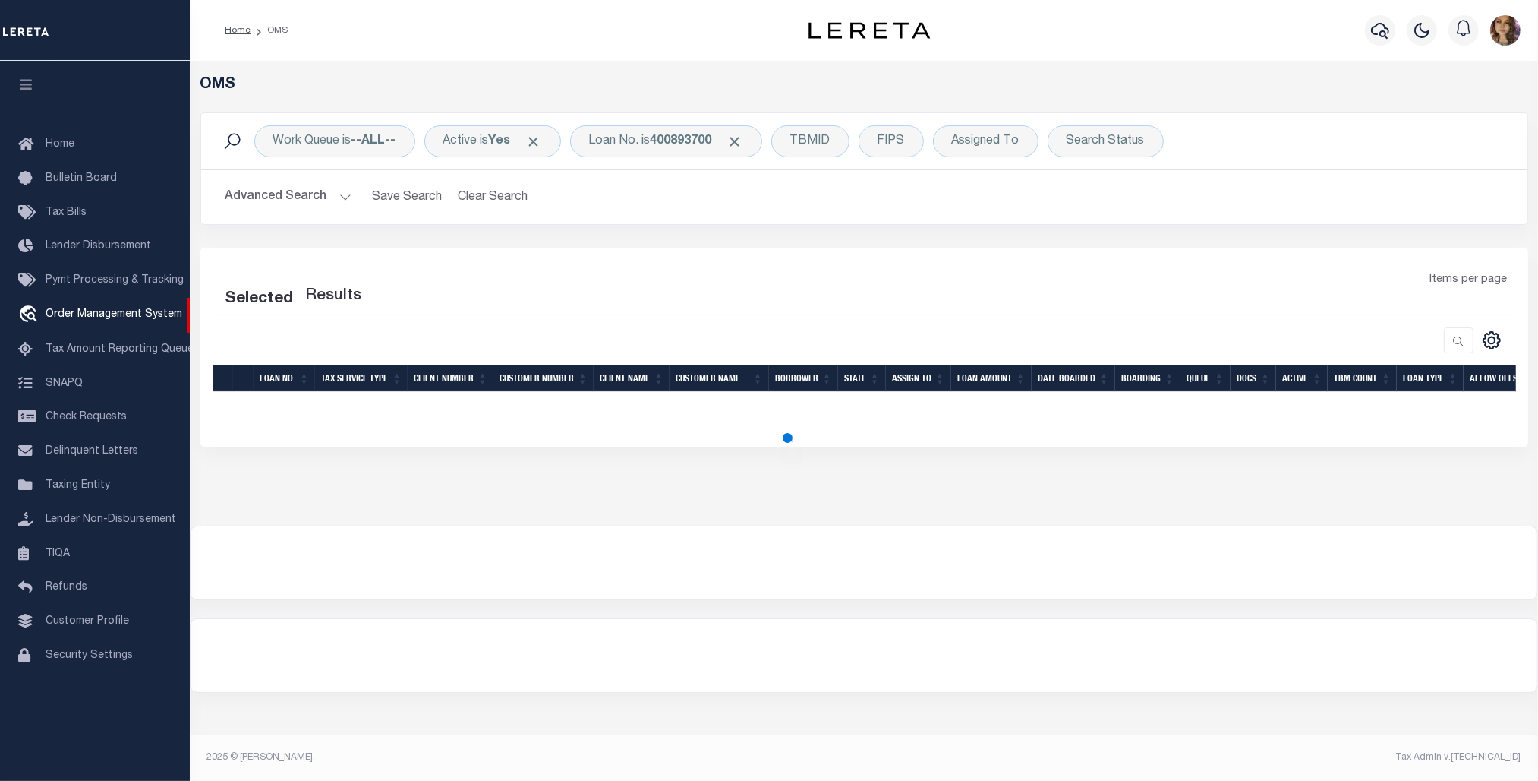
select select "200"
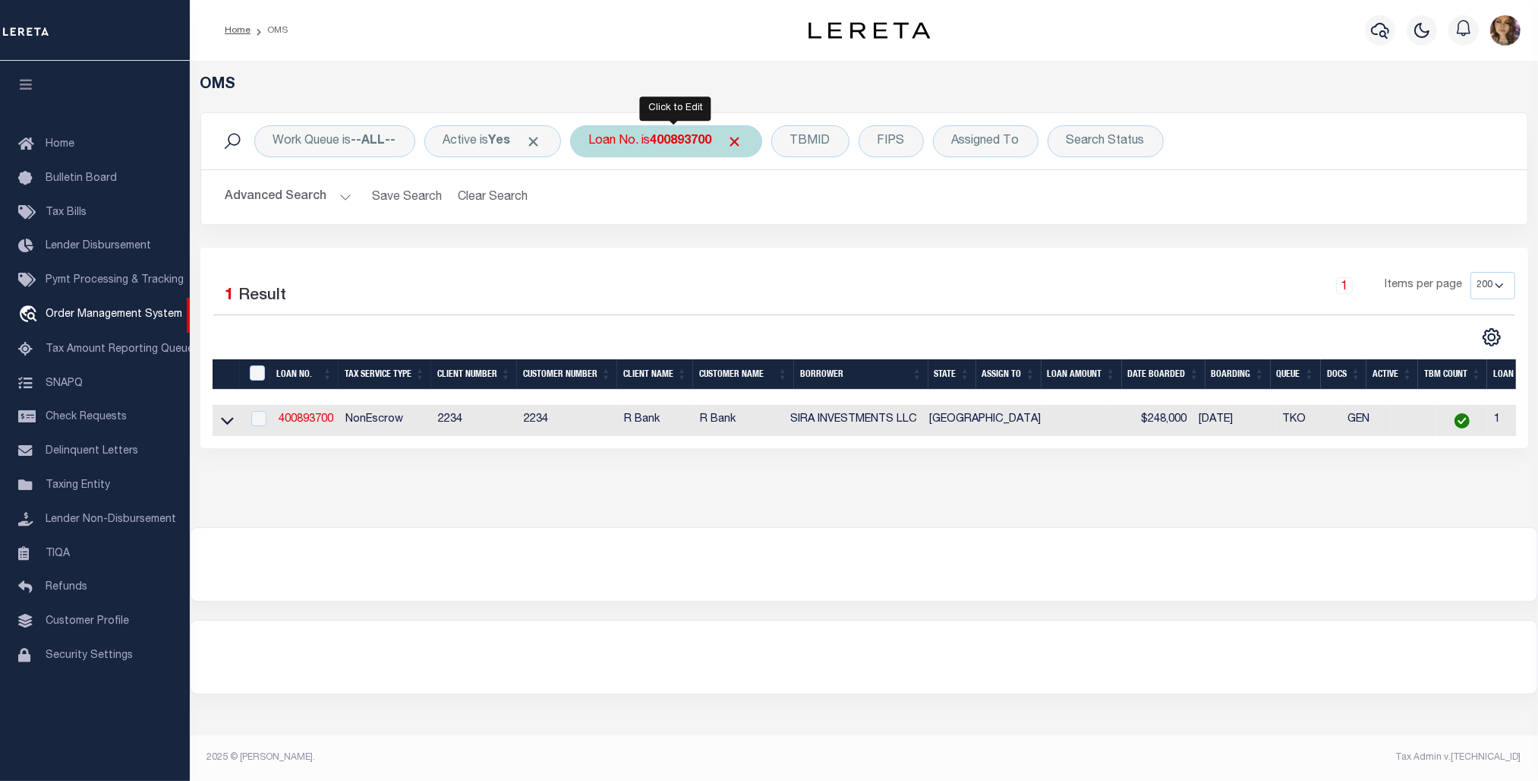
click at [665, 142] on b "400893700" at bounding box center [682, 141] width 62 height 12
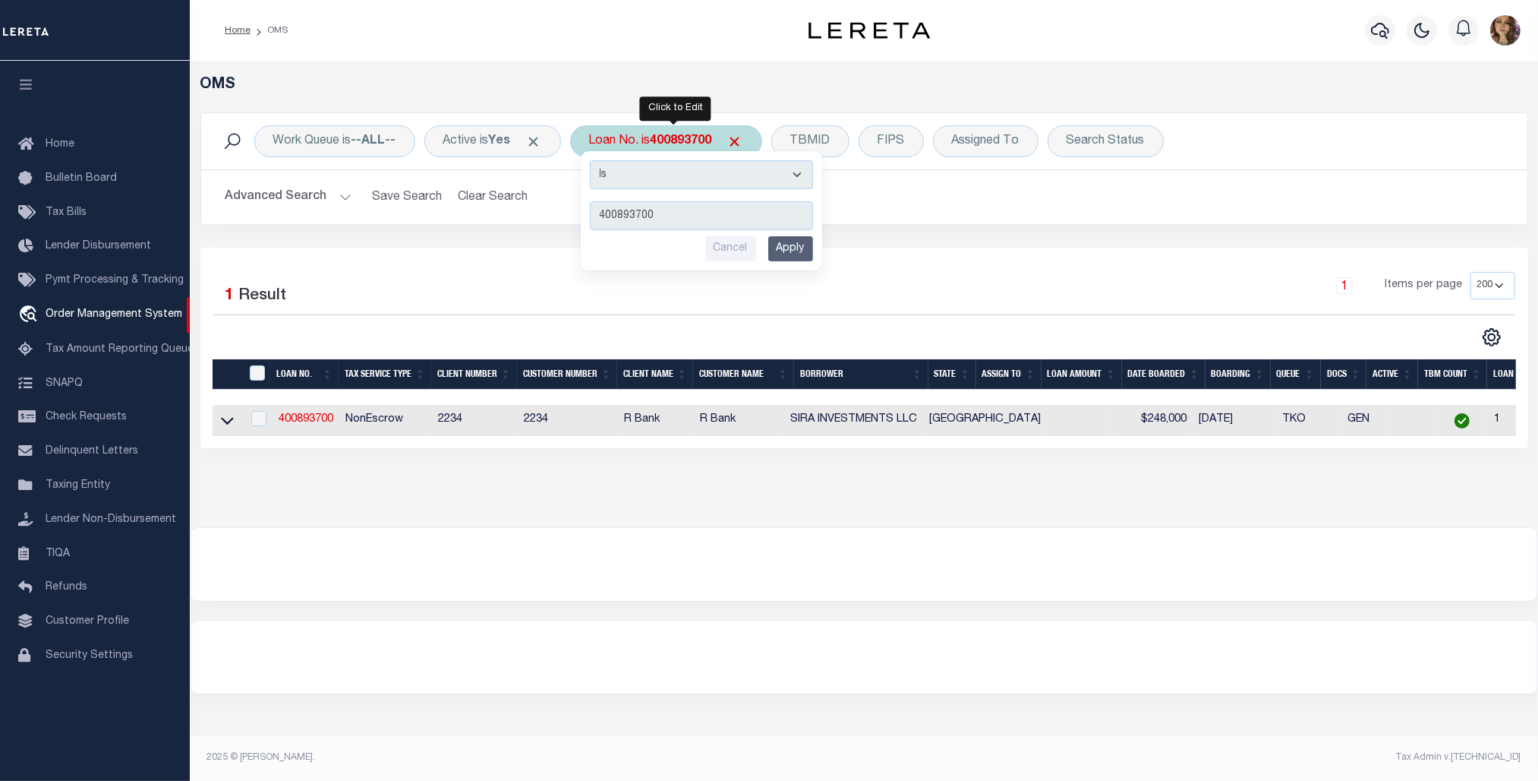
type input "9735"
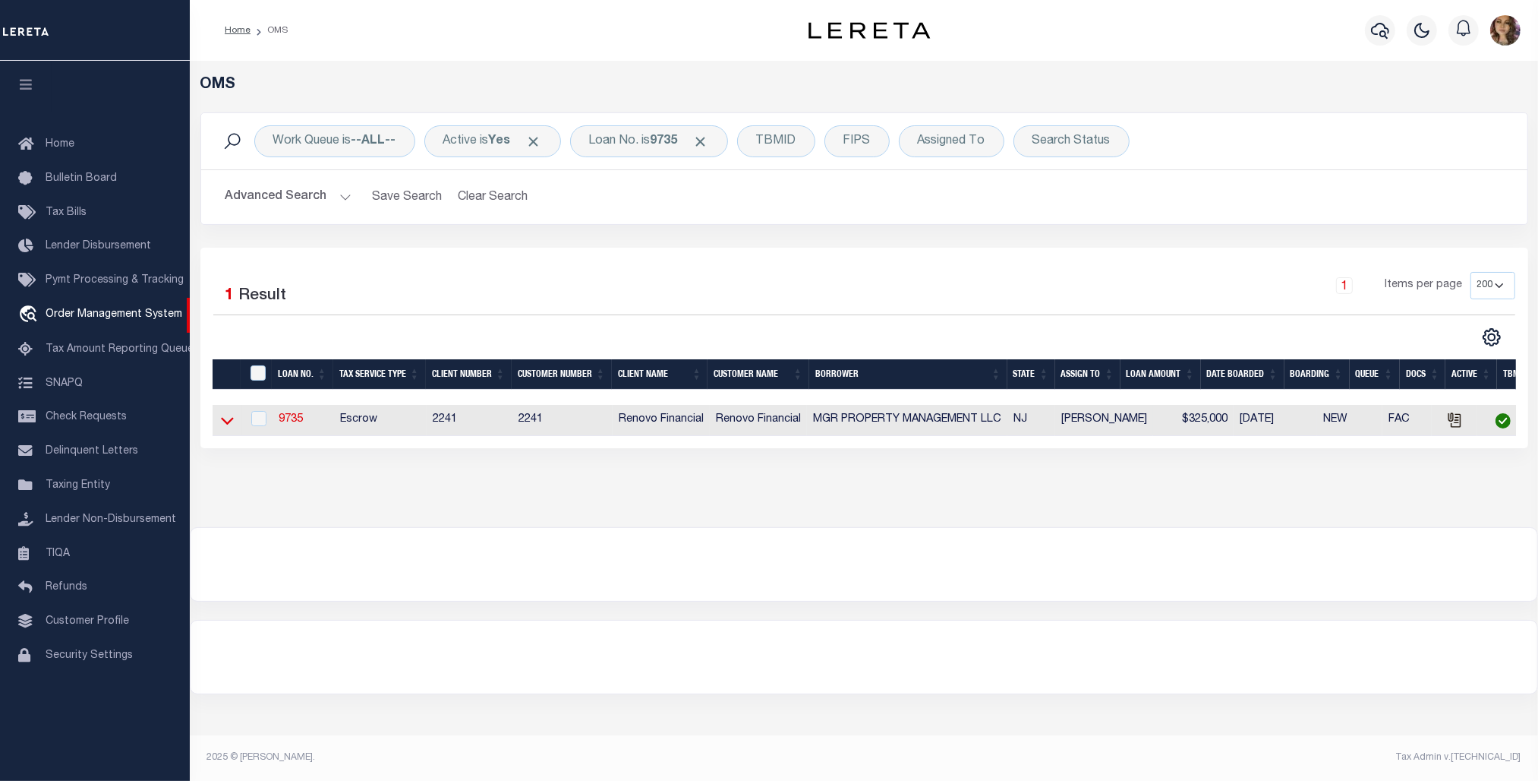
click at [229, 418] on icon at bounding box center [227, 420] width 13 height 16
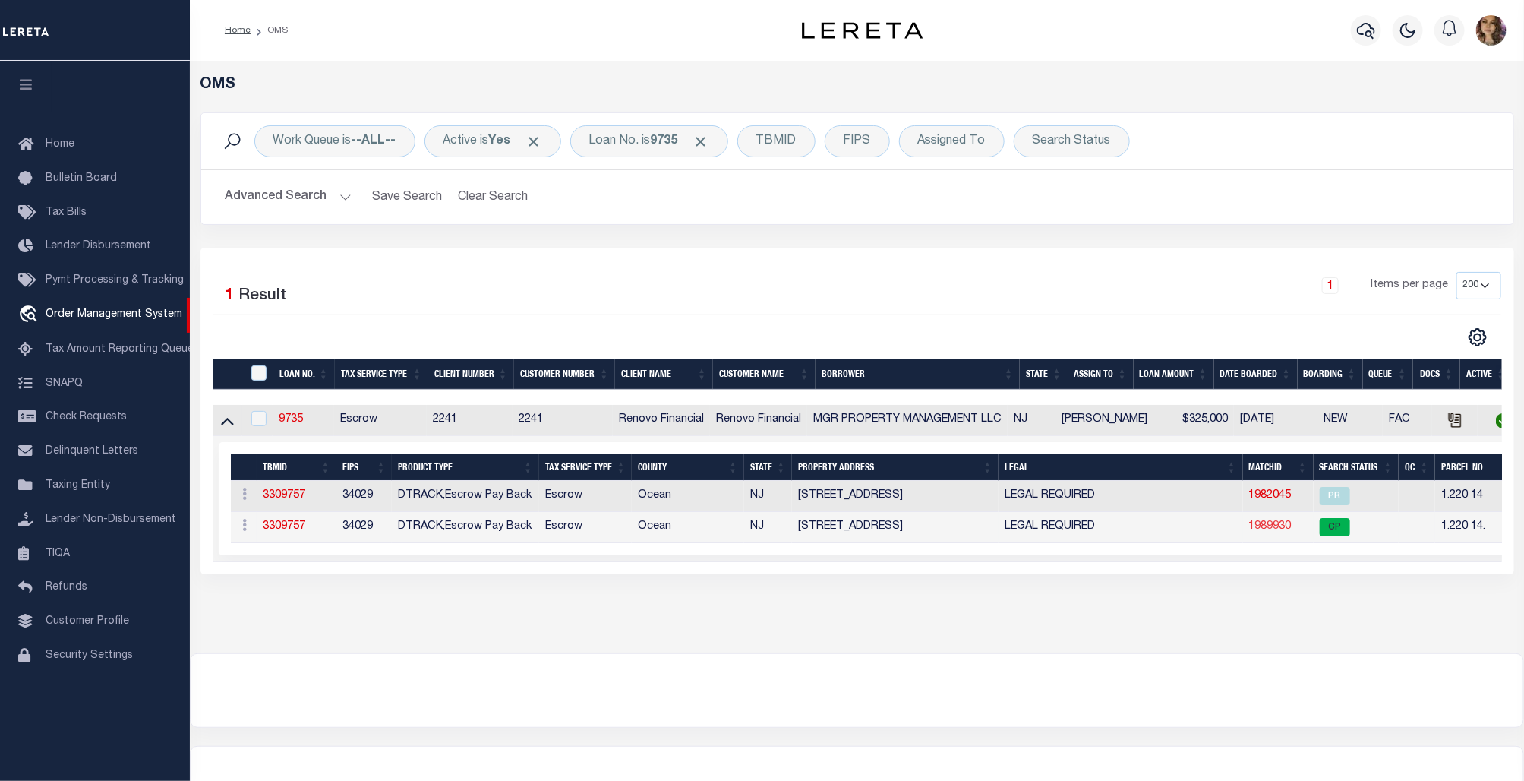
click at [1270, 529] on link "1989930" at bounding box center [1270, 526] width 43 height 11
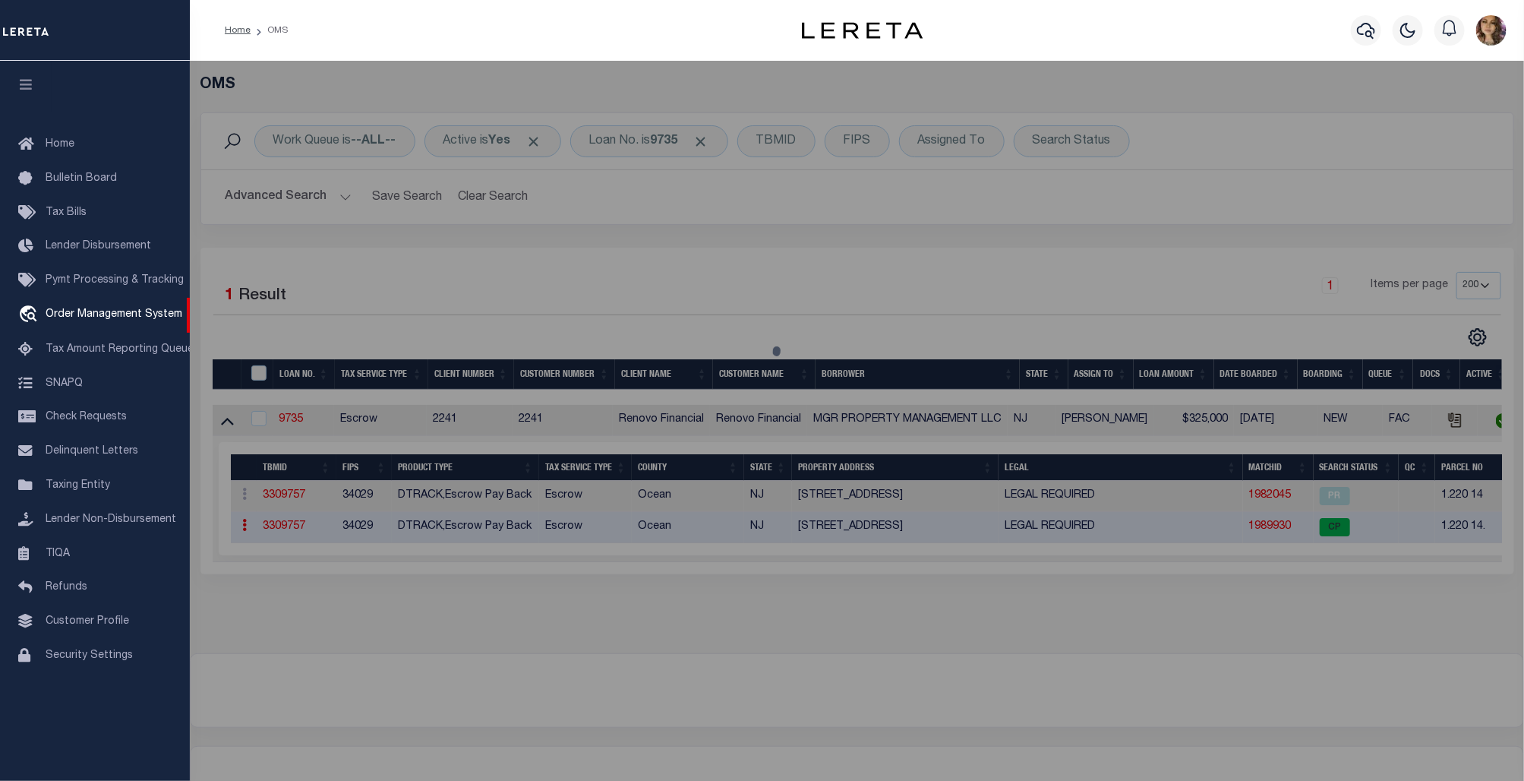
checkbox input "false"
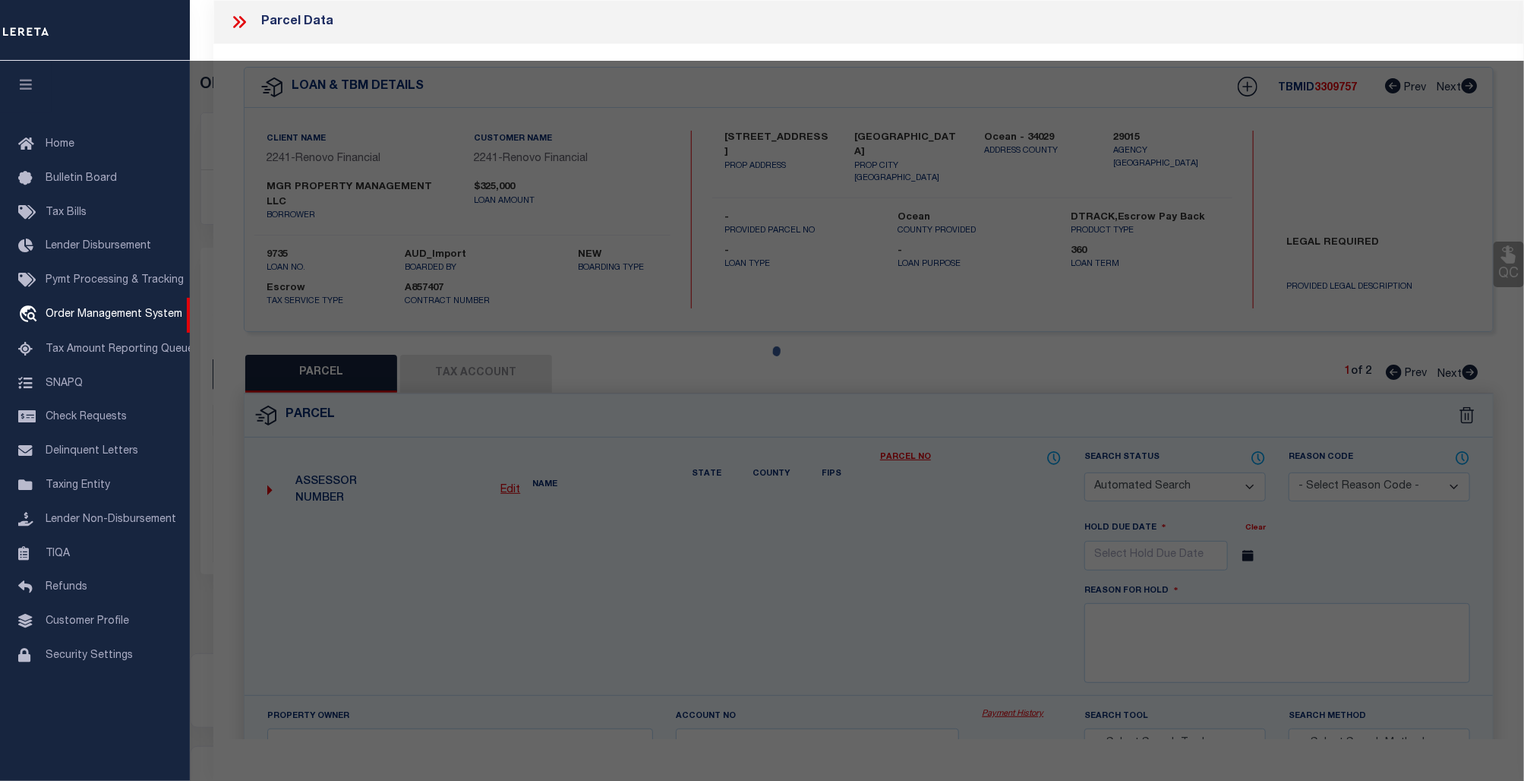
select select "CP"
type input "MGR PROPERTY MANAGEMENT LLC"
select select
type input "1224 COMMONWEALTH BLVD"
checkbox input "false"
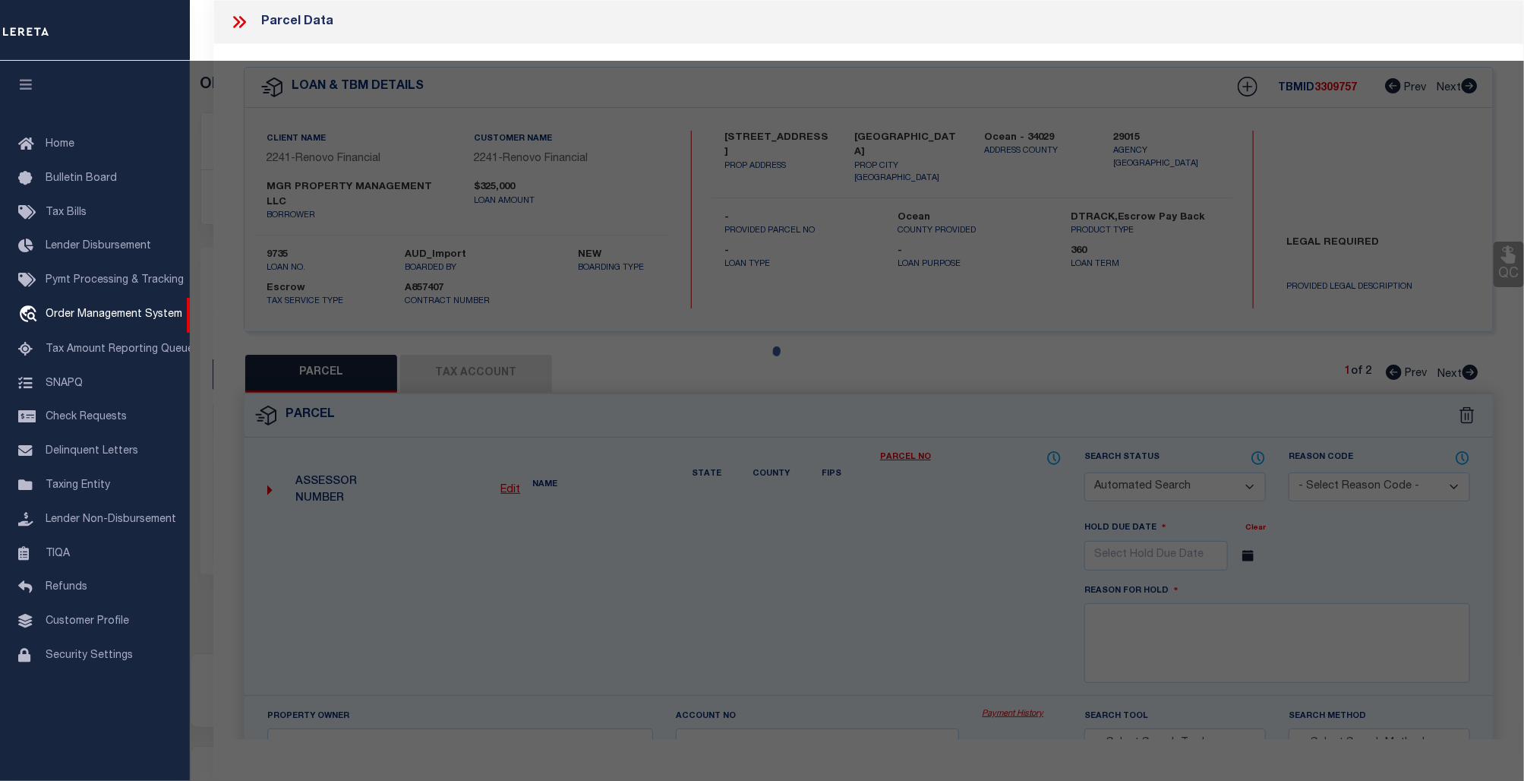
type input "NJ"
type textarea "10/18/23-correct entity"
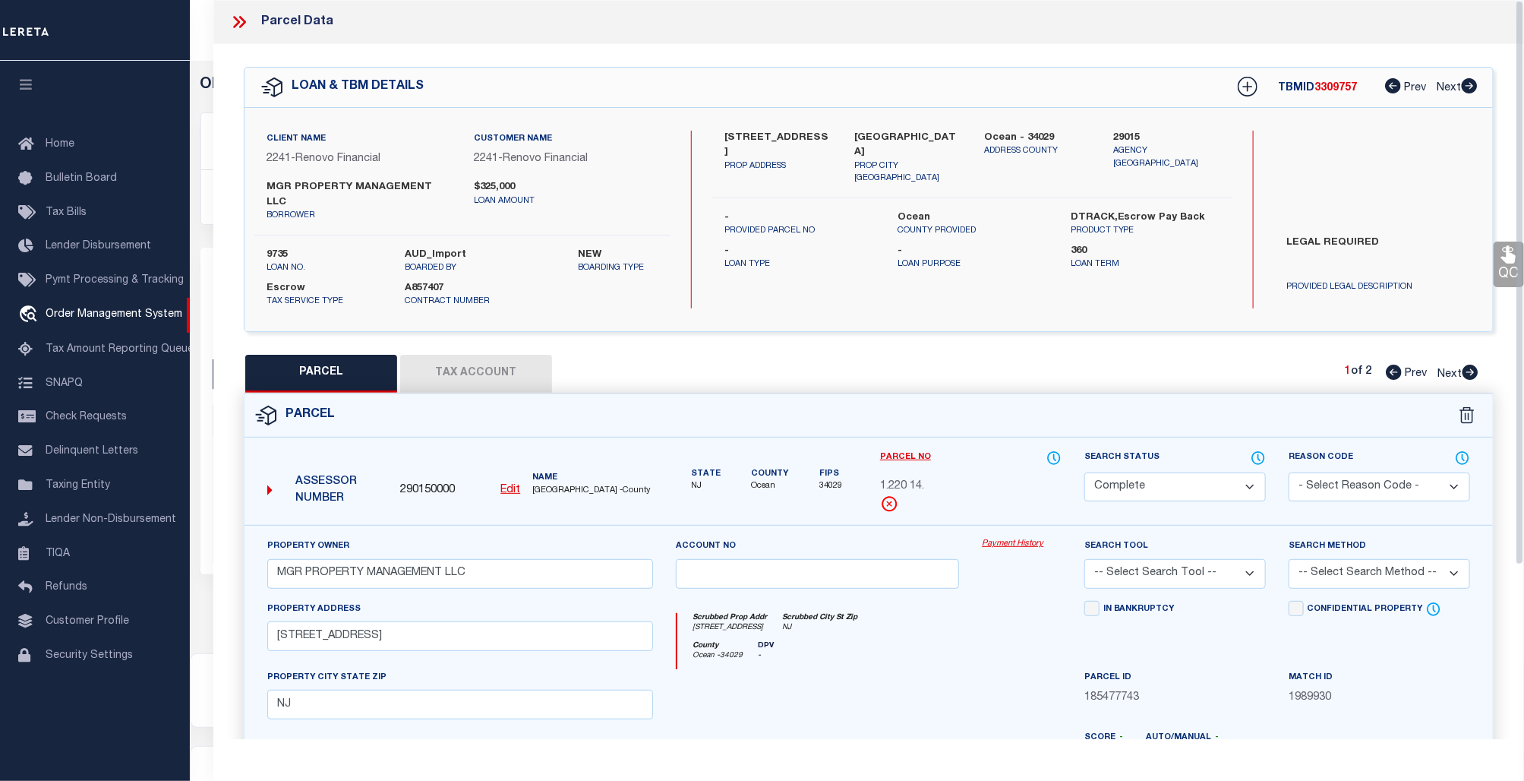
click at [1016, 538] on link "Payment History" at bounding box center [1022, 544] width 80 height 13
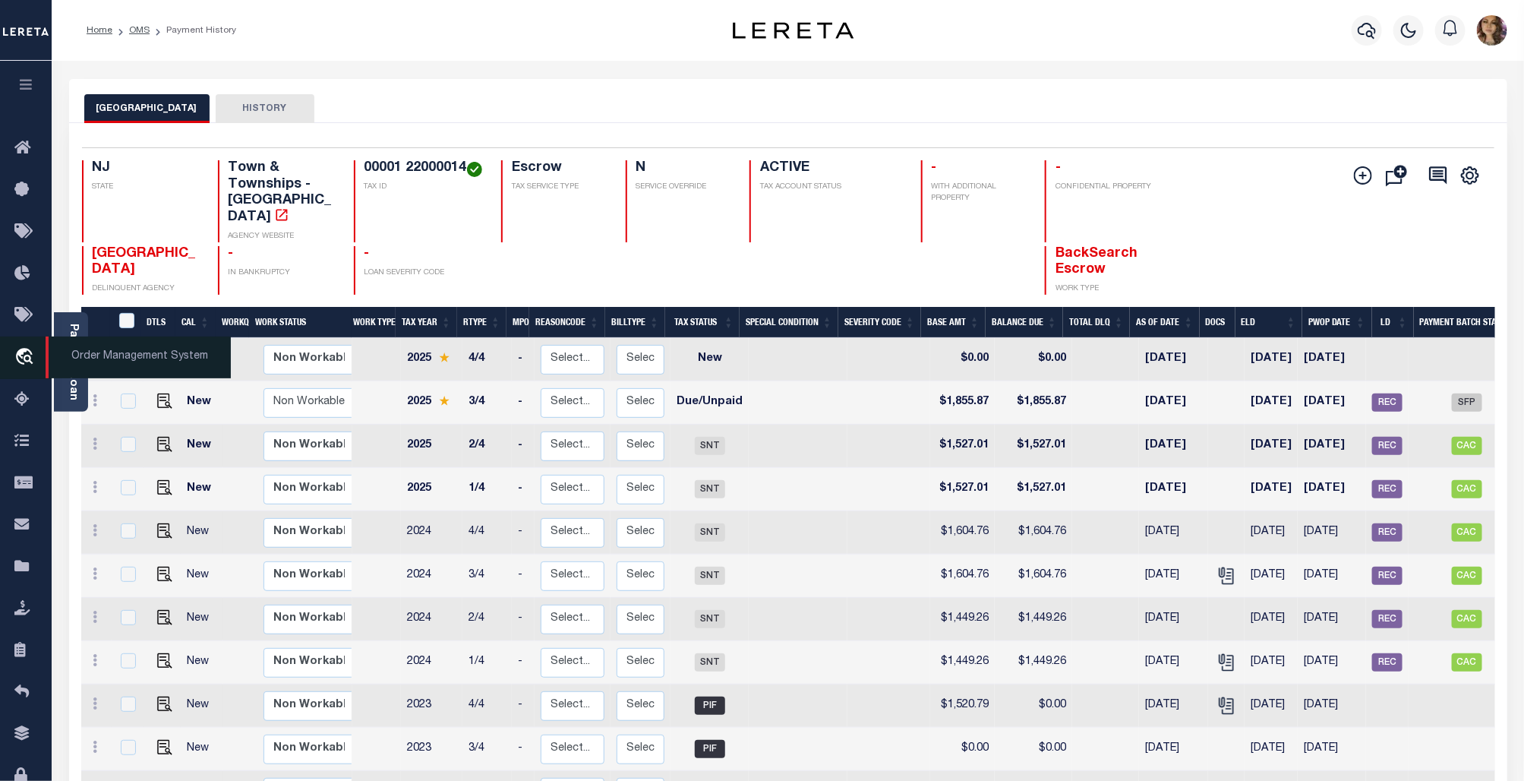
click at [143, 365] on span "Order Management System" at bounding box center [138, 357] width 185 height 42
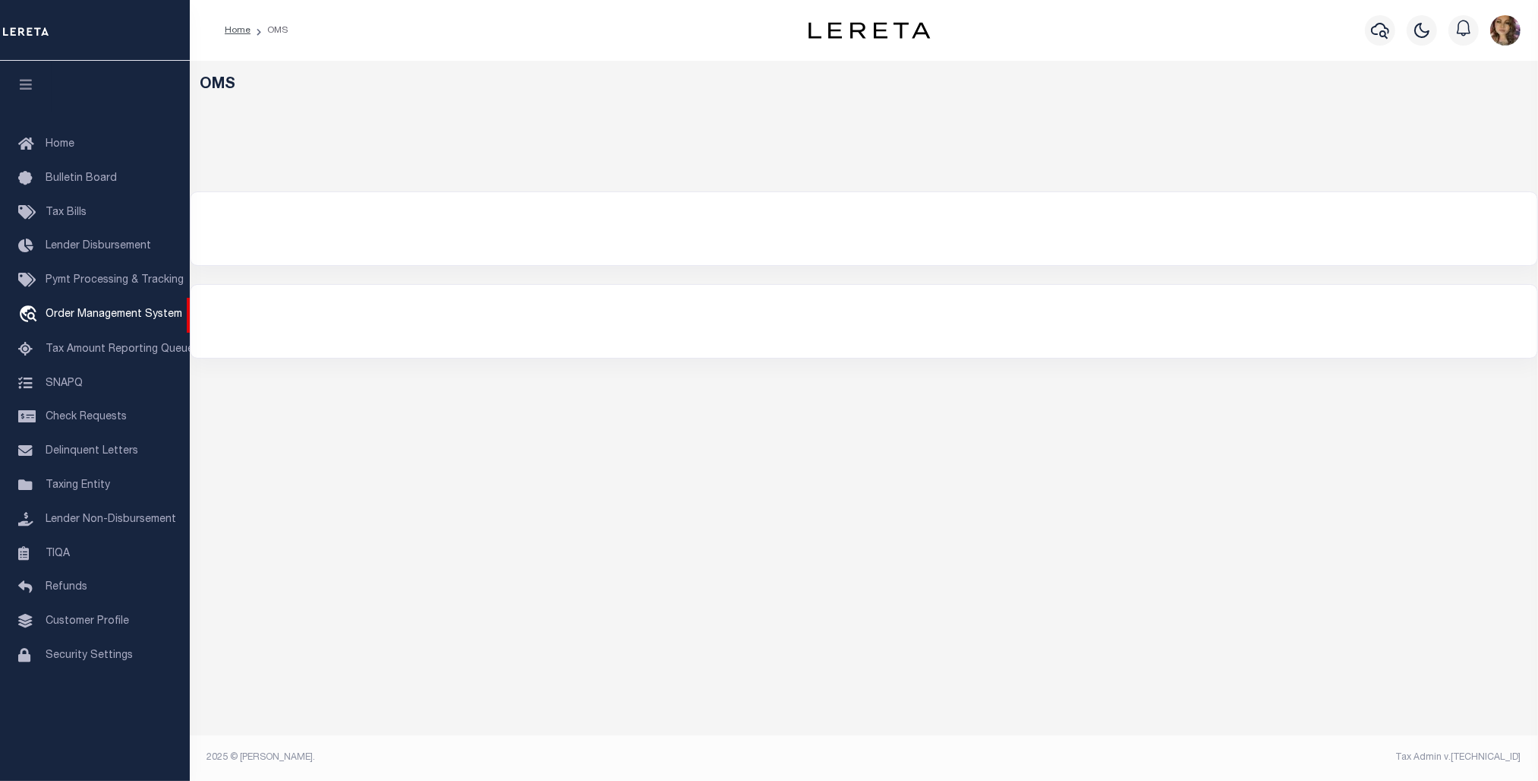
select select "200"
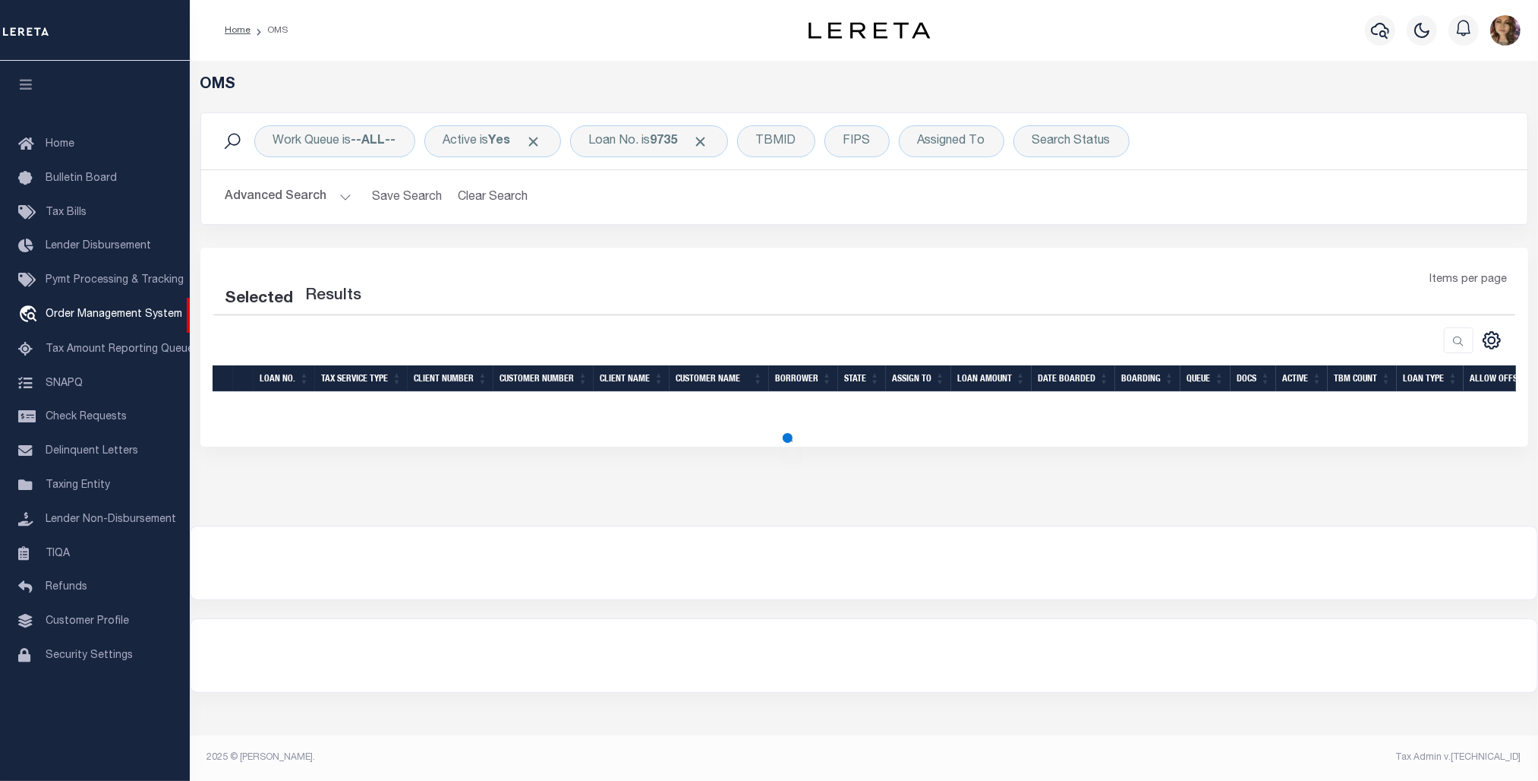
select select "200"
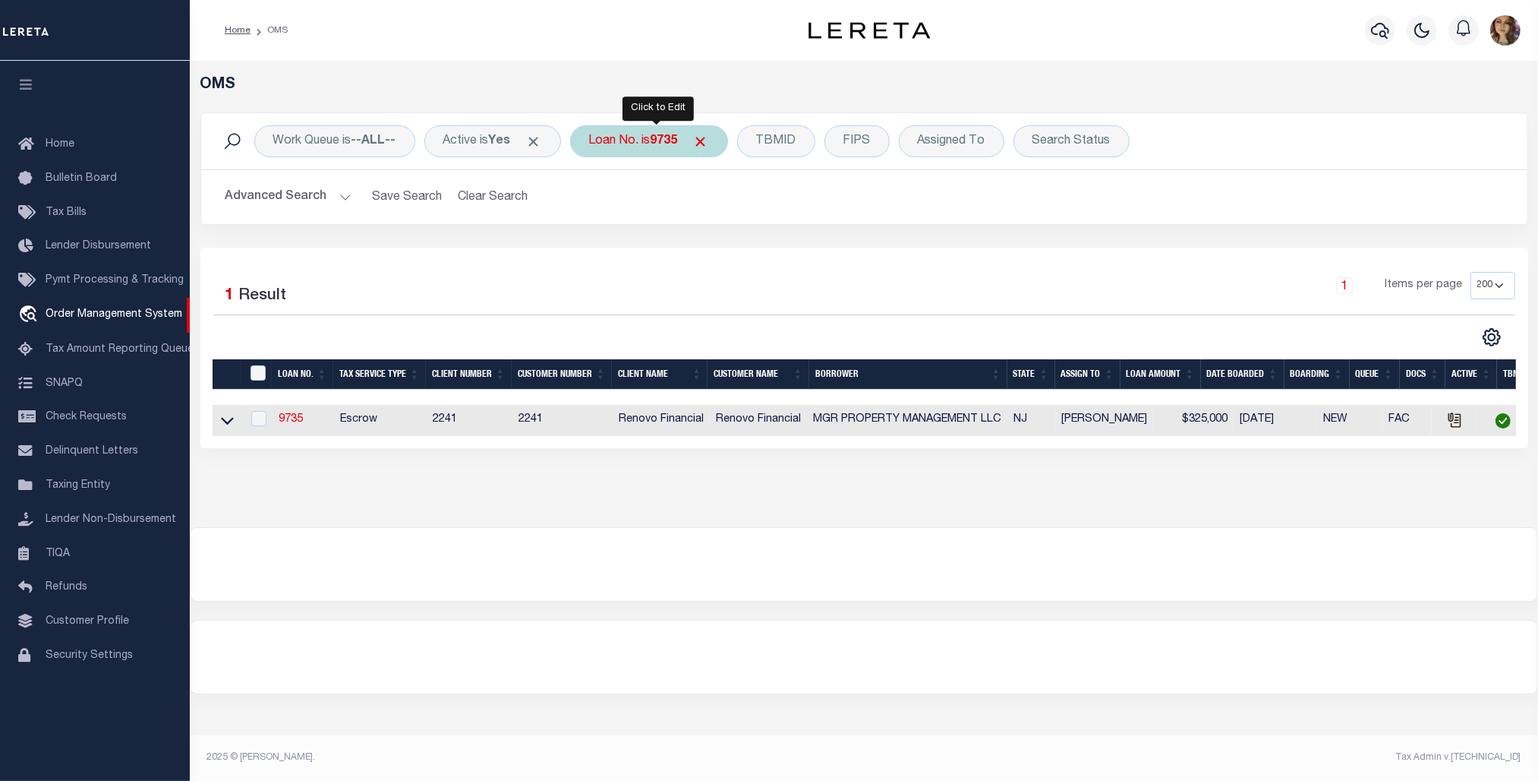
click at [655, 146] on div "Loan No. is 9735" at bounding box center [649, 141] width 158 height 32
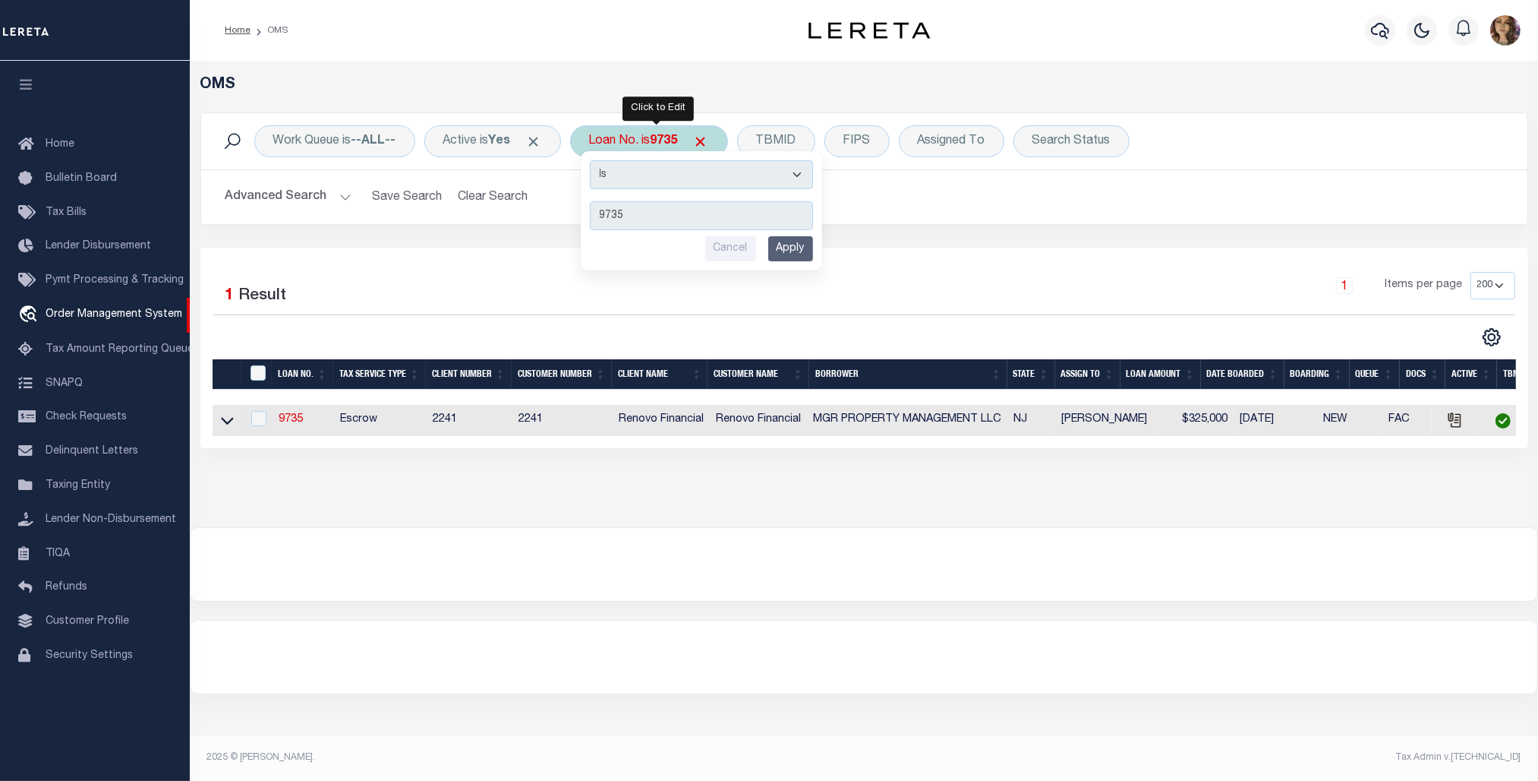
type input "07179019697"
